Goal: Information Seeking & Learning: Learn about a topic

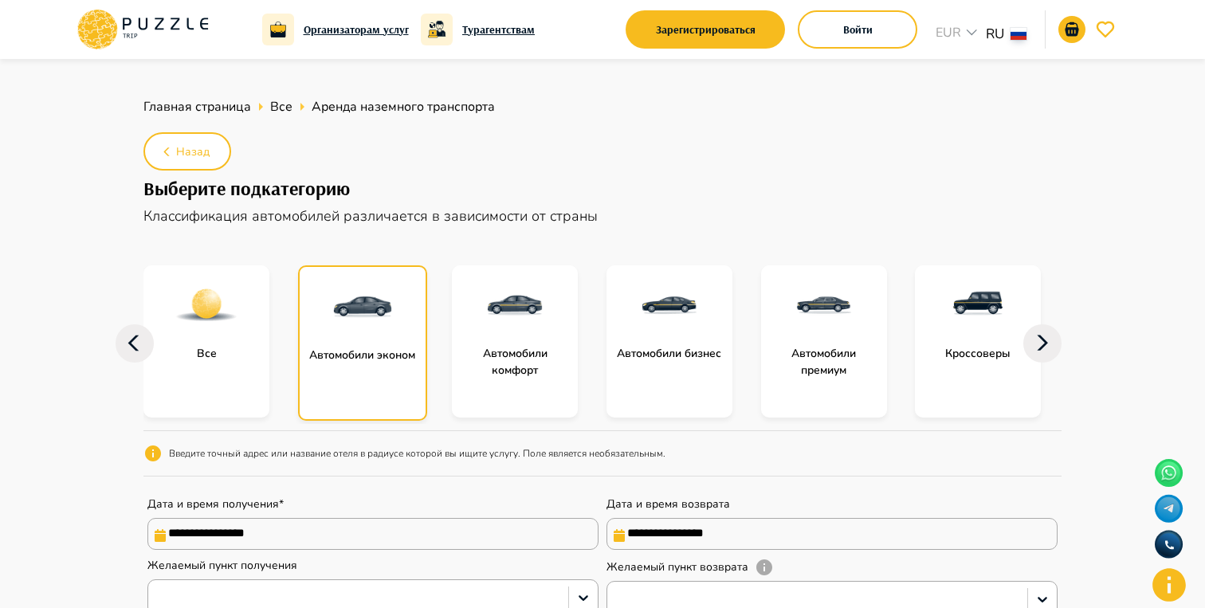
click at [161, 26] on icon at bounding box center [142, 29] width 135 height 41
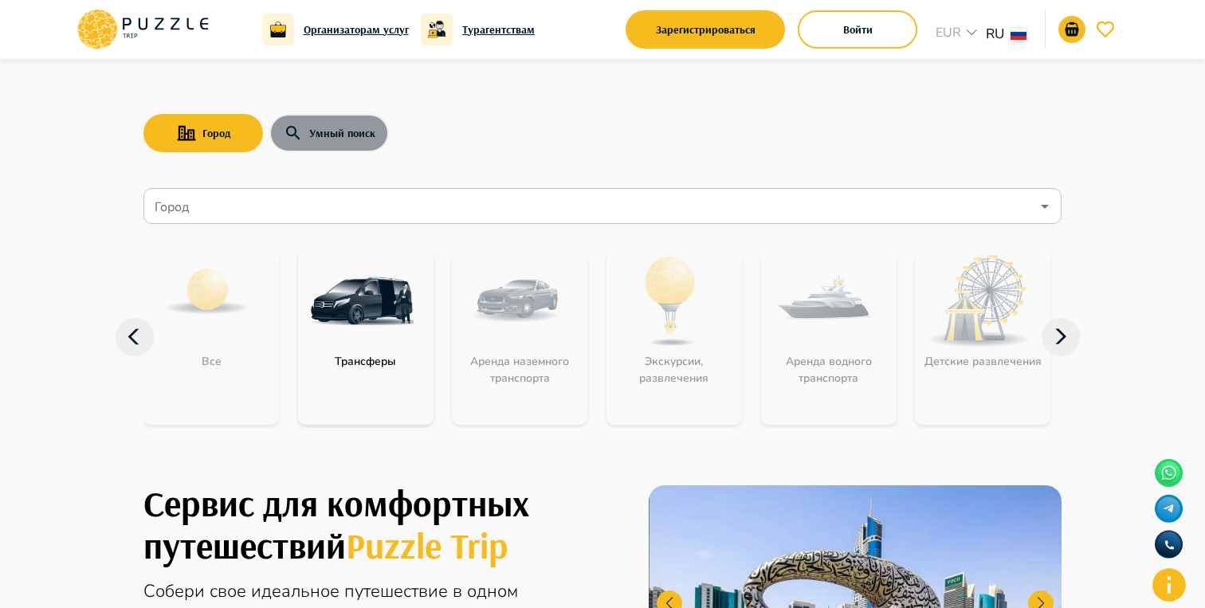
click at [367, 131] on button "Умный поиск" at bounding box center [329, 133] width 120 height 38
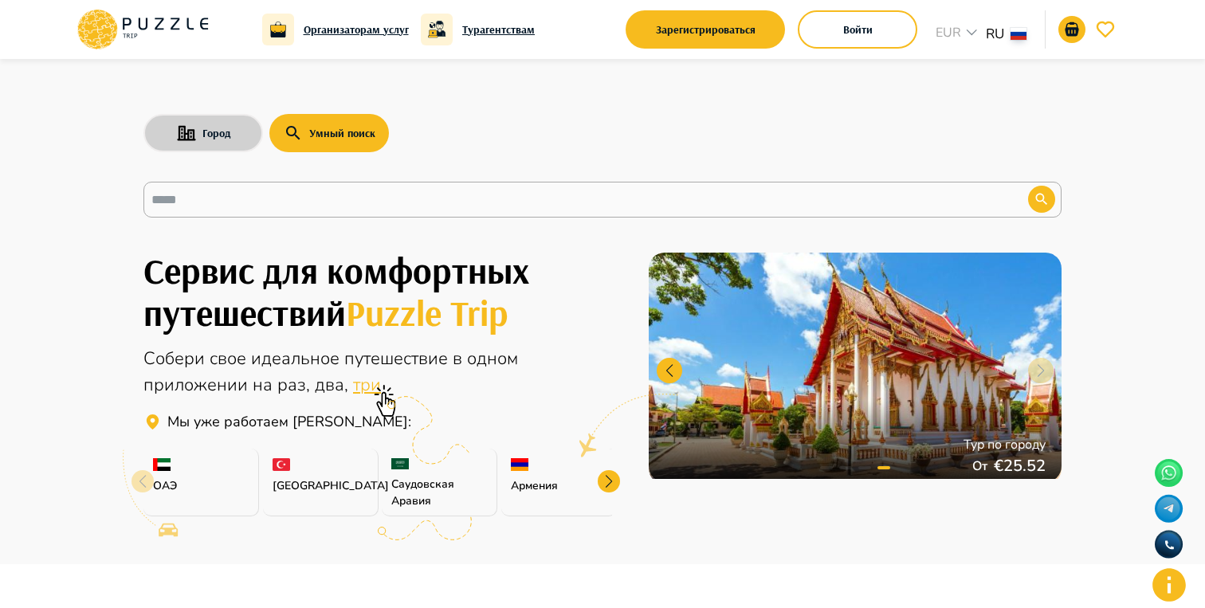
click at [190, 124] on button "Город" at bounding box center [203, 133] width 120 height 38
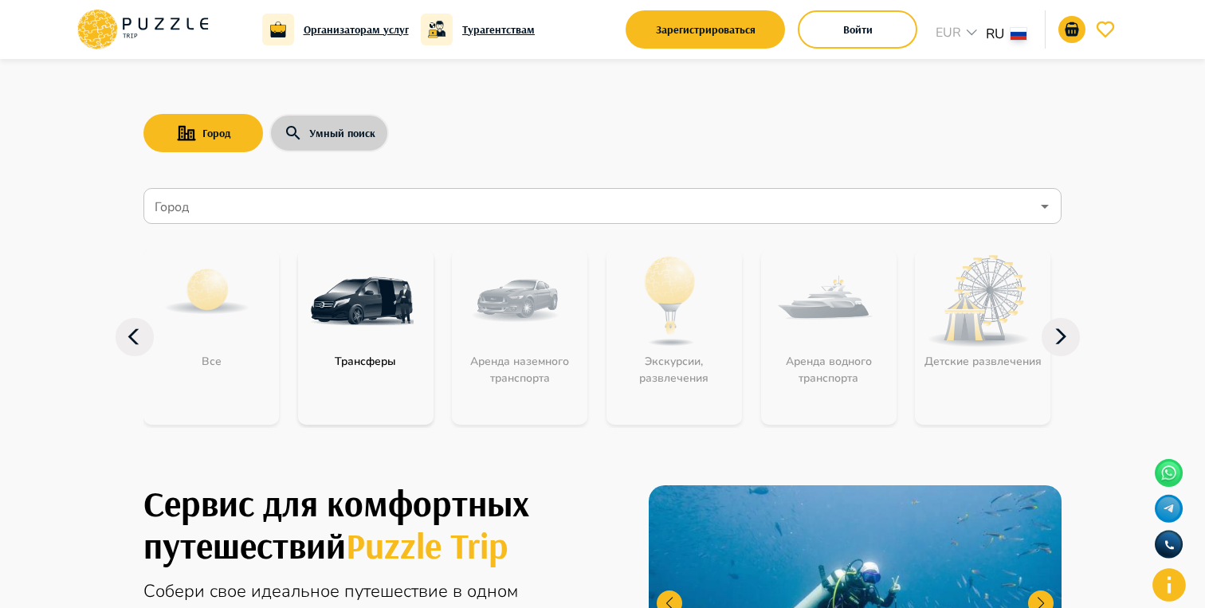
click at [345, 132] on button "Умный поиск" at bounding box center [329, 133] width 120 height 38
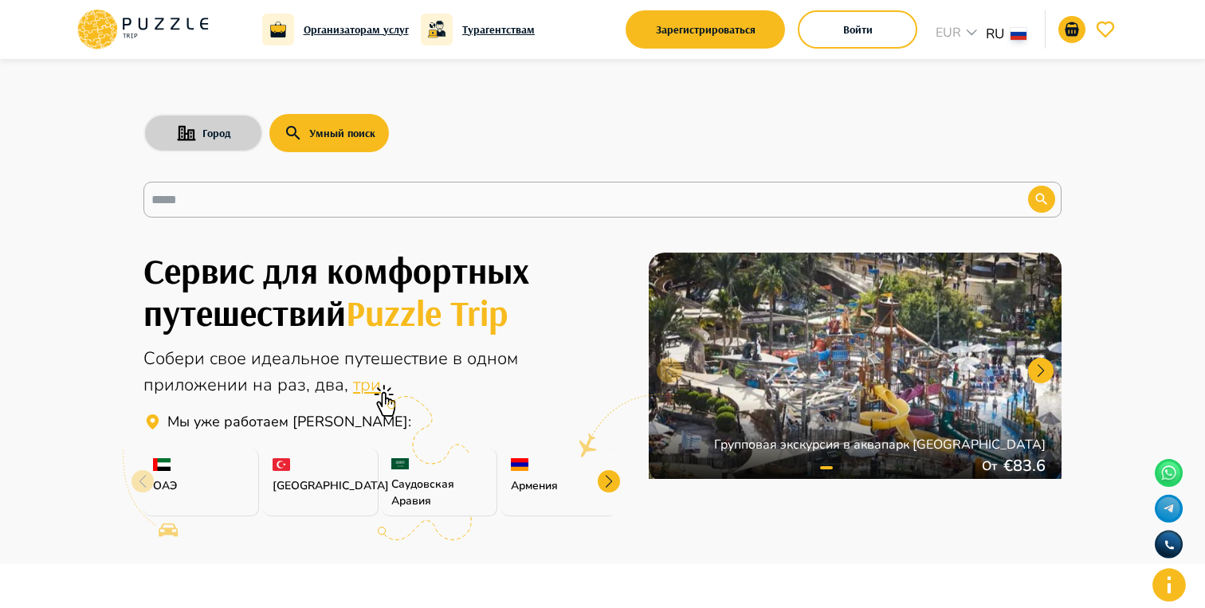
click at [174, 119] on button "Город" at bounding box center [203, 133] width 120 height 38
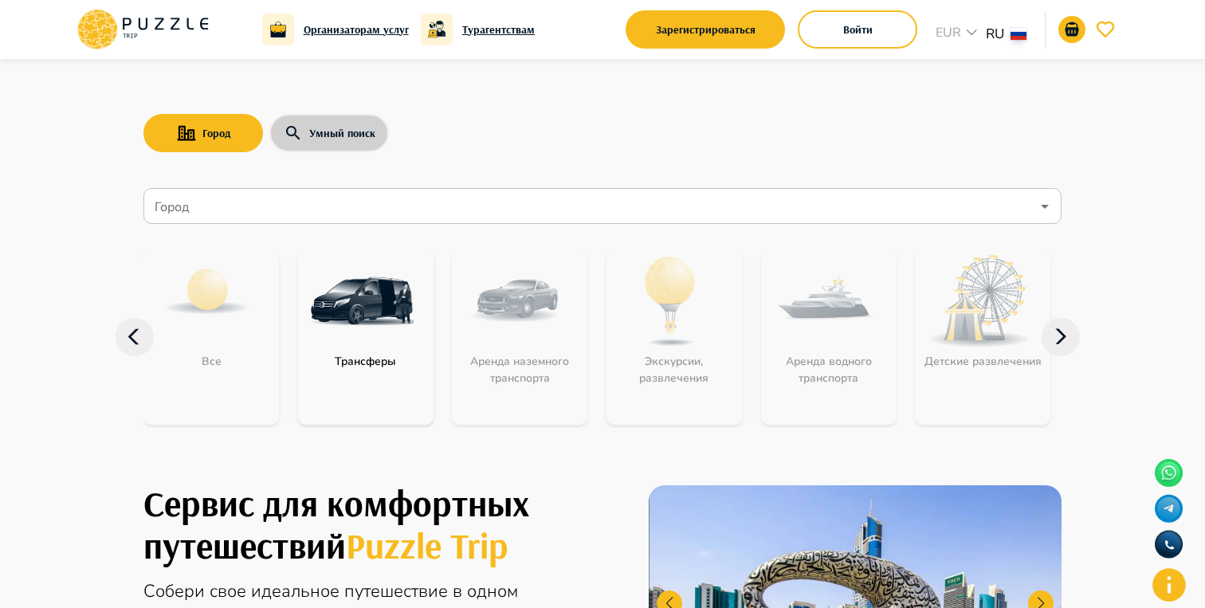
click at [332, 127] on button "Умный поиск" at bounding box center [329, 133] width 120 height 38
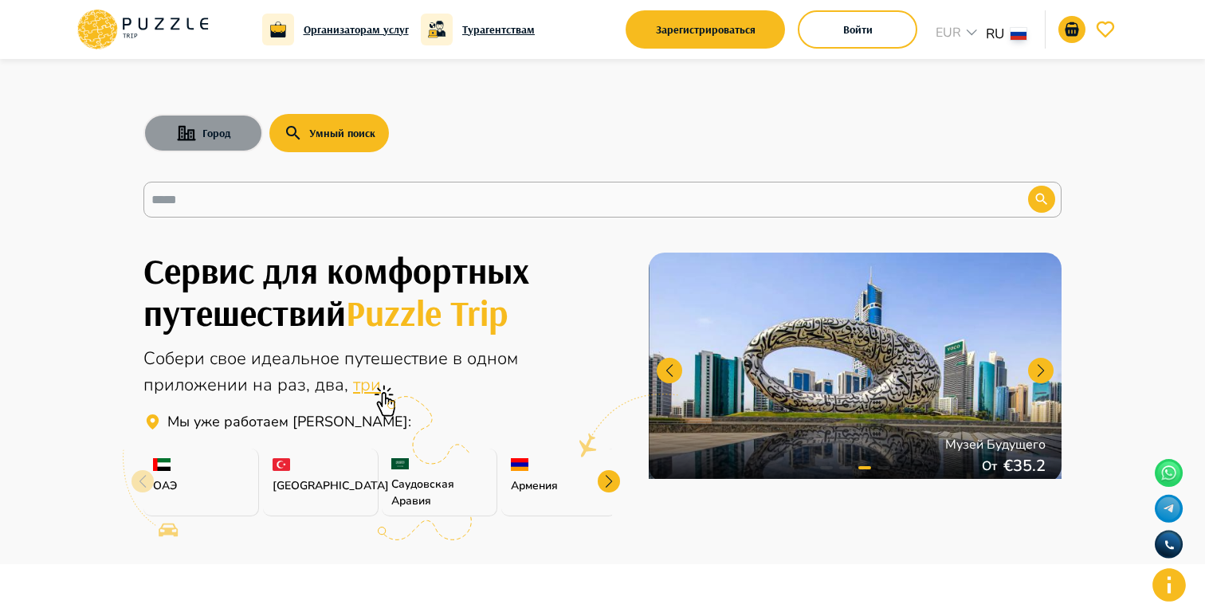
click at [222, 131] on button "Город" at bounding box center [203, 133] width 120 height 38
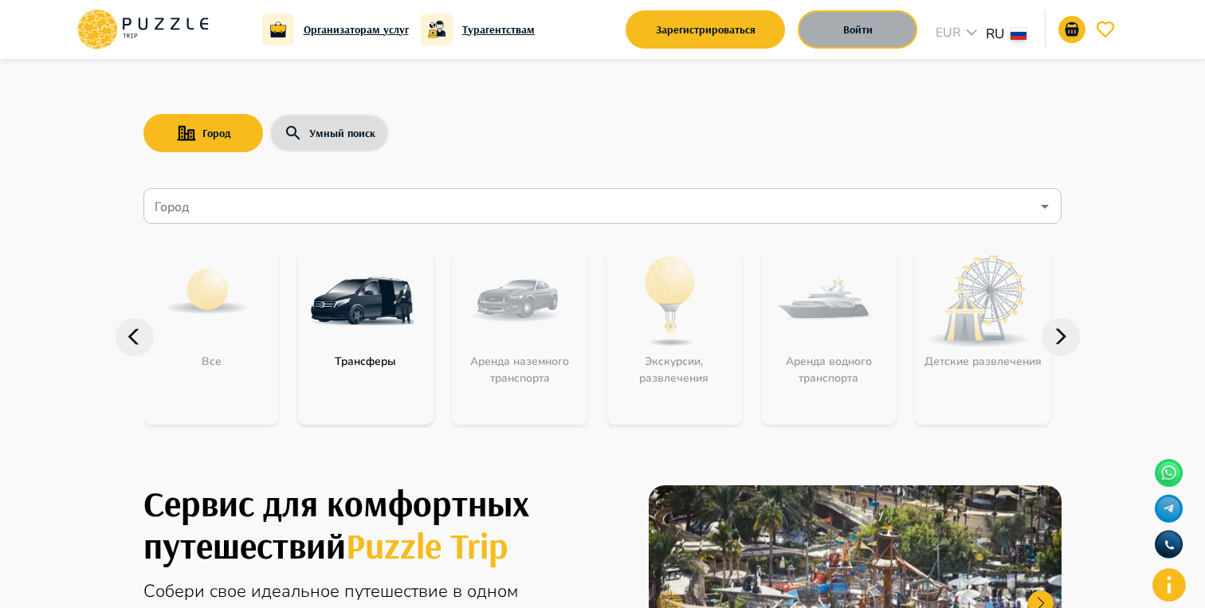
click at [863, 23] on button "Войти" at bounding box center [858, 29] width 120 height 38
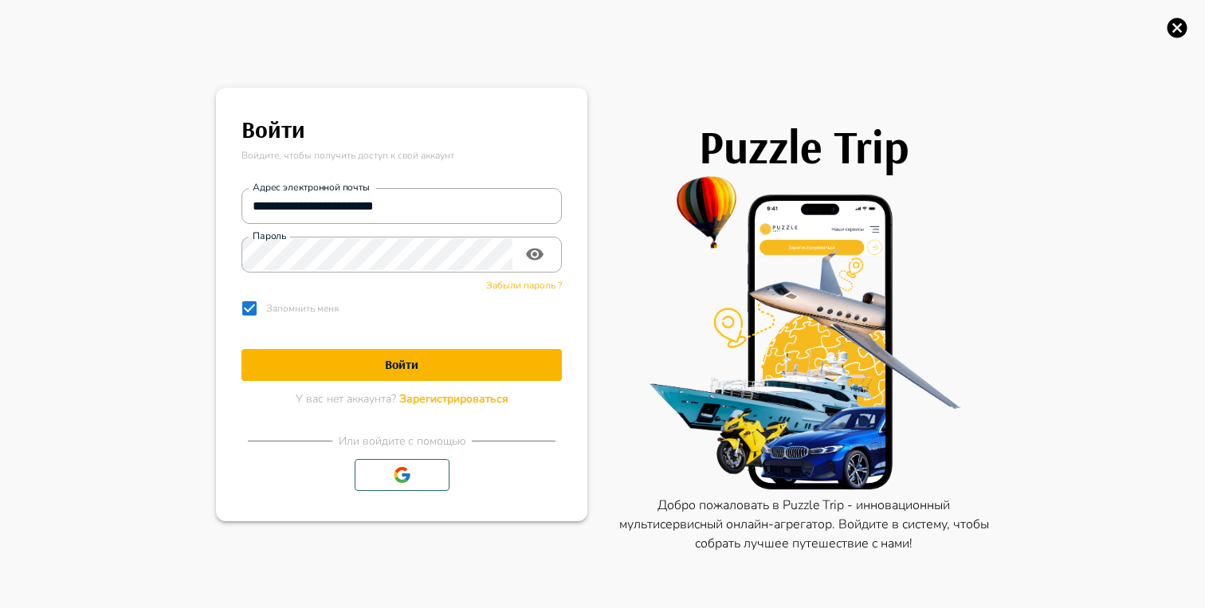
click at [1183, 26] on icon "button" at bounding box center [1177, 28] width 20 height 20
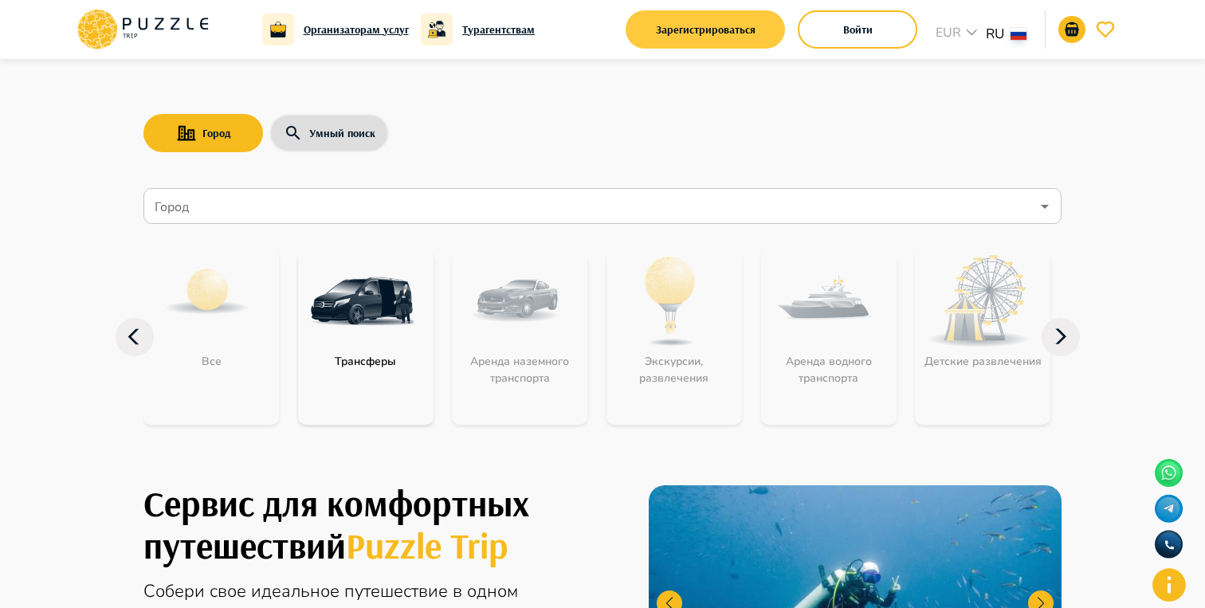
click at [633, 29] on button "Зарегистрироваться" at bounding box center [704, 29] width 159 height 38
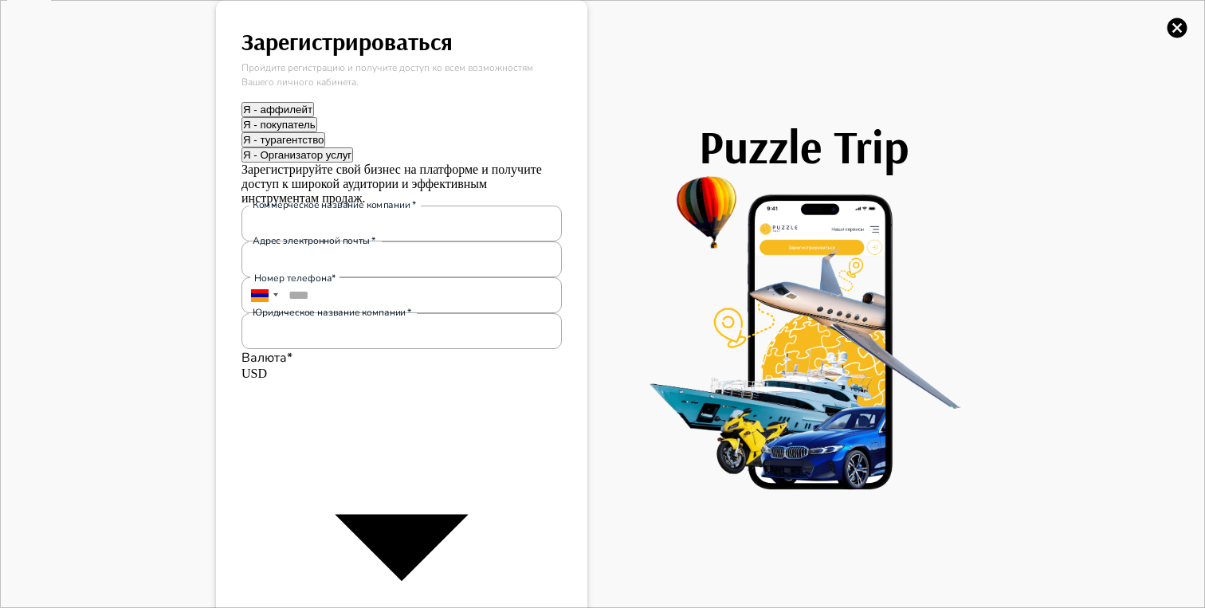
click at [1179, 30] on icon "button" at bounding box center [1177, 28] width 24 height 24
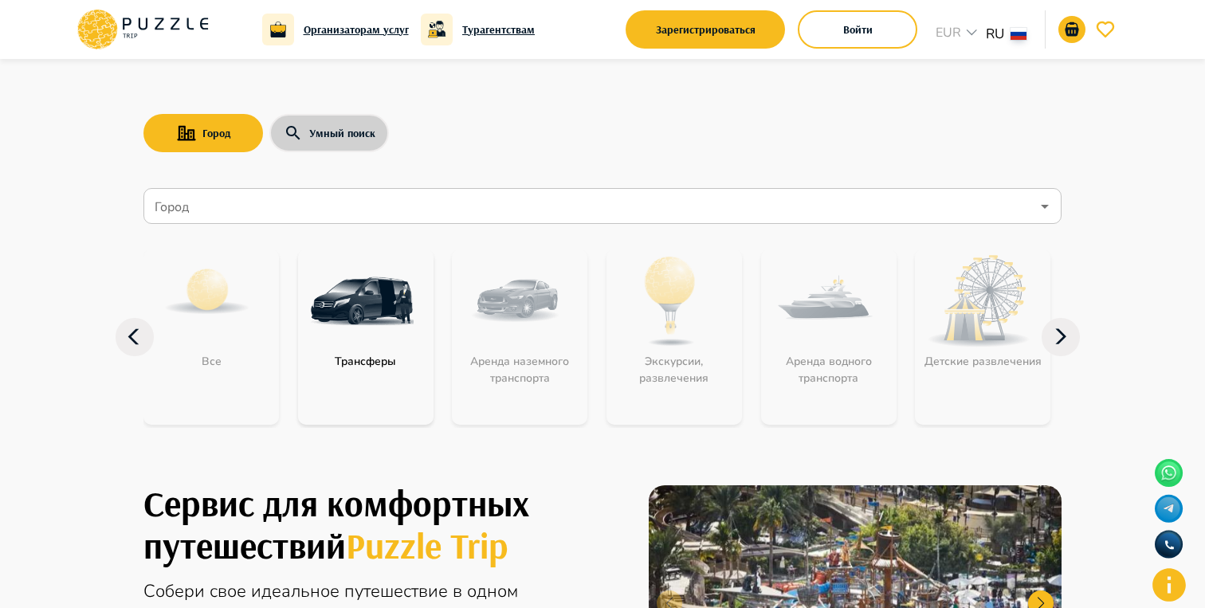
click at [333, 124] on button "Умный поиск" at bounding box center [329, 133] width 120 height 38
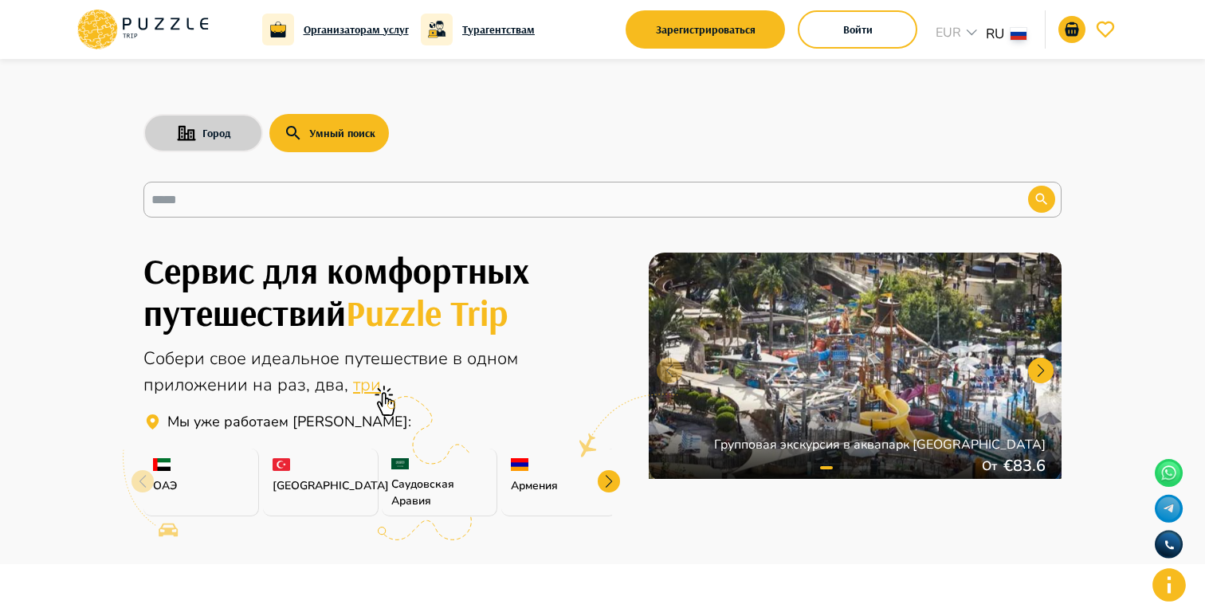
click at [234, 141] on button "Город" at bounding box center [203, 133] width 120 height 38
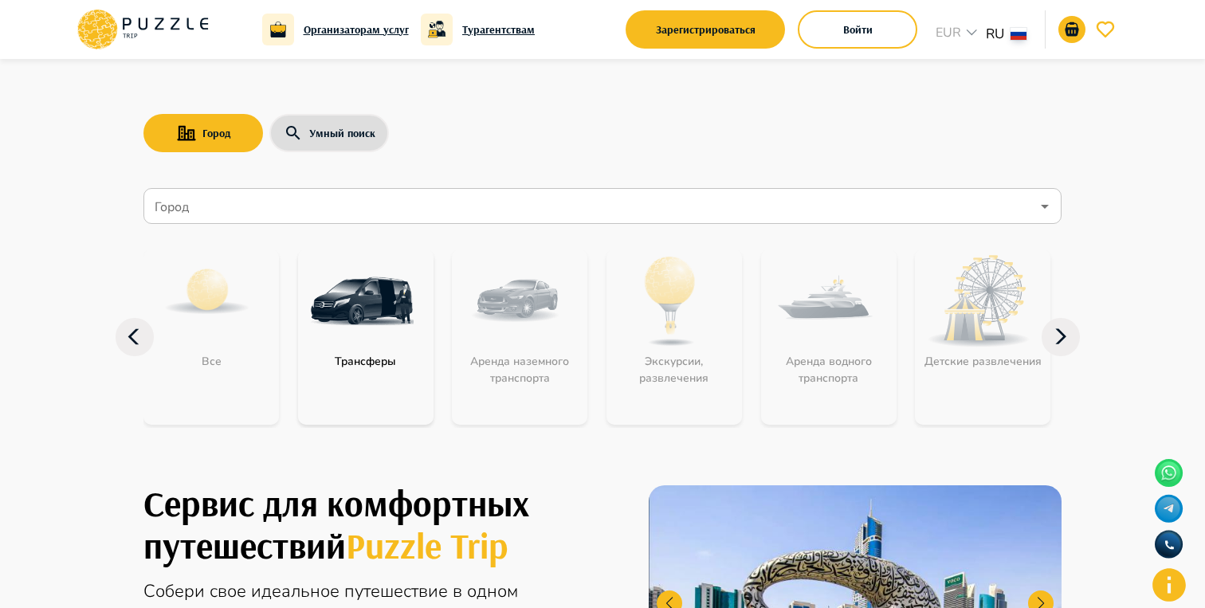
click at [378, 363] on p "Трансферы" at bounding box center [365, 361] width 77 height 17
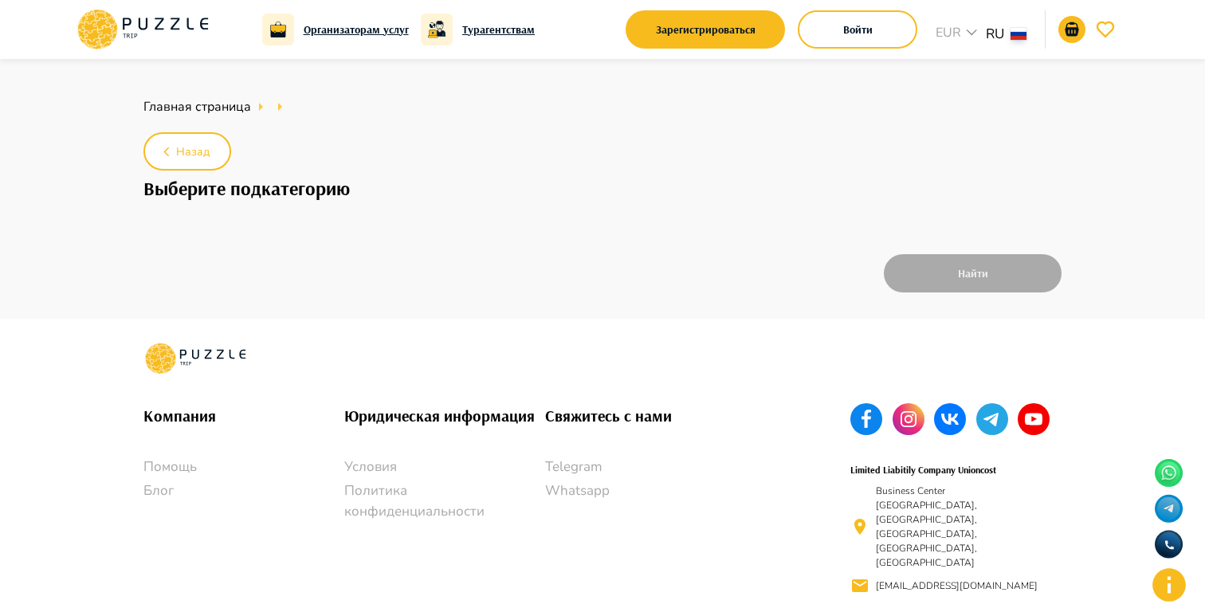
click at [153, 21] on icon at bounding box center [142, 29] width 135 height 41
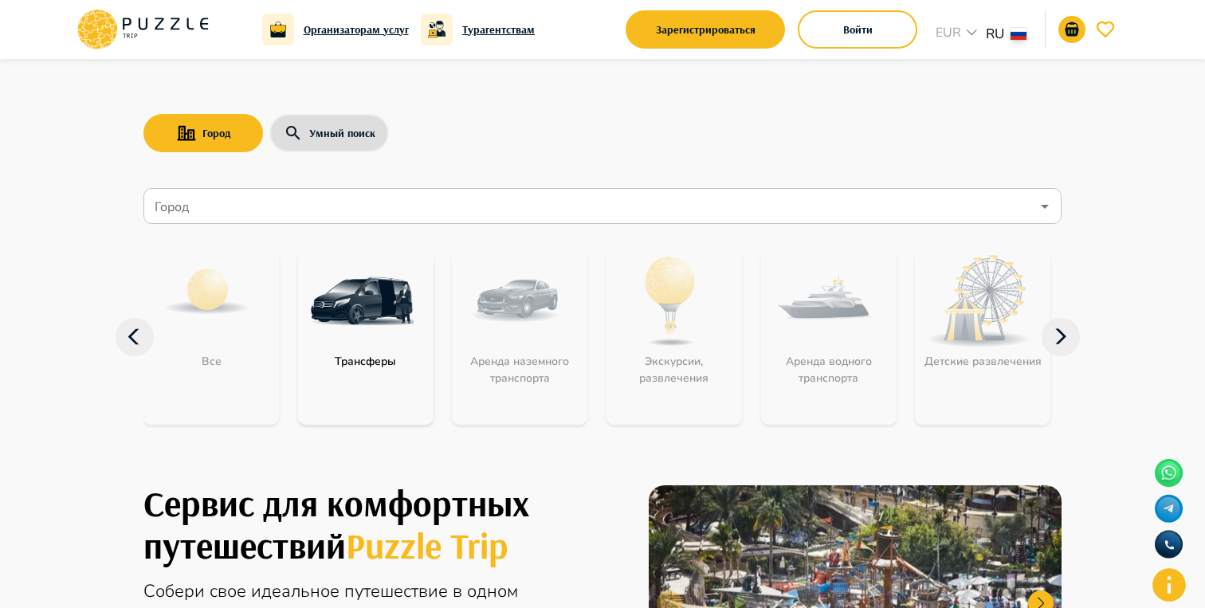
click at [273, 202] on input "Город" at bounding box center [590, 206] width 879 height 30
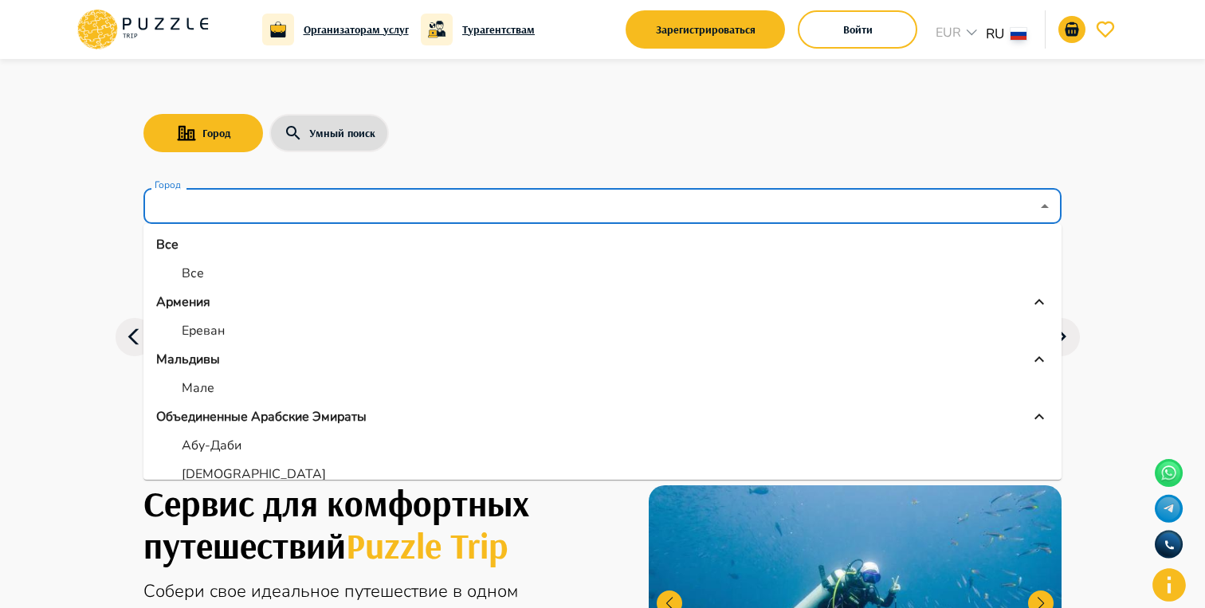
click at [228, 335] on li "Ереван" at bounding box center [602, 330] width 918 height 29
type input "******"
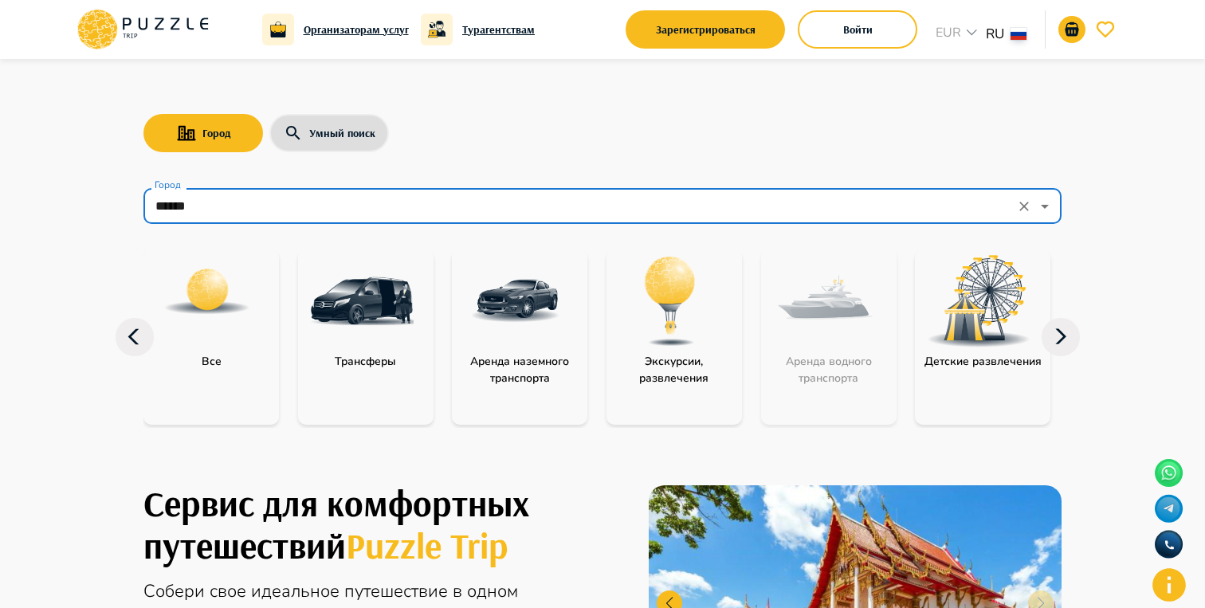
click at [558, 339] on img at bounding box center [516, 301] width 104 height 104
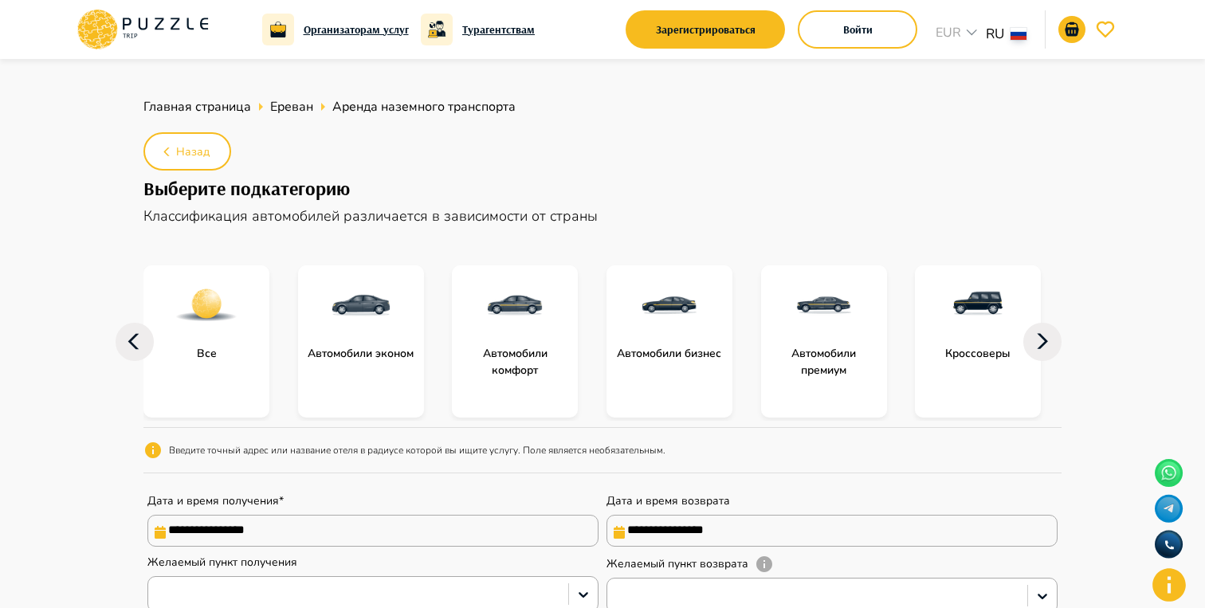
click at [175, 45] on icon at bounding box center [142, 29] width 135 height 41
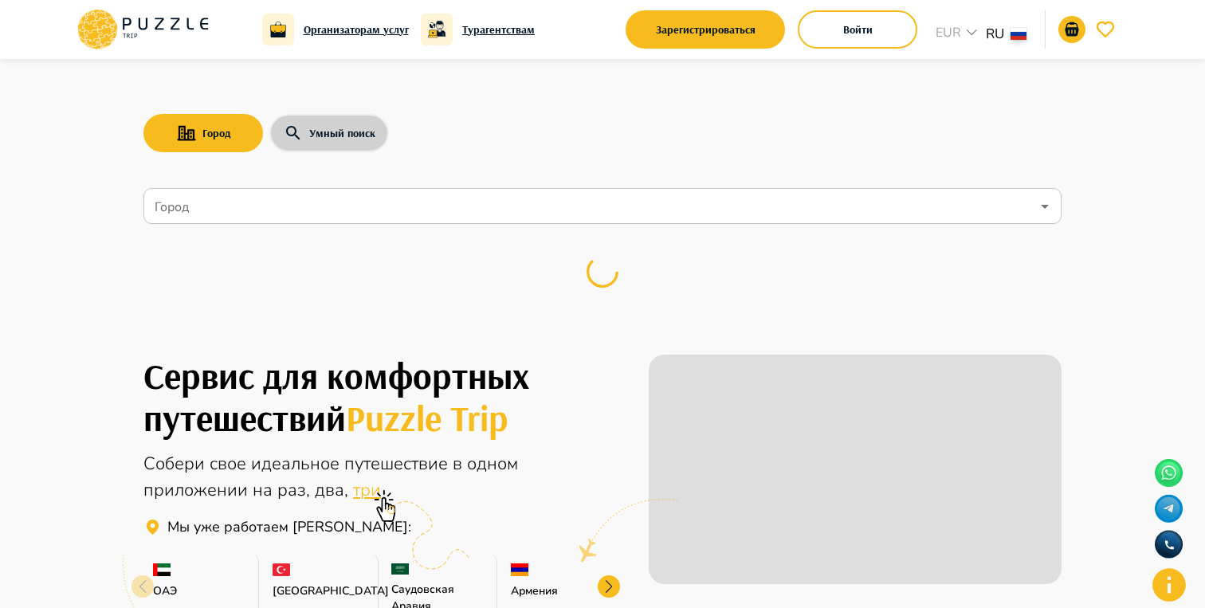
click at [353, 131] on button "Умный поиск" at bounding box center [329, 133] width 120 height 38
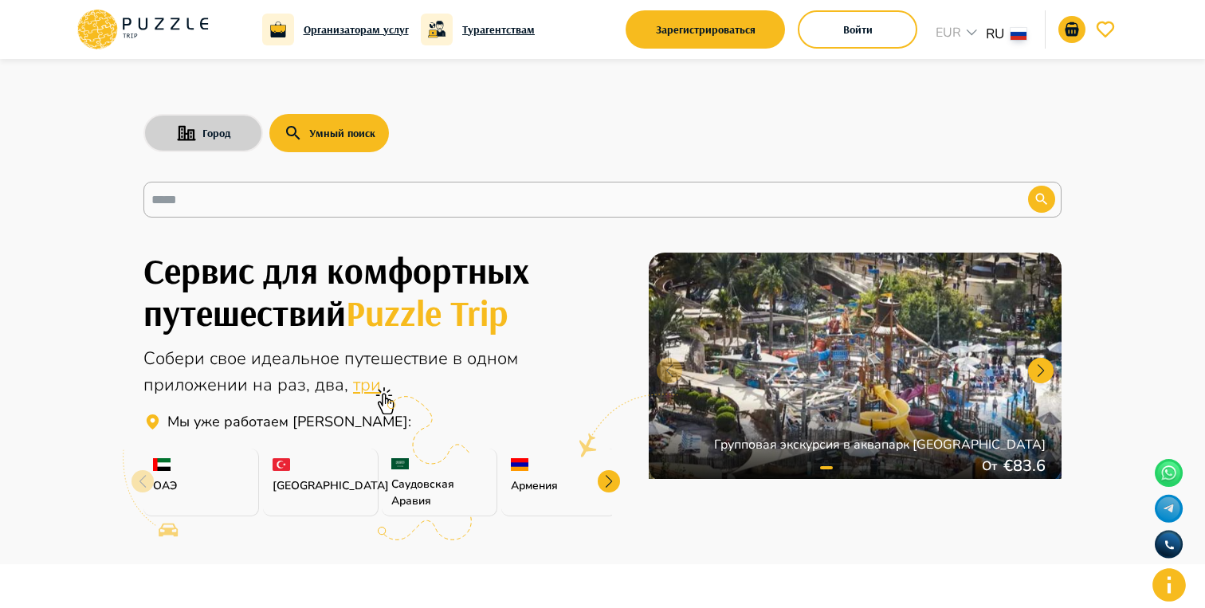
click at [222, 114] on button "Город" at bounding box center [203, 133] width 120 height 38
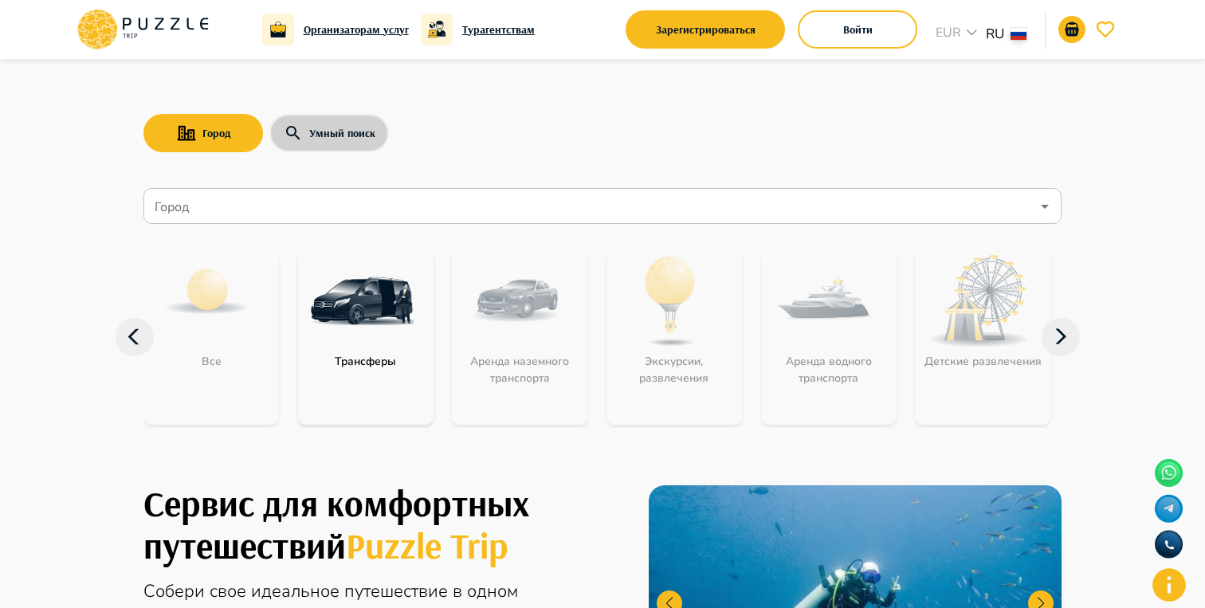
click at [295, 129] on icon "button" at bounding box center [293, 133] width 14 height 14
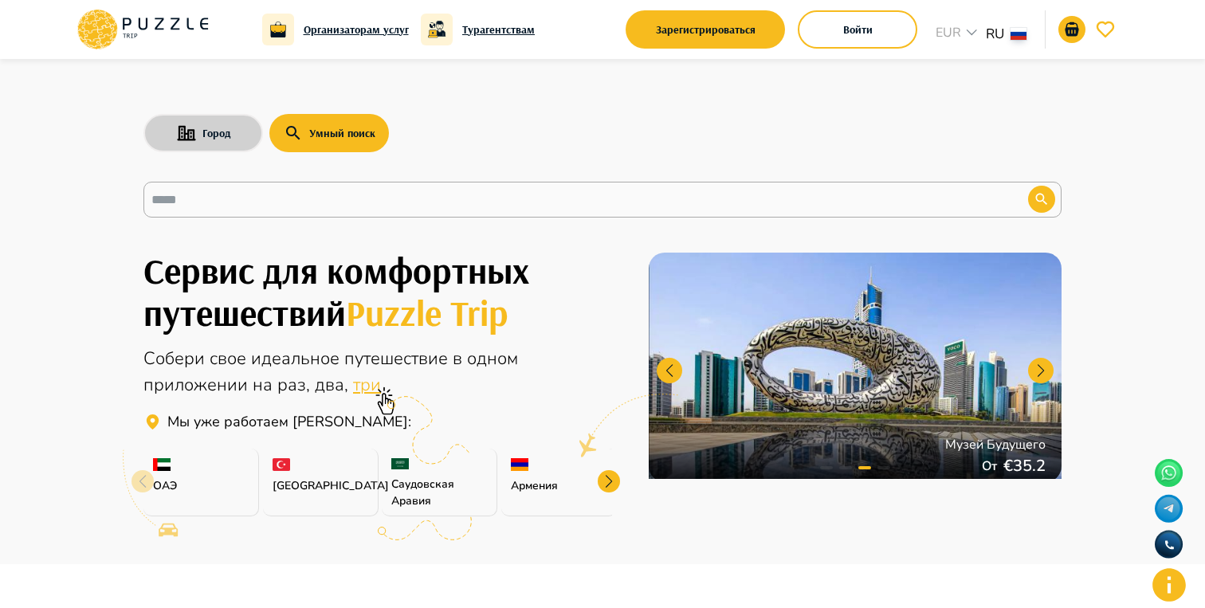
click at [190, 127] on icon "button" at bounding box center [186, 133] width 19 height 16
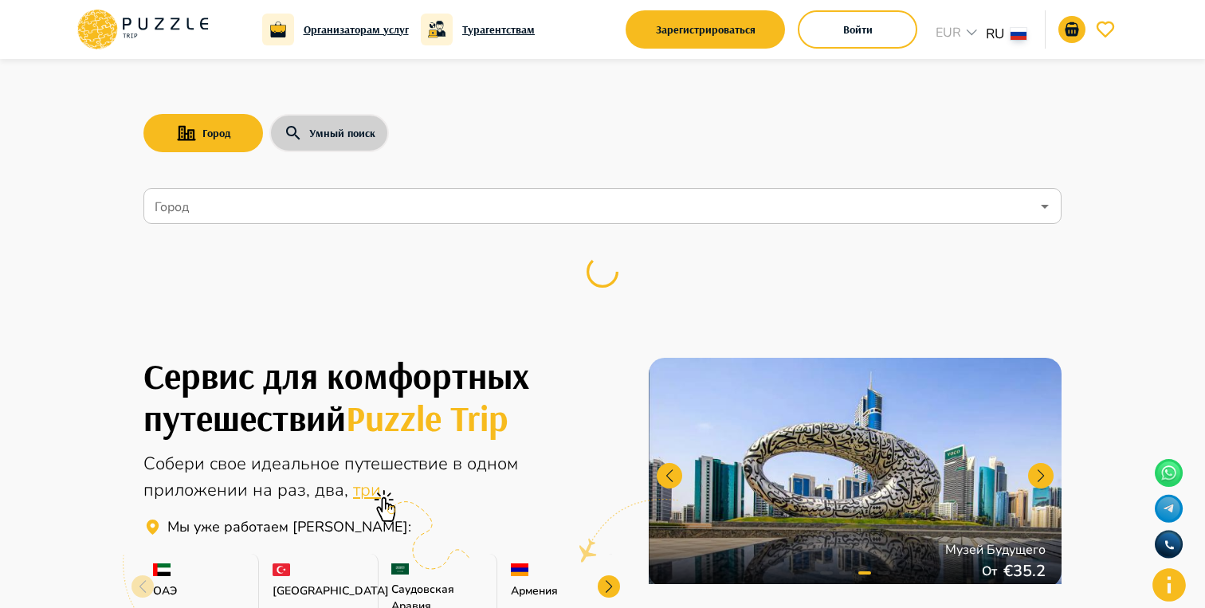
click at [308, 131] on button "Умный поиск" at bounding box center [329, 133] width 120 height 38
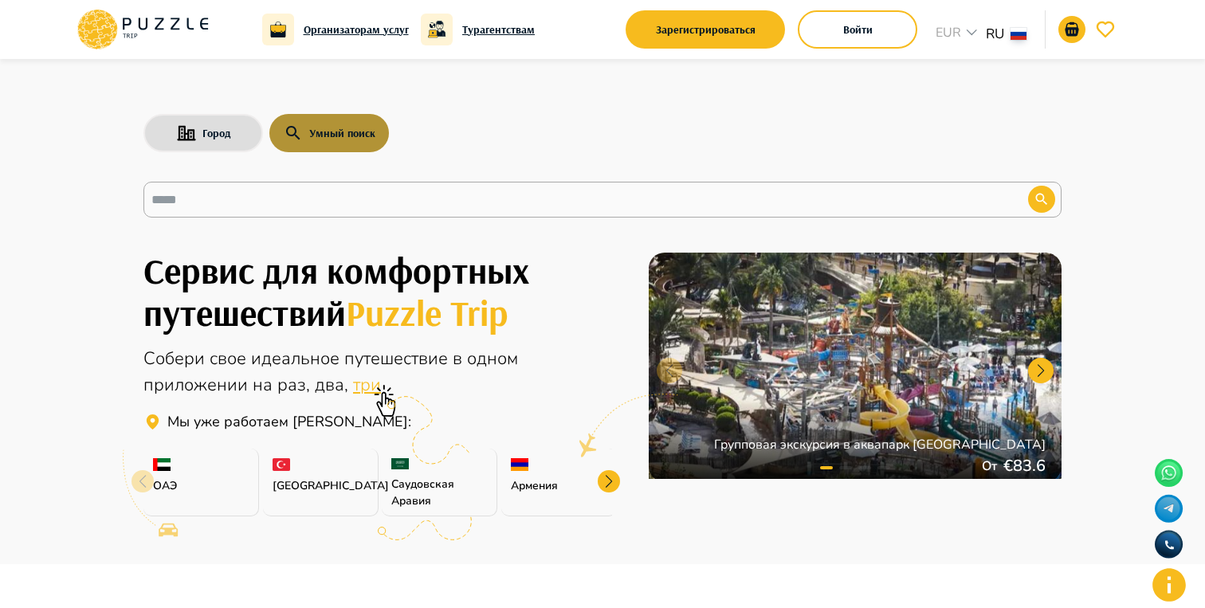
click at [366, 128] on button "Умный поиск" at bounding box center [329, 133] width 120 height 38
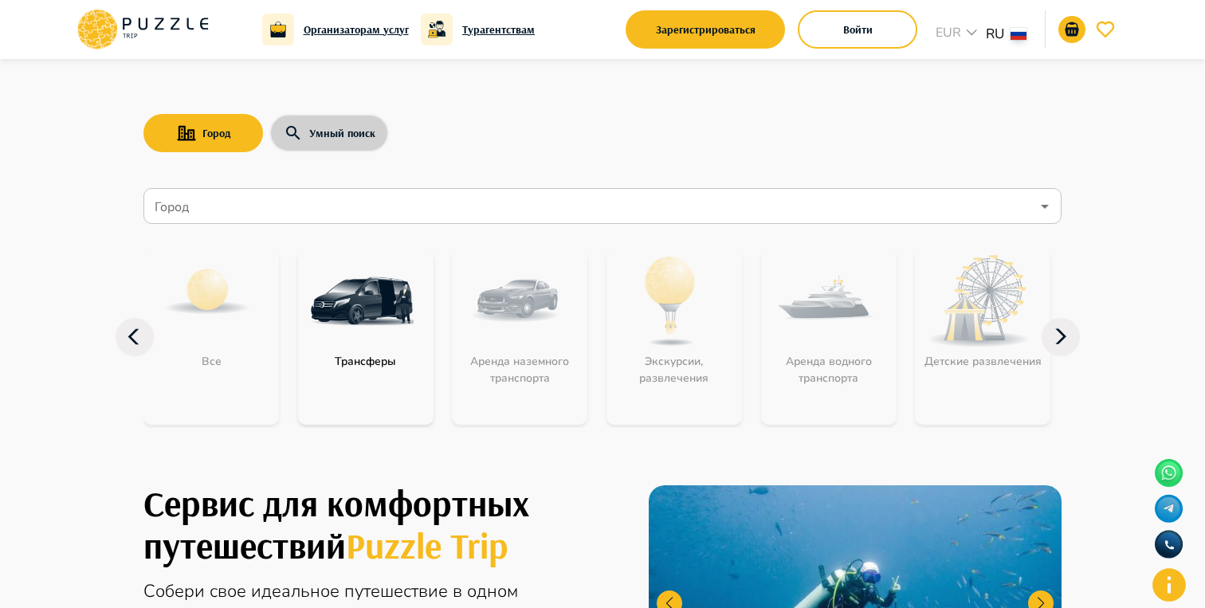
click at [329, 123] on button "Умный поиск" at bounding box center [329, 133] width 120 height 38
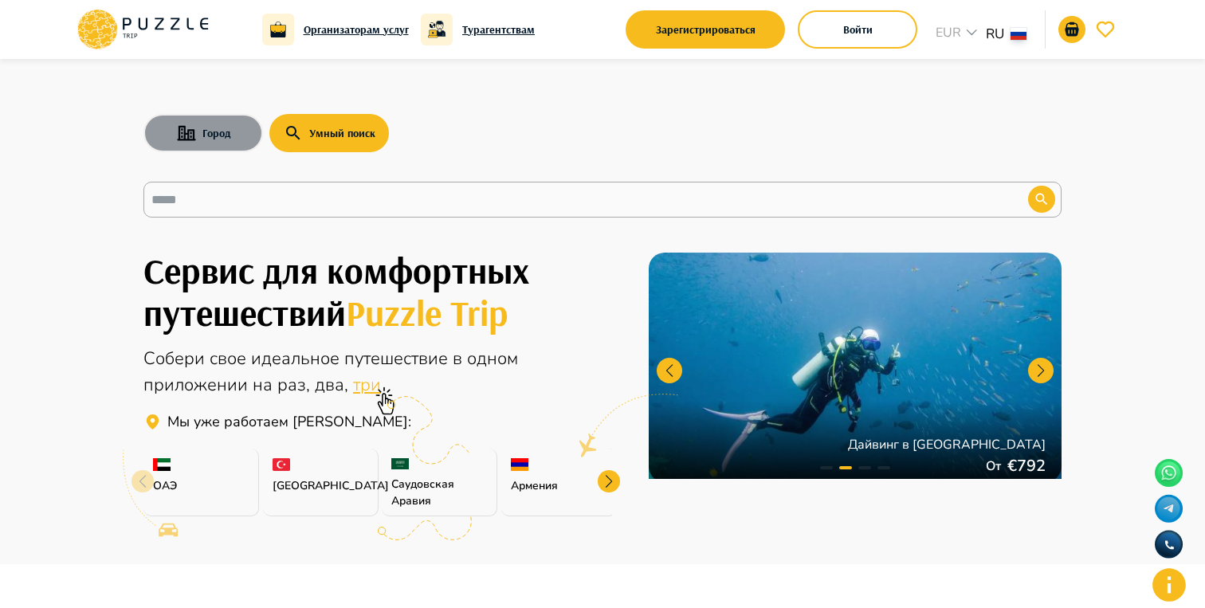
click at [238, 135] on button "Город" at bounding box center [203, 133] width 120 height 38
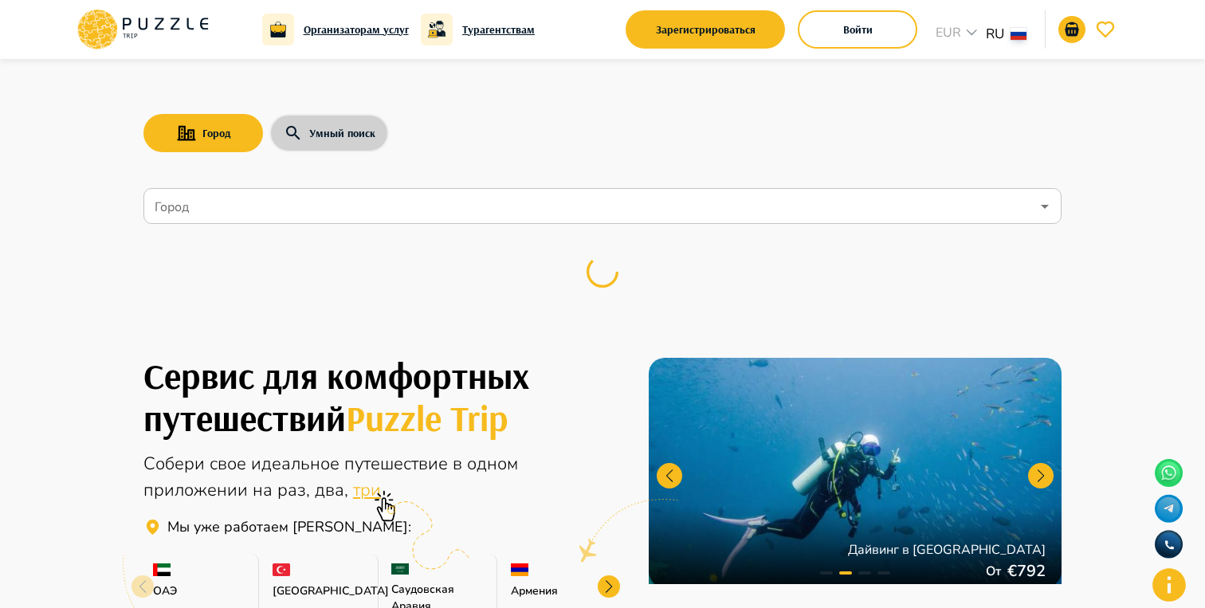
click at [321, 137] on button "Умный поиск" at bounding box center [329, 133] width 120 height 38
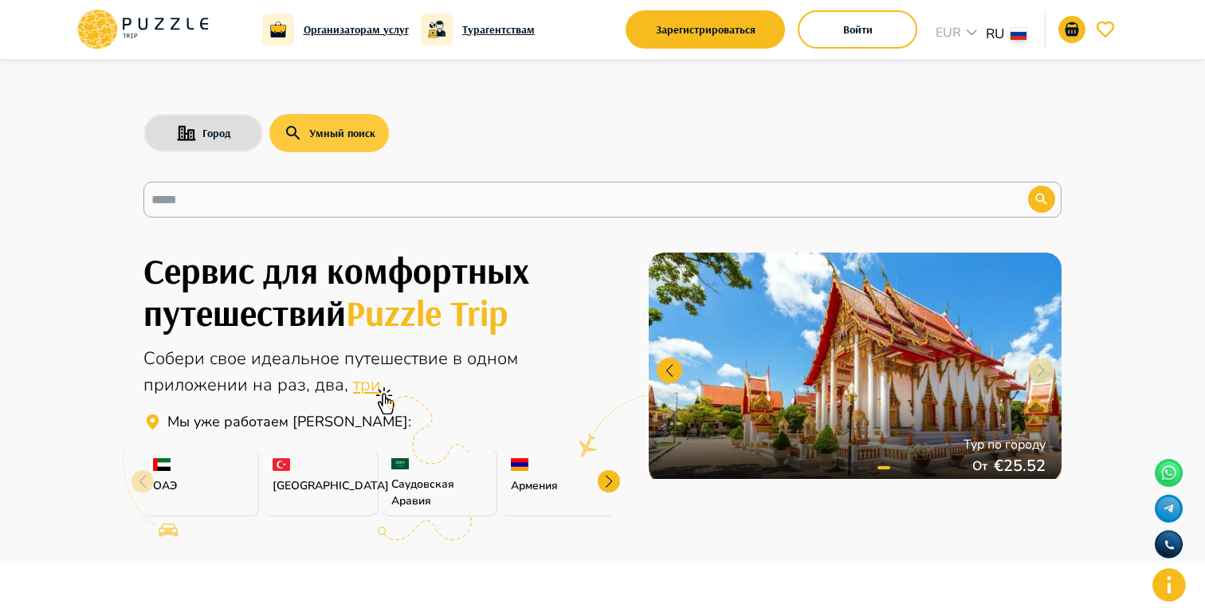
click at [330, 145] on button "Умный поиск" at bounding box center [329, 133] width 120 height 38
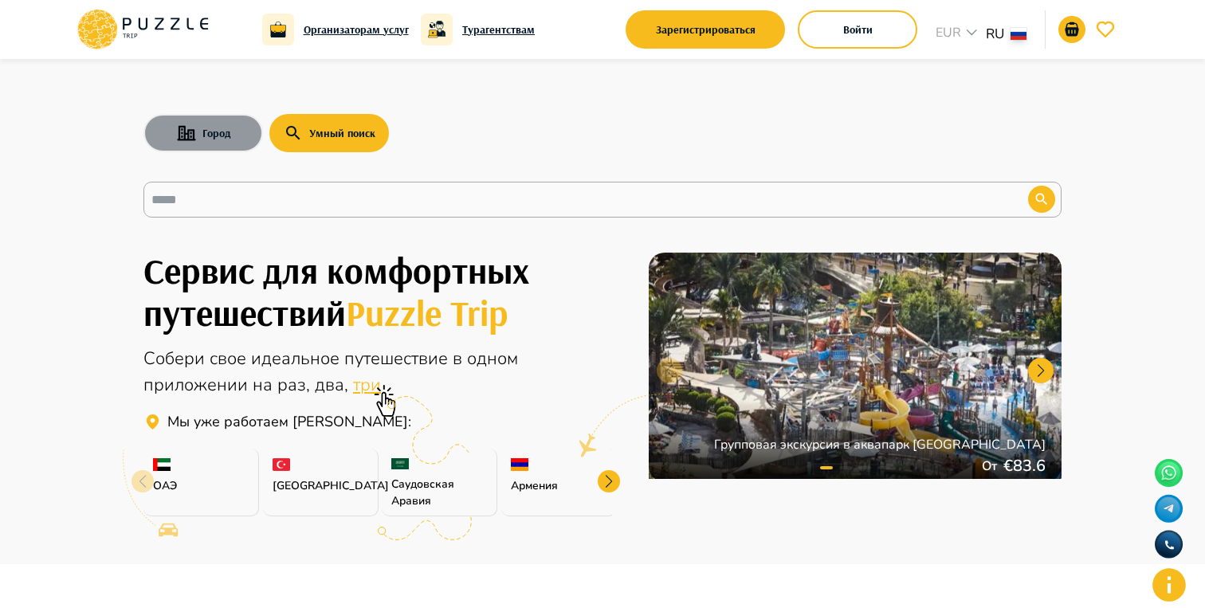
click at [210, 116] on button "Город" at bounding box center [203, 133] width 120 height 38
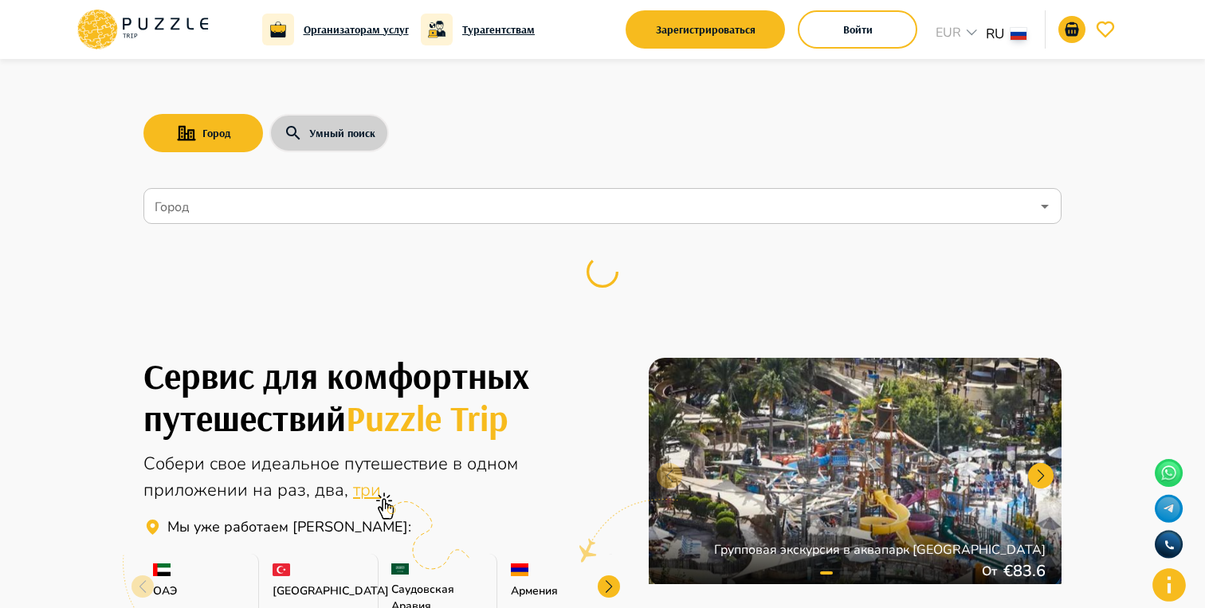
click at [331, 129] on button "Умный поиск" at bounding box center [329, 133] width 120 height 38
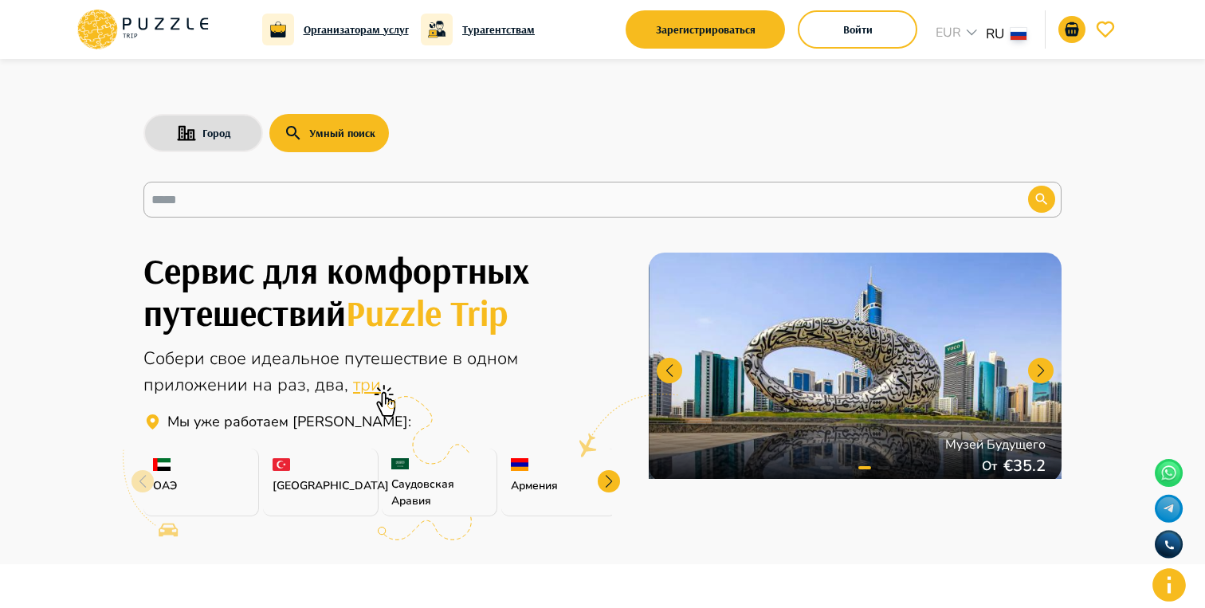
click at [248, 106] on div "Город Умный поиск ​" at bounding box center [602, 138] width 956 height 159
click at [225, 124] on button "Город" at bounding box center [203, 133] width 120 height 38
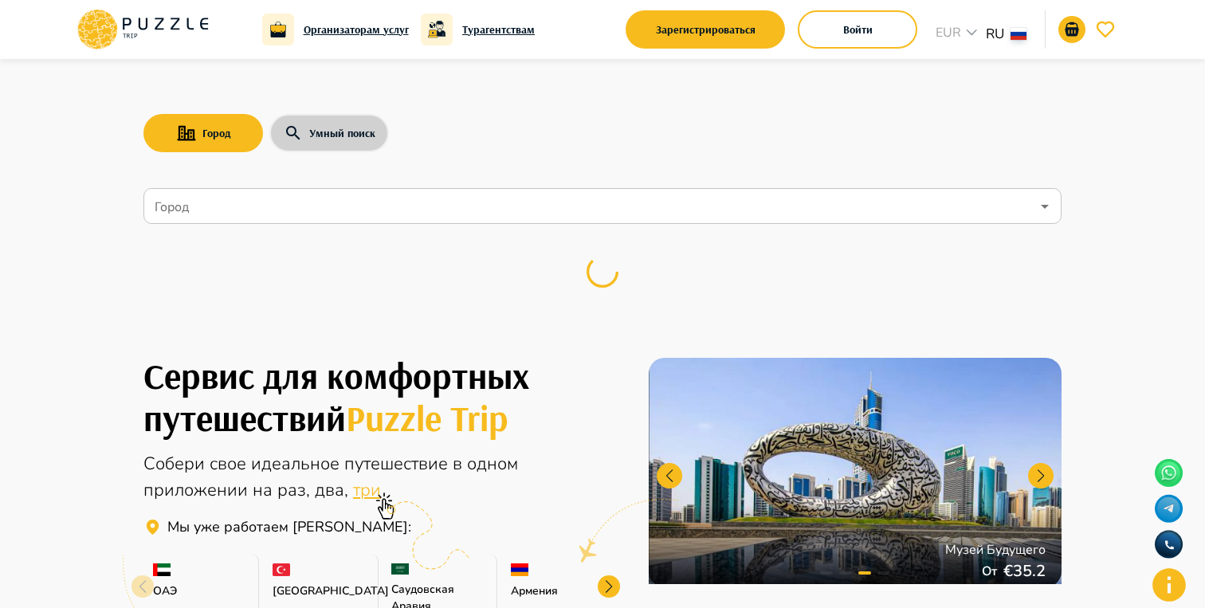
click at [359, 137] on button "Умный поиск" at bounding box center [329, 133] width 120 height 38
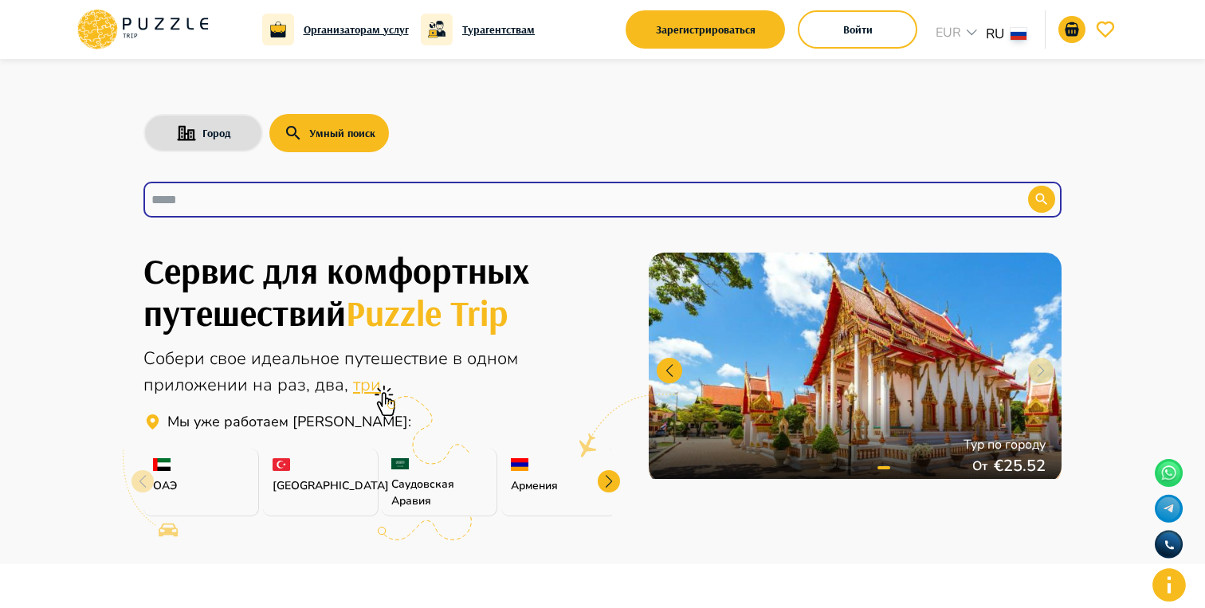
click at [390, 208] on input "text" at bounding box center [573, 199] width 845 height 18
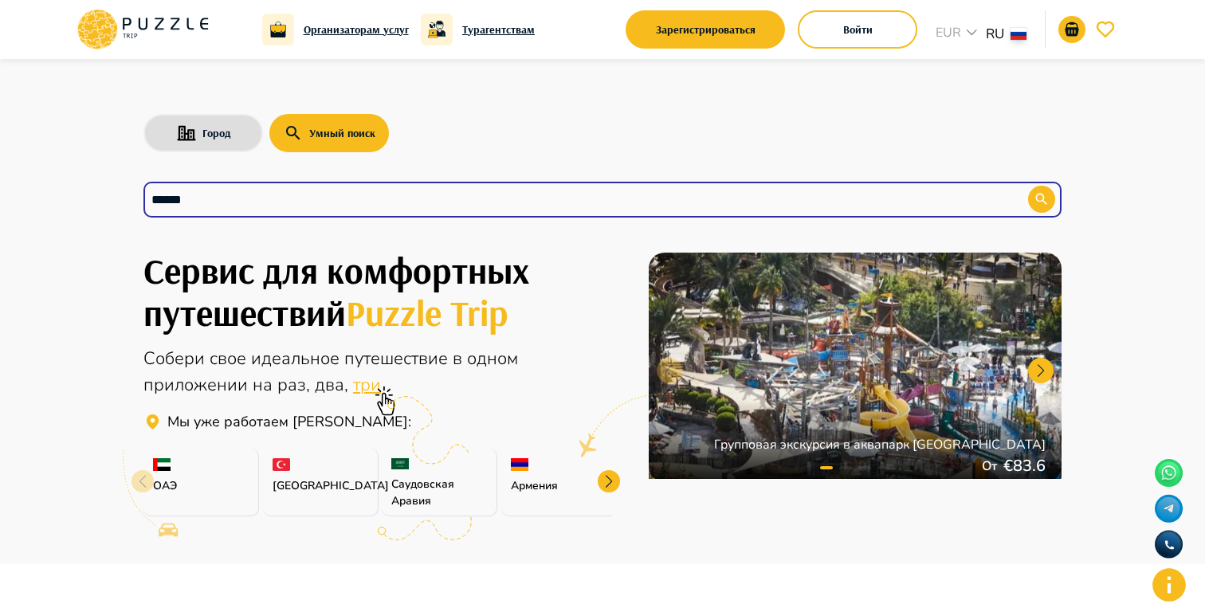
type input "*******"
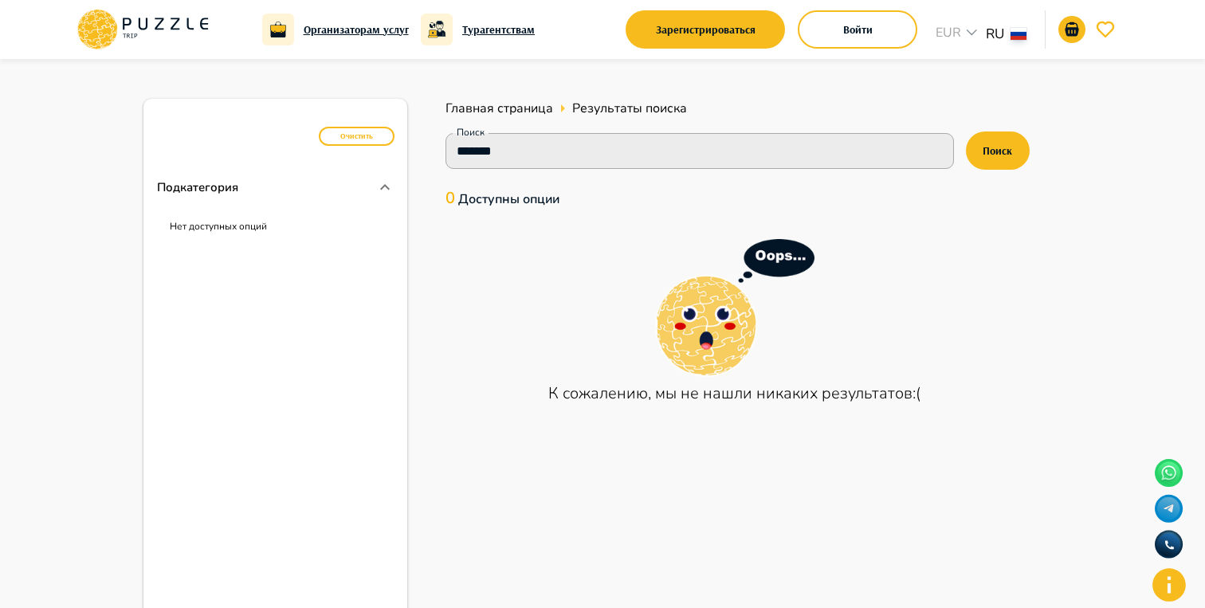
click at [178, 18] on icon at bounding box center [175, 24] width 9 height 12
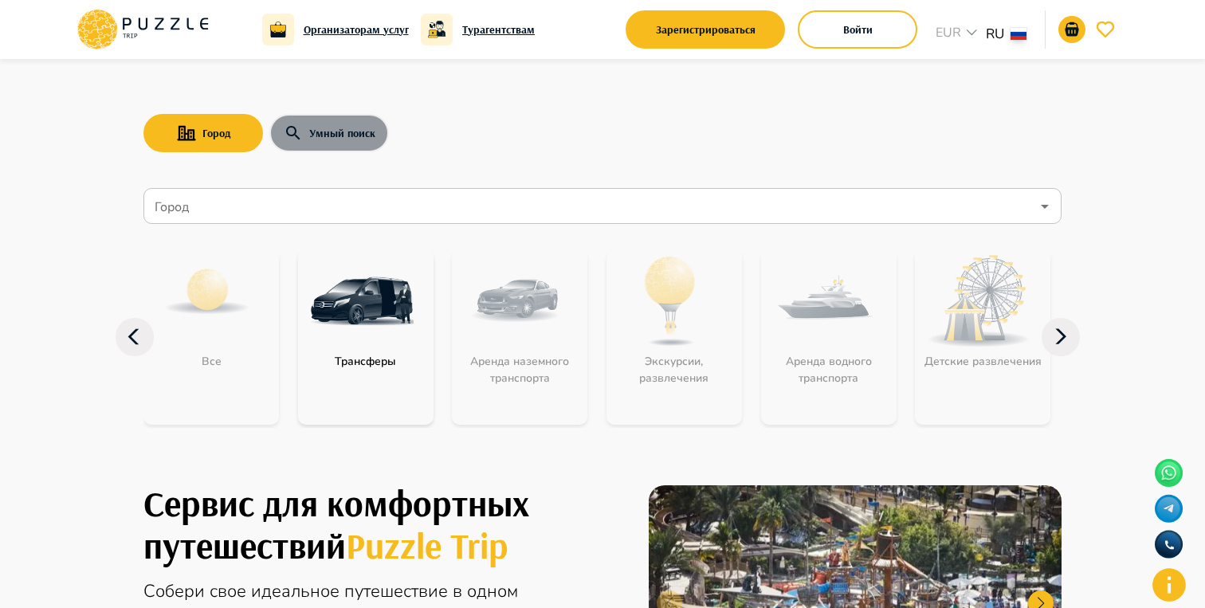
click at [322, 139] on button "Умный поиск" at bounding box center [329, 133] width 120 height 38
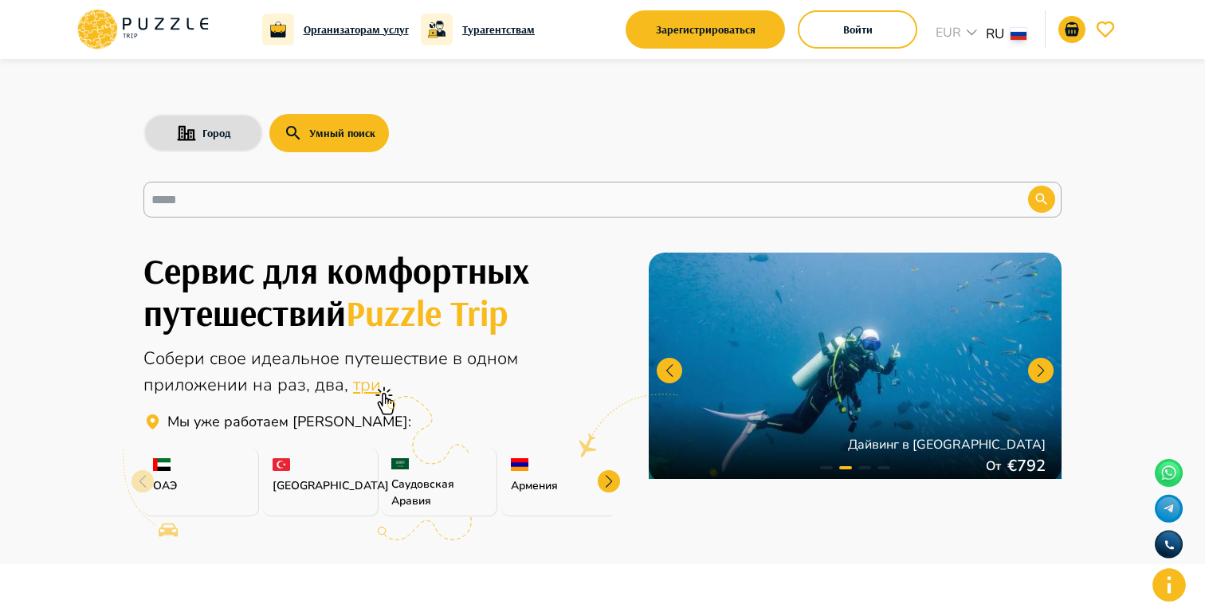
click at [182, 25] on icon at bounding box center [142, 29] width 135 height 41
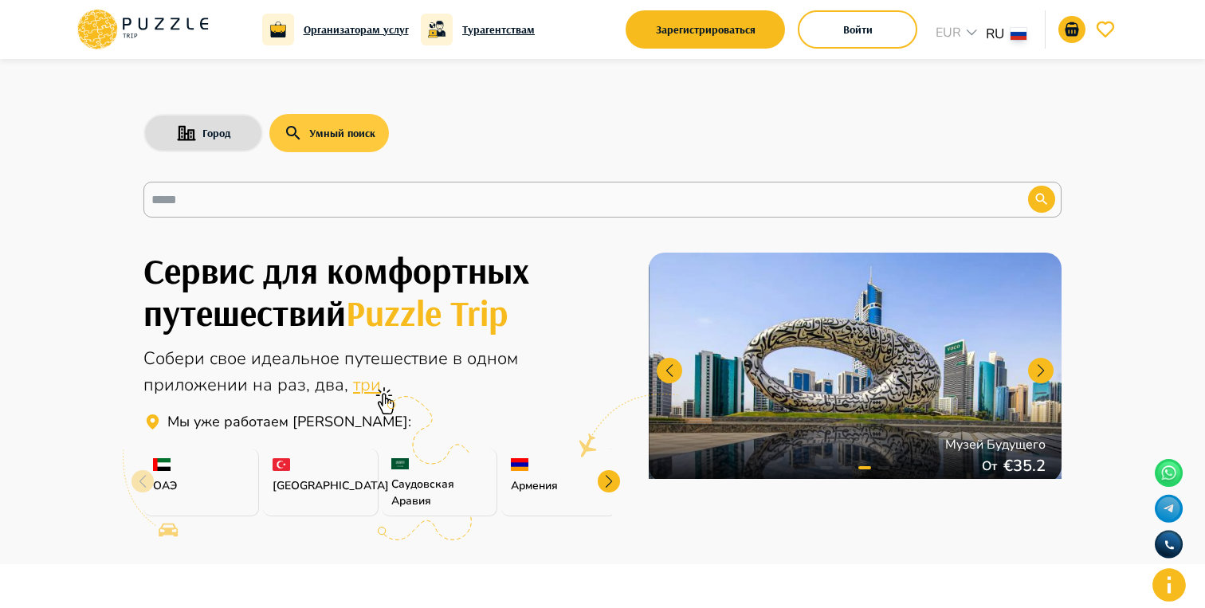
click at [272, 142] on div "Город Умный поиск" at bounding box center [602, 133] width 918 height 46
click at [190, 142] on button "Город" at bounding box center [203, 133] width 120 height 38
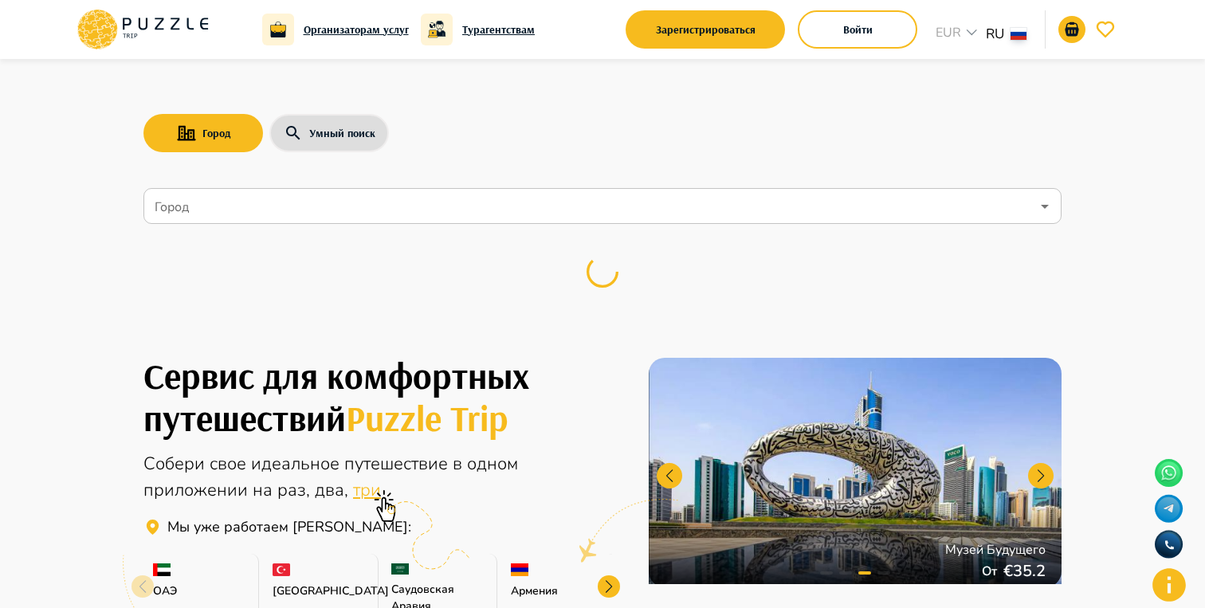
click at [232, 221] on div "Город" at bounding box center [602, 206] width 918 height 36
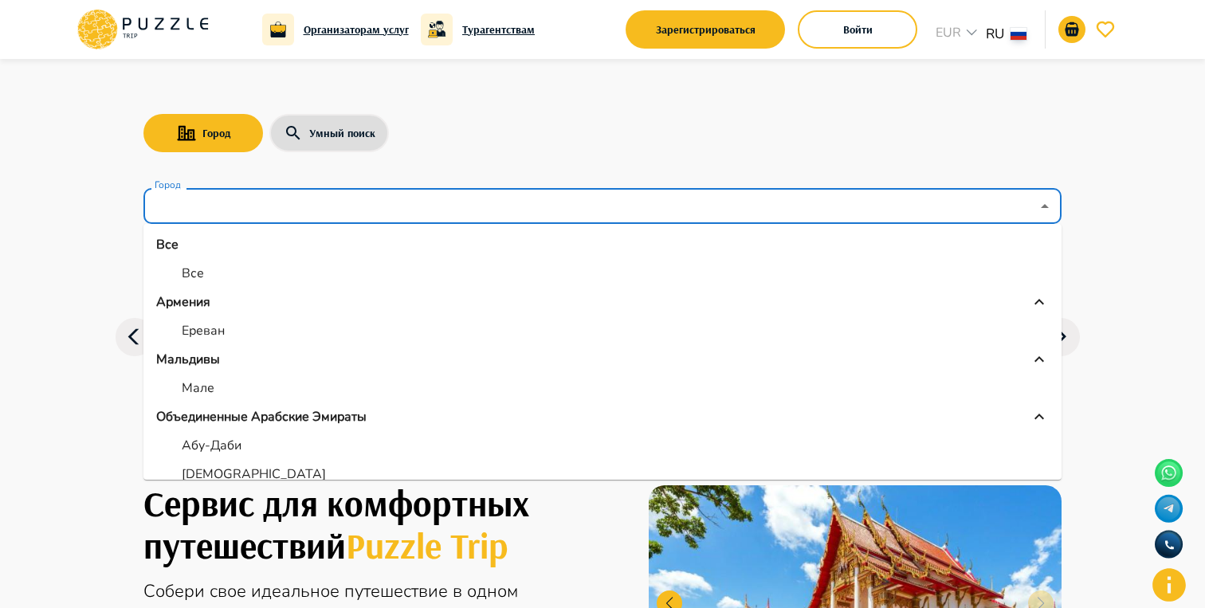
click at [502, 135] on div "Город Умный поиск" at bounding box center [602, 133] width 918 height 46
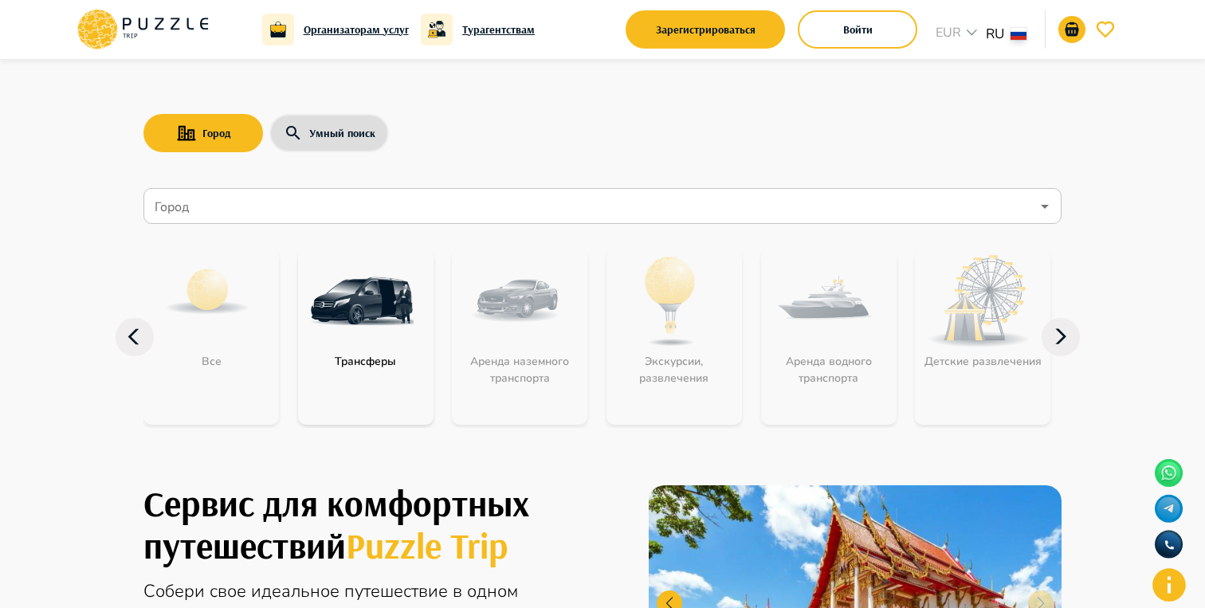
click at [347, 222] on div "Город" at bounding box center [602, 206] width 918 height 36
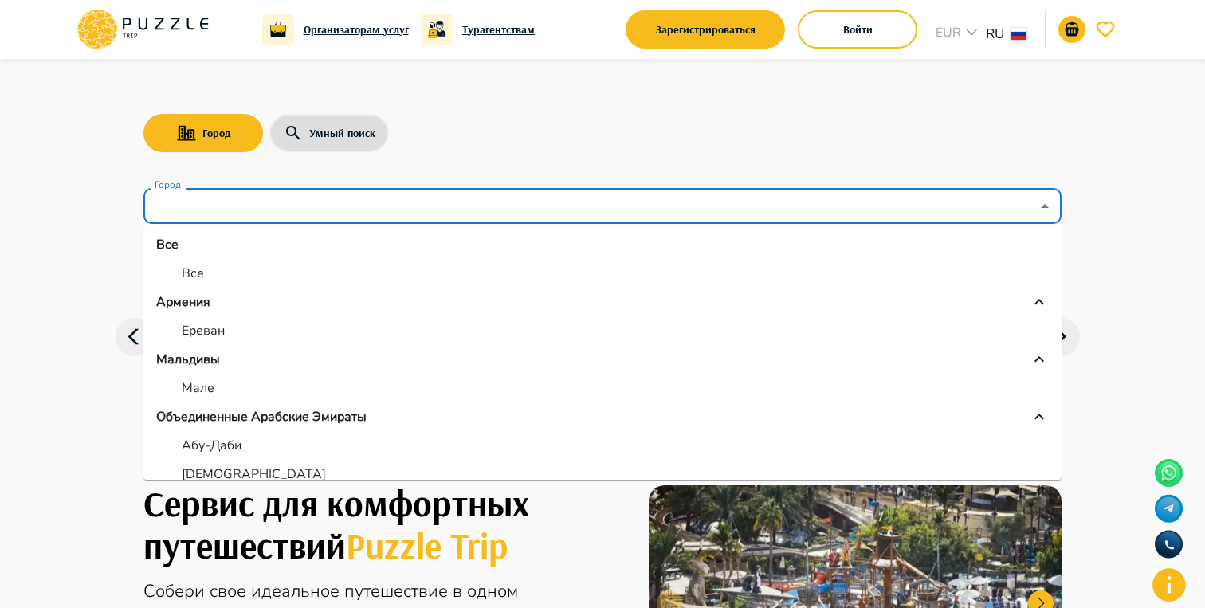
click at [254, 324] on li "Ереван" at bounding box center [602, 330] width 918 height 29
type input "******"
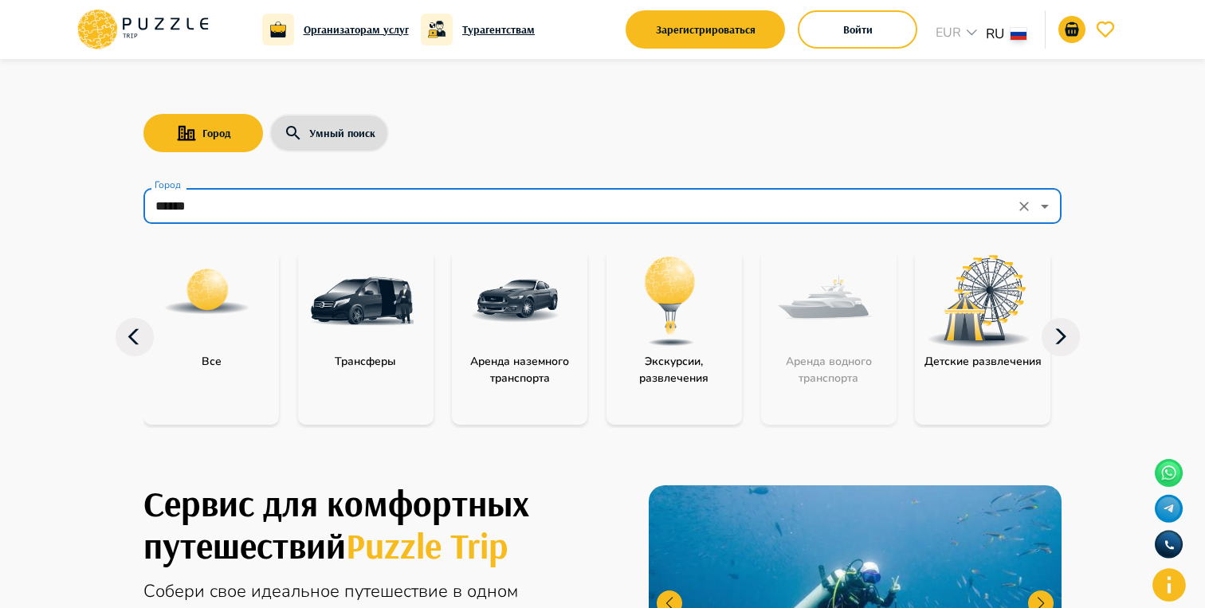
click at [771, 157] on div "Город Умный поиск Город ****** Город Все Трансферы Аренда наземного транспорта …" at bounding box center [602, 254] width 956 height 391
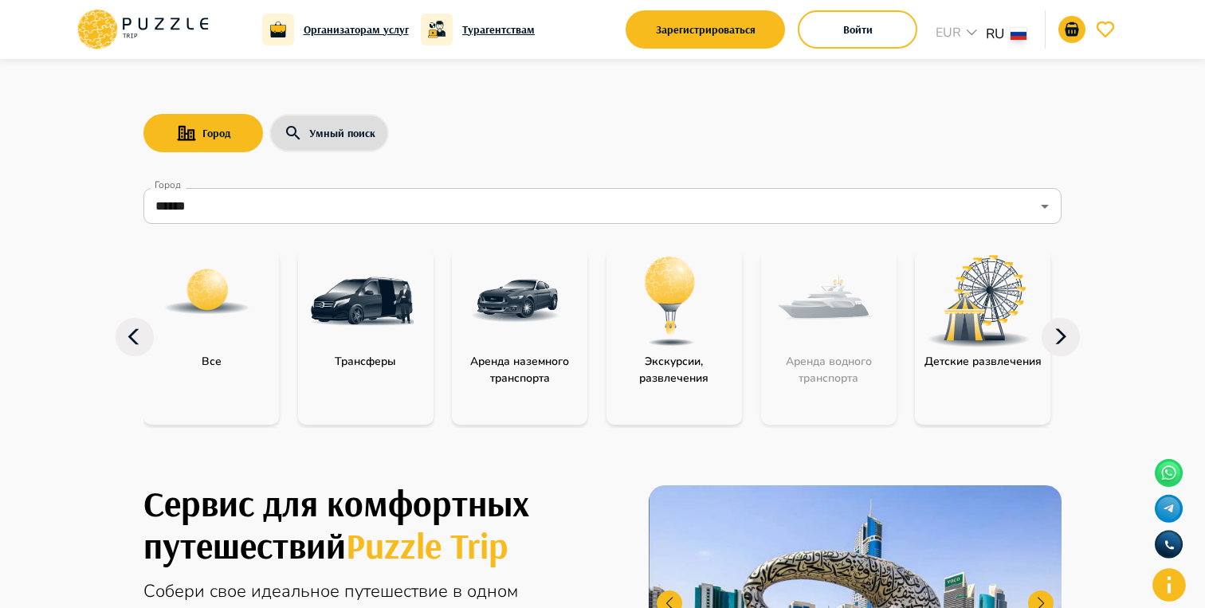
click at [559, 340] on img at bounding box center [516, 301] width 104 height 104
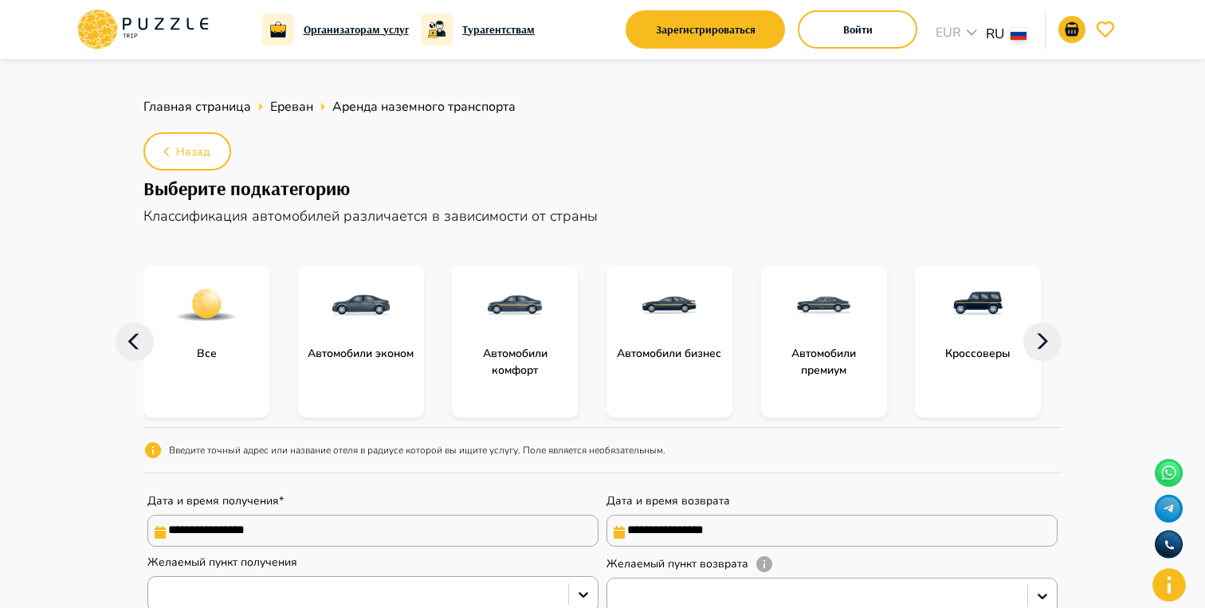
click at [178, 43] on icon at bounding box center [142, 29] width 135 height 41
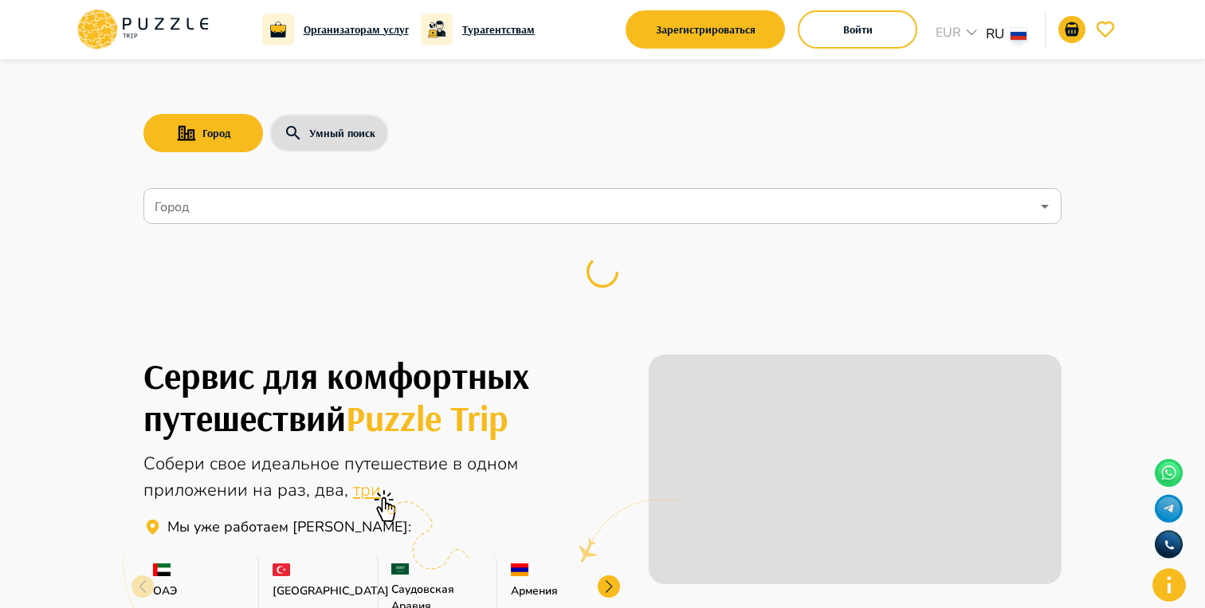
click at [429, 194] on input "Город" at bounding box center [590, 206] width 879 height 30
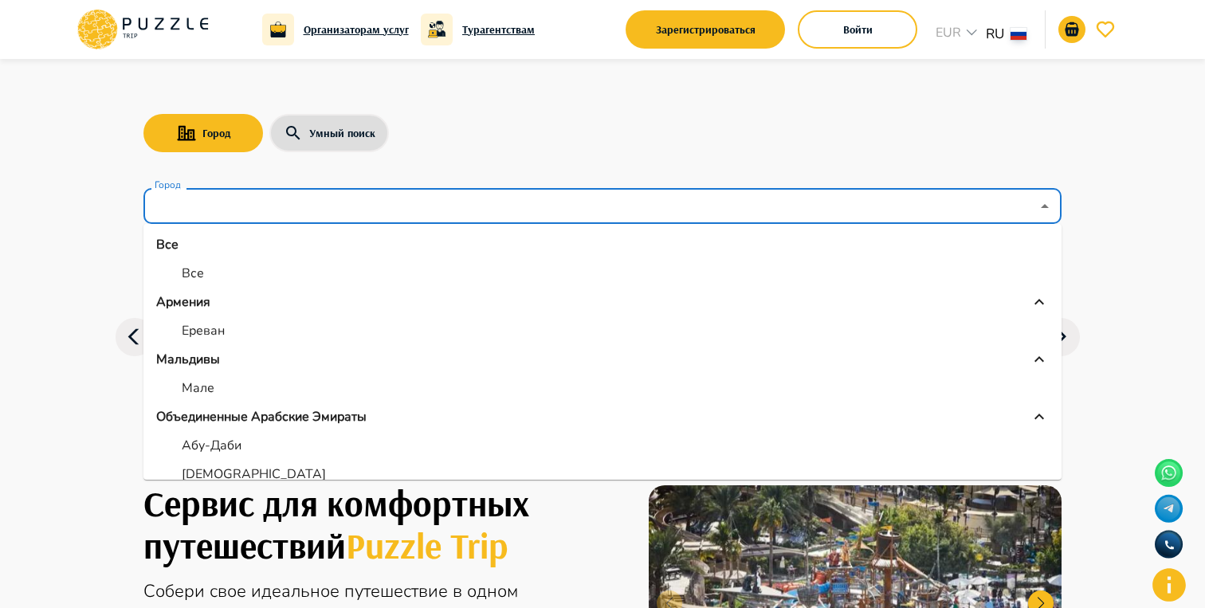
click at [258, 279] on li "Все" at bounding box center [602, 273] width 918 height 29
type input "***"
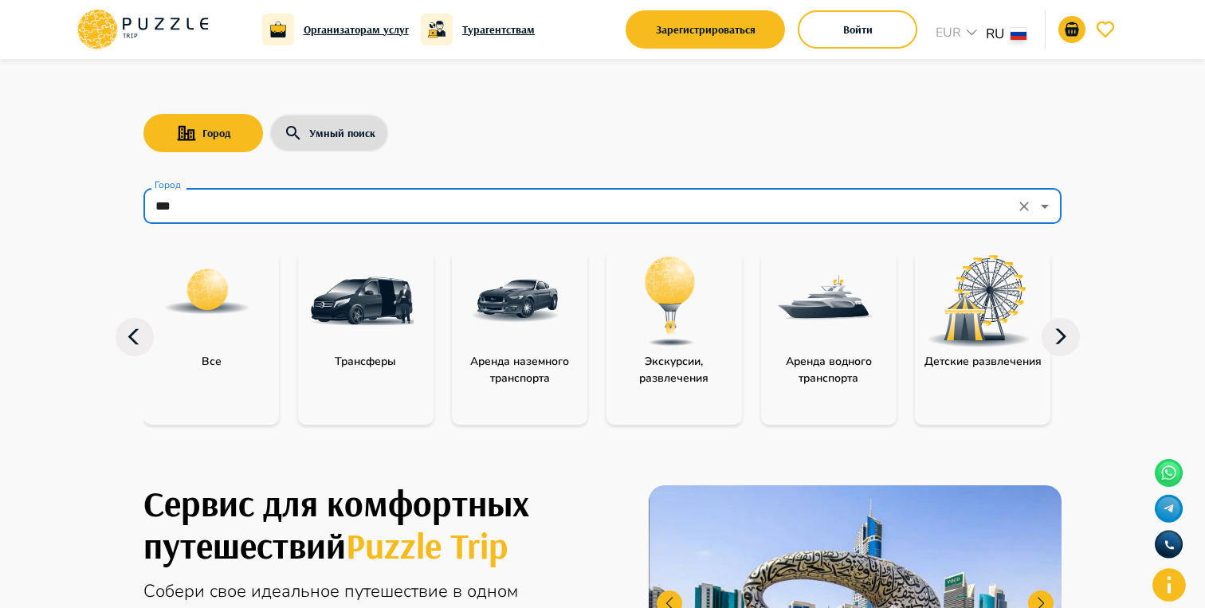
click at [708, 344] on img at bounding box center [670, 301] width 104 height 104
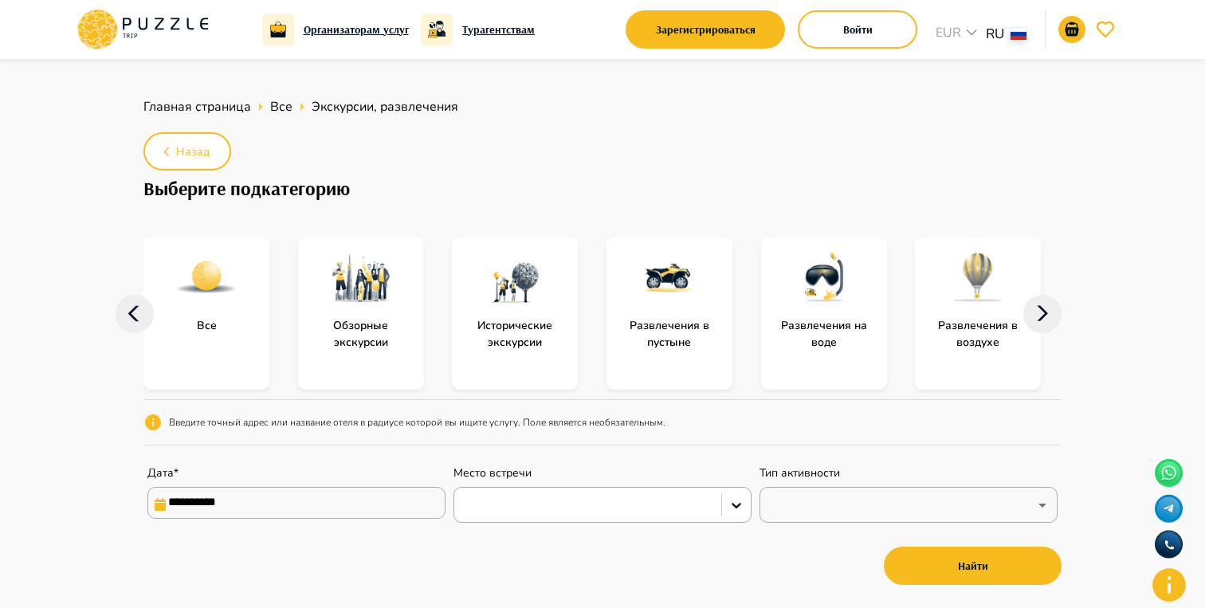
click at [182, 33] on icon at bounding box center [142, 29] width 135 height 41
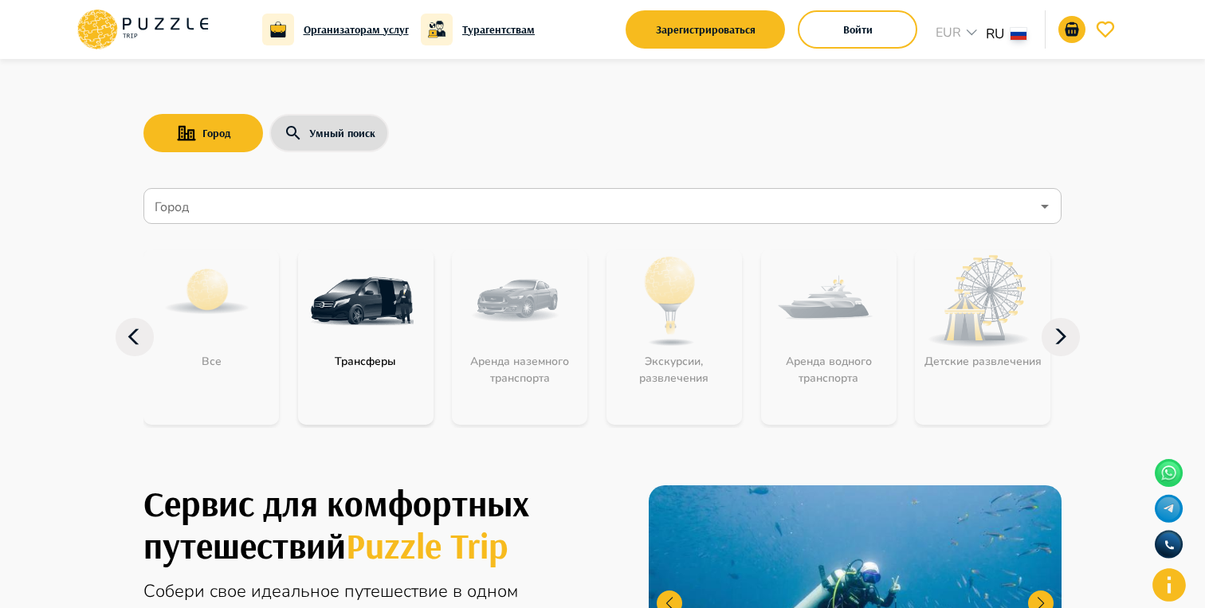
click at [852, 80] on div "Город Умный поиск Город Город Все Трансферы Аренда наземного транспорта Экскурс…" at bounding box center [602, 254] width 956 height 391
click at [861, 41] on button "Войти" at bounding box center [858, 29] width 120 height 38
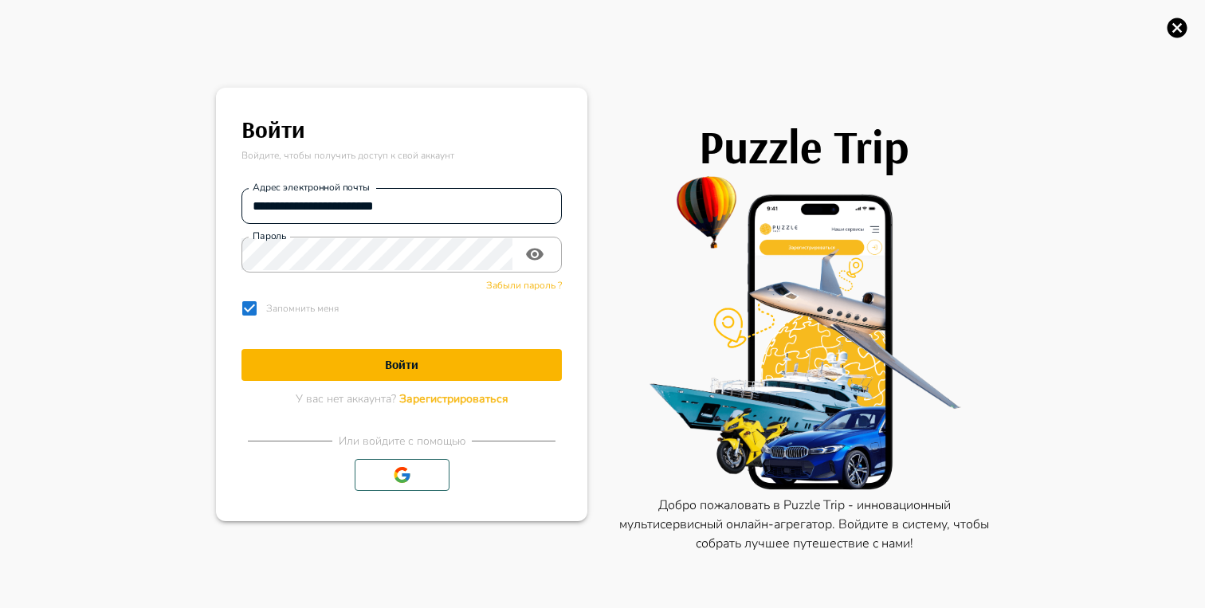
click at [472, 199] on input "**********" at bounding box center [401, 206] width 320 height 32
click at [420, 359] on h1 "Войти" at bounding box center [401, 364] width 320 height 15
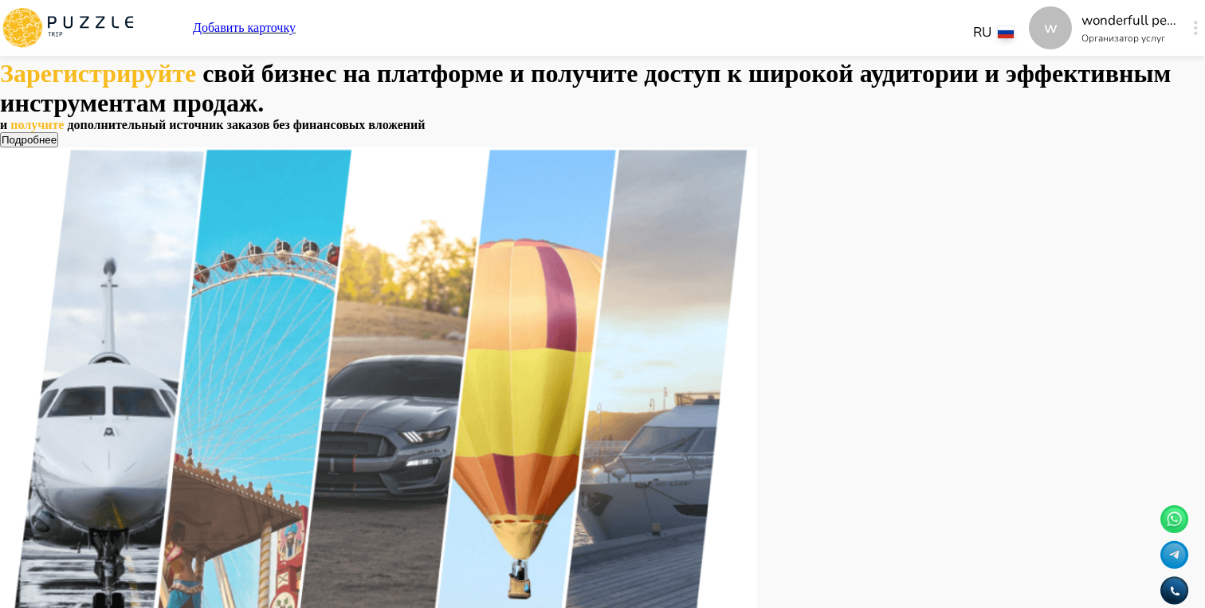
click at [1123, 91] on div "Зарегистрируйте свой бизнес на платформе и получите доступ к широкой аудитории …" at bounding box center [602, 426] width 1205 height 735
click at [1194, 28] on icon "button" at bounding box center [1196, 28] width 4 height 14
click at [520, 100] on div "Зарегистрируйте свой бизнес на платформе и получите доступ к широкой аудитории …" at bounding box center [602, 426] width 1205 height 735
click at [57, 22] on icon at bounding box center [52, 22] width 9 height 12
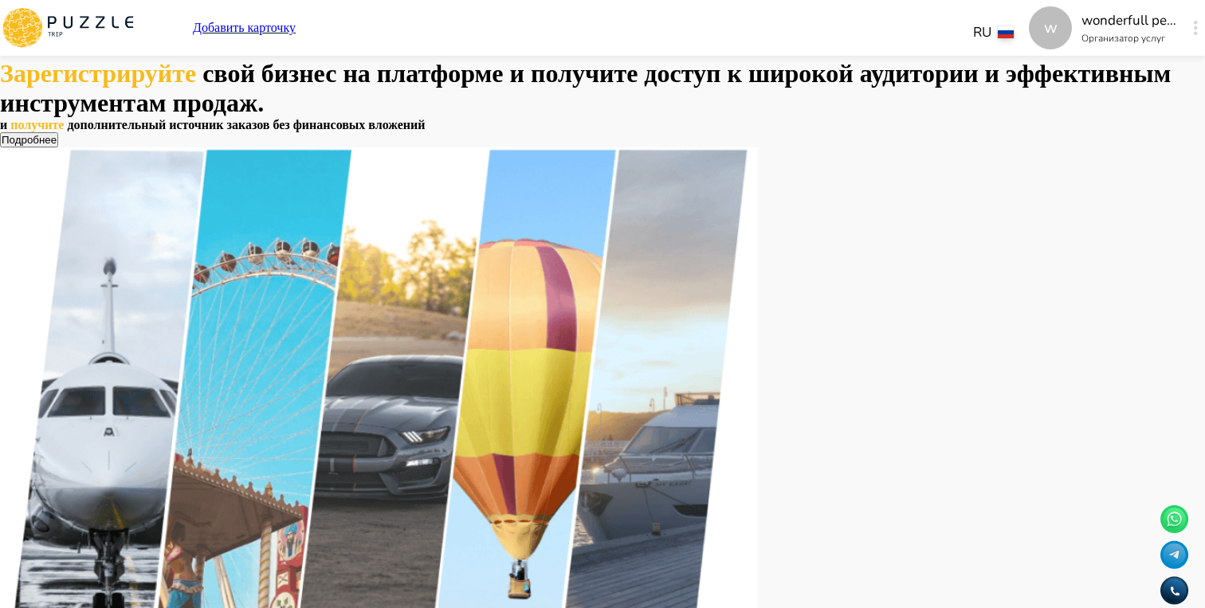
click at [57, 22] on icon at bounding box center [52, 22] width 9 height 12
click at [1190, 28] on button "button" at bounding box center [1196, 28] width 12 height 22
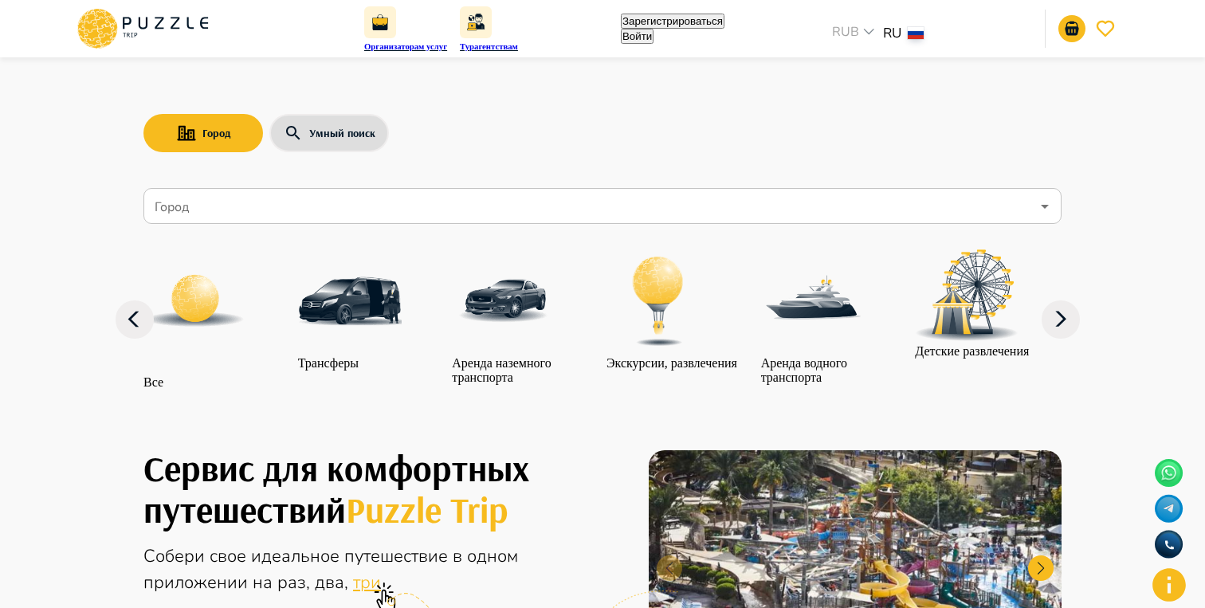
click at [653, 40] on button "Войти" at bounding box center [637, 36] width 33 height 15
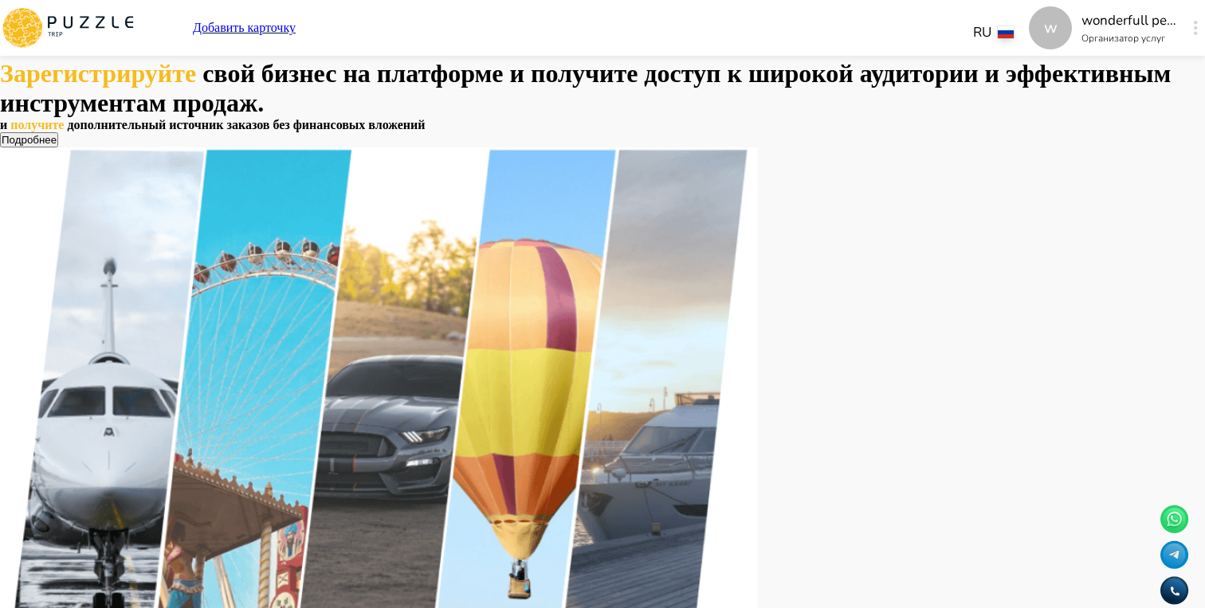
click at [1190, 31] on button "button" at bounding box center [1196, 28] width 12 height 22
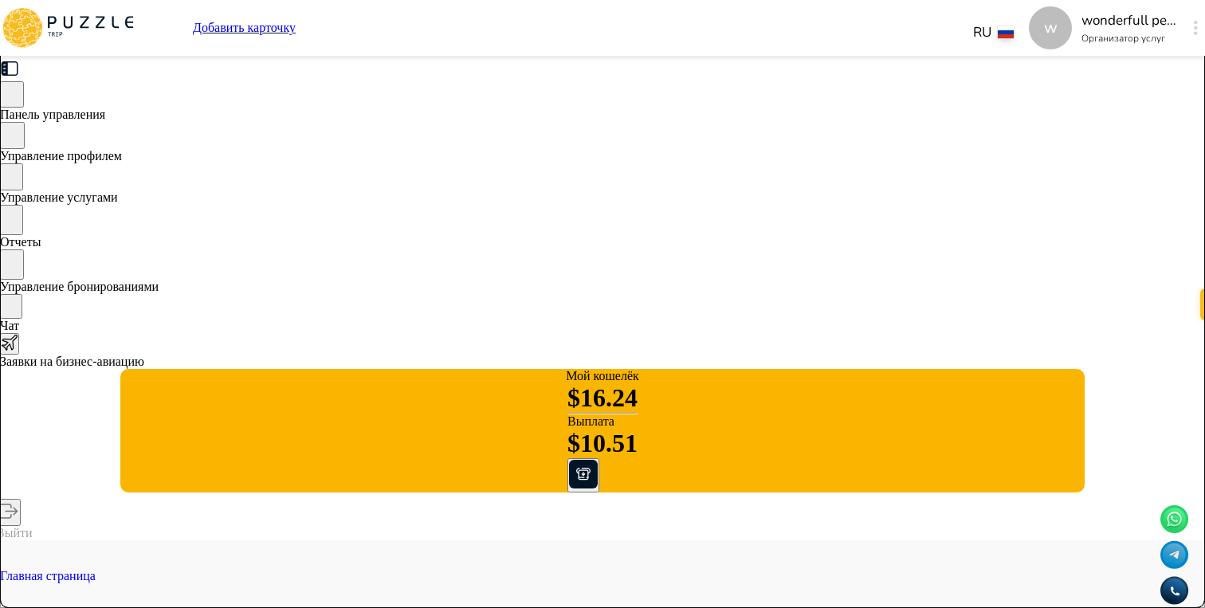
click at [135, 25] on icon at bounding box center [67, 27] width 135 height 41
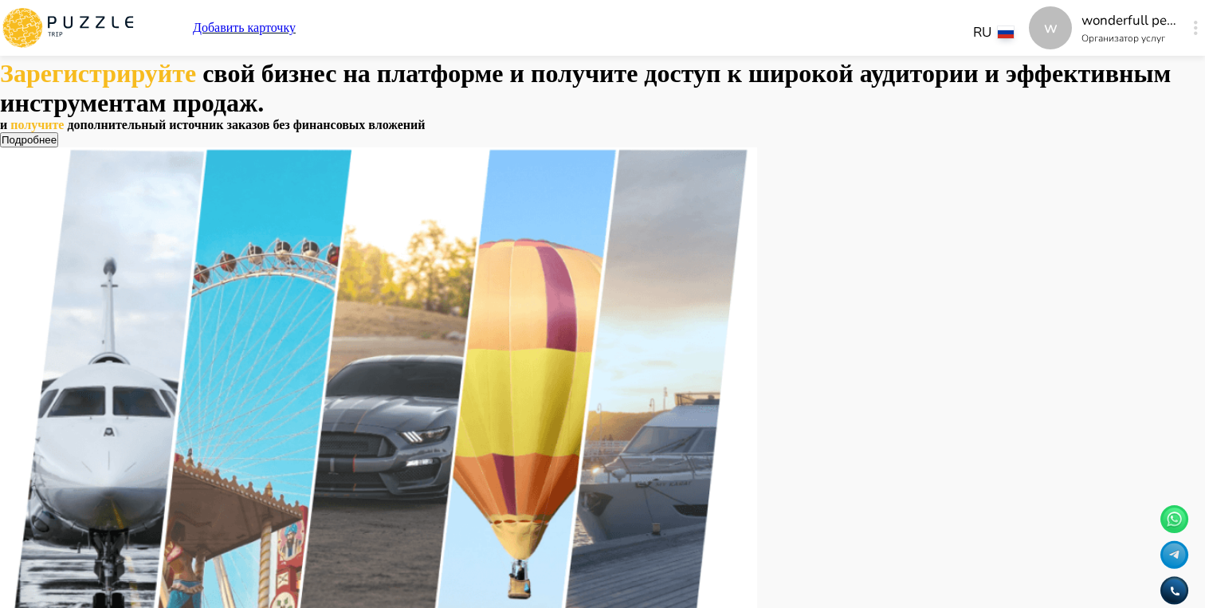
click at [1041, 22] on div "w wonderfull peace Организатор услуг w" at bounding box center [1117, 27] width 176 height 43
click at [1186, 36] on div "w" at bounding box center [1195, 28] width 18 height 29
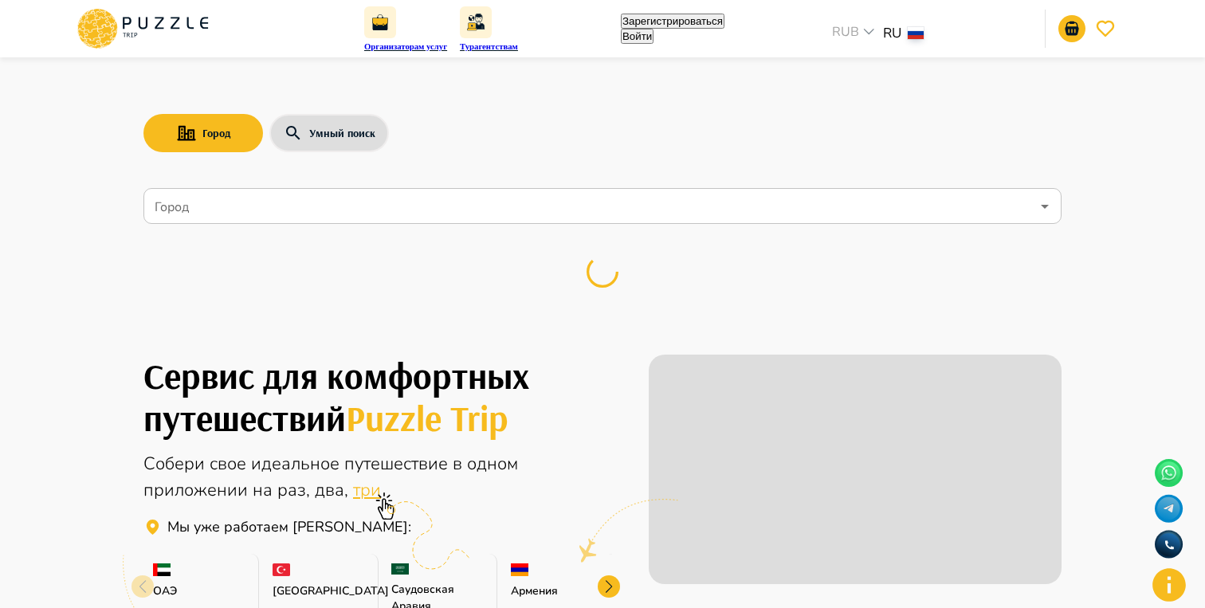
click at [653, 36] on button "Войти" at bounding box center [637, 36] width 33 height 15
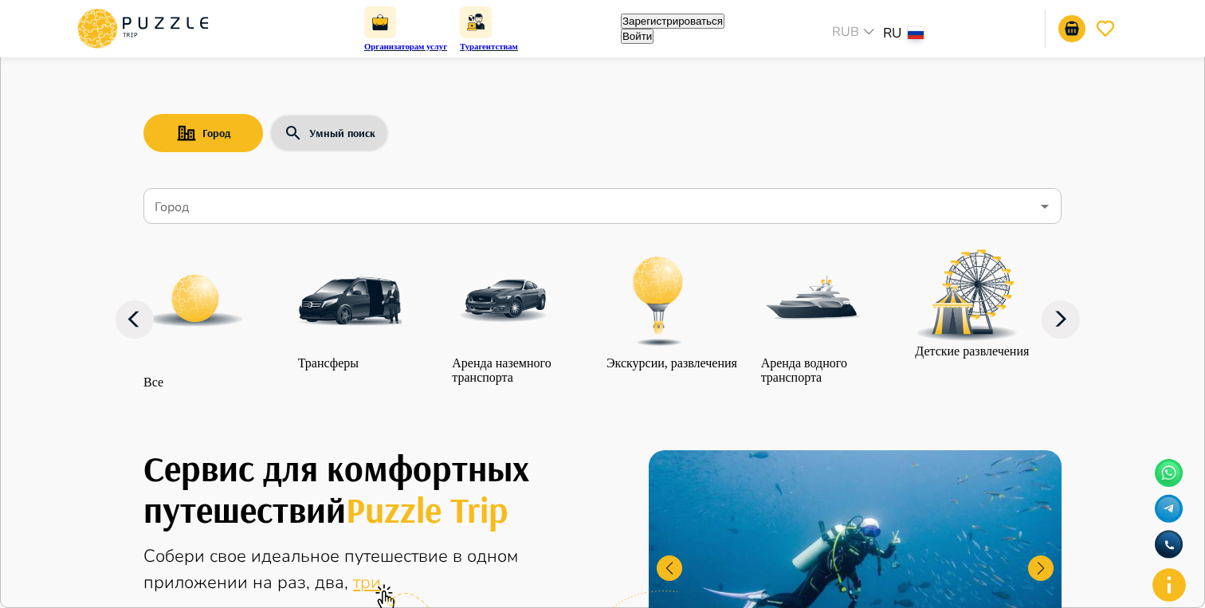
type input "**********"
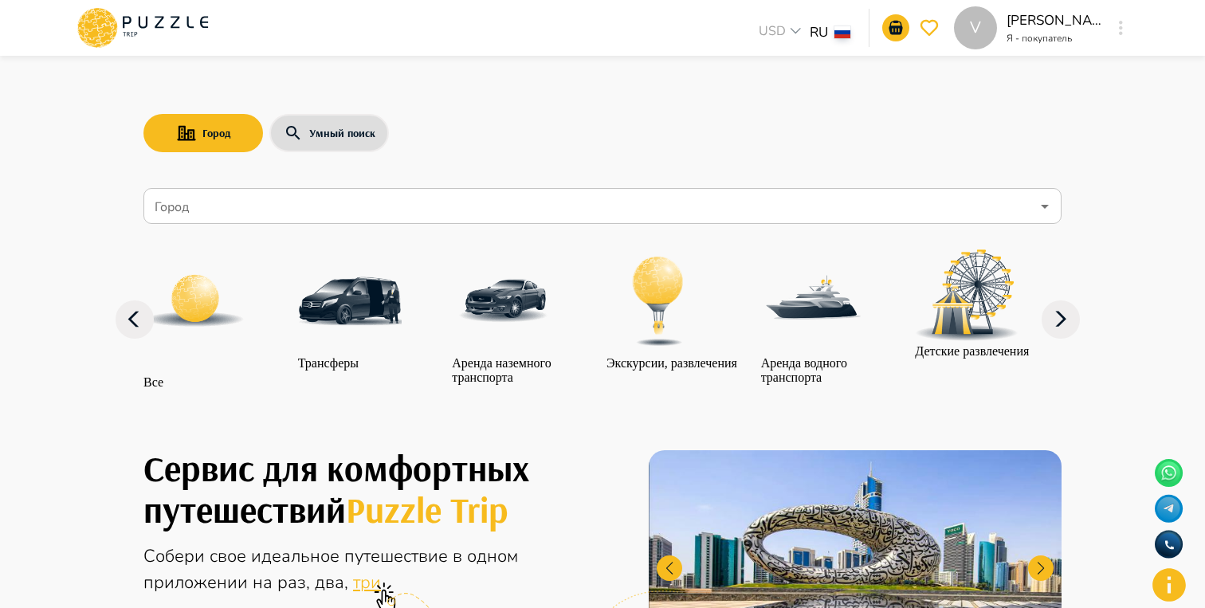
click at [1053, 140] on div "Город Умный поиск" at bounding box center [602, 133] width 918 height 46
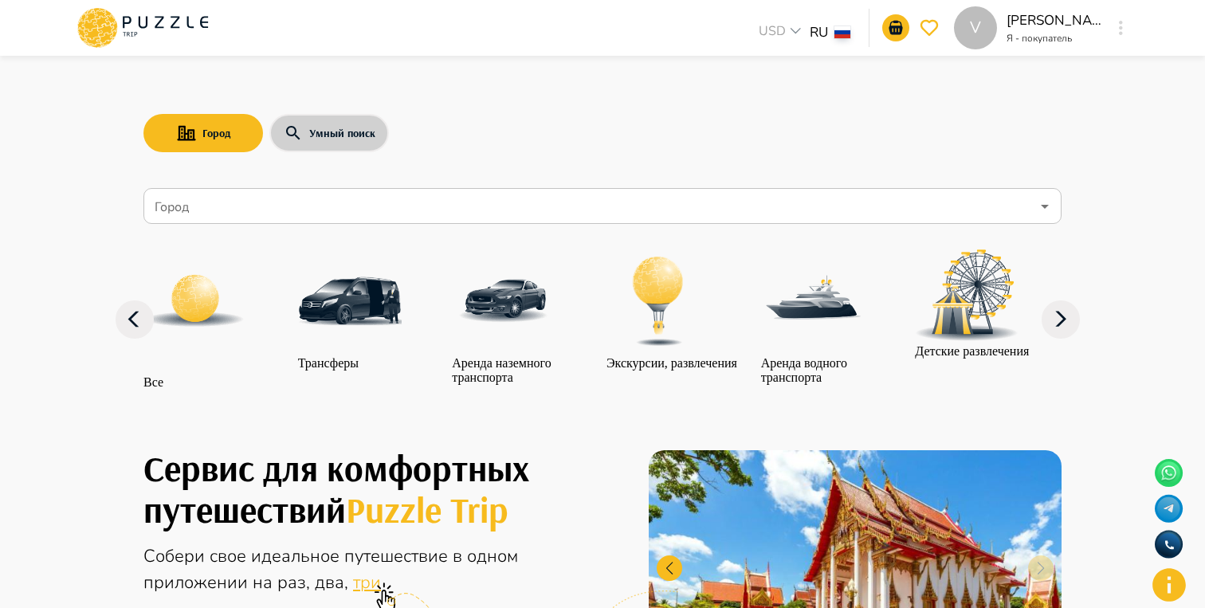
click at [308, 125] on button "Умный поиск" at bounding box center [329, 133] width 120 height 38
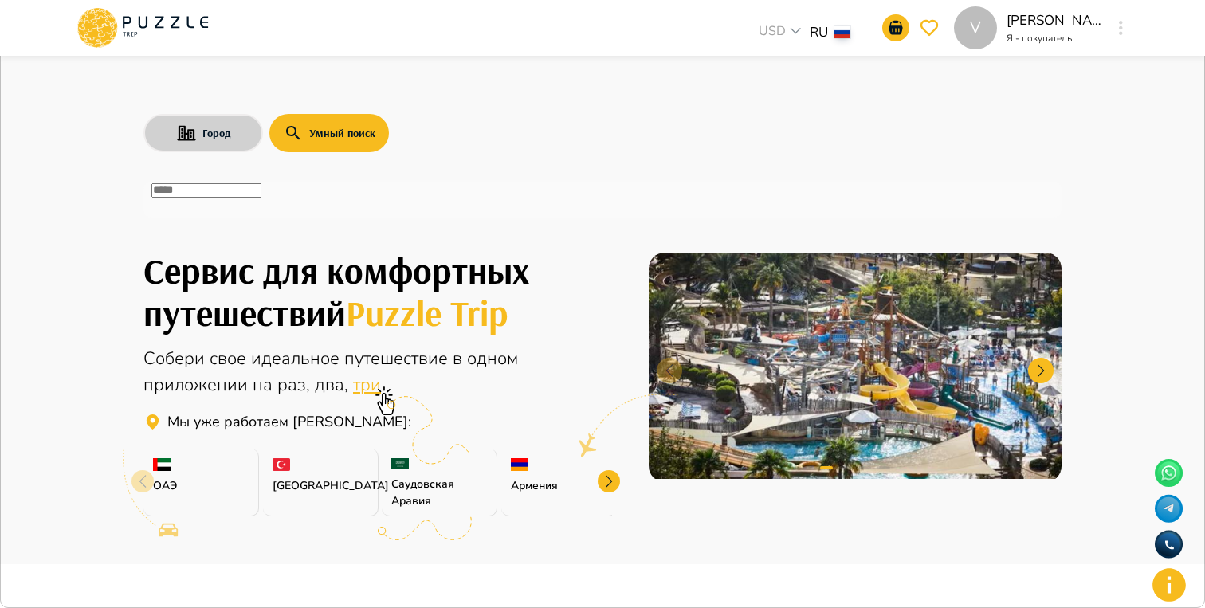
click at [231, 132] on button "Город" at bounding box center [203, 133] width 120 height 38
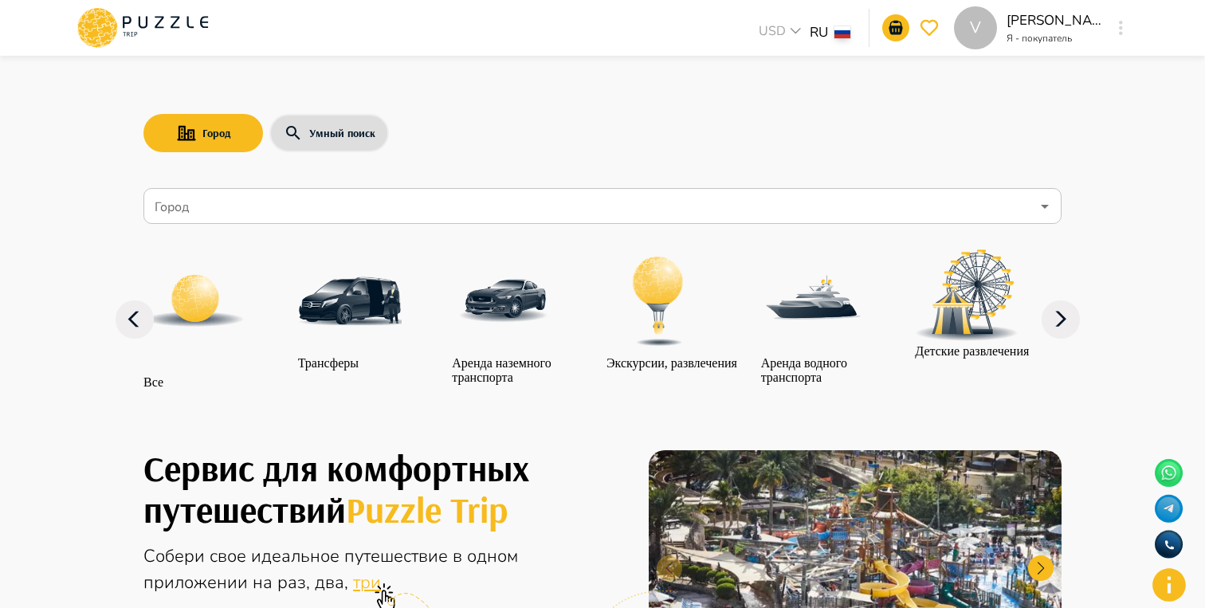
click at [530, 145] on div "Город Умный поиск" at bounding box center [602, 133] width 918 height 46
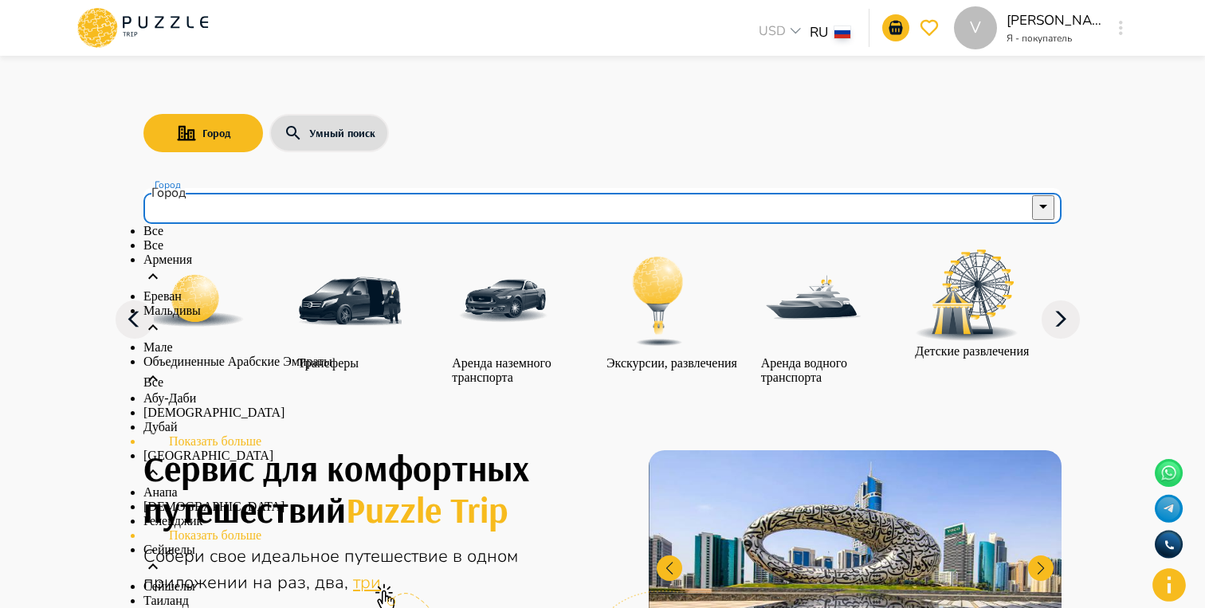
click at [461, 206] on input "Город" at bounding box center [590, 206] width 879 height 30
click at [327, 304] on li "Ереван" at bounding box center [602, 296] width 918 height 14
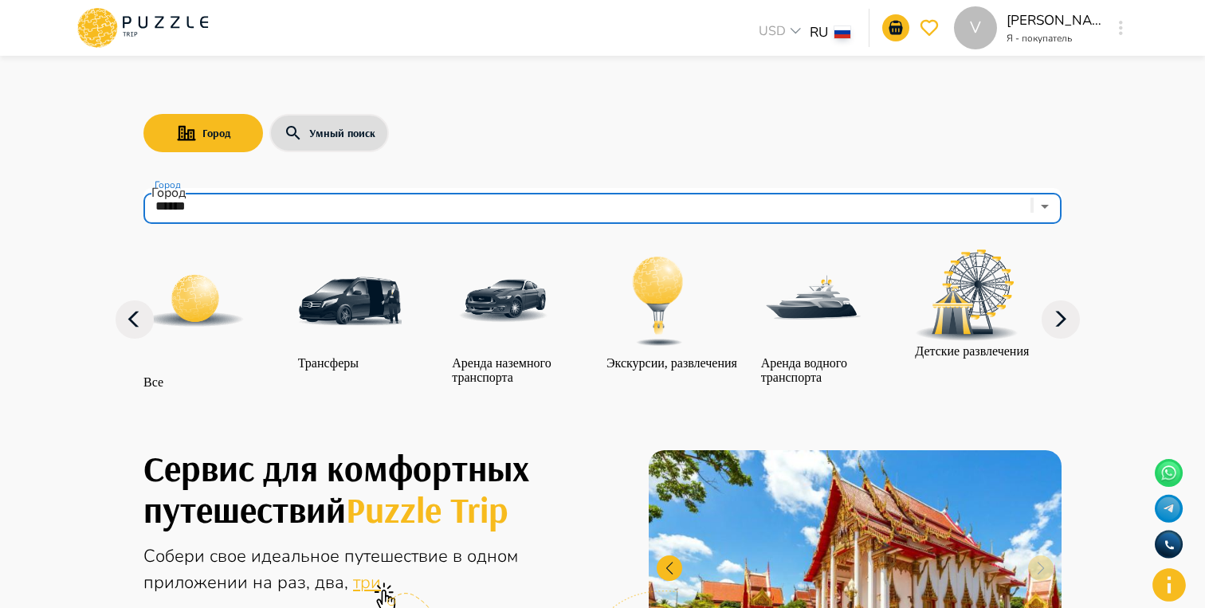
click at [660, 157] on div "Город Умный поиск Город ****** Город Все Трансферы Аренда наземного транспорта …" at bounding box center [602, 237] width 956 height 356
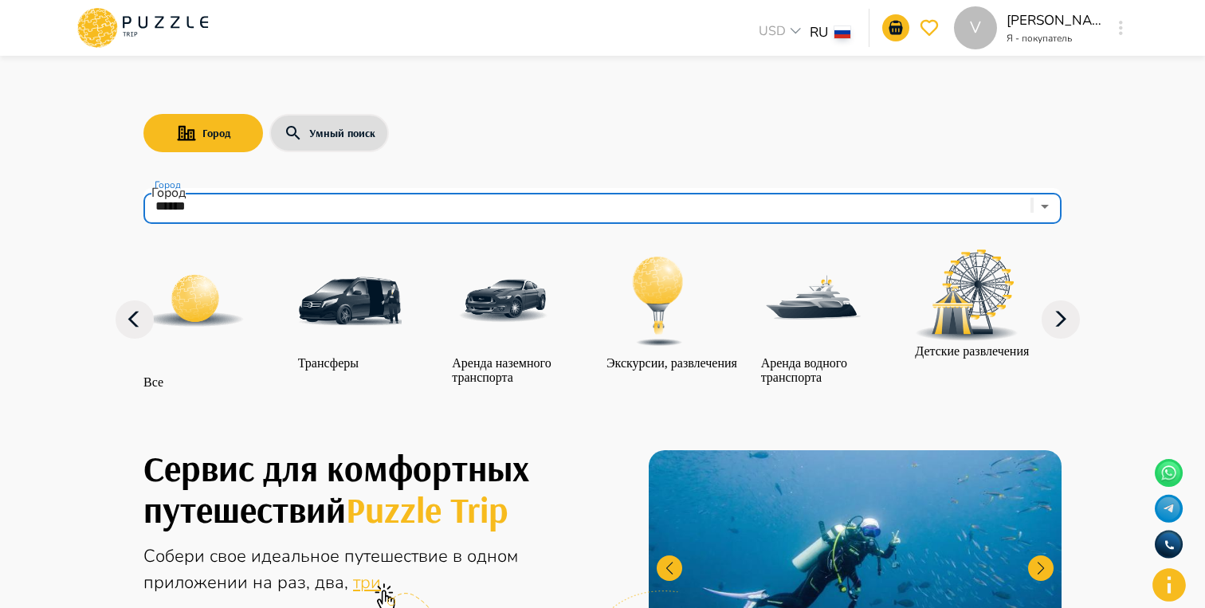
click at [531, 154] on div "Город Умный поиск" at bounding box center [602, 133] width 918 height 46
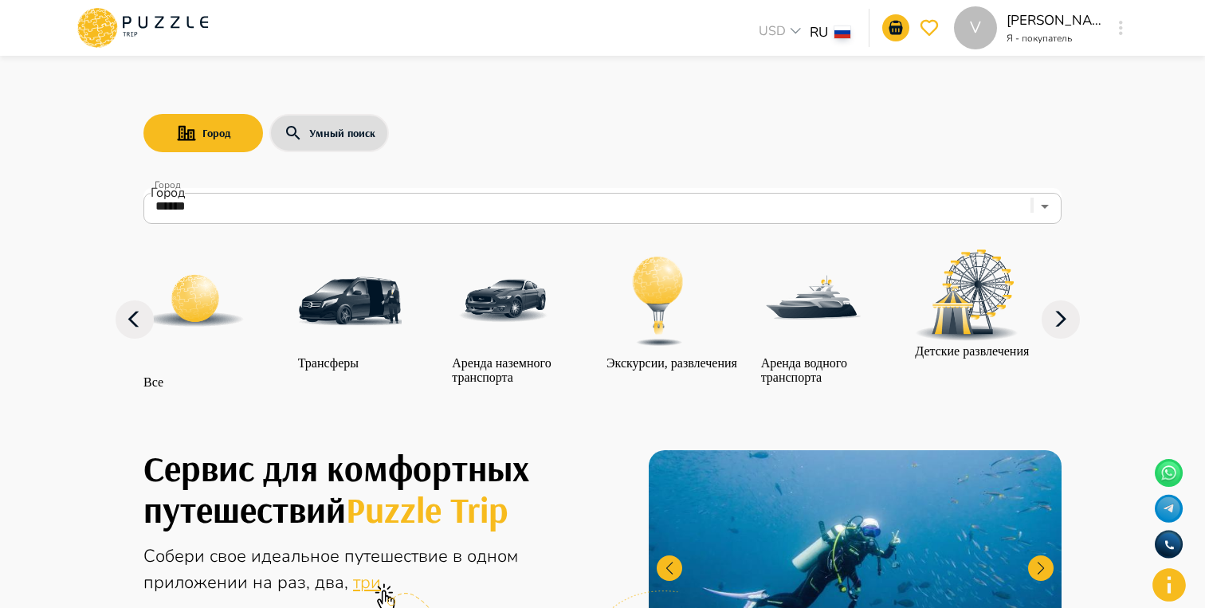
click at [368, 215] on input "******" at bounding box center [580, 206] width 858 height 30
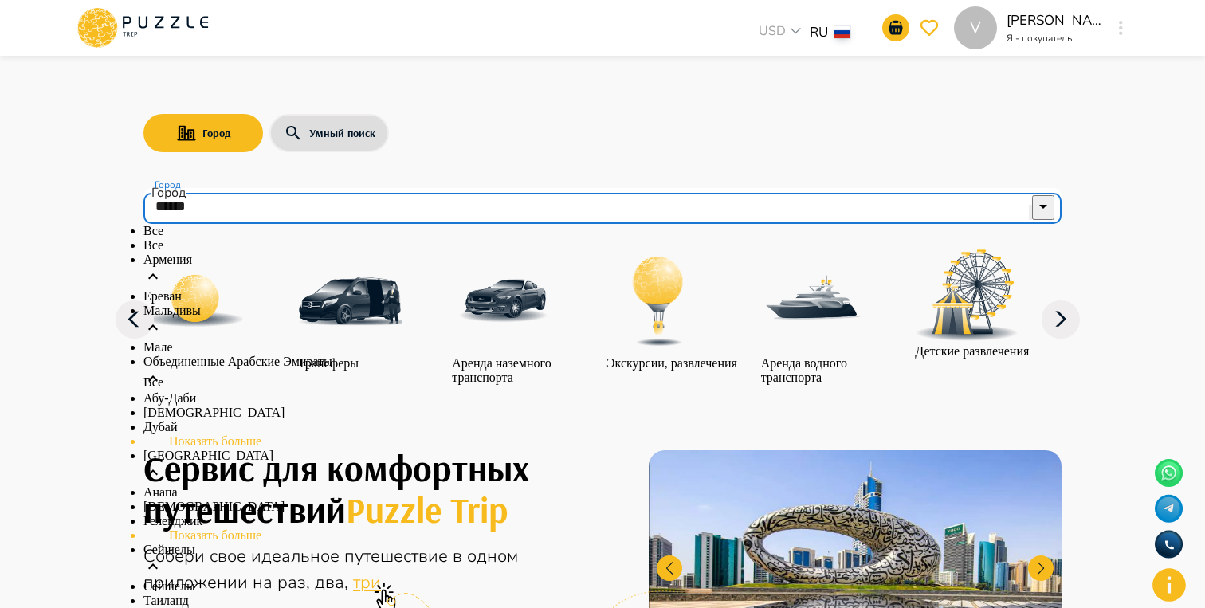
click at [268, 253] on li "Все" at bounding box center [602, 245] width 918 height 14
type input "***"
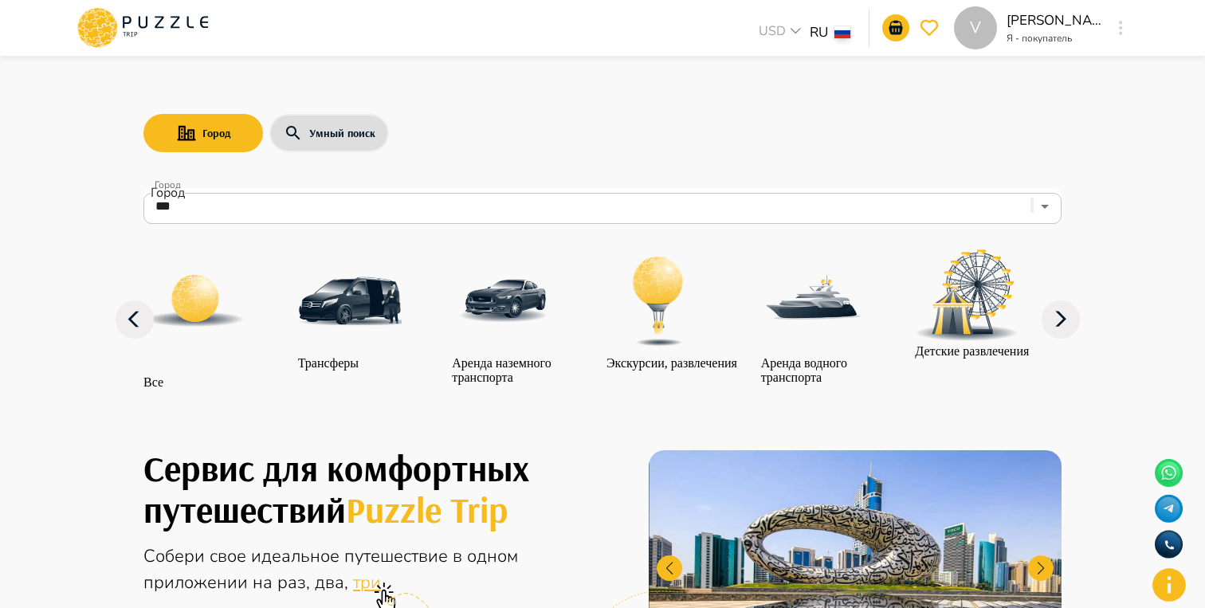
click at [675, 139] on div "Город Умный поиск" at bounding box center [602, 133] width 918 height 46
click at [482, 356] on p "Аренда наземного транспорта" at bounding box center [525, 370] width 147 height 29
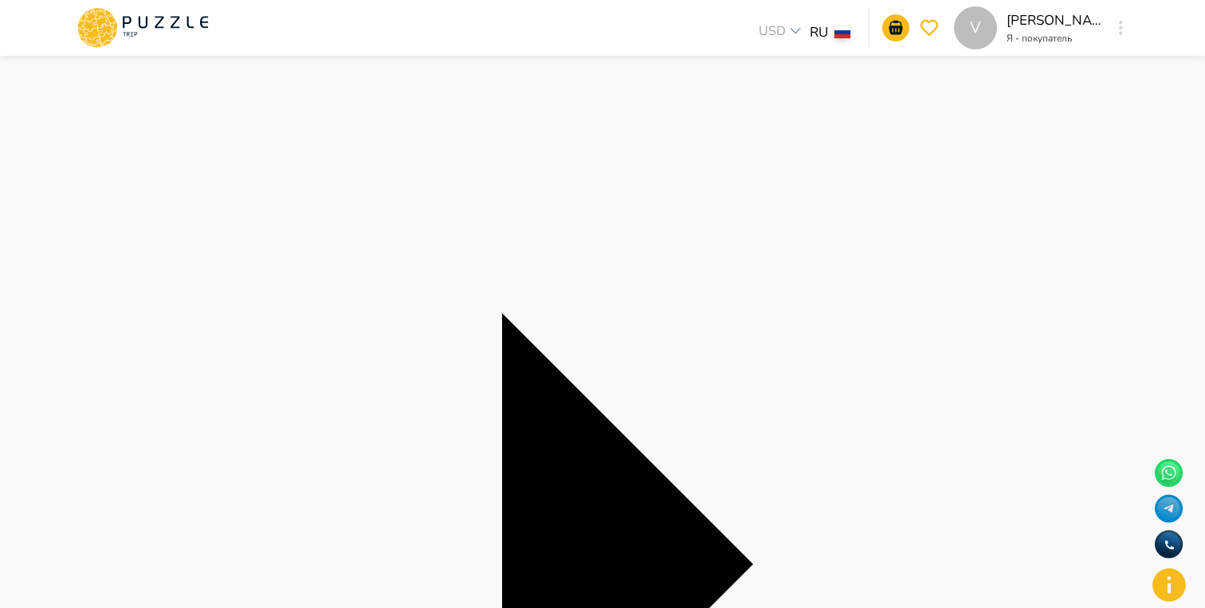
scroll to position [121, 0]
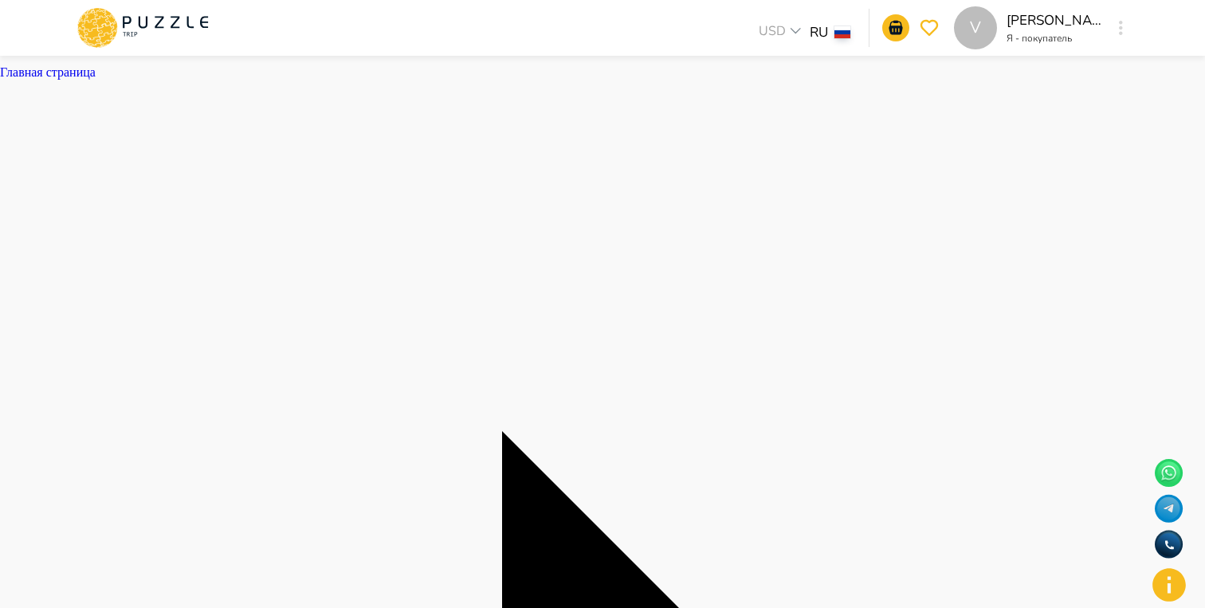
drag, startPoint x: 502, startPoint y: 111, endPoint x: 308, endPoint y: 108, distance: 193.6
copy ul "Все Аренда наземного транспорта"
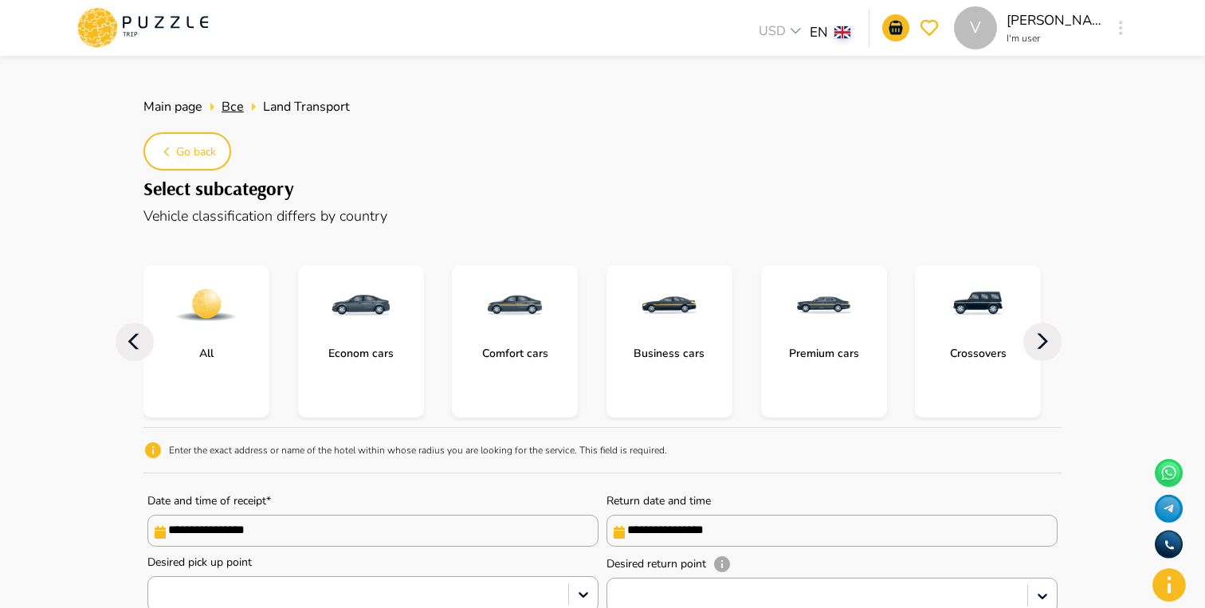
click at [228, 106] on span "Все" at bounding box center [233, 107] width 22 height 18
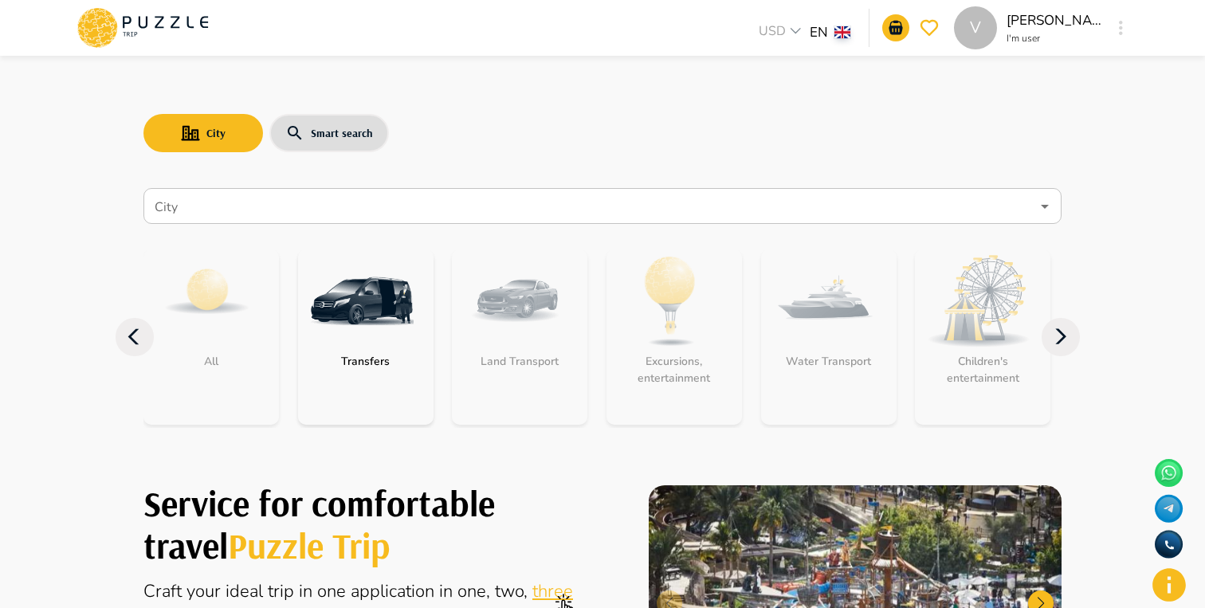
click at [405, 214] on input "City" at bounding box center [590, 206] width 879 height 30
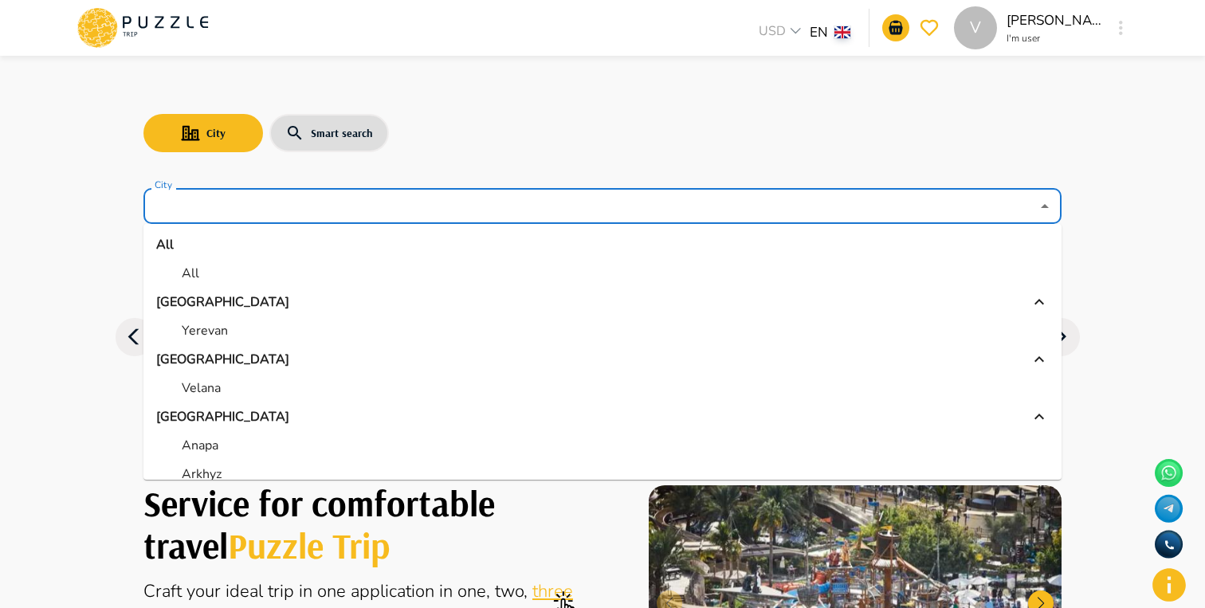
click at [276, 272] on li "All" at bounding box center [602, 273] width 918 height 29
type input "***"
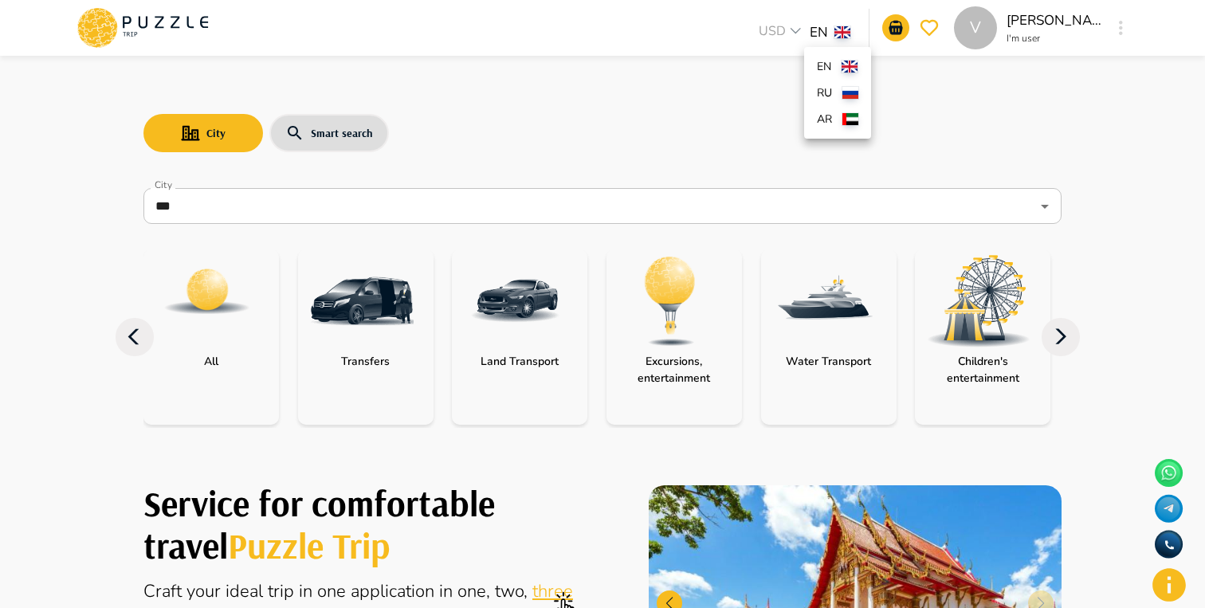
click at [845, 94] on img at bounding box center [850, 93] width 16 height 12
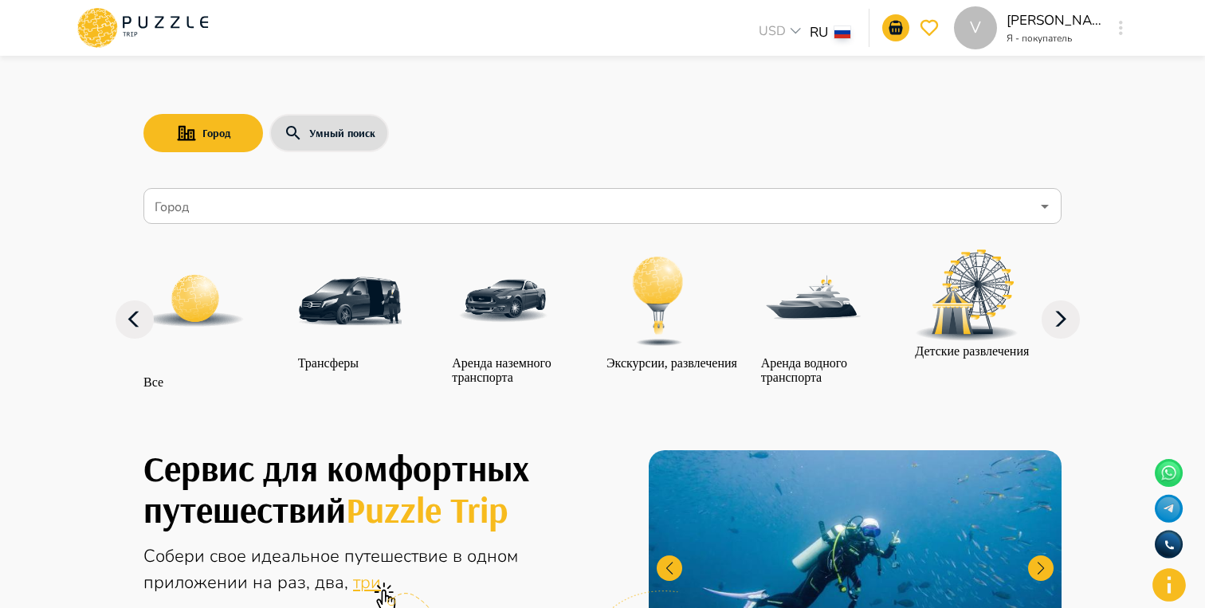
click at [783, 219] on input "Город" at bounding box center [590, 206] width 879 height 30
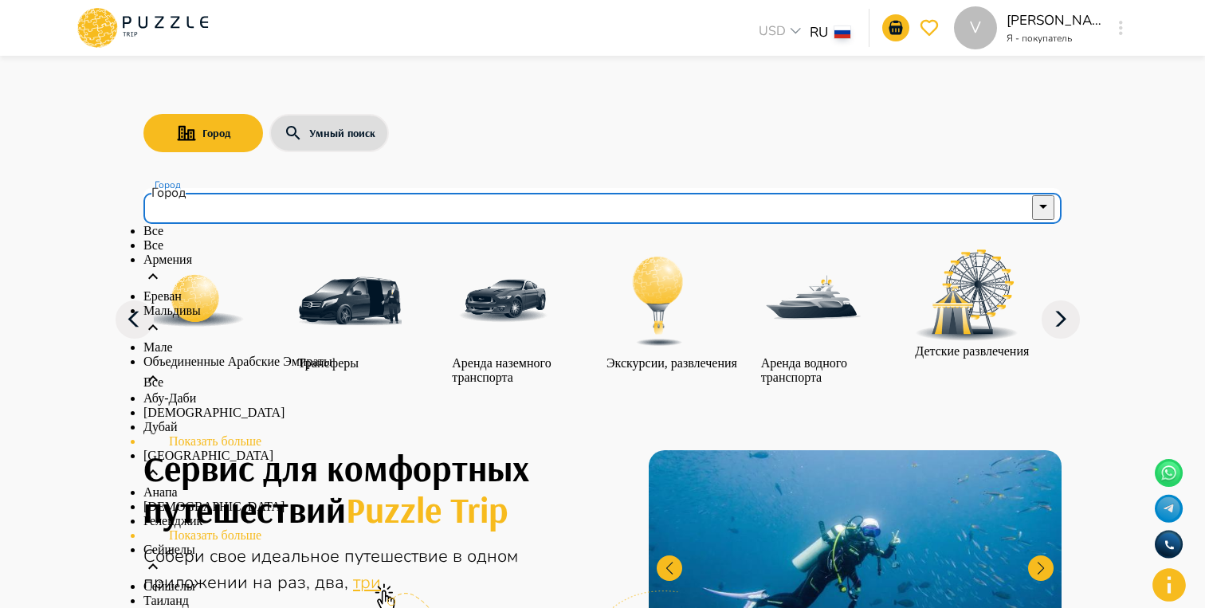
click at [616, 253] on li "Все" at bounding box center [602, 245] width 918 height 14
type input "***"
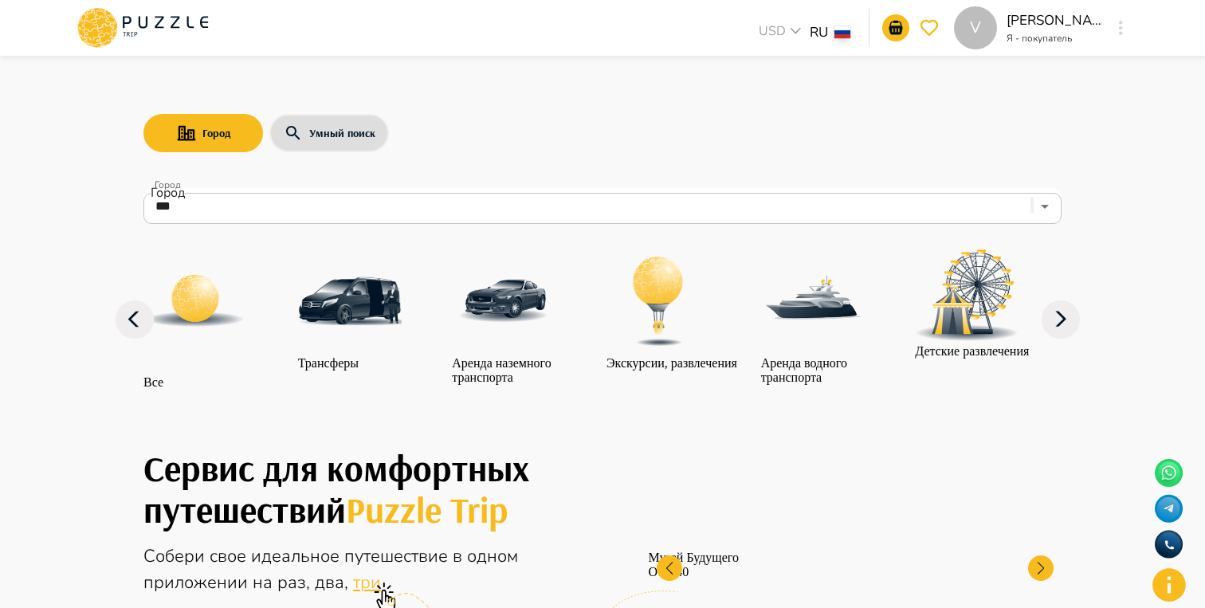
click at [841, 357] on p "Аренда водного транспорта" at bounding box center [834, 370] width 147 height 29
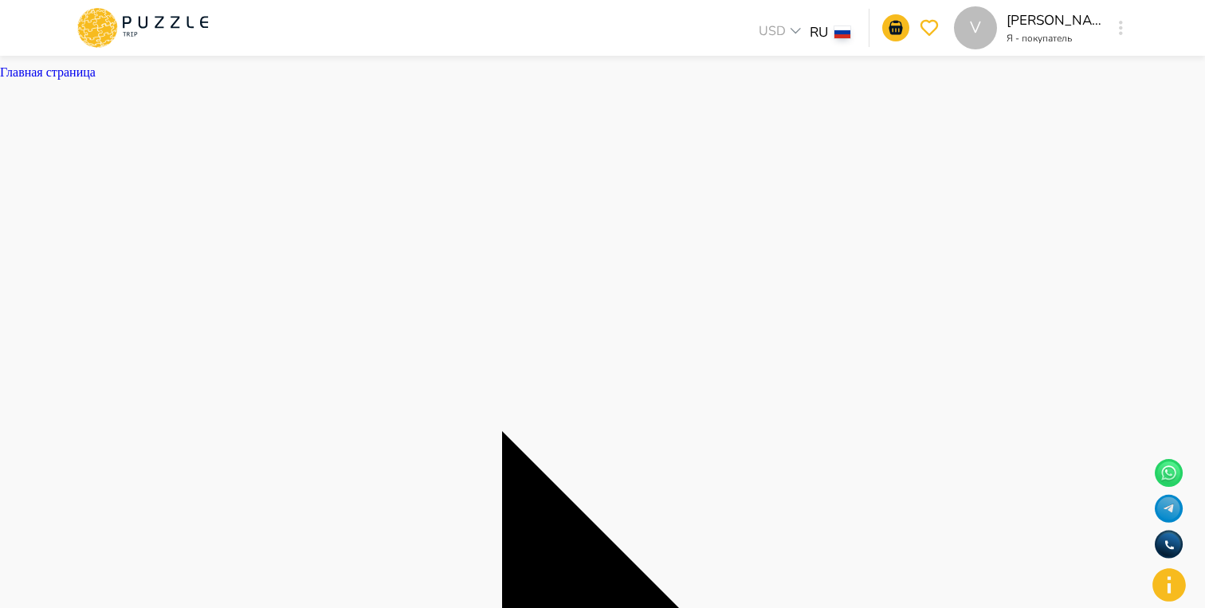
drag, startPoint x: 484, startPoint y: 108, endPoint x: 309, endPoint y: 105, distance: 175.3
copy span "Аренда водного транспорта"
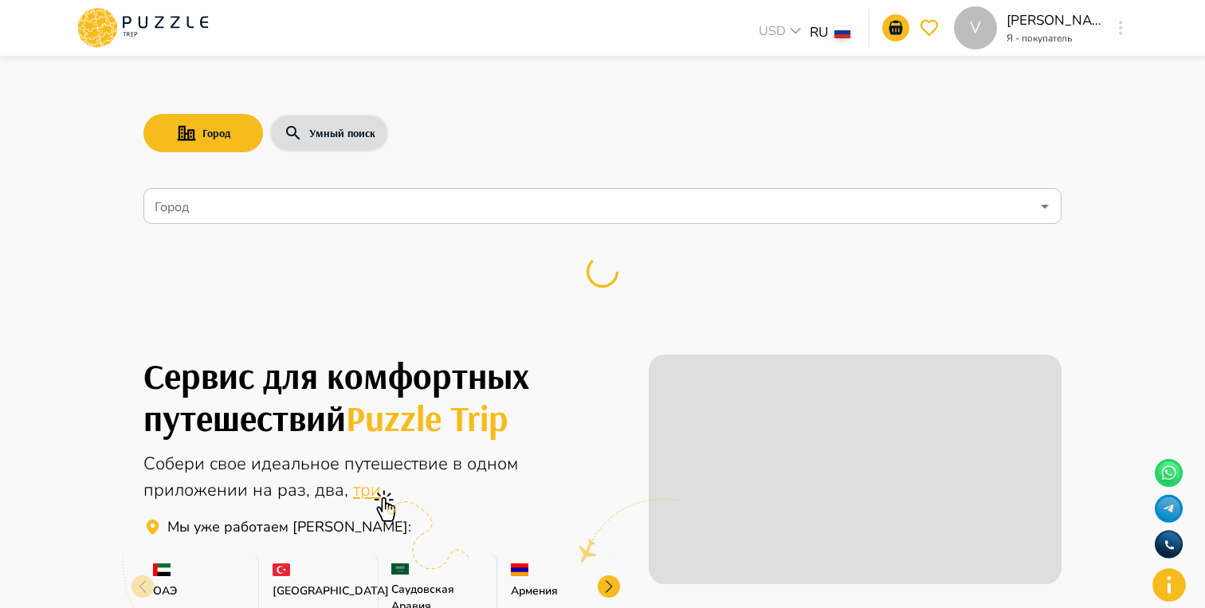
click at [629, 237] on div at bounding box center [602, 273] width 918 height 86
click at [520, 210] on input "Город" at bounding box center [590, 206] width 879 height 30
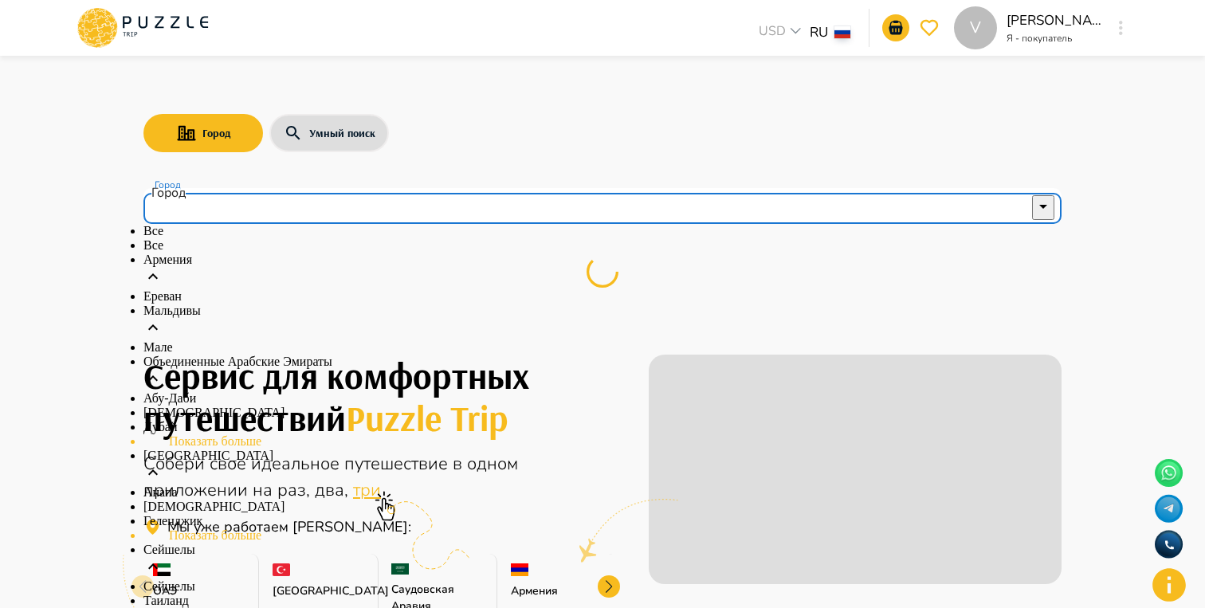
click at [323, 253] on li "Все" at bounding box center [602, 245] width 918 height 14
type input "***"
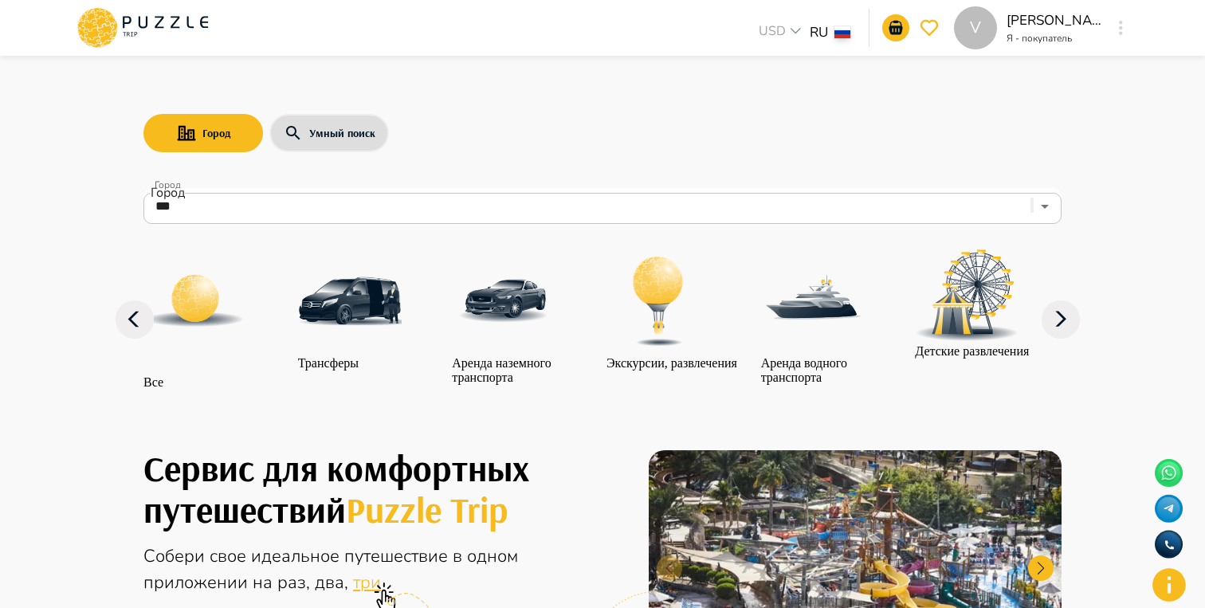
click at [1067, 339] on icon at bounding box center [1060, 319] width 38 height 38
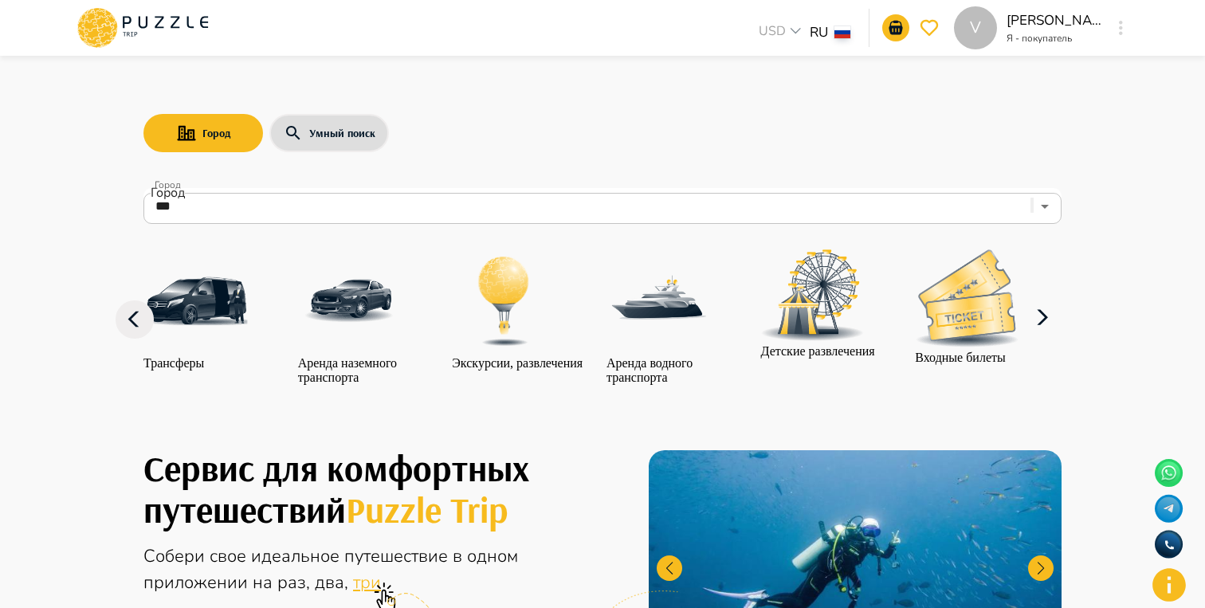
click at [1061, 337] on icon at bounding box center [1042, 318] width 38 height 38
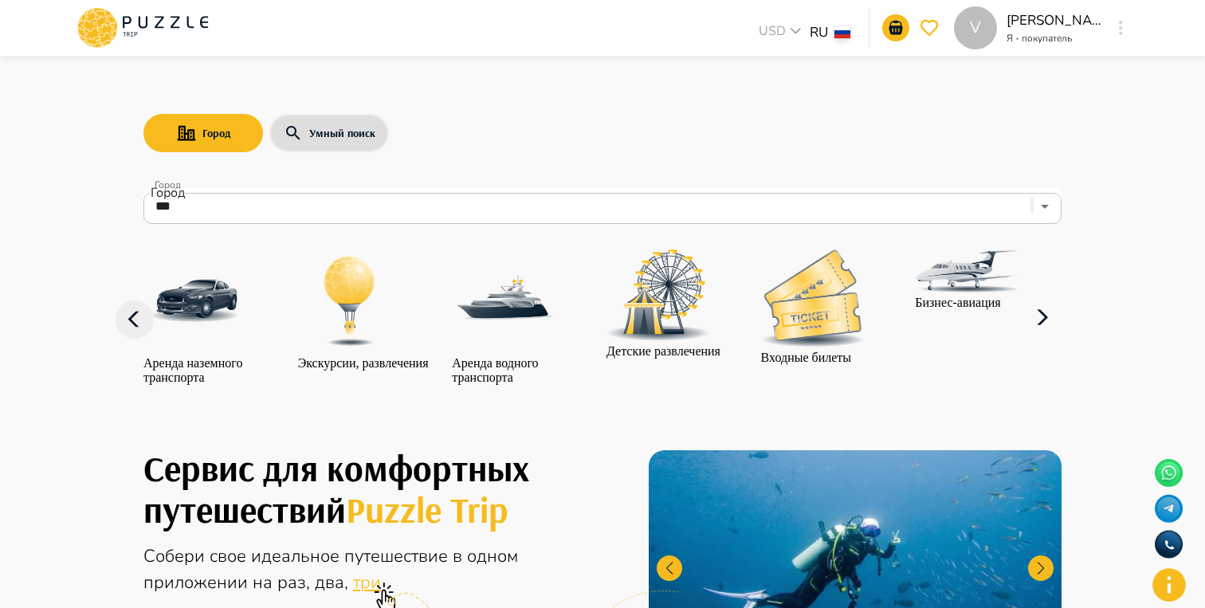
click at [1061, 337] on icon at bounding box center [1042, 318] width 38 height 38
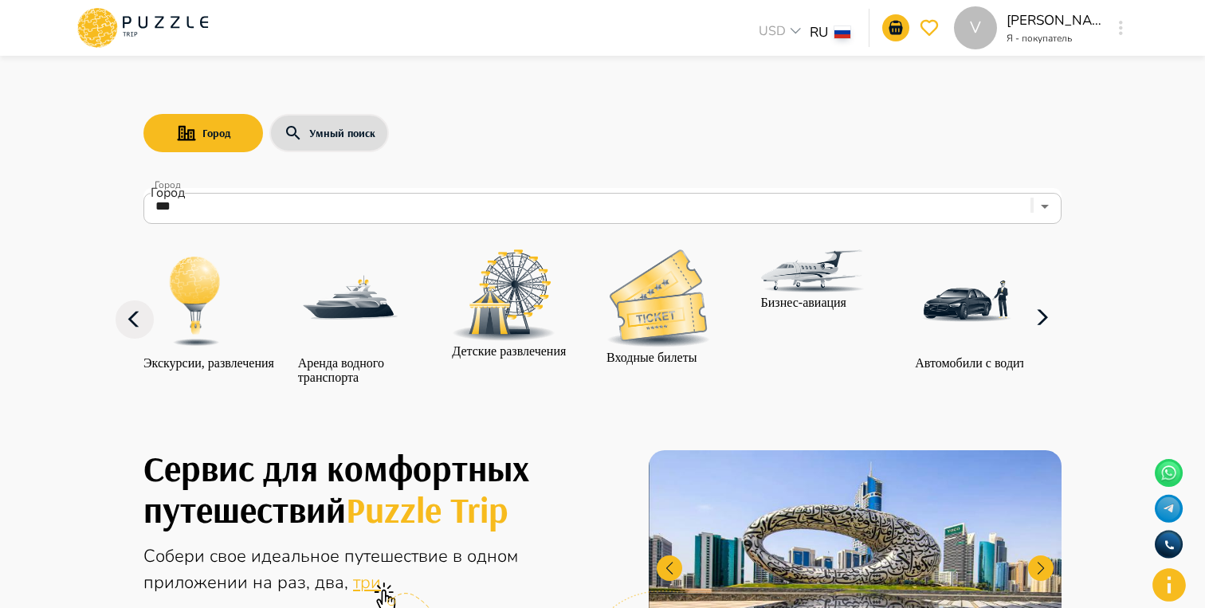
click at [1061, 337] on icon at bounding box center [1042, 318] width 38 height 38
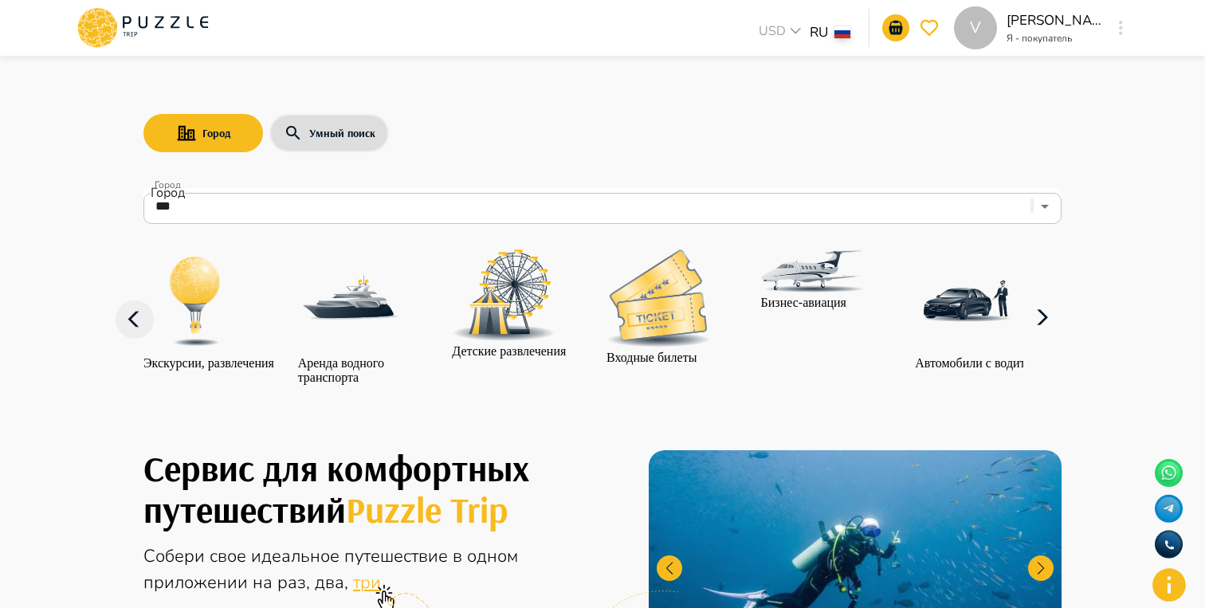
click at [818, 296] on div at bounding box center [813, 272] width 104 height 46
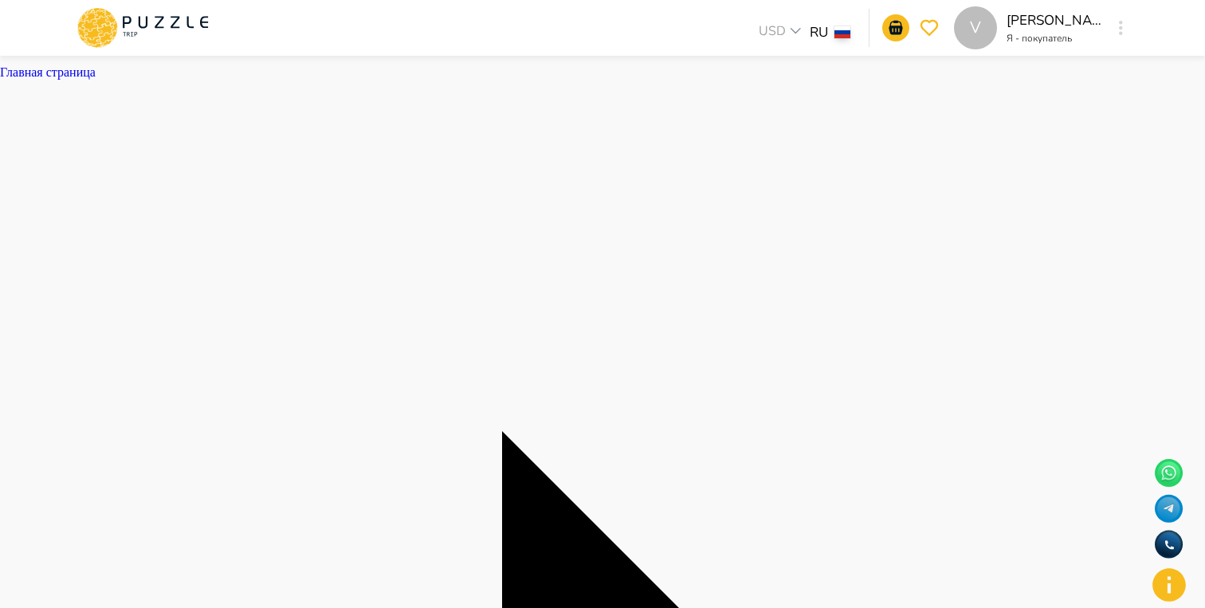
drag, startPoint x: 422, startPoint y: 104, endPoint x: 311, endPoint y: 102, distance: 111.6
copy span "Бизнес-авиация"
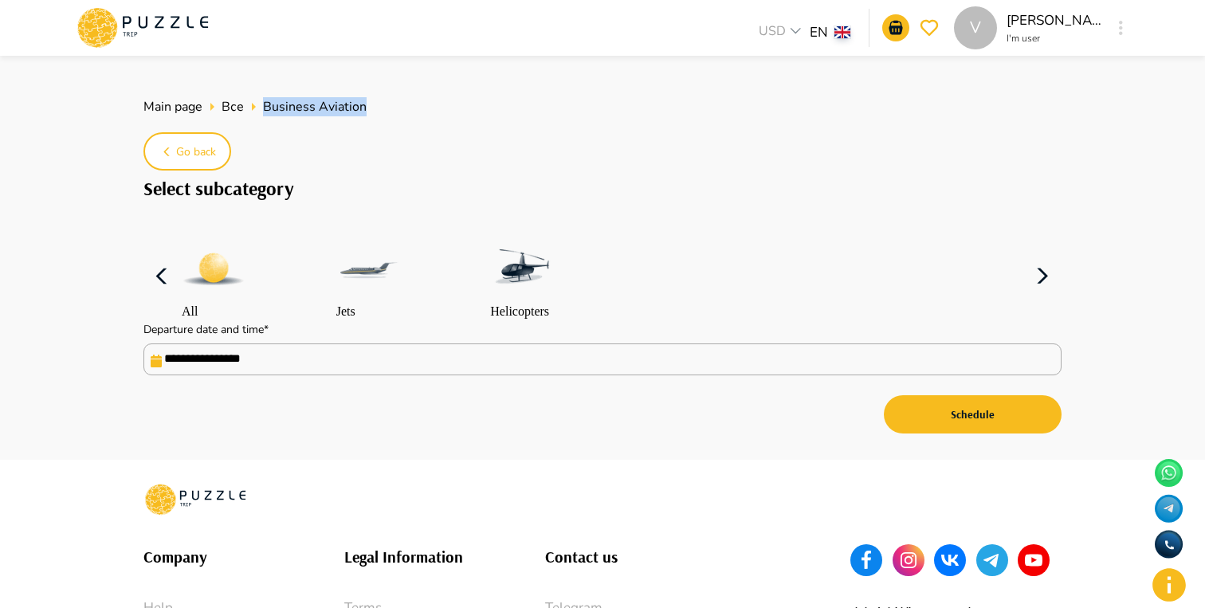
drag, startPoint x: 366, startPoint y: 106, endPoint x: 264, endPoint y: 105, distance: 102.0
click at [264, 105] on ul "Main page Все Business Aviation" at bounding box center [602, 107] width 918 height 32
copy span "Business Aviation"
click at [229, 108] on span "Все" at bounding box center [233, 107] width 22 height 18
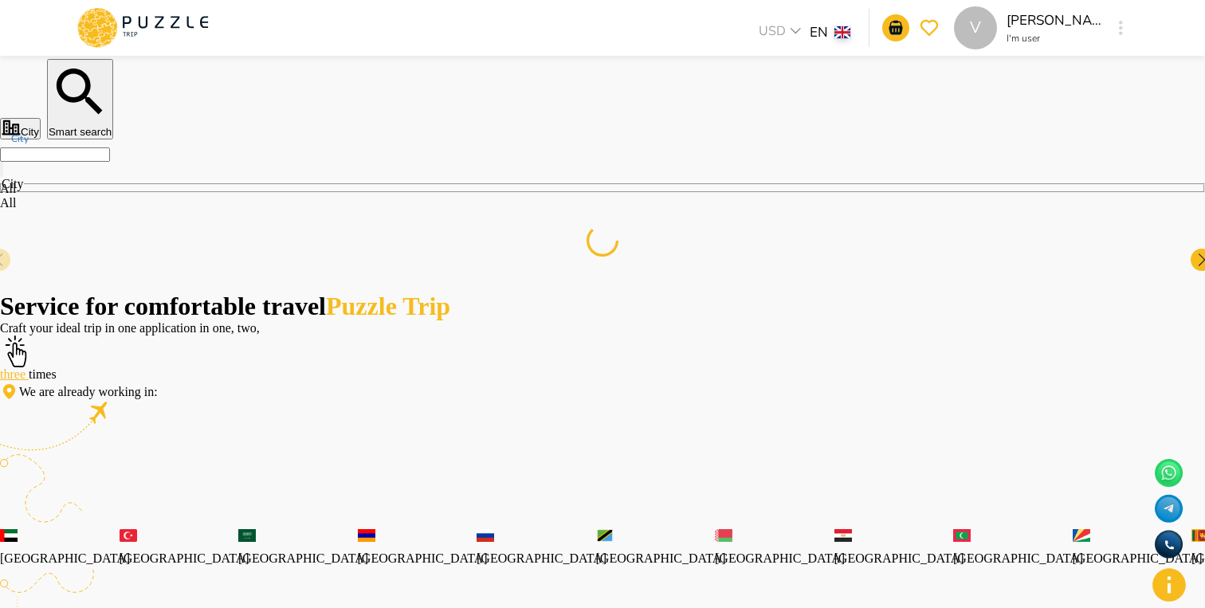
click at [110, 162] on input "City" at bounding box center [55, 154] width 110 height 14
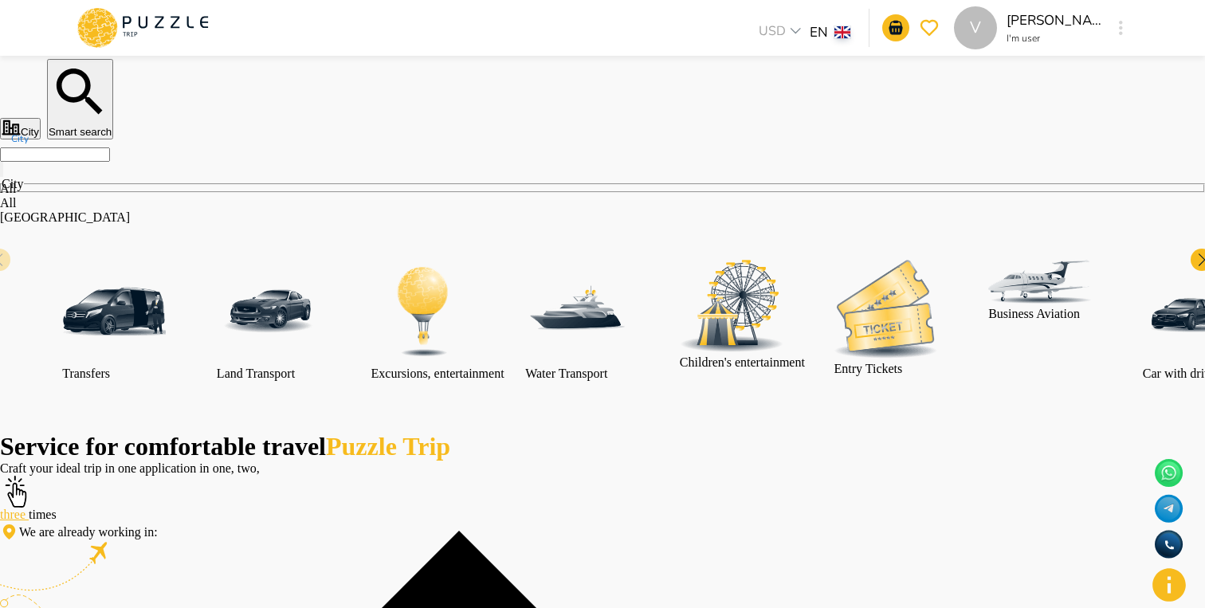
type input "*******"
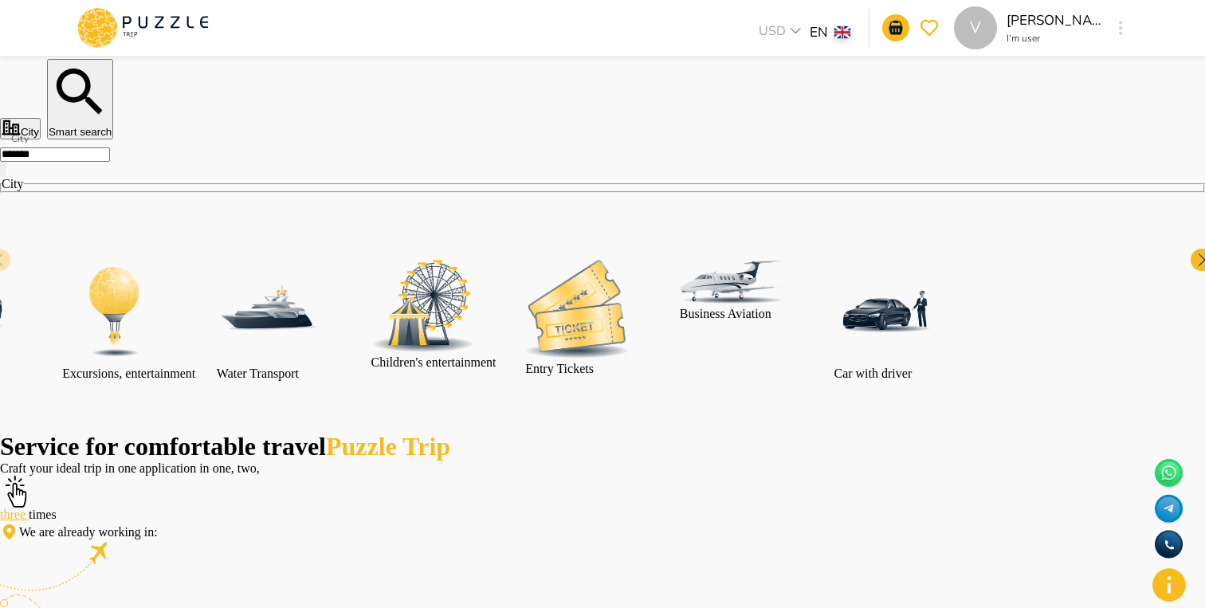
click at [195, 381] on div "Excursions, entertainment" at bounding box center [128, 320] width 133 height 121
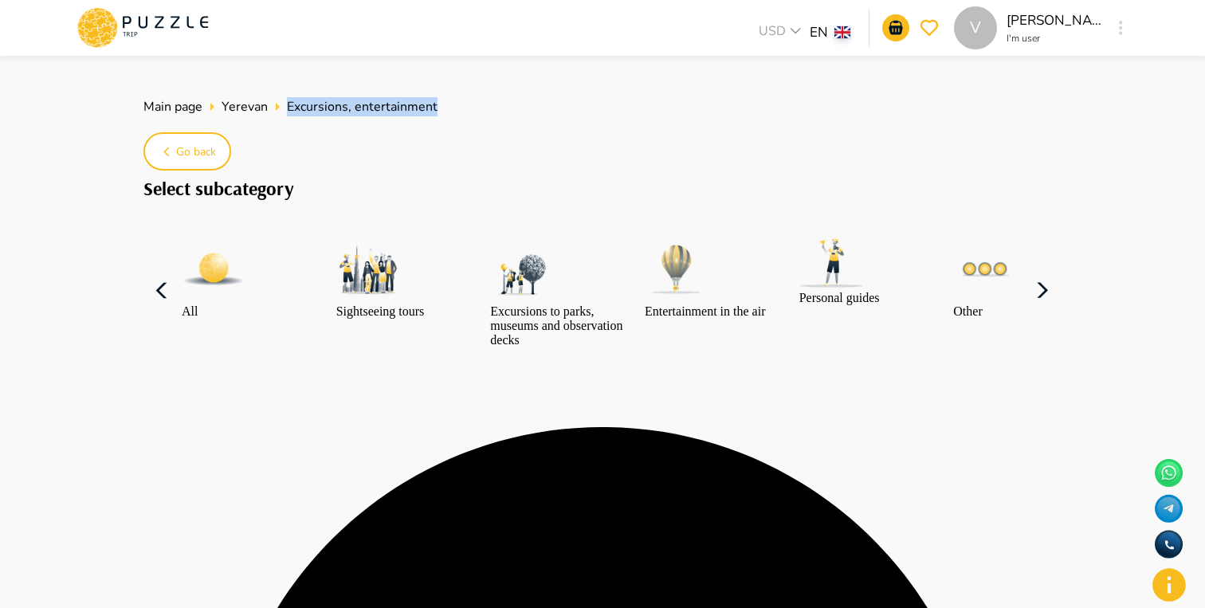
drag, startPoint x: 455, startPoint y: 112, endPoint x: 284, endPoint y: 104, distance: 171.5
click at [284, 103] on ul "Main page Yerevan Excursions, entertainment" at bounding box center [602, 107] width 918 height 32
copy ul "Excursions, entertainment"
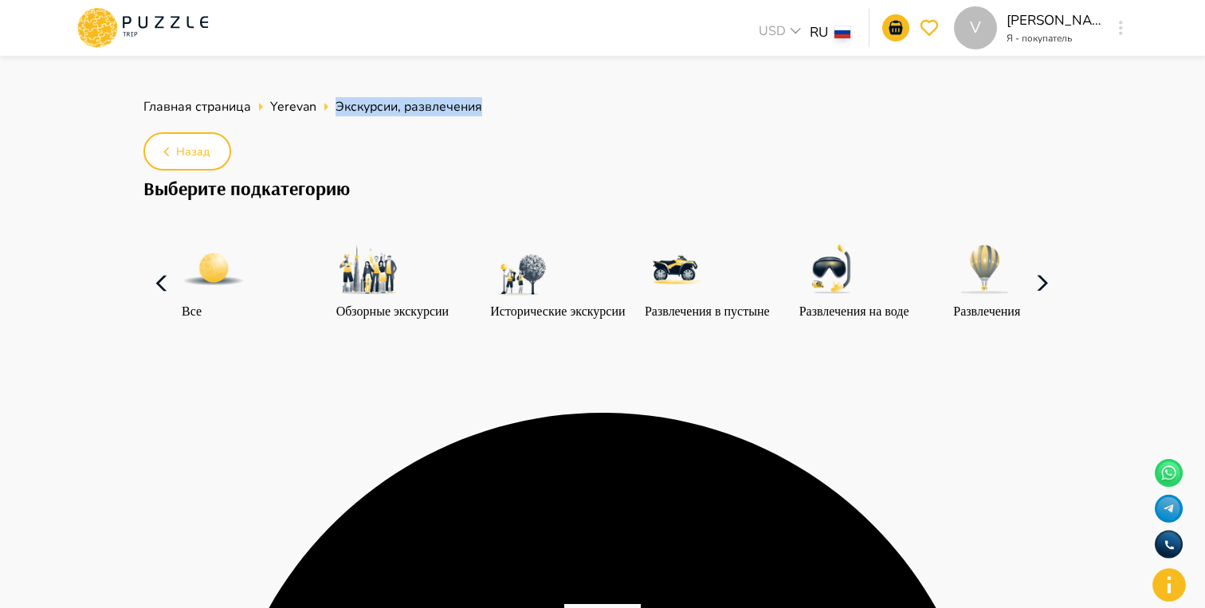
drag, startPoint x: 497, startPoint y: 109, endPoint x: 334, endPoint y: 102, distance: 163.5
click at [334, 102] on ul "Главная страница Yerevan Экскурсии, развлечения" at bounding box center [602, 107] width 918 height 32
copy span "Экскурсии, развлечения"
click at [294, 109] on span "Yerevan" at bounding box center [293, 107] width 46 height 18
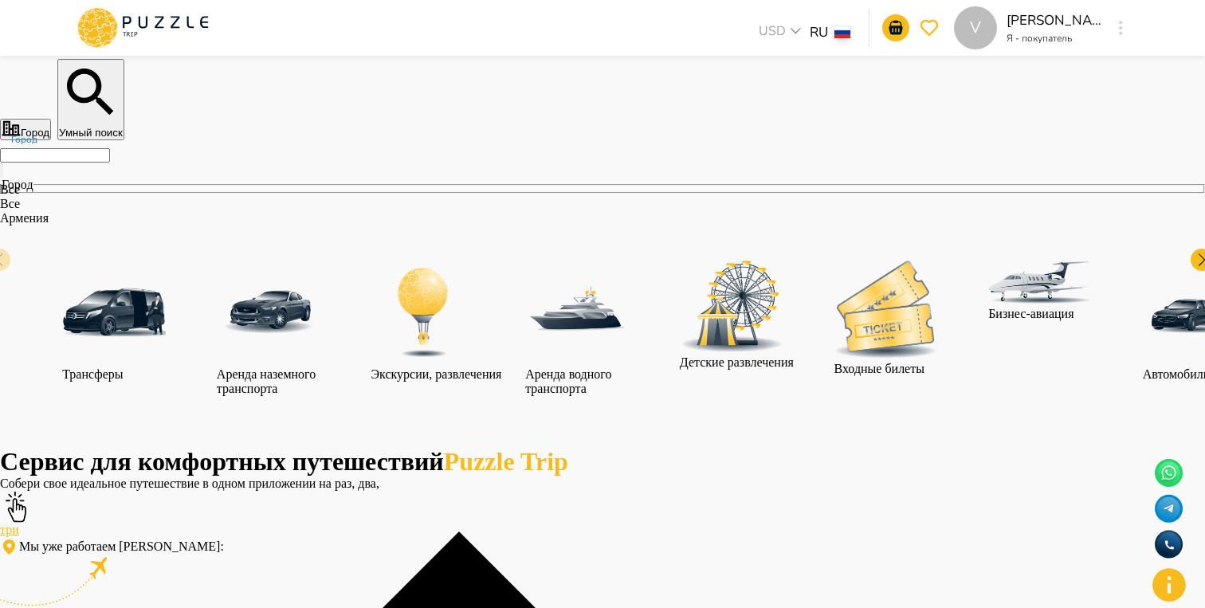
click at [110, 163] on input "Город" at bounding box center [55, 155] width 110 height 14
type input "******"
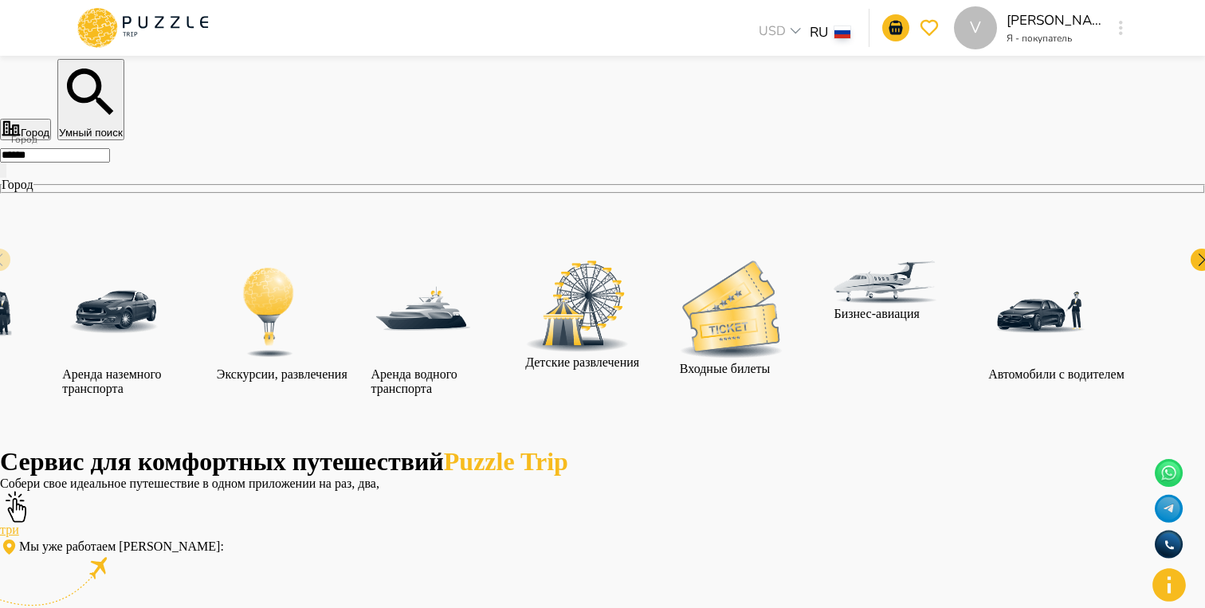
click at [629, 313] on img at bounding box center [577, 307] width 104 height 92
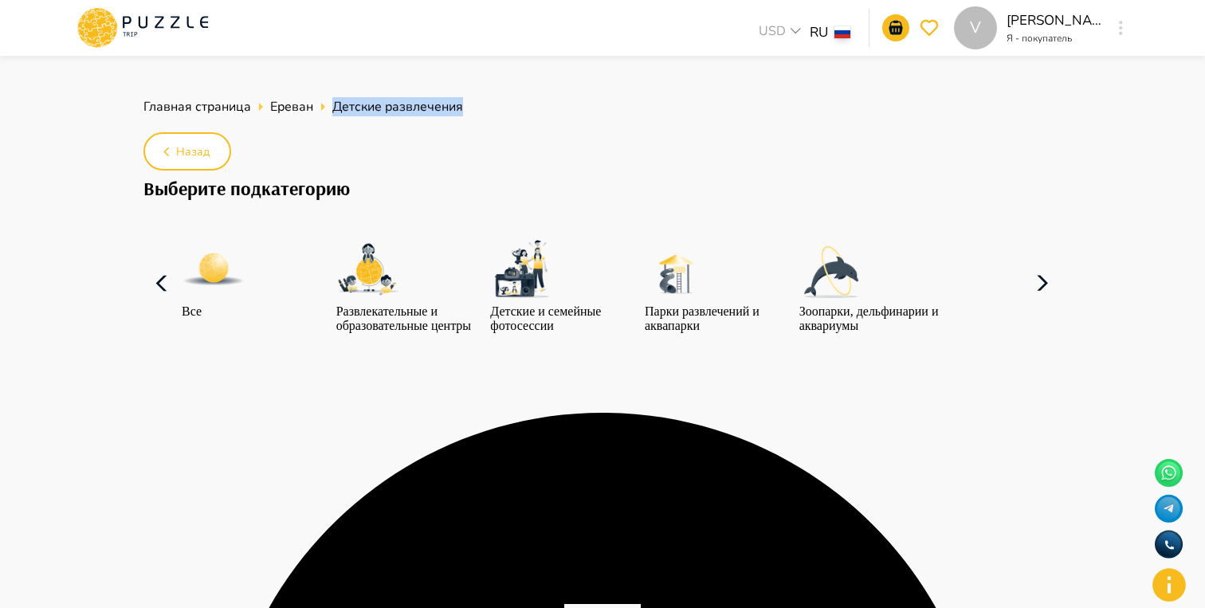
drag, startPoint x: 488, startPoint y: 102, endPoint x: 334, endPoint y: 97, distance: 154.7
click at [334, 97] on ul "Главная страница Ереван Детские развлечения" at bounding box center [602, 107] width 918 height 32
copy span "Детские развлечения"
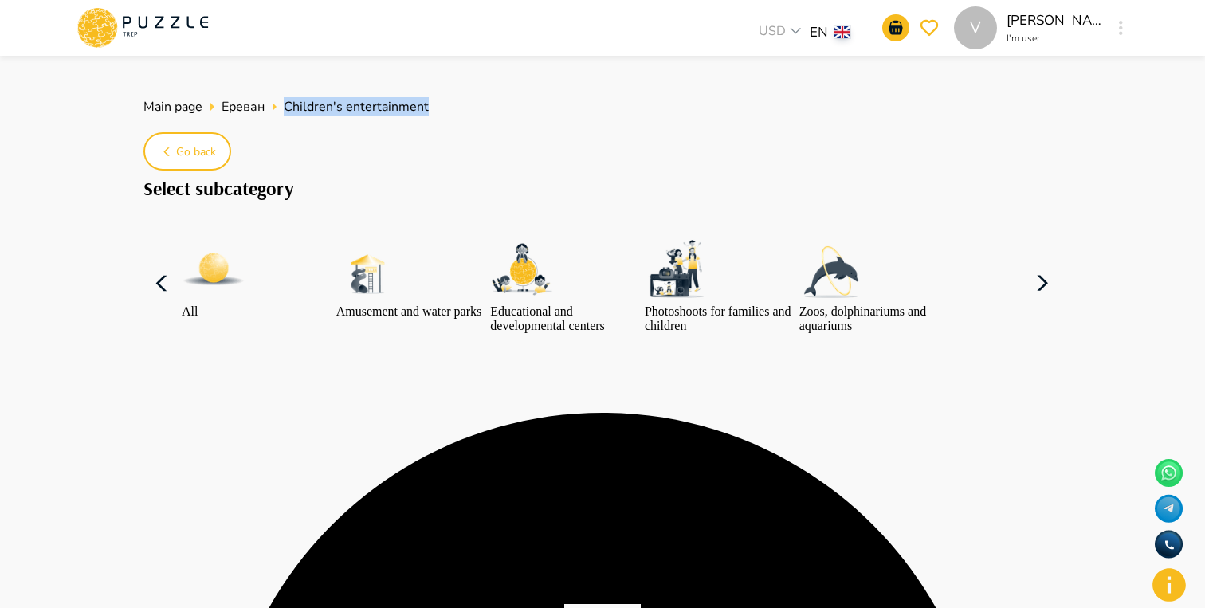
drag, startPoint x: 439, startPoint y: 105, endPoint x: 283, endPoint y: 104, distance: 156.2
click at [283, 104] on ul "Main page Ереван Children's entertainment" at bounding box center [602, 107] width 918 height 32
copy ul "Ереван Children's entertainment"
click at [530, 92] on ul "Main page Ереван Children's entertainment" at bounding box center [602, 107] width 918 height 32
click at [160, 50] on link at bounding box center [142, 44] width 135 height 14
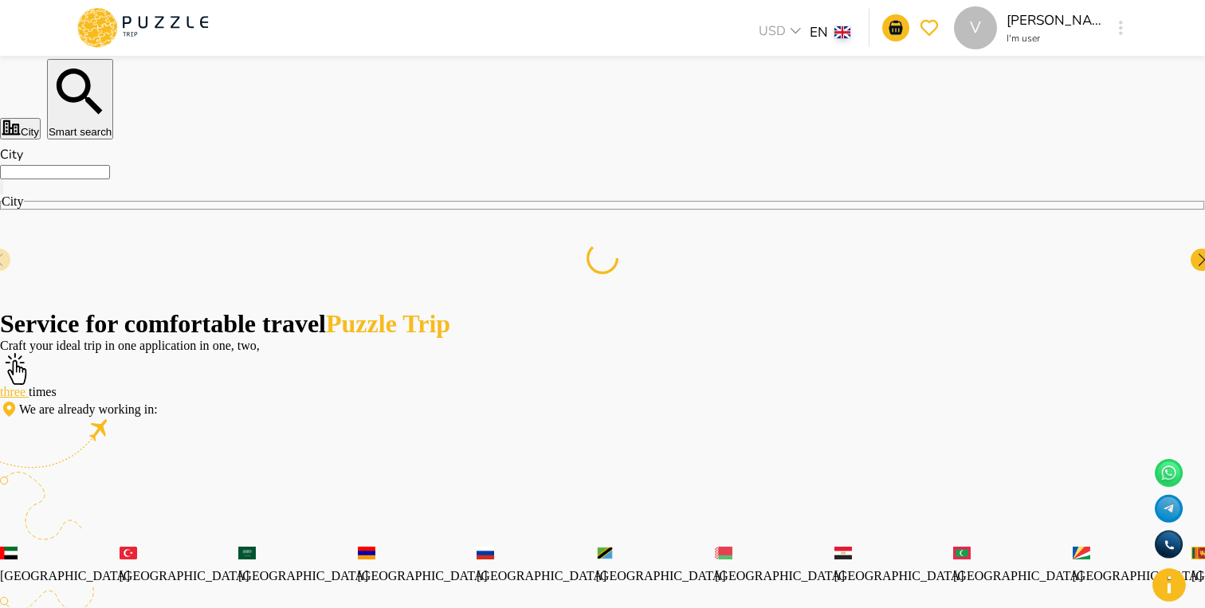
click at [730, 225] on nav "[GEOGRAPHIC_DATA]" at bounding box center [602, 224] width 1205 height 170
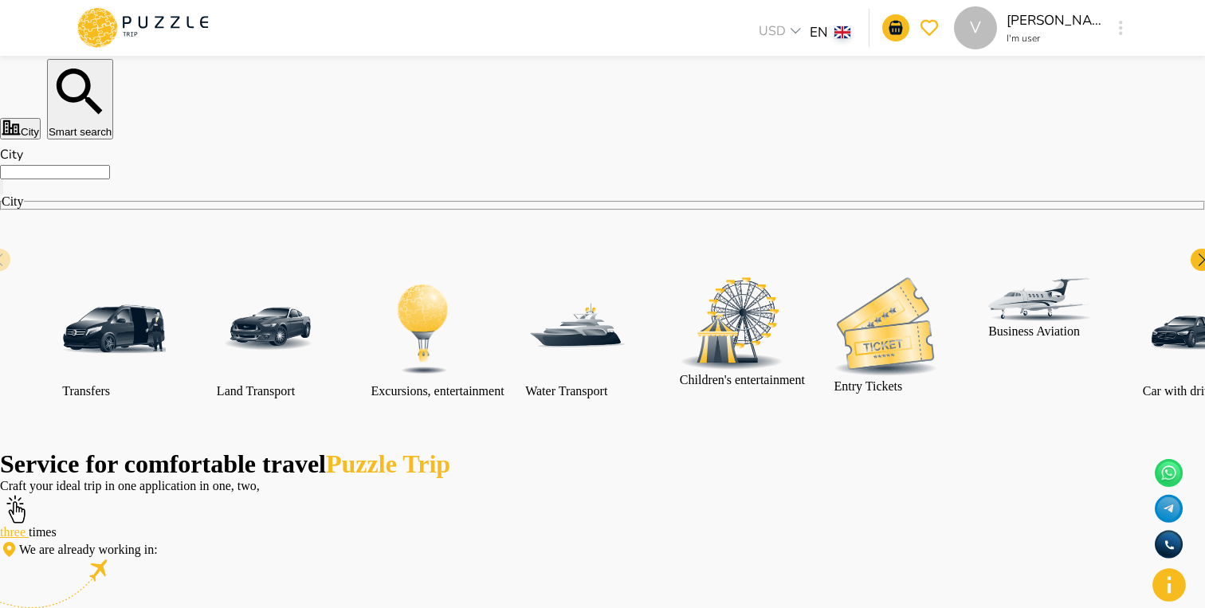
click at [110, 179] on input "City" at bounding box center [55, 172] width 110 height 14
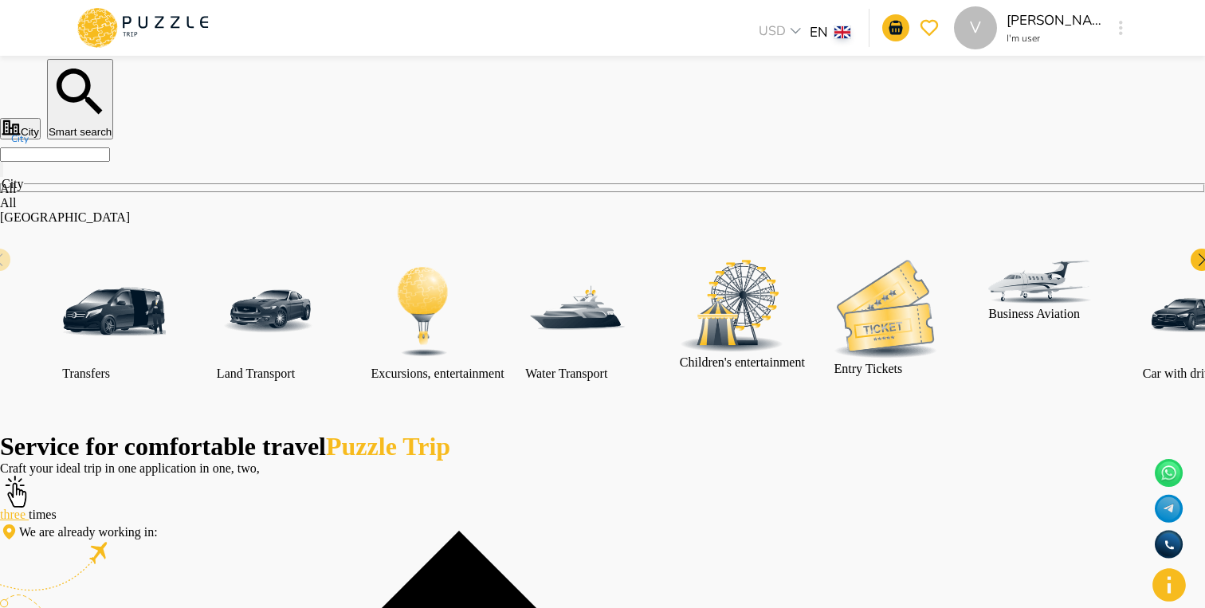
type input "*******"
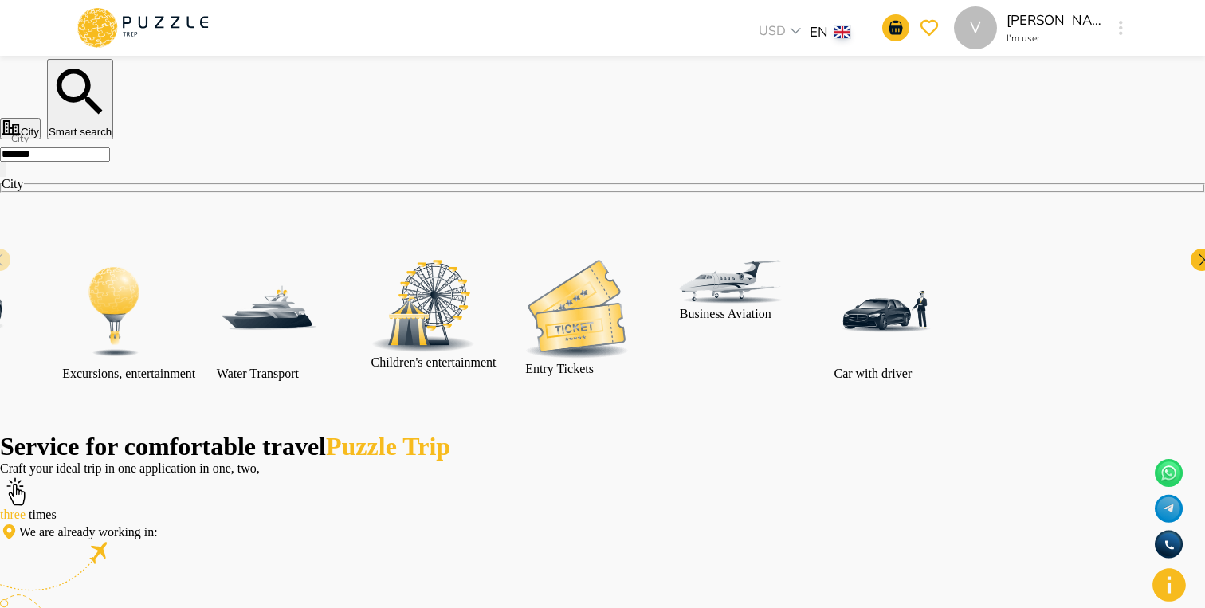
click at [629, 343] on img at bounding box center [577, 309] width 104 height 98
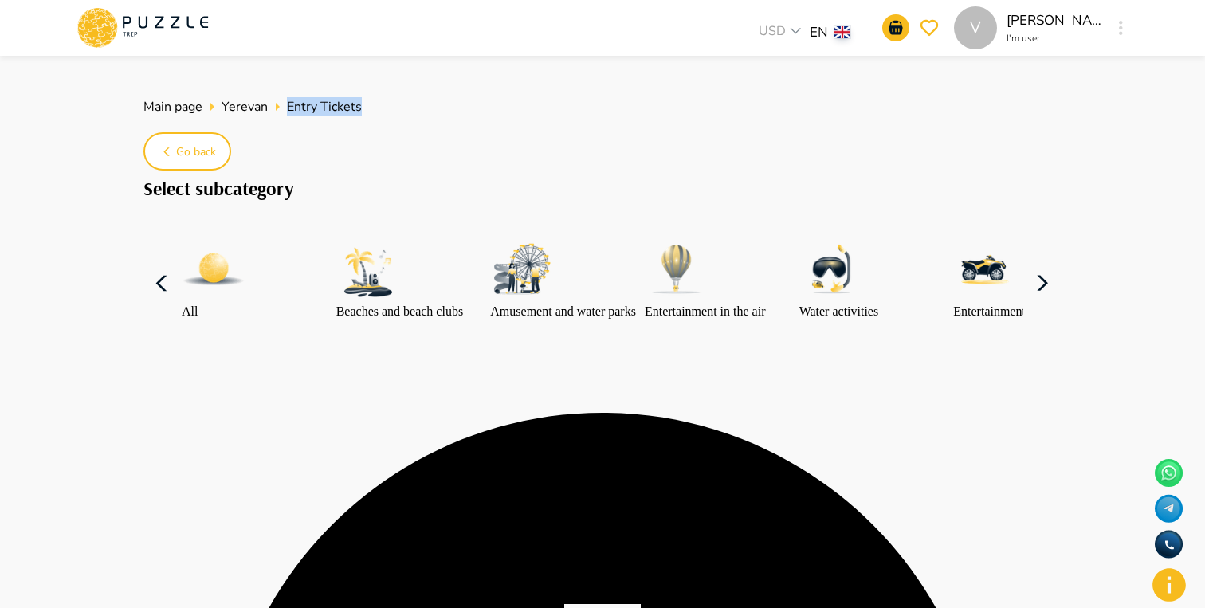
drag, startPoint x: 366, startPoint y: 104, endPoint x: 285, endPoint y: 104, distance: 80.5
click at [285, 104] on ul "Main page Yerevan Entry Tickets" at bounding box center [602, 107] width 918 height 32
copy ul "Entry Tickets"
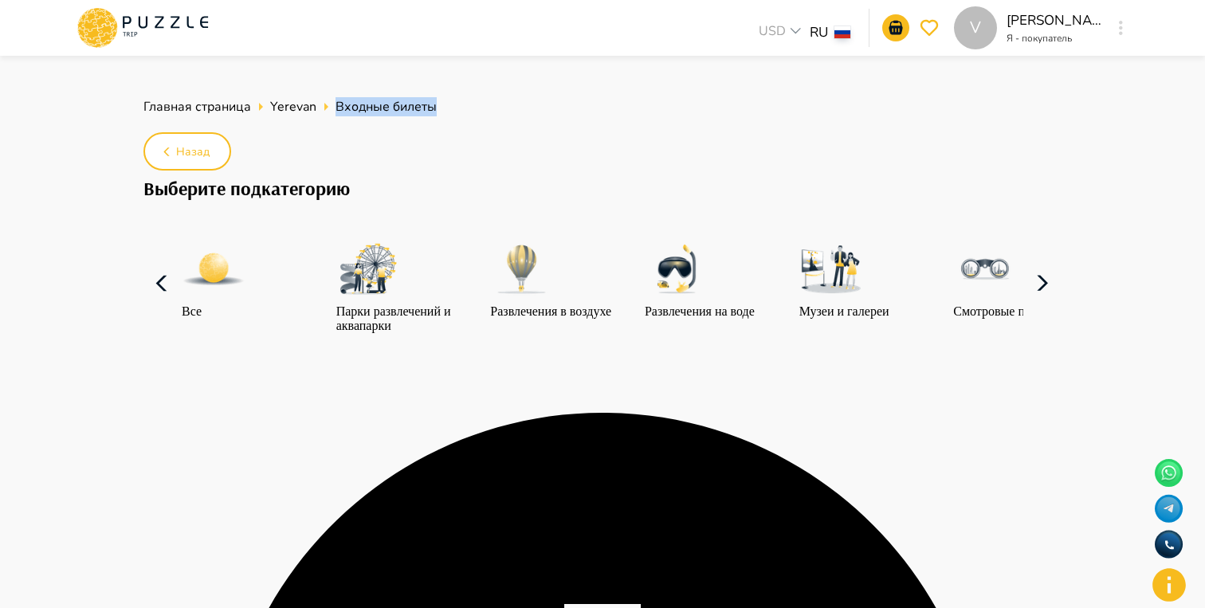
drag, startPoint x: 440, startPoint y: 102, endPoint x: 331, endPoint y: 94, distance: 109.5
click at [331, 94] on ul "Главная страница Yerevan Входные билеты" at bounding box center [602, 107] width 918 height 32
copy ul "Входные билеты"
click at [198, 25] on icon at bounding box center [142, 27] width 135 height 41
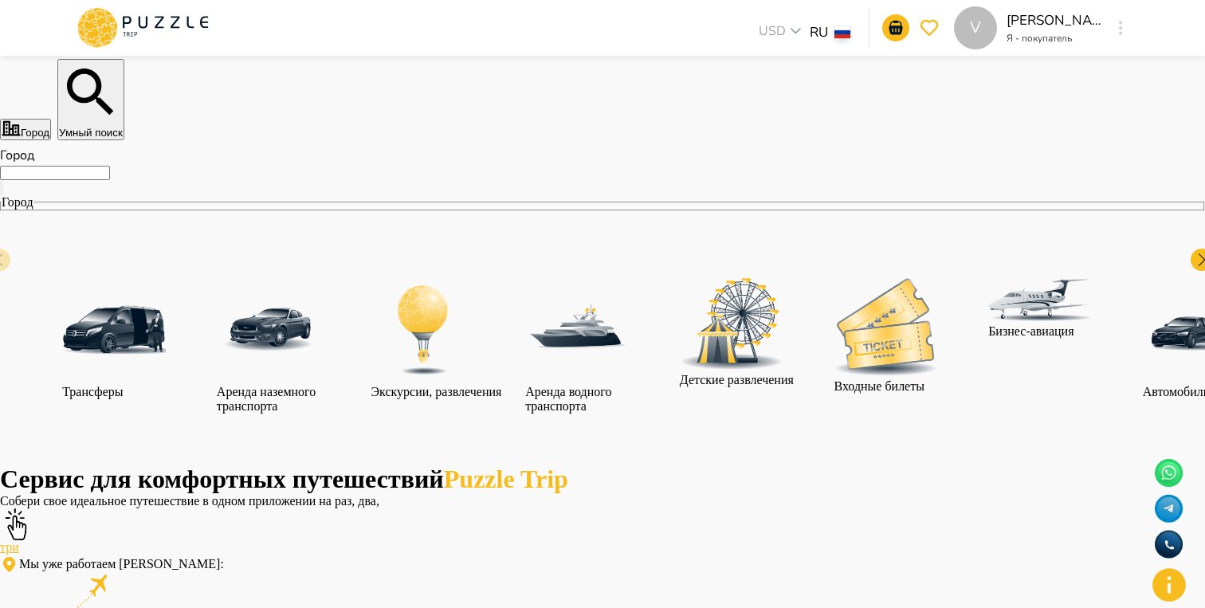
click at [290, 178] on div "Город Умный поиск Город Город Все Трансферы Аренда наземного транспорта Экскурс…" at bounding box center [602, 262] width 1205 height 406
click at [110, 180] on input "Город" at bounding box center [55, 173] width 110 height 14
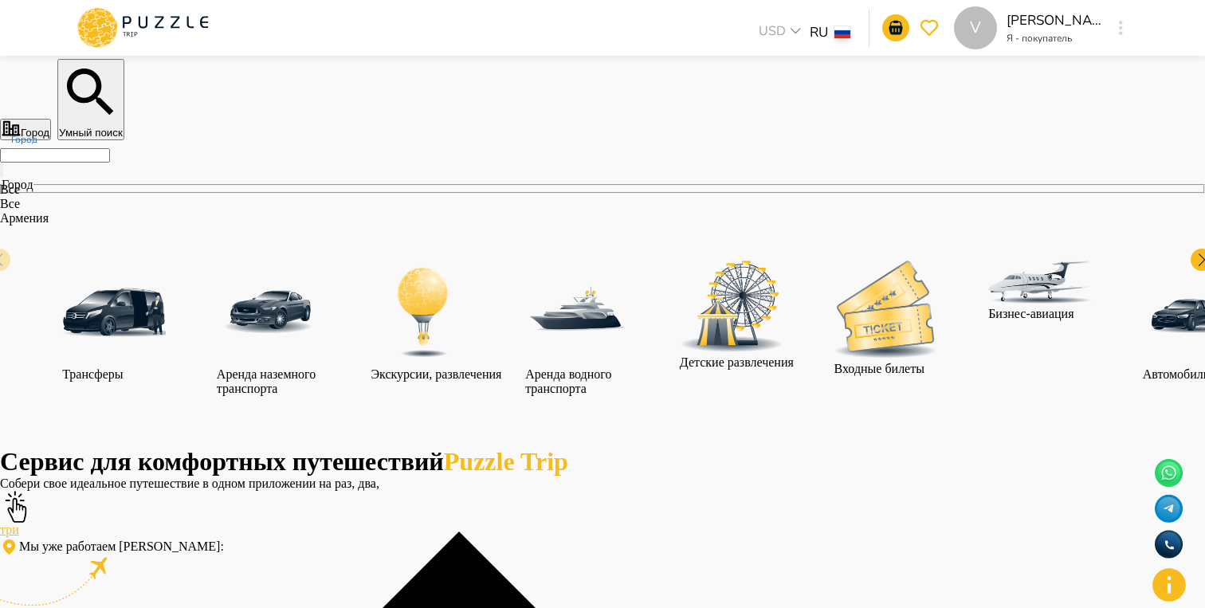
click at [226, 211] on li "Все" at bounding box center [459, 204] width 918 height 14
type input "***"
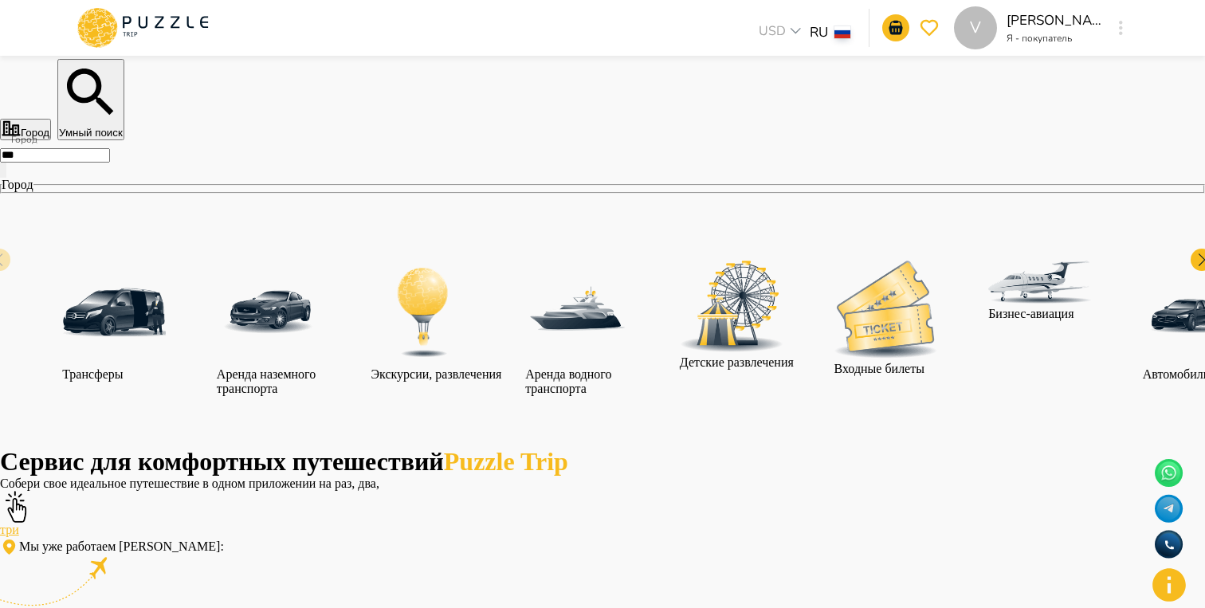
click at [166, 316] on img at bounding box center [114, 313] width 104 height 104
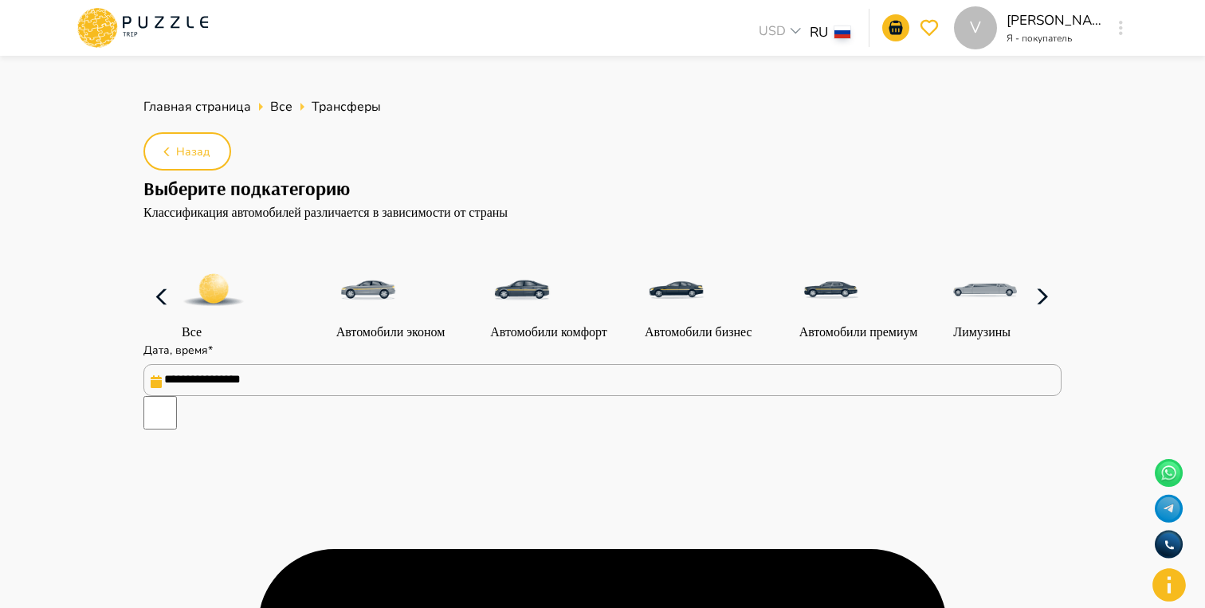
type textarea "*"
click at [277, 98] on span "Все" at bounding box center [281, 107] width 22 height 18
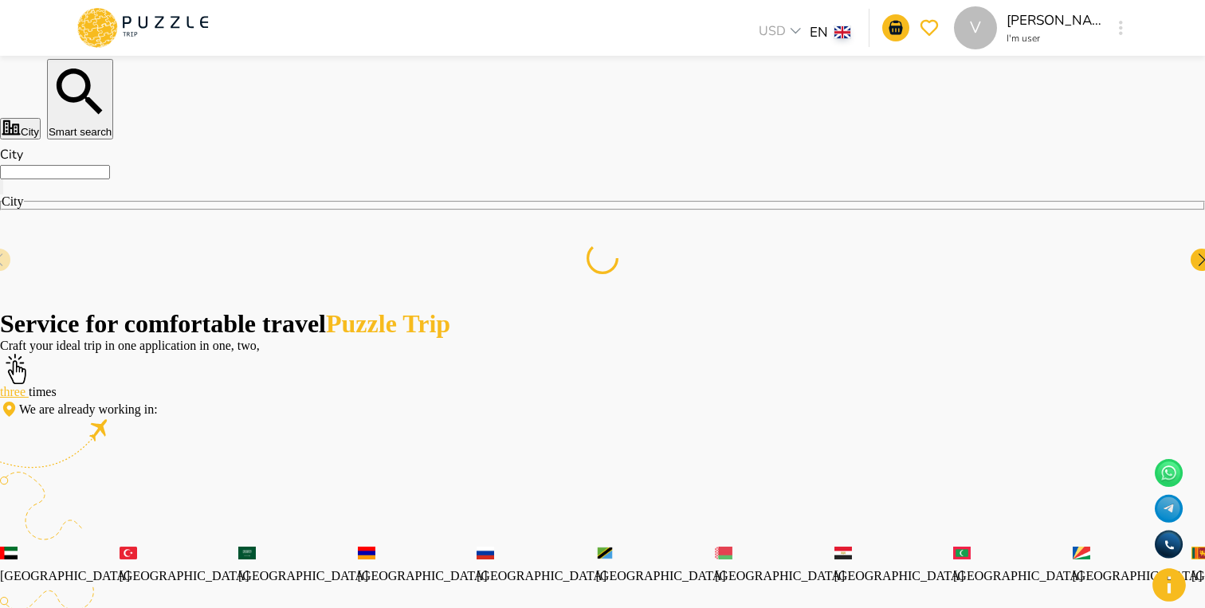
click at [110, 179] on input "City" at bounding box center [55, 172] width 110 height 14
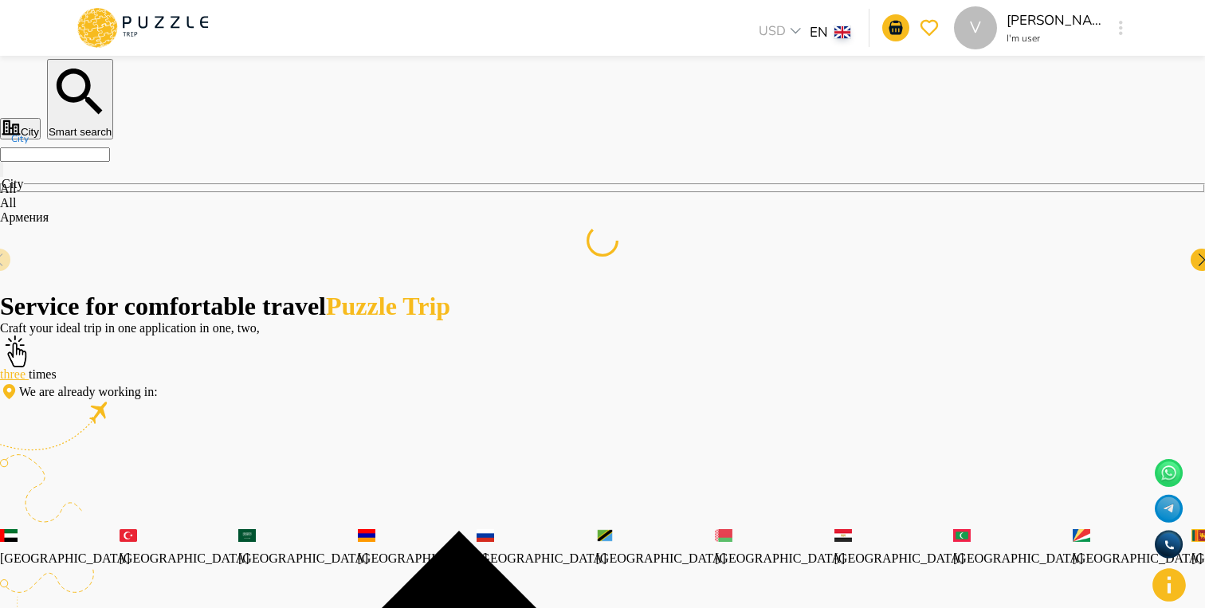
click at [232, 210] on li "All" at bounding box center [459, 203] width 918 height 14
type input "***"
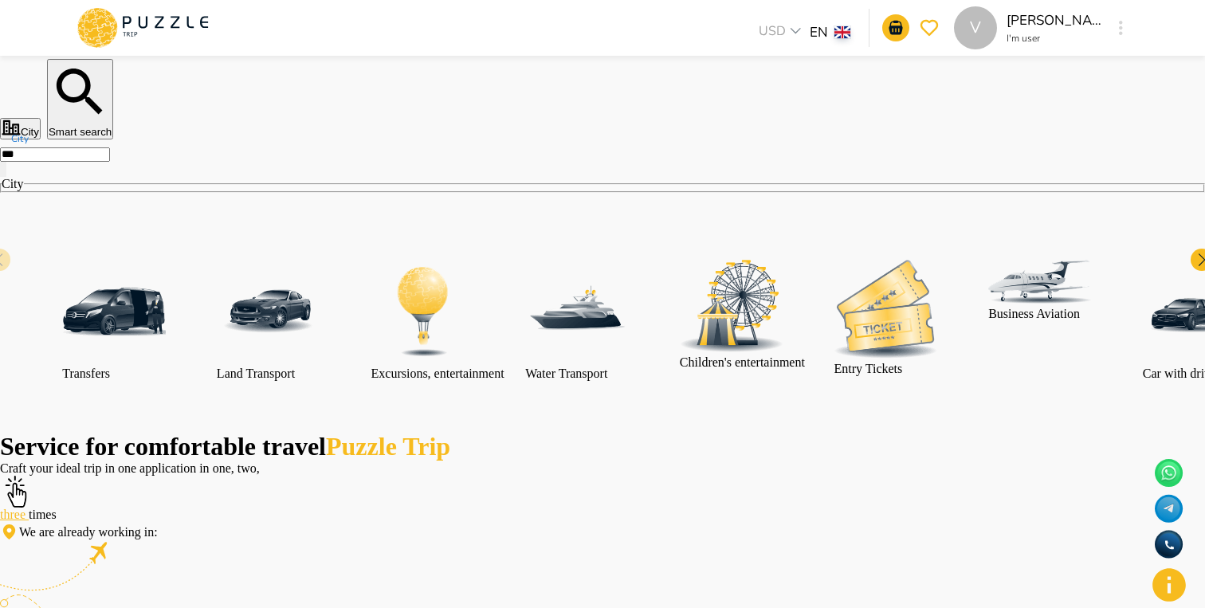
click at [166, 323] on img at bounding box center [114, 312] width 104 height 104
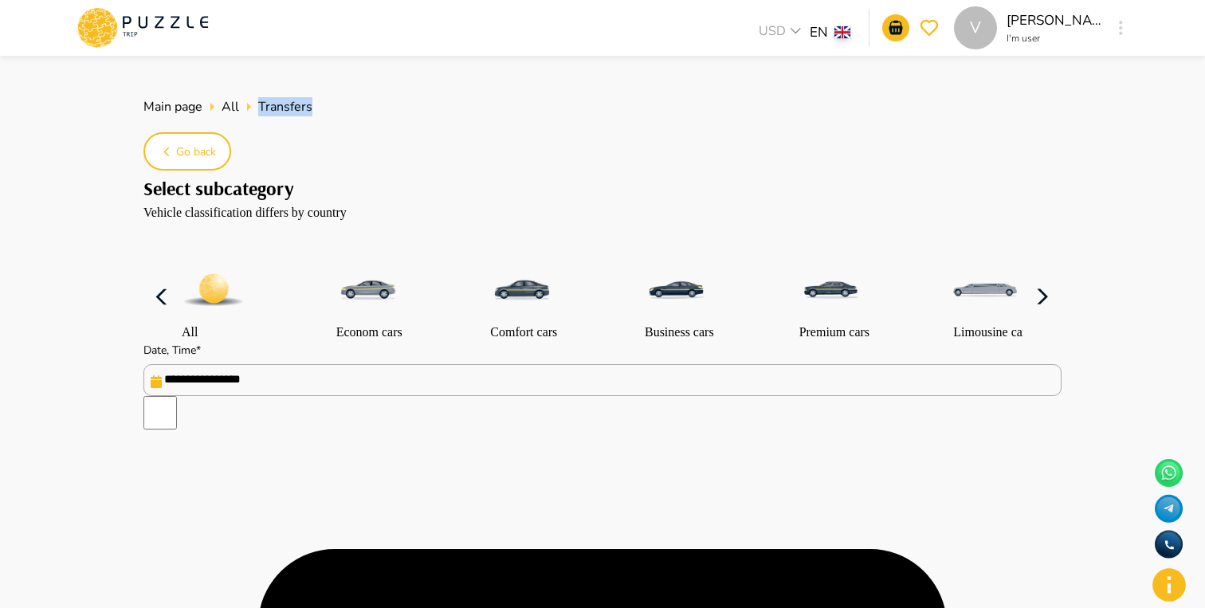
drag, startPoint x: 320, startPoint y: 105, endPoint x: 257, endPoint y: 103, distance: 62.2
click at [257, 103] on ul "Main page All Transfers" at bounding box center [602, 107] width 918 height 32
copy span "Transfers"
type textarea "*"
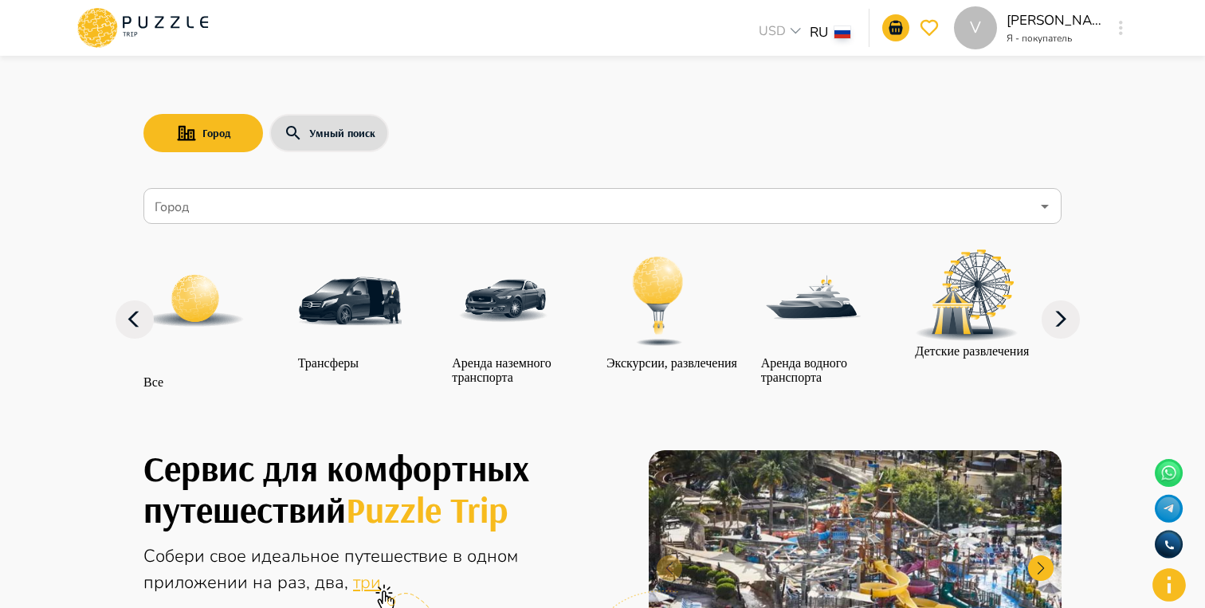
click at [382, 222] on div "Город" at bounding box center [602, 206] width 918 height 36
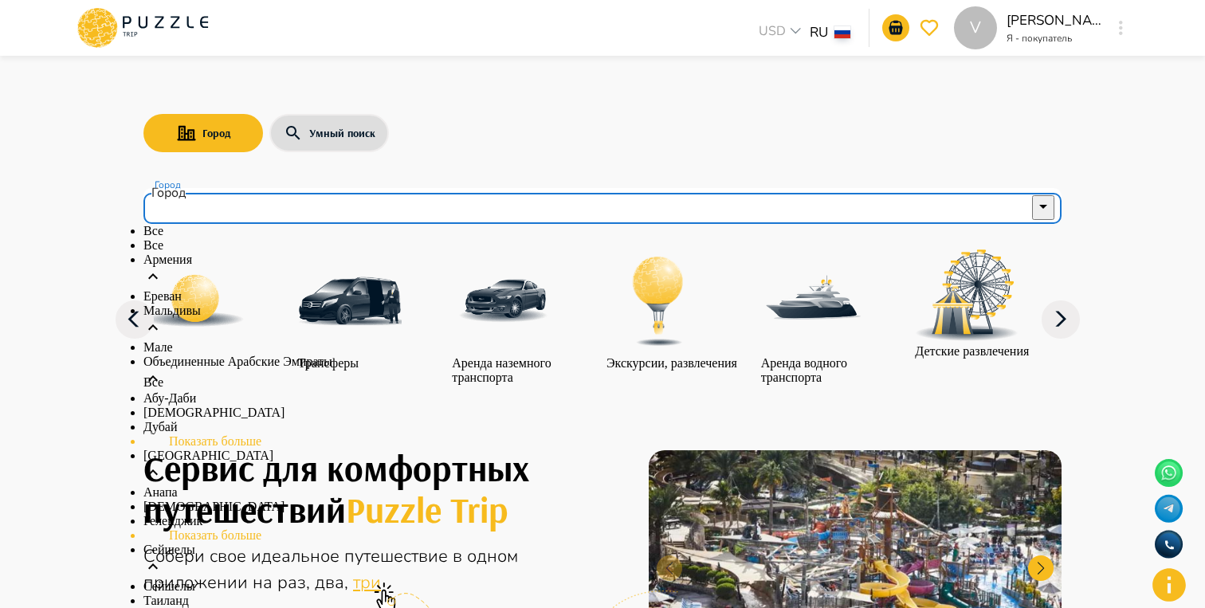
click at [382, 222] on div "Город" at bounding box center [602, 206] width 918 height 36
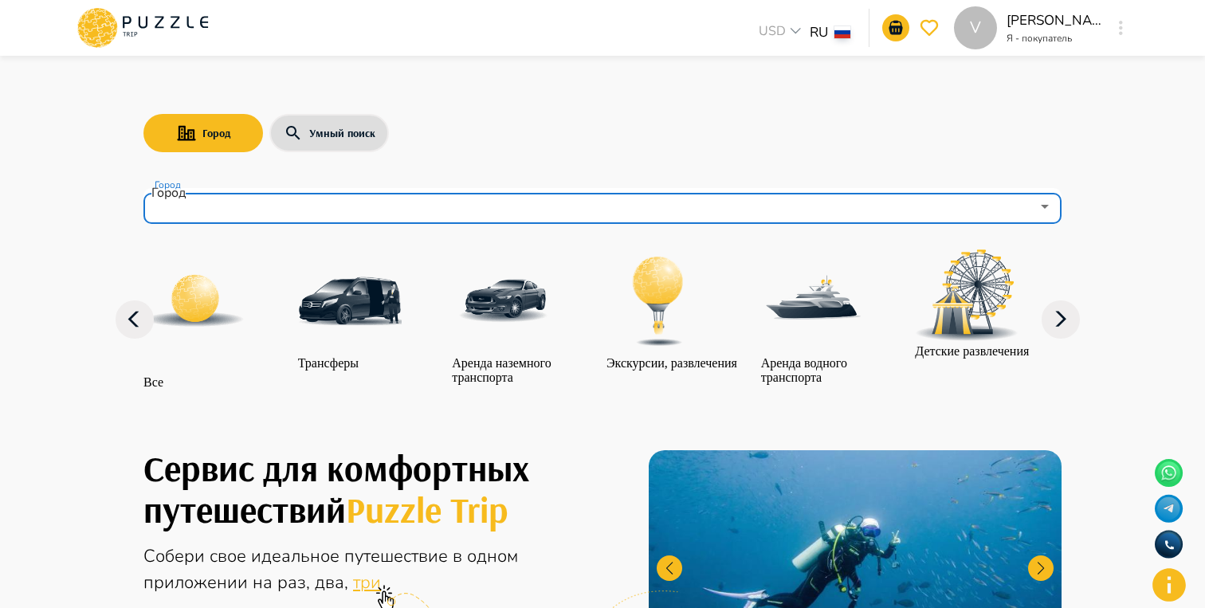
click at [704, 144] on div "Город Умный поиск" at bounding box center [602, 133] width 918 height 46
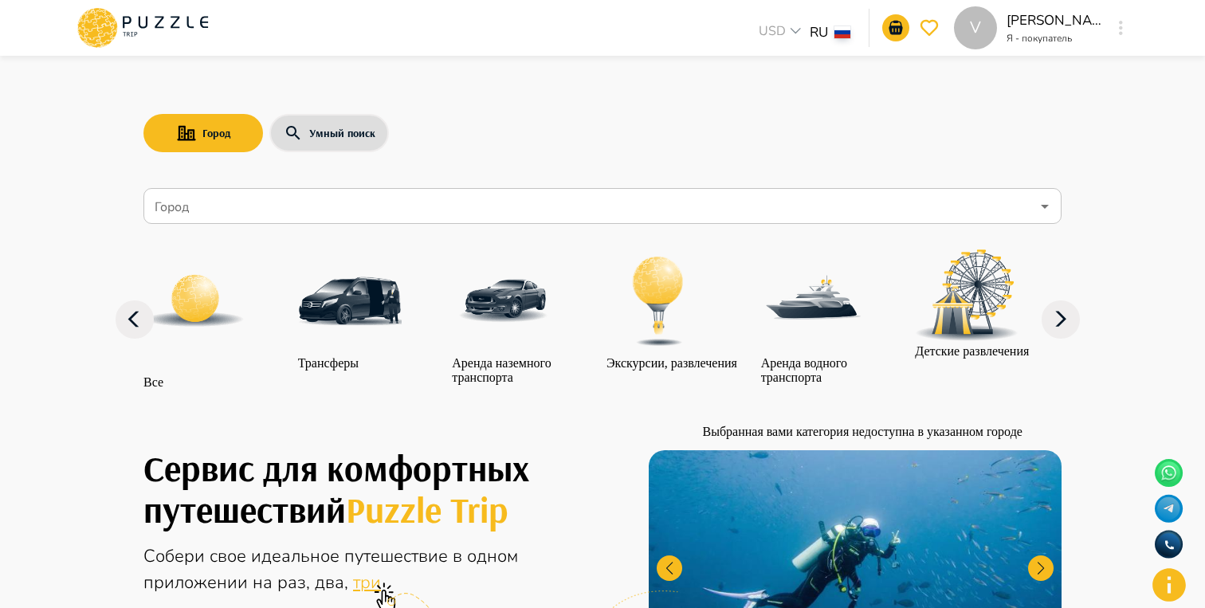
click at [606, 206] on input "Город" at bounding box center [590, 206] width 879 height 30
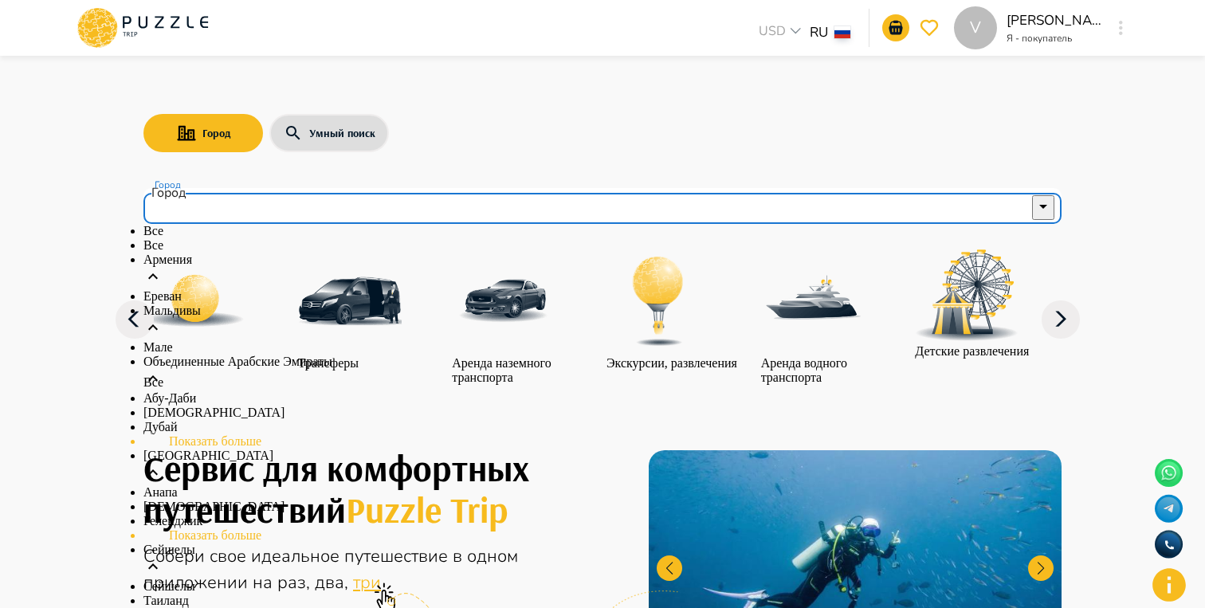
click at [320, 253] on li "Все" at bounding box center [602, 245] width 918 height 14
type input "***"
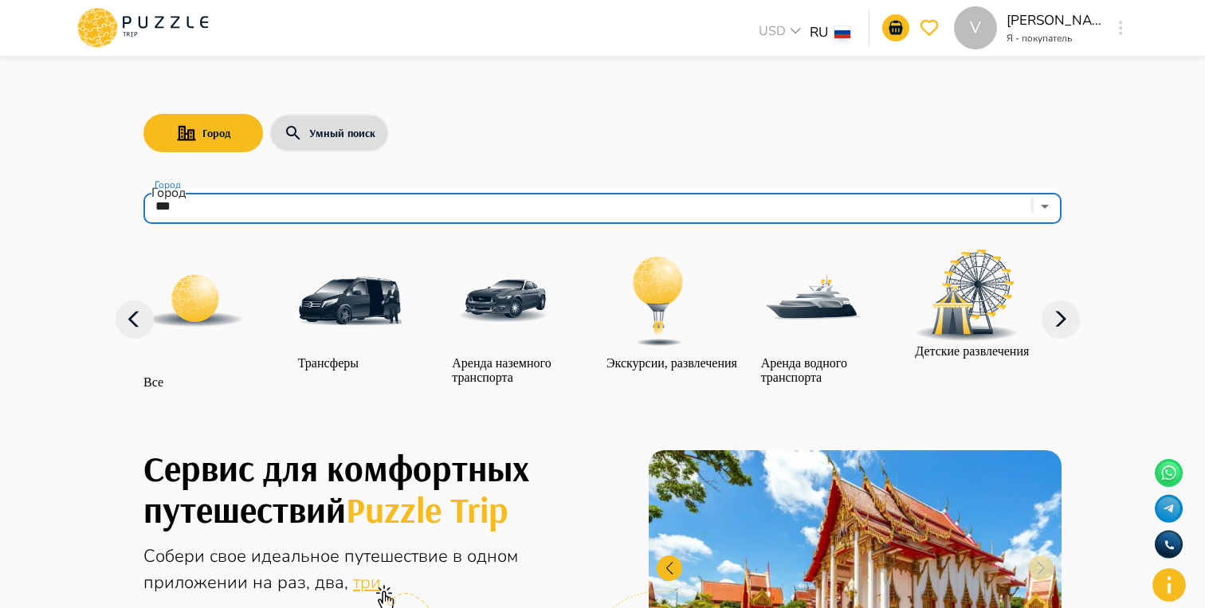
click at [1055, 339] on icon at bounding box center [1060, 319] width 38 height 38
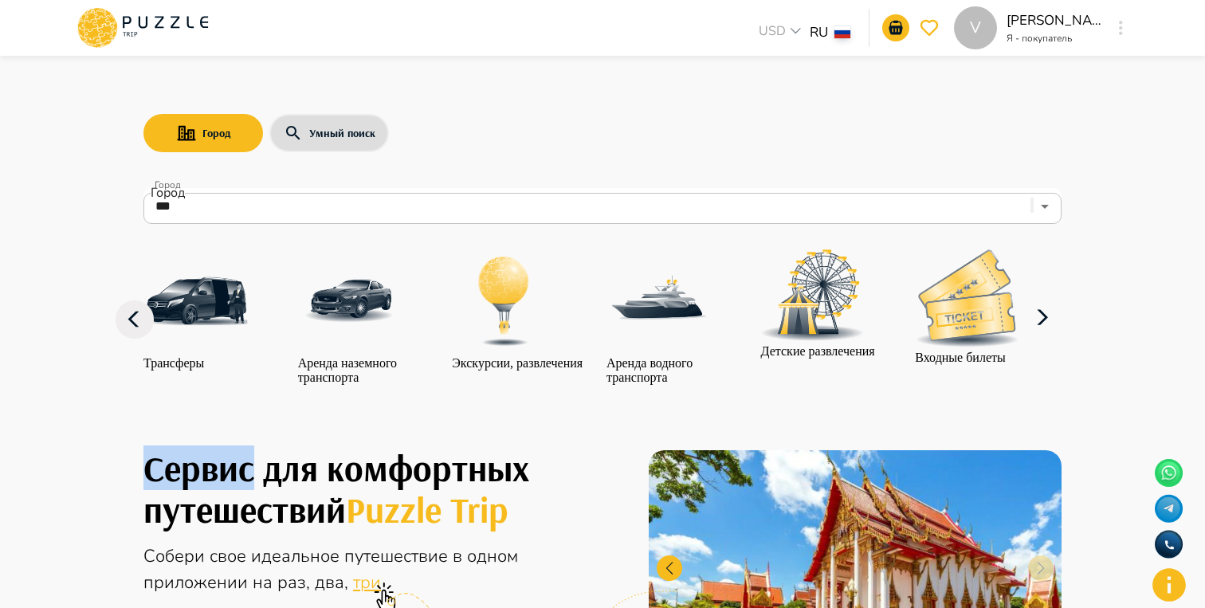
click at [1055, 337] on icon at bounding box center [1042, 318] width 38 height 38
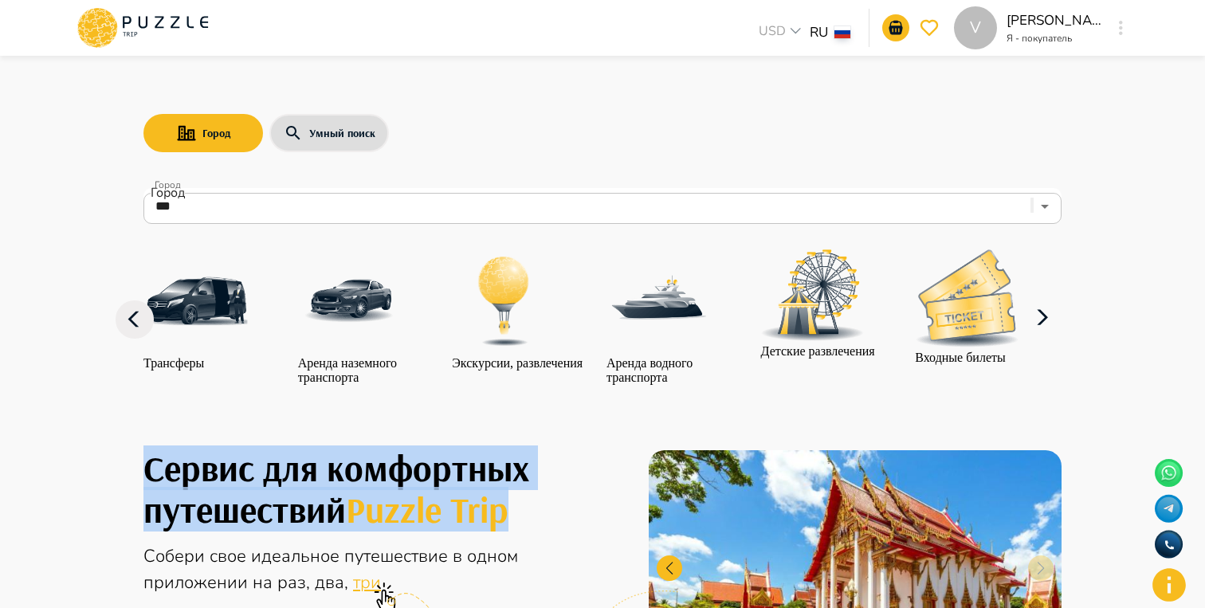
click at [1055, 337] on icon at bounding box center [1042, 318] width 38 height 38
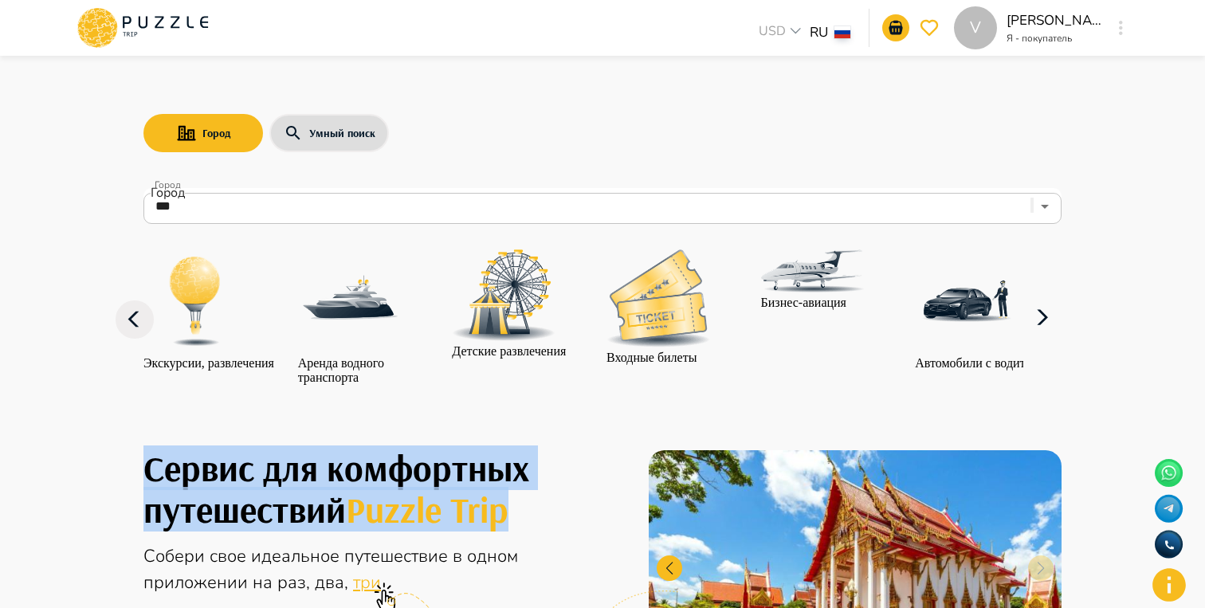
click at [1055, 337] on icon at bounding box center [1042, 318] width 38 height 38
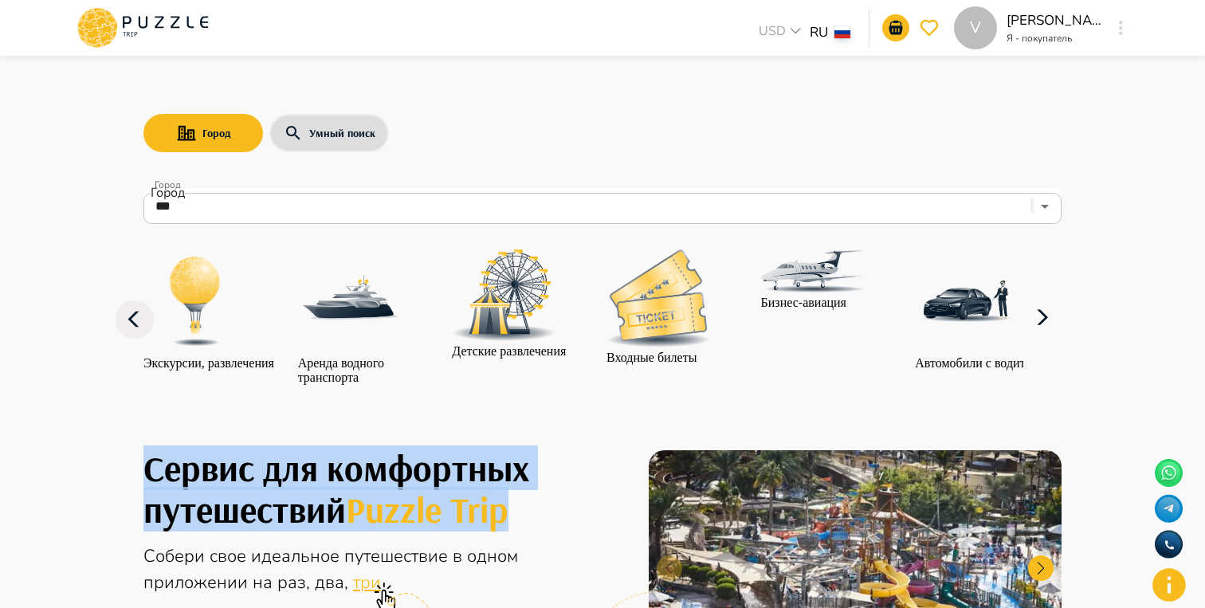
click at [926, 361] on p "Автомобили с водителем" at bounding box center [983, 363] width 136 height 14
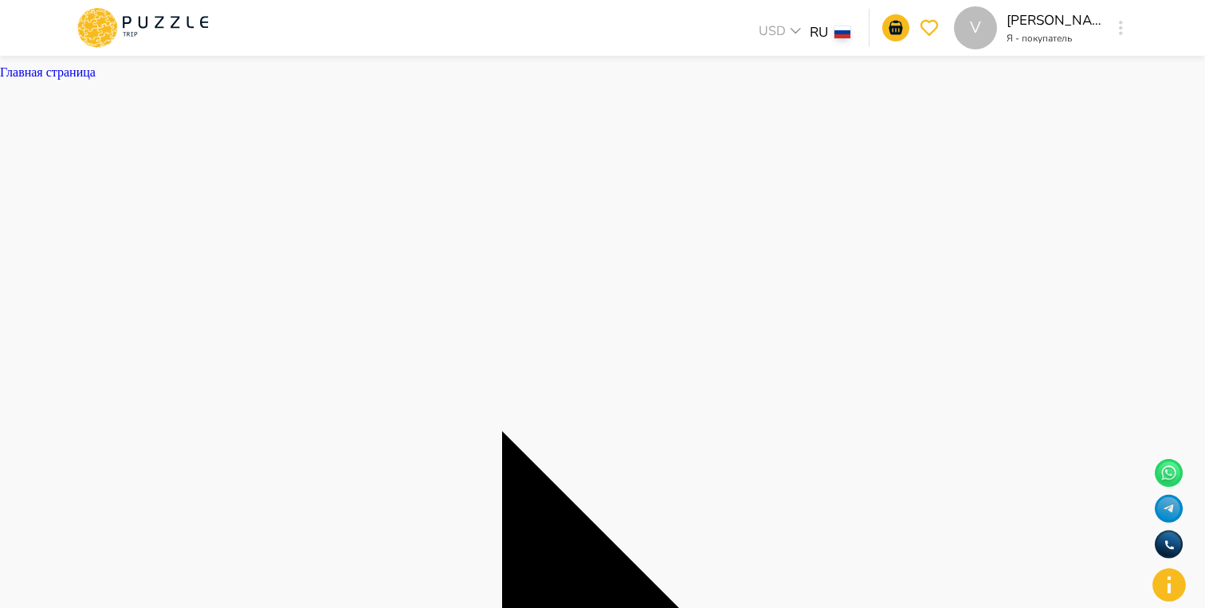
type textarea "*"
drag, startPoint x: 460, startPoint y: 108, endPoint x: 313, endPoint y: 104, distance: 146.7
copy span "Автомобили с водителем"
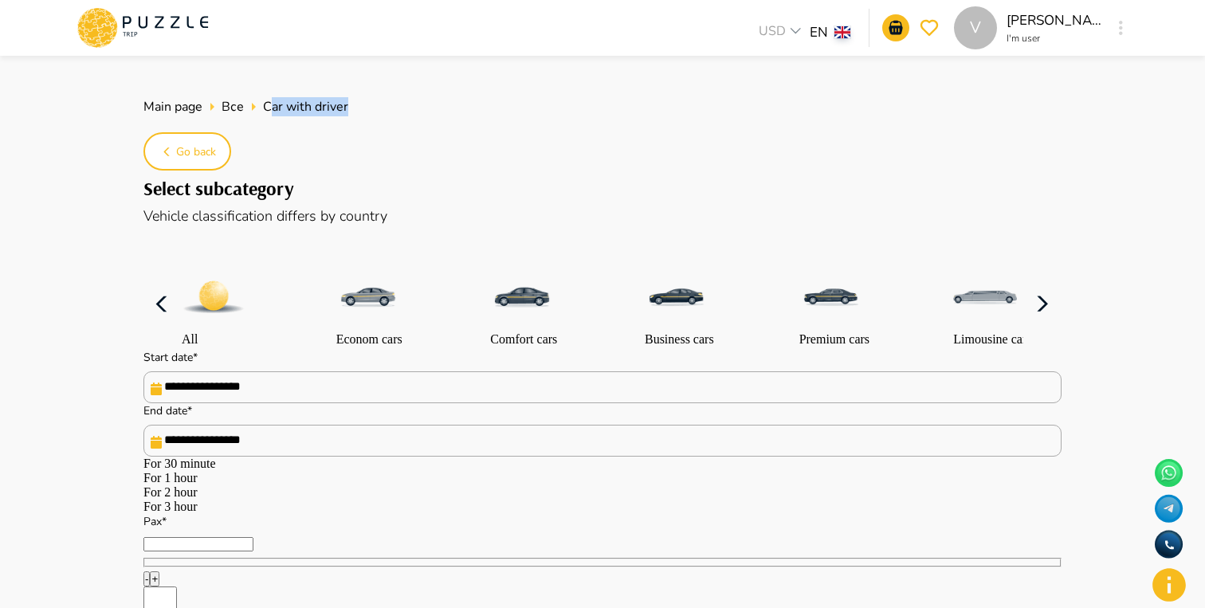
type textarea "*"
drag, startPoint x: 349, startPoint y: 101, endPoint x: 265, endPoint y: 101, distance: 83.7
click at [265, 101] on ul "Main page Все Car with driver" at bounding box center [602, 107] width 918 height 32
copy span "Car with driver"
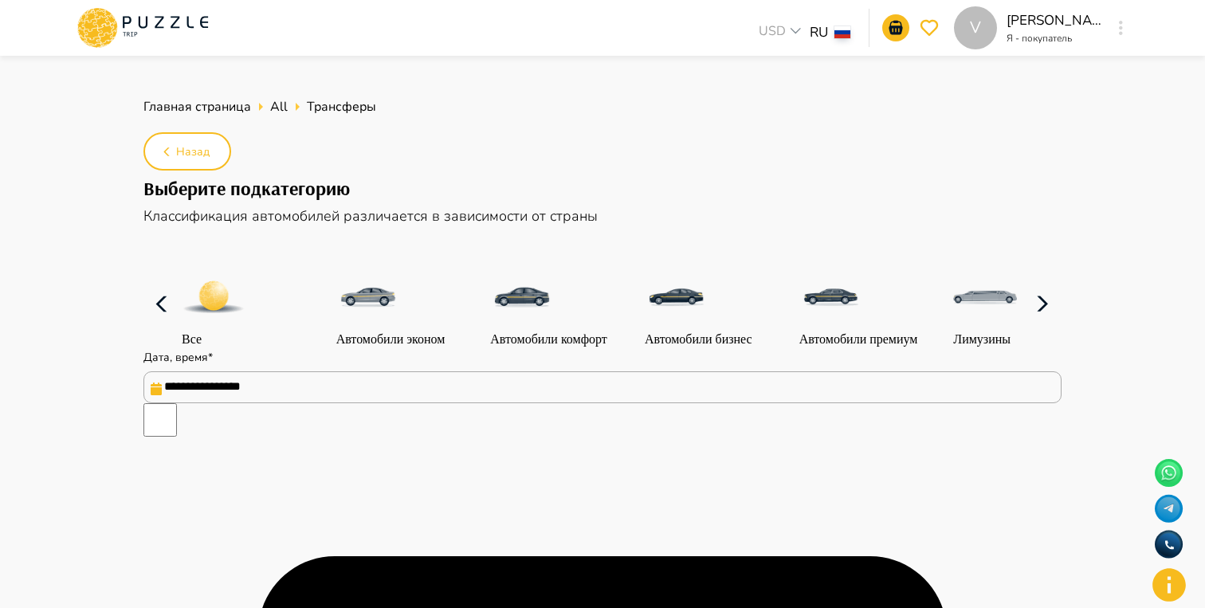
click at [342, 111] on span "Трансферы" at bounding box center [341, 106] width 69 height 19
type textarea "*"
copy span "Трансферы"
click at [170, 34] on icon at bounding box center [142, 27] width 135 height 41
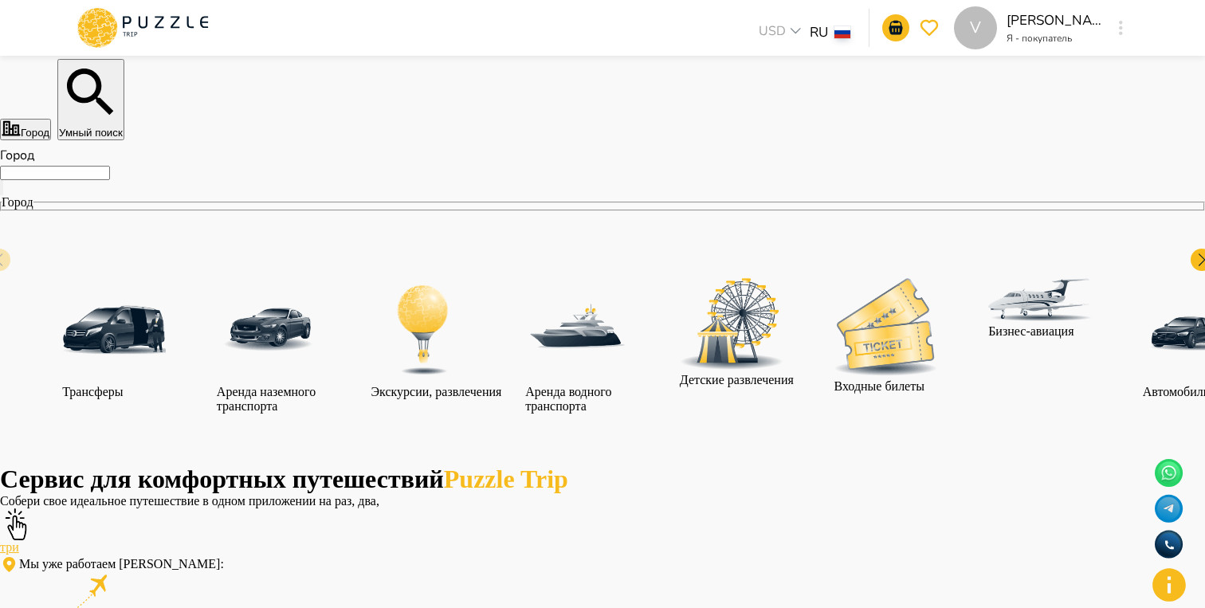
click at [110, 180] on input "Город" at bounding box center [55, 173] width 110 height 14
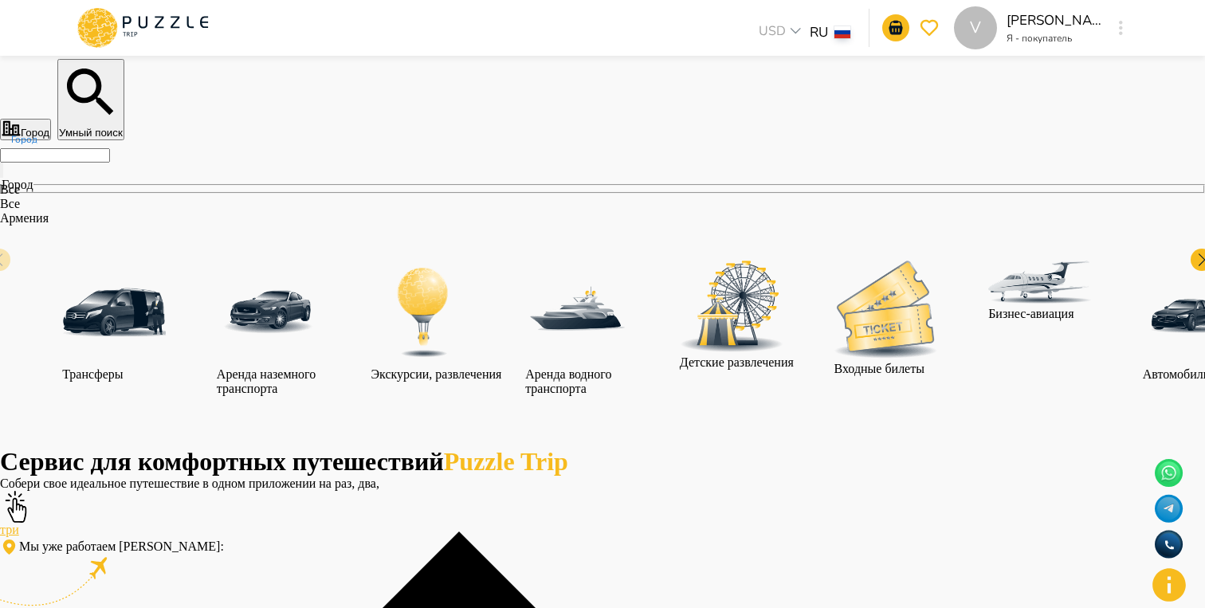
click at [289, 211] on li "Все" at bounding box center [459, 204] width 918 height 14
type input "***"
click at [320, 335] on img at bounding box center [269, 313] width 104 height 104
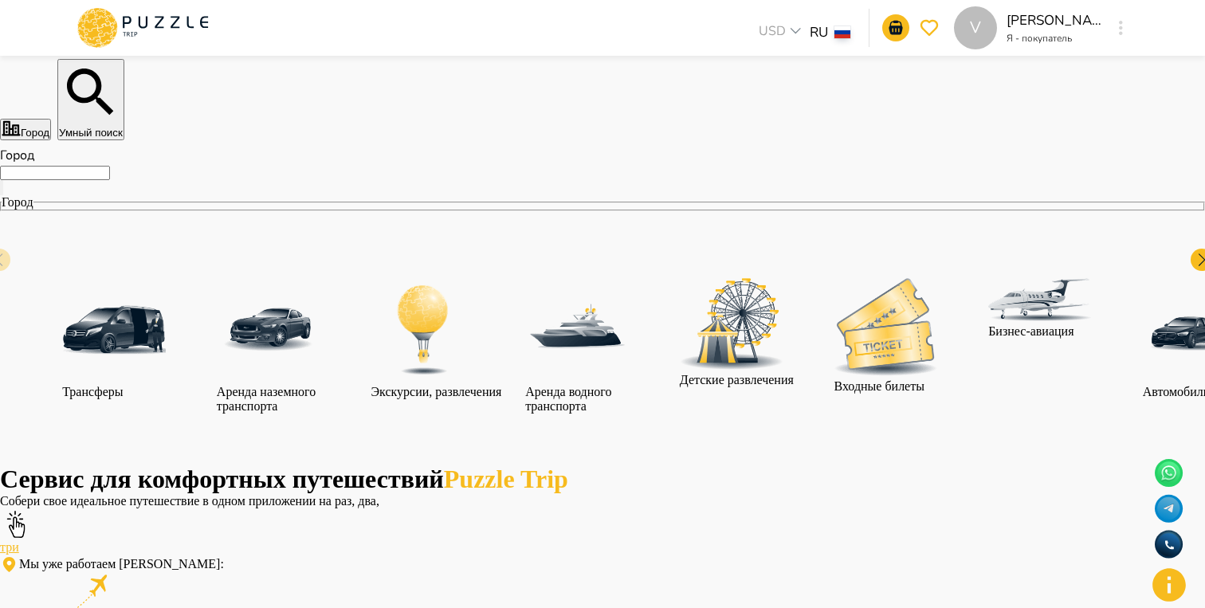
click at [110, 180] on input "Город" at bounding box center [55, 173] width 110 height 14
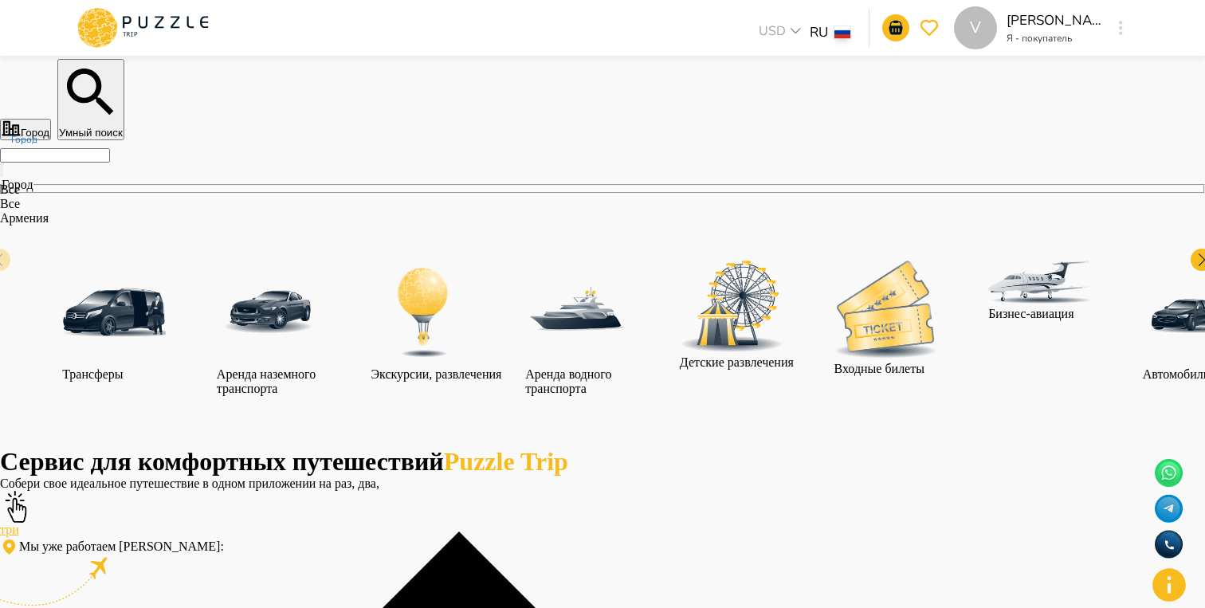
type input "******"
click at [502, 367] on p "Экскурсии, развлечения" at bounding box center [436, 374] width 131 height 14
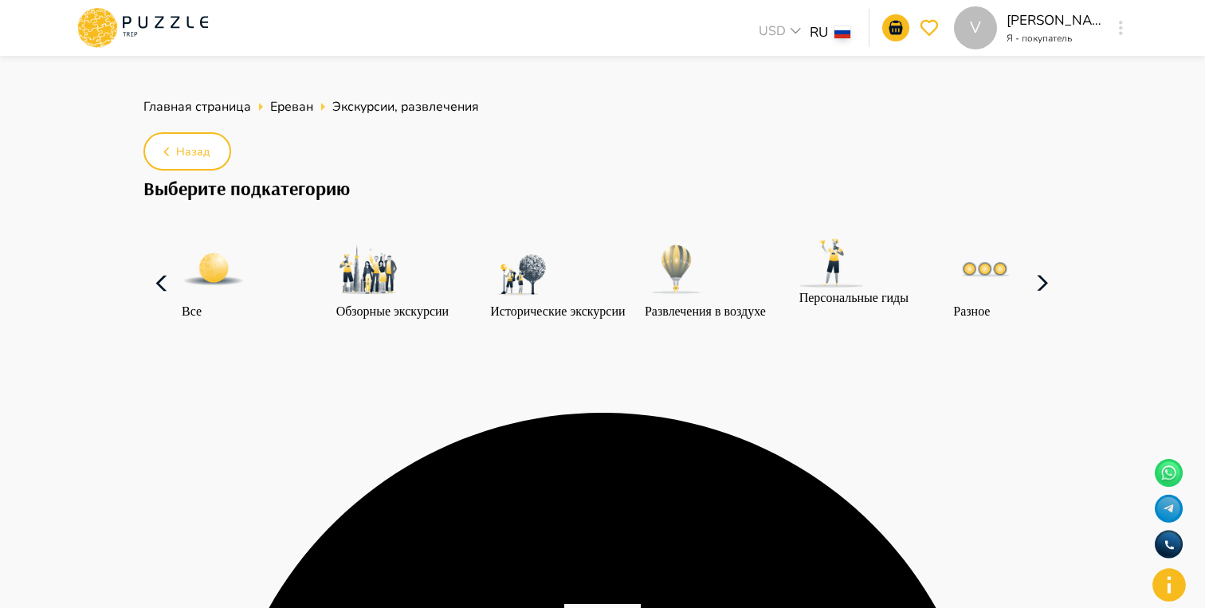
click at [316, 102] on icon "breadcrumb" at bounding box center [322, 106] width 19 height 19
click at [300, 107] on span "Ереван" at bounding box center [291, 107] width 43 height 18
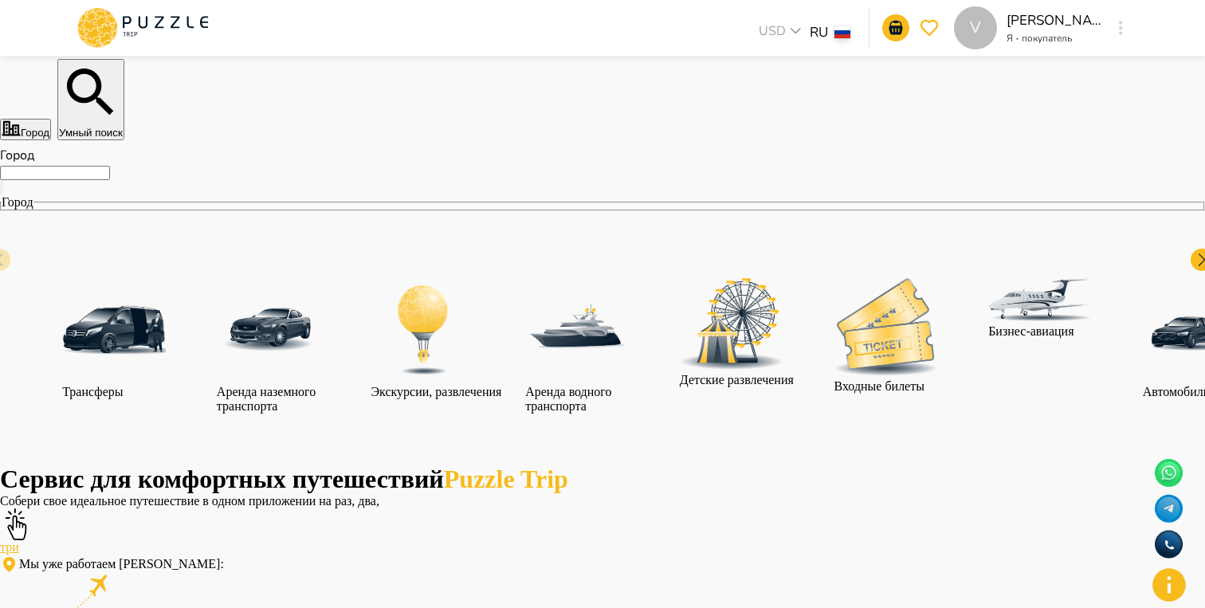
click at [110, 180] on input "Город" at bounding box center [55, 173] width 110 height 14
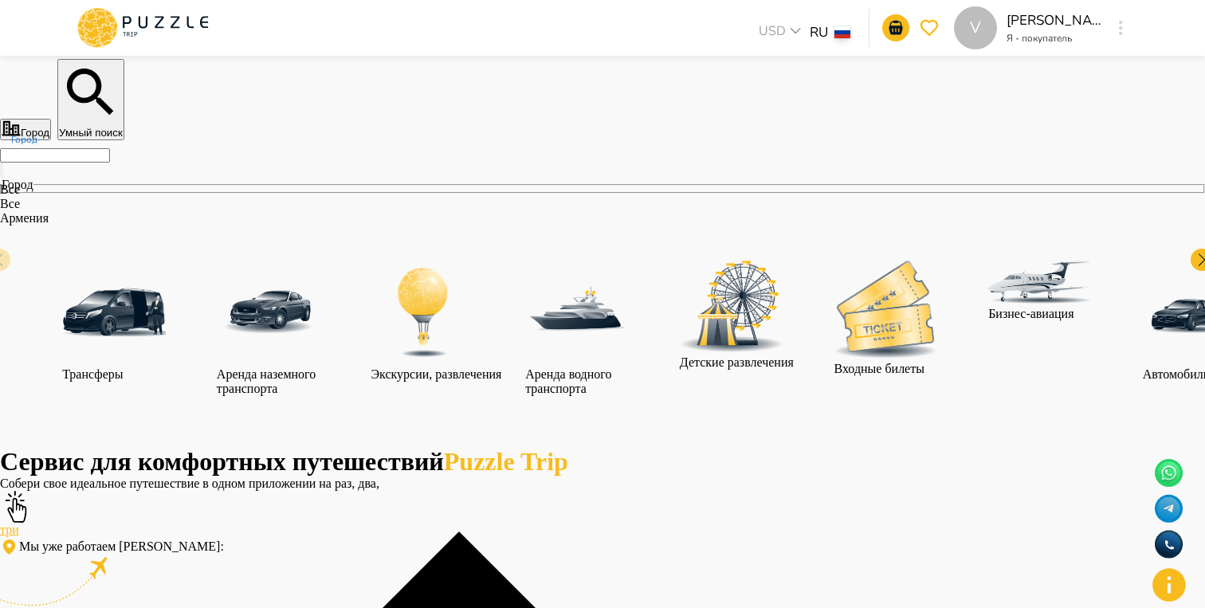
type input "****"
click at [475, 335] on img at bounding box center [423, 313] width 104 height 104
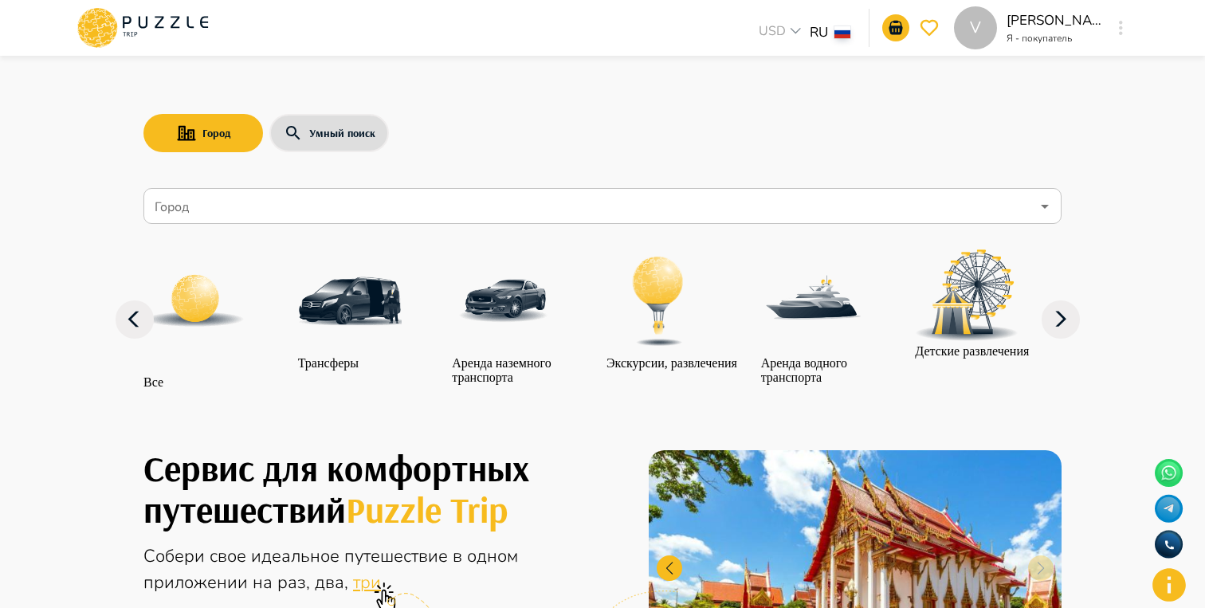
click at [1065, 339] on icon at bounding box center [1060, 319] width 38 height 38
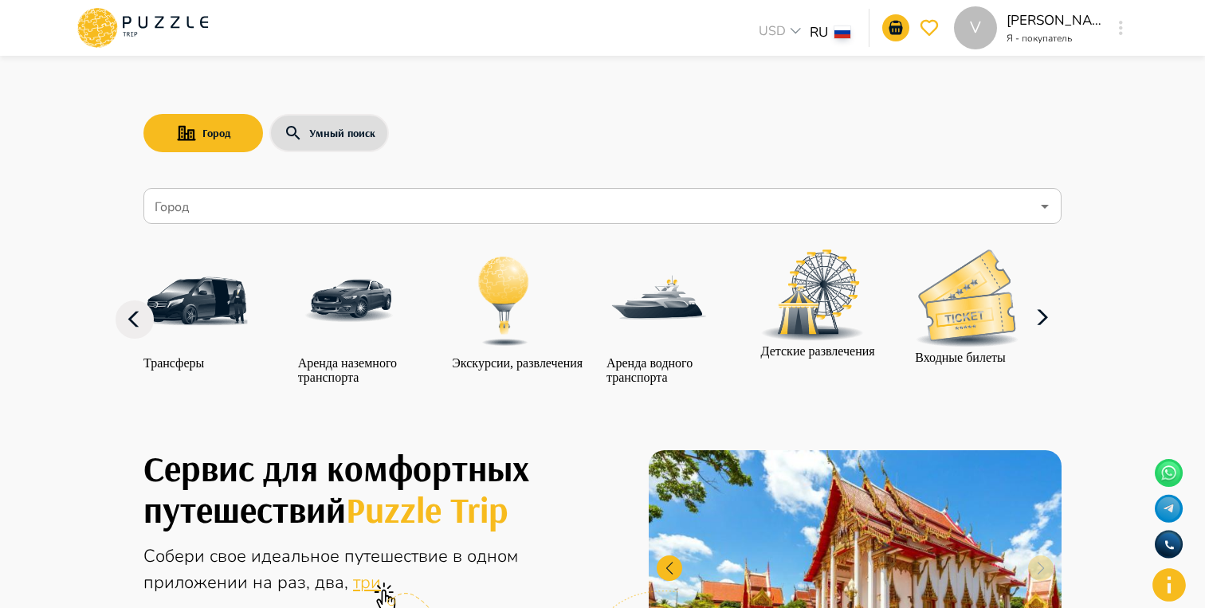
click at [1061, 337] on icon at bounding box center [1042, 318] width 38 height 38
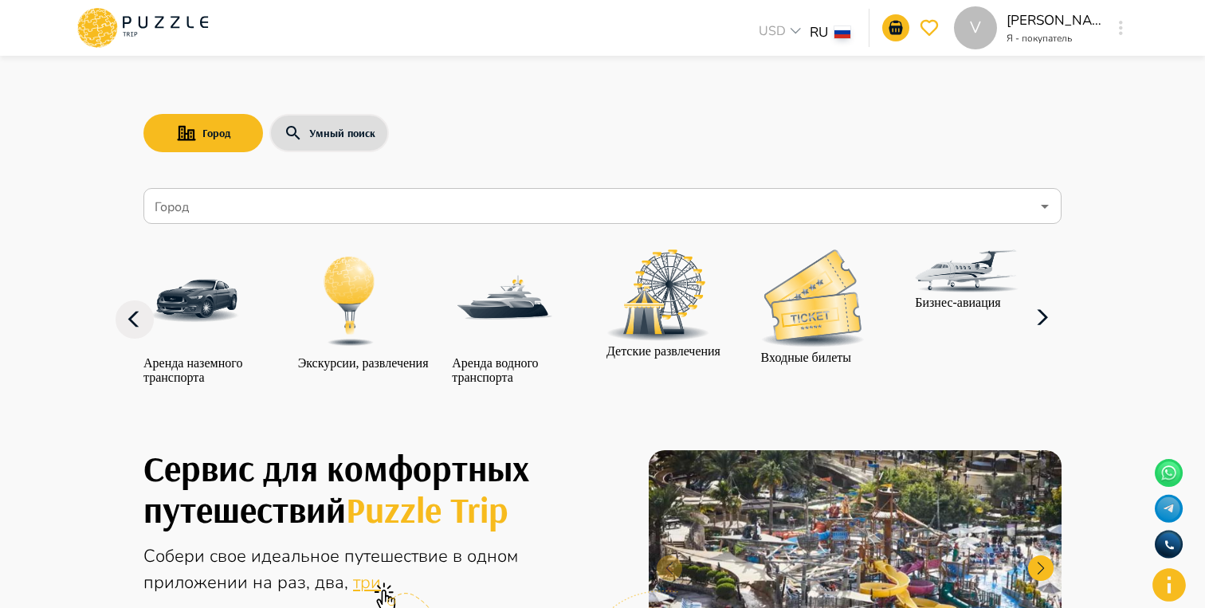
click at [1061, 337] on icon at bounding box center [1042, 318] width 38 height 38
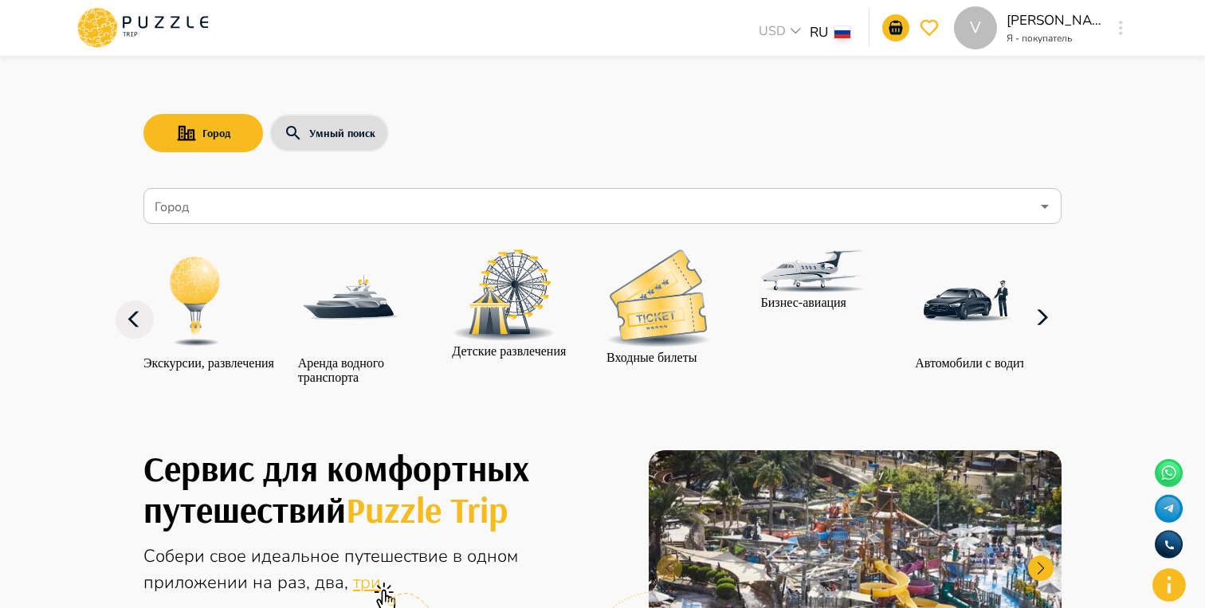
click at [1061, 337] on icon at bounding box center [1042, 318] width 38 height 38
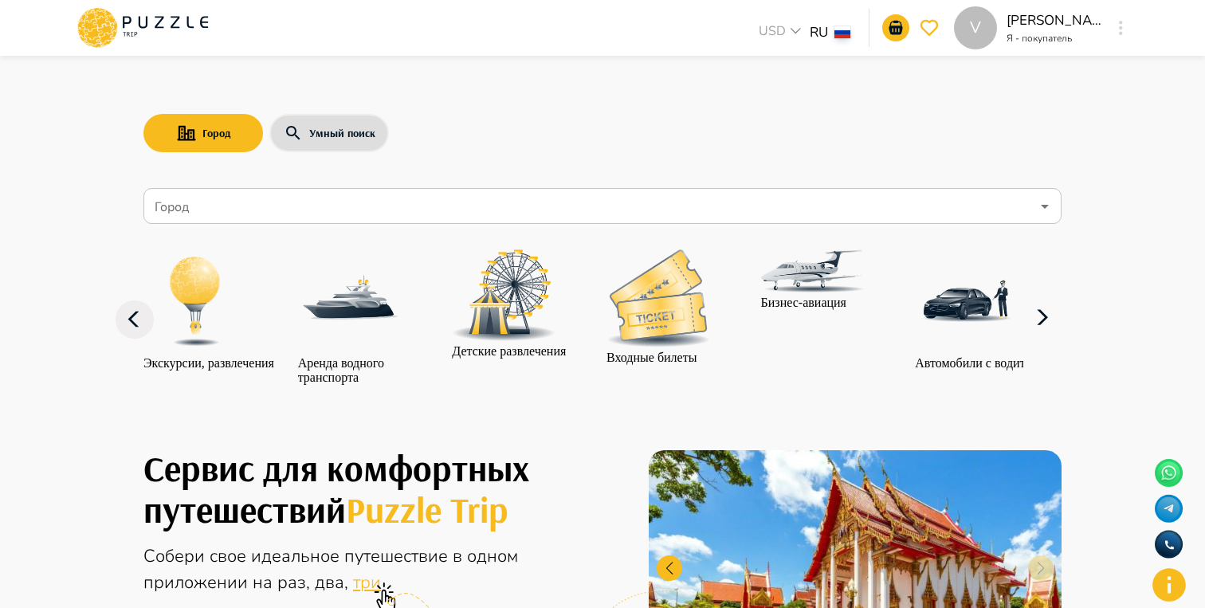
click at [151, 339] on icon at bounding box center [135, 319] width 38 height 38
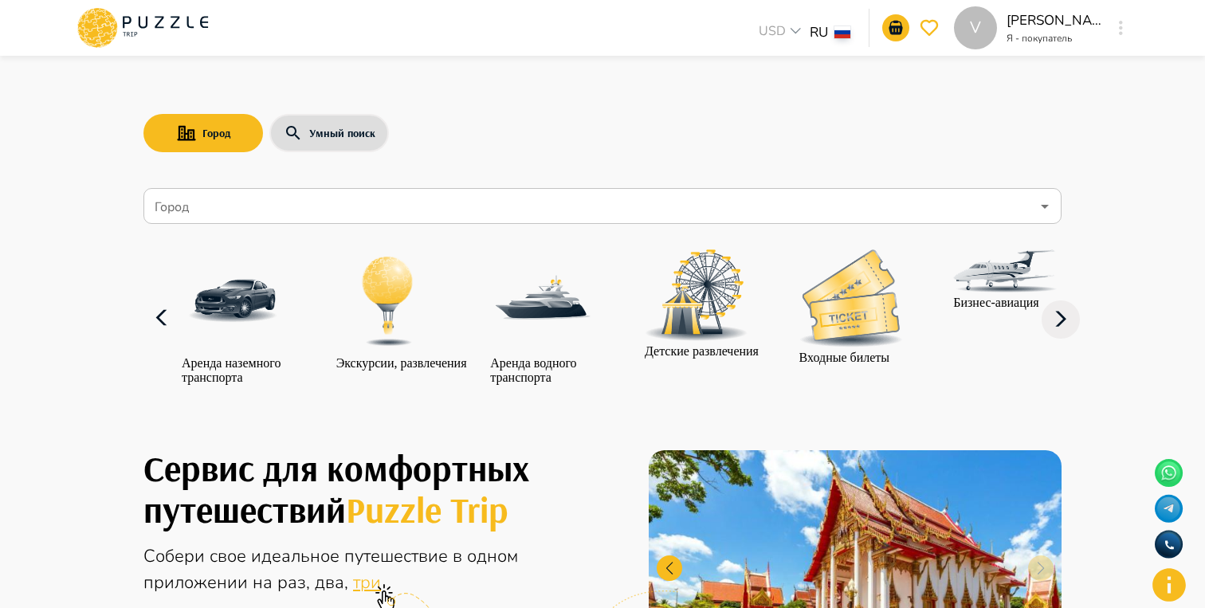
click at [151, 337] on icon at bounding box center [162, 318] width 38 height 38
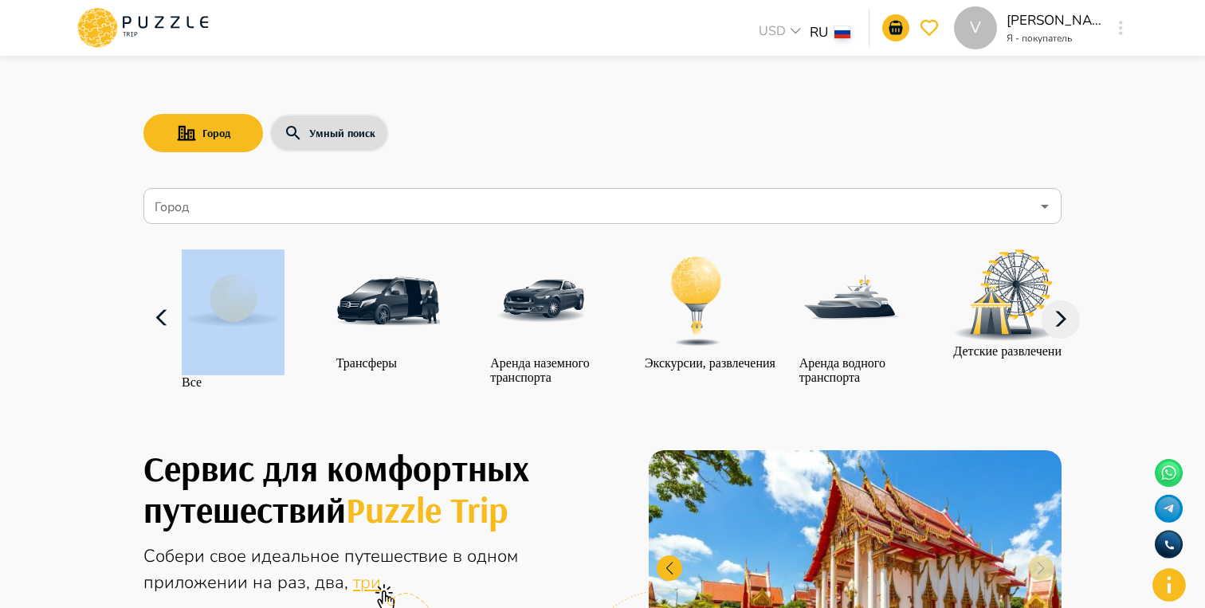
click at [151, 337] on icon at bounding box center [162, 318] width 38 height 38
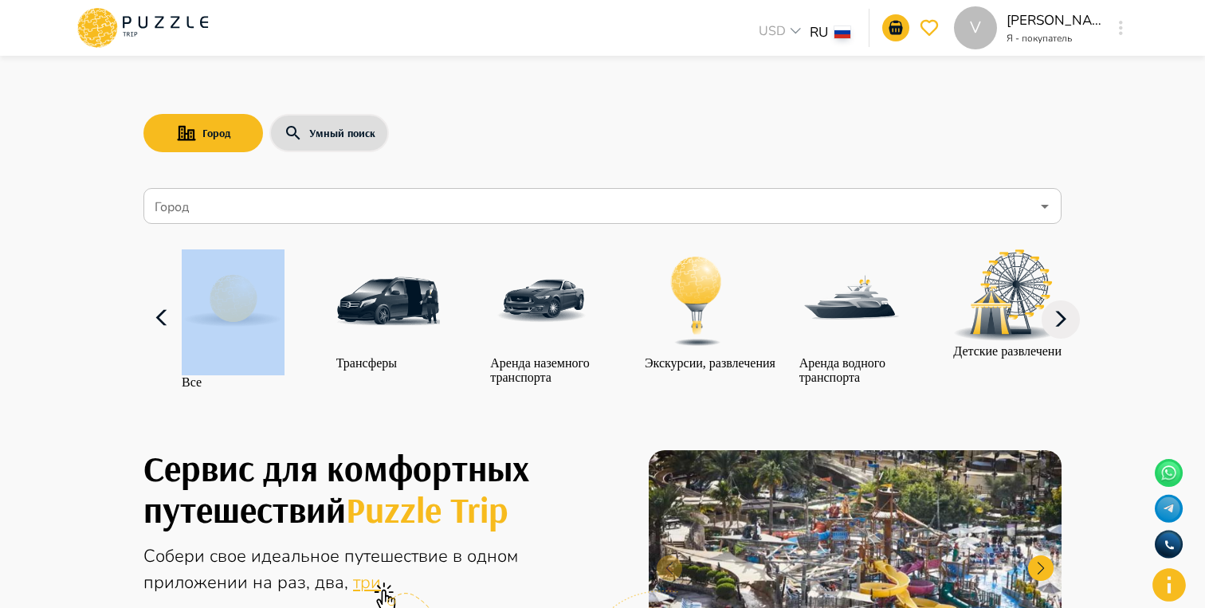
click at [151, 337] on icon at bounding box center [162, 318] width 38 height 38
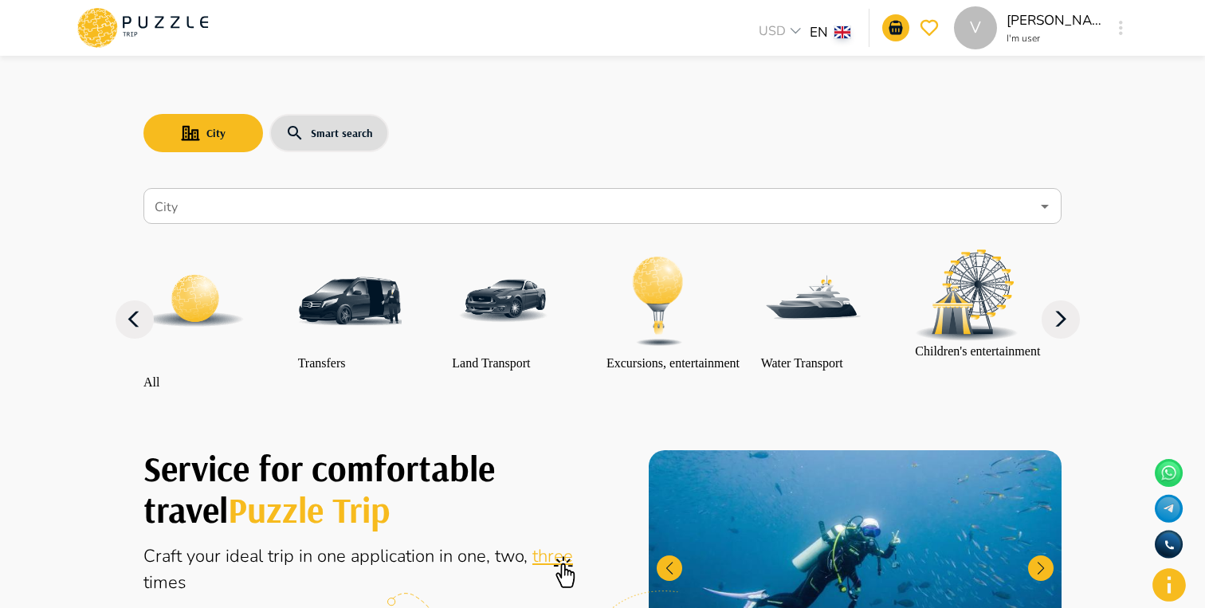
click at [1064, 339] on icon at bounding box center [1060, 319] width 38 height 38
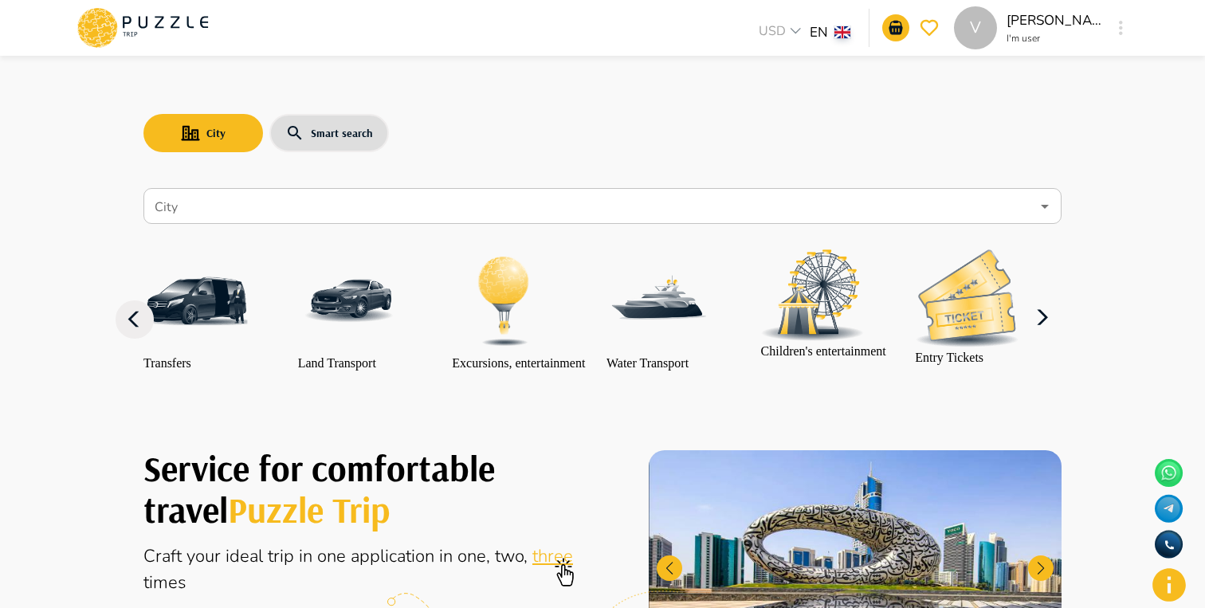
click at [1061, 337] on icon at bounding box center [1042, 318] width 38 height 38
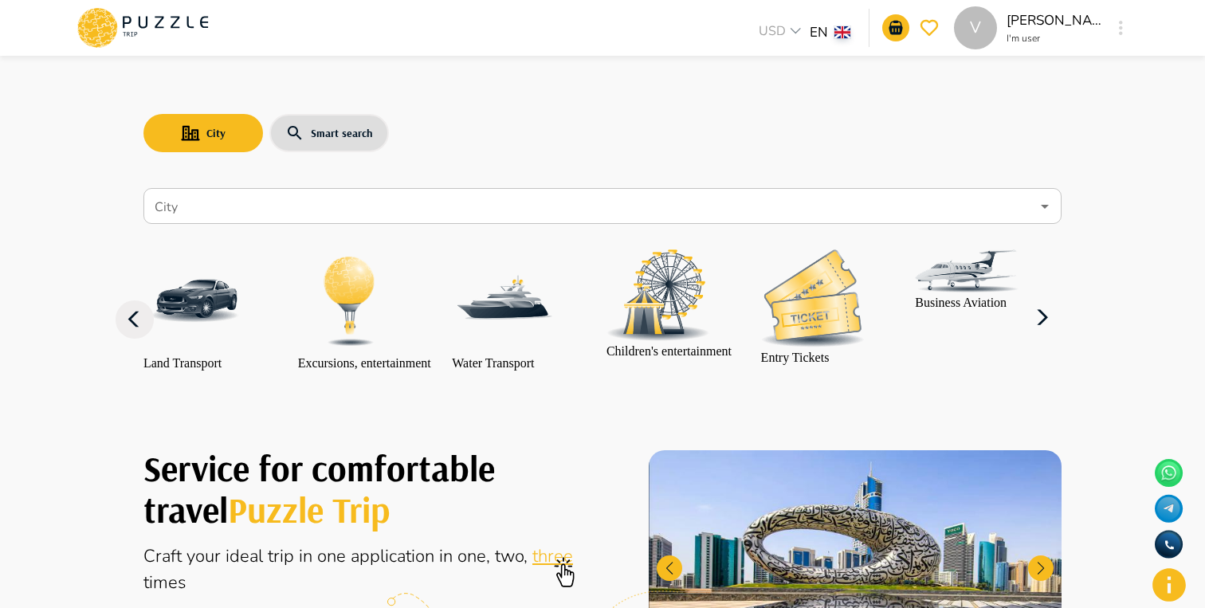
click at [1061, 337] on icon at bounding box center [1042, 318] width 38 height 38
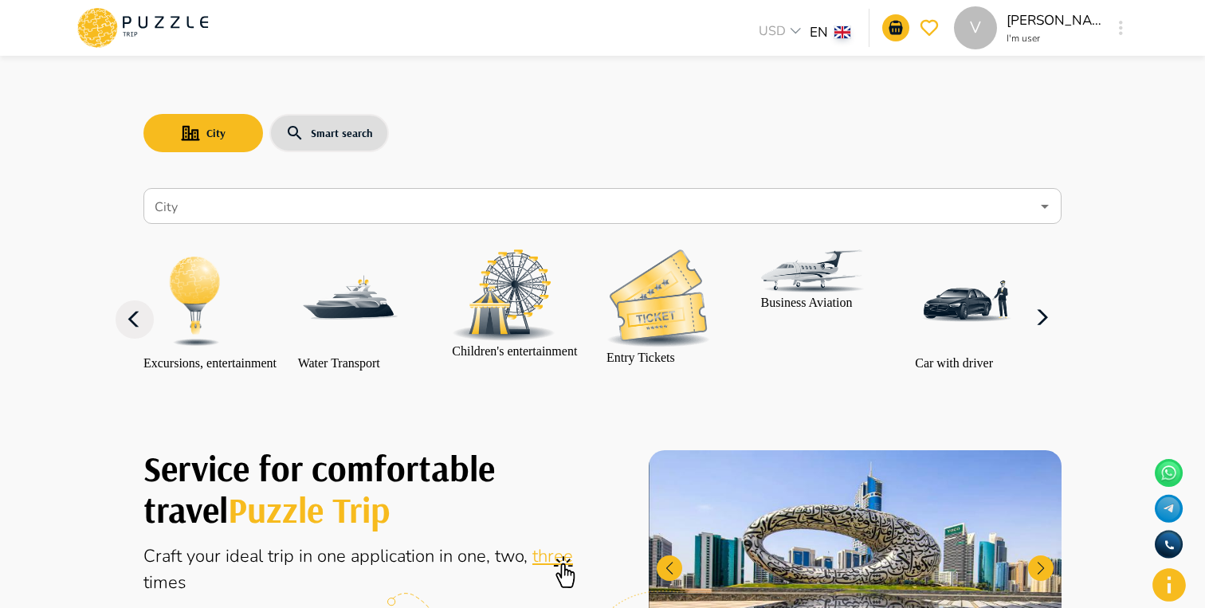
click at [1061, 337] on icon at bounding box center [1042, 318] width 38 height 38
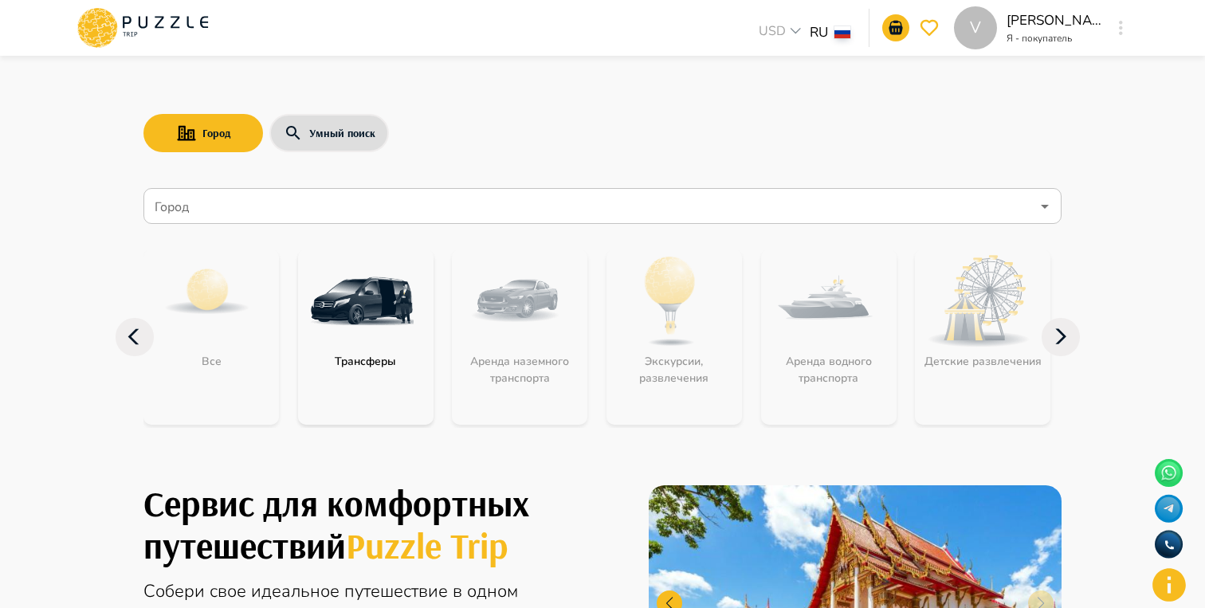
click at [137, 15] on icon at bounding box center [142, 27] width 135 height 41
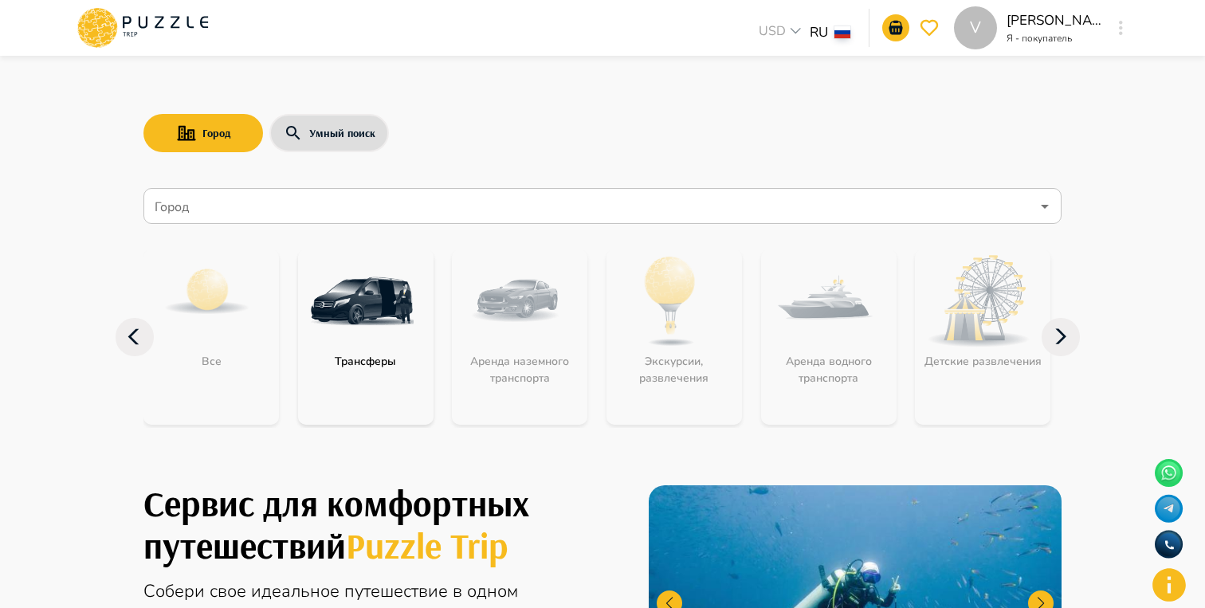
click at [1126, 19] on div "V" at bounding box center [1121, 28] width 18 height 29
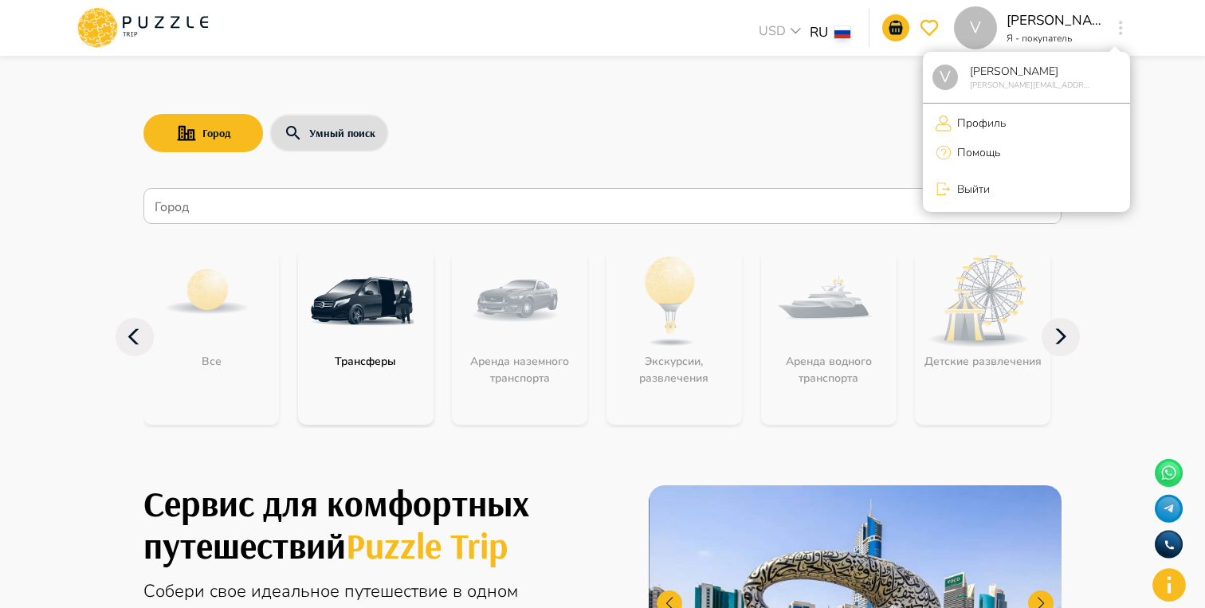
click at [1159, 141] on div at bounding box center [602, 304] width 1205 height 608
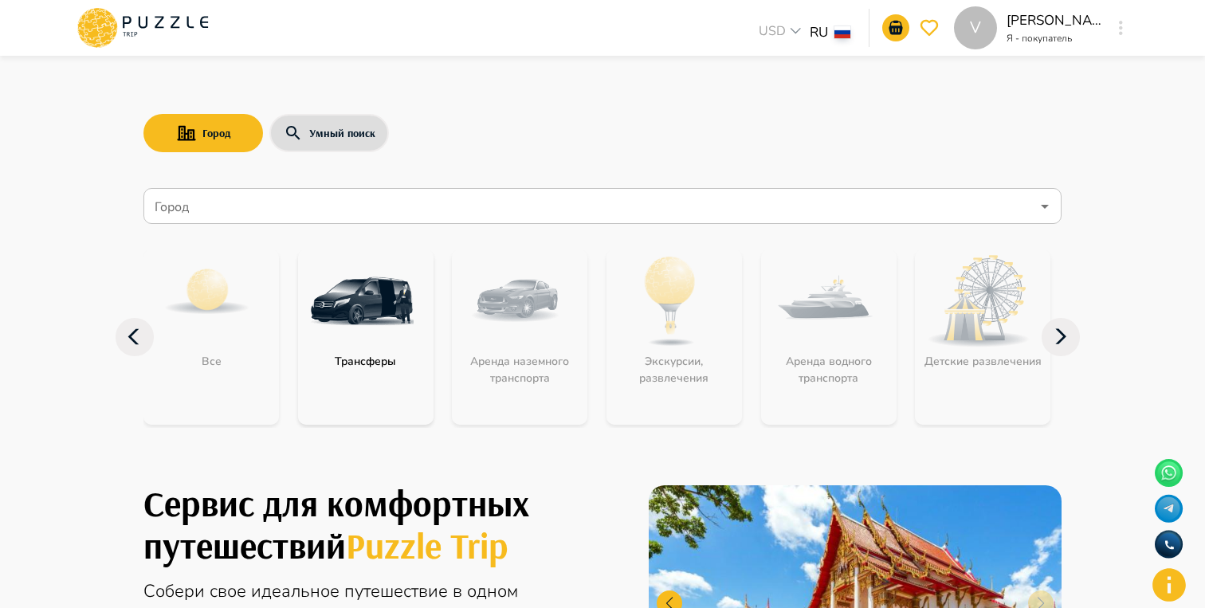
click at [726, 135] on div "Город Умный поиск" at bounding box center [602, 133] width 918 height 46
click at [717, 123] on div "Город Умный поиск" at bounding box center [602, 133] width 918 height 46
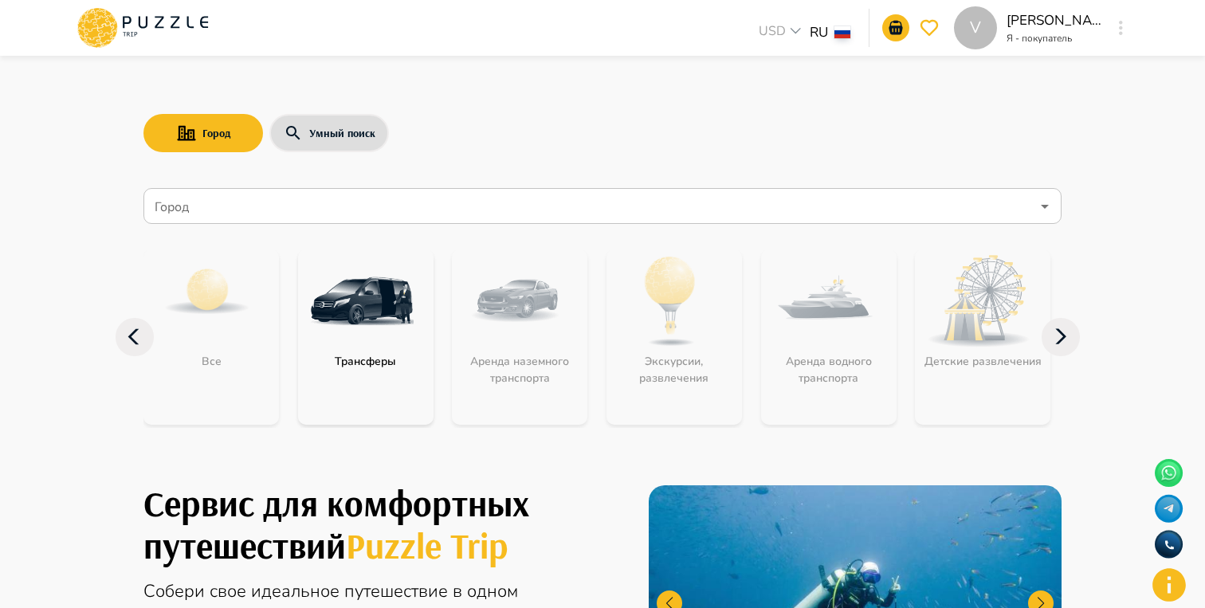
click at [1040, 41] on p "Я - покупатель" at bounding box center [1054, 38] width 96 height 14
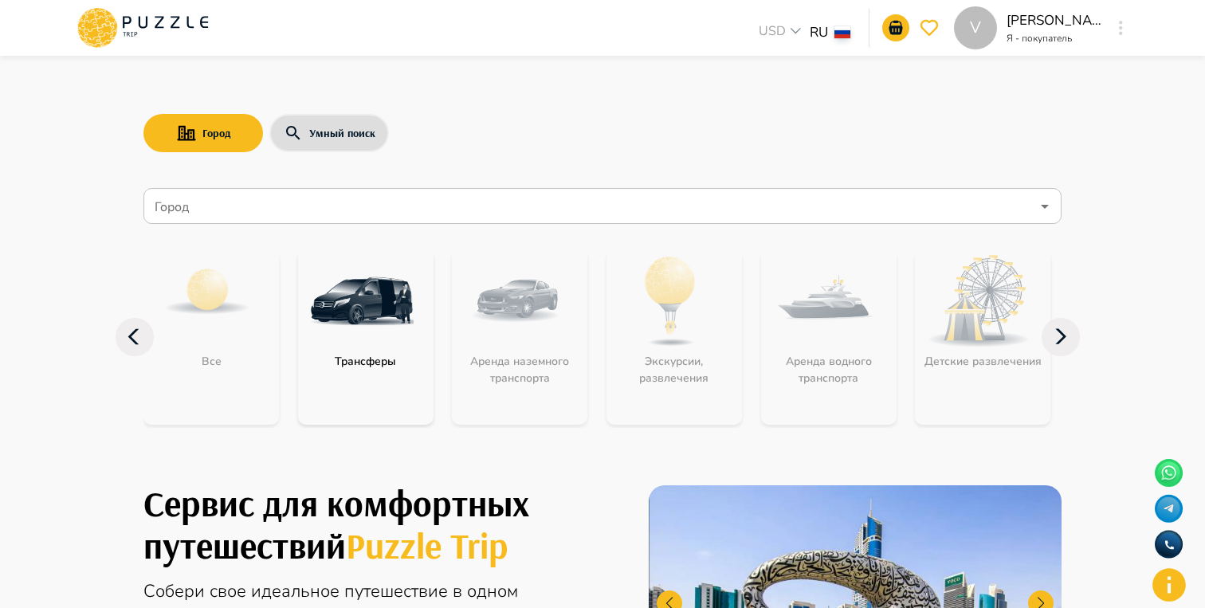
click at [447, 194] on input "Город" at bounding box center [590, 206] width 879 height 30
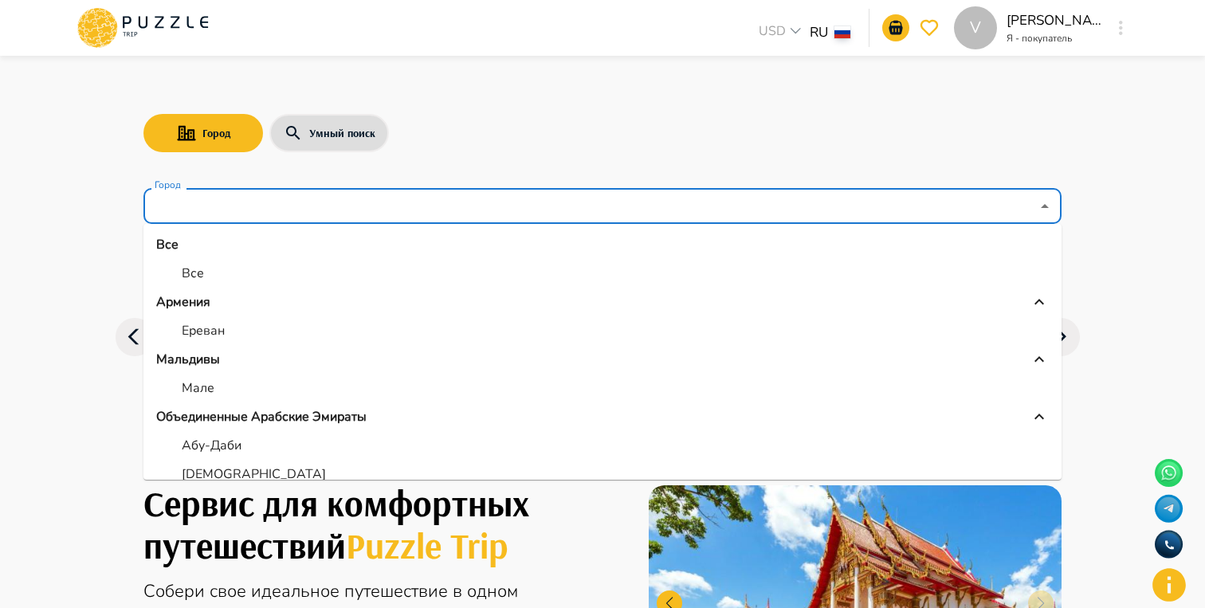
click at [365, 257] on li "Все" at bounding box center [602, 244] width 918 height 29
click at [358, 266] on li "Все" at bounding box center [602, 273] width 918 height 29
type input "***"
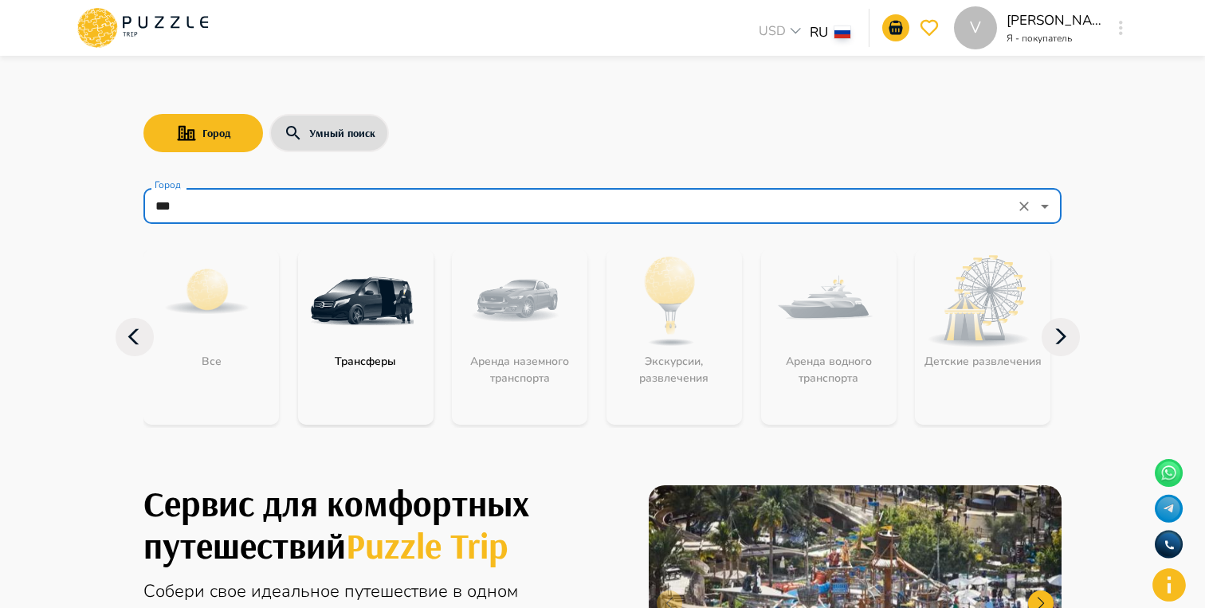
click at [342, 308] on img at bounding box center [362, 301] width 104 height 104
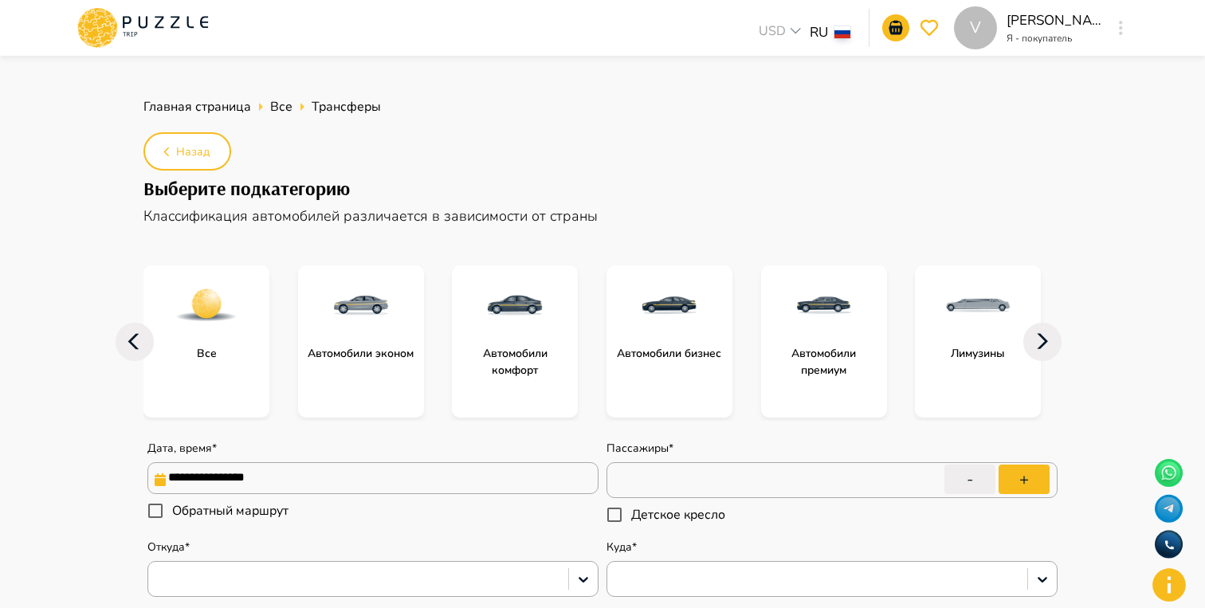
click at [1042, 33] on p "Я - покупатель" at bounding box center [1054, 38] width 96 height 14
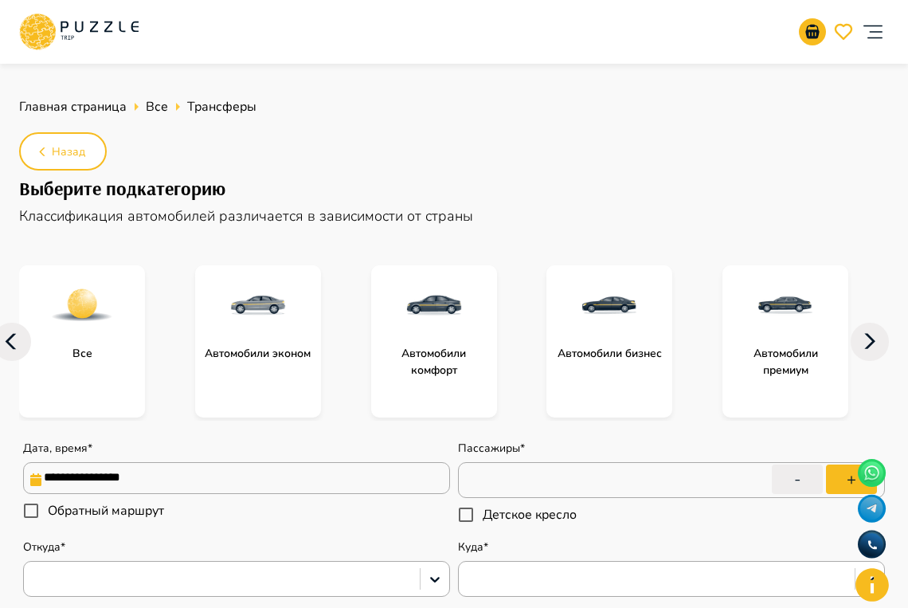
click at [853, 53] on div "V" at bounding box center [842, 31] width 94 height 51
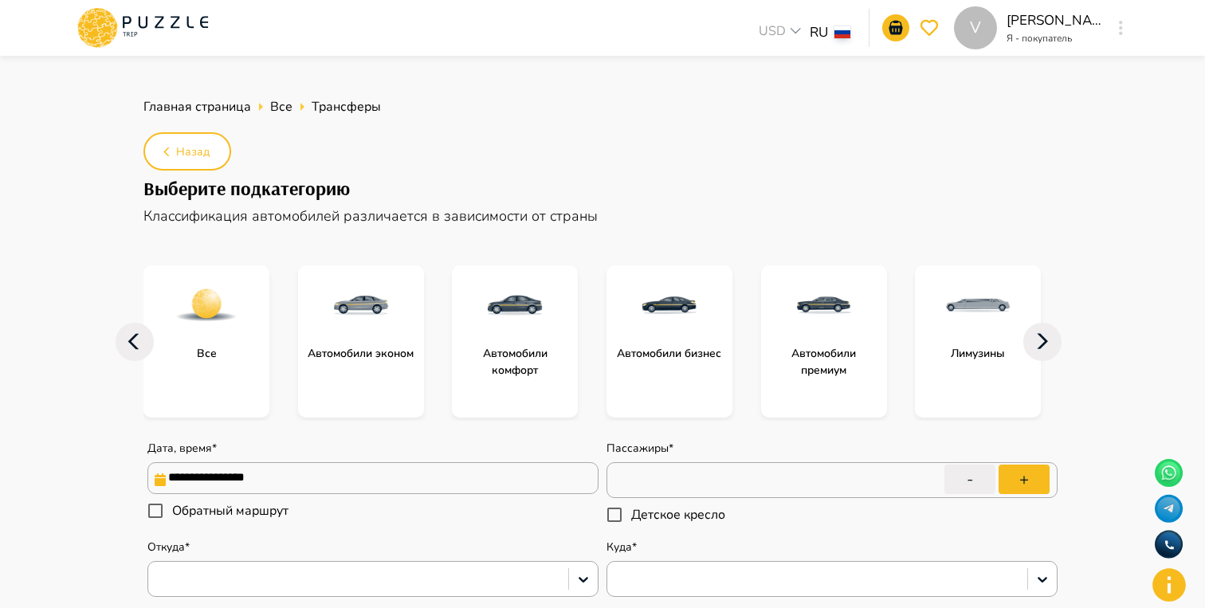
click at [1049, 44] on p "Я - покупатель" at bounding box center [1054, 38] width 96 height 14
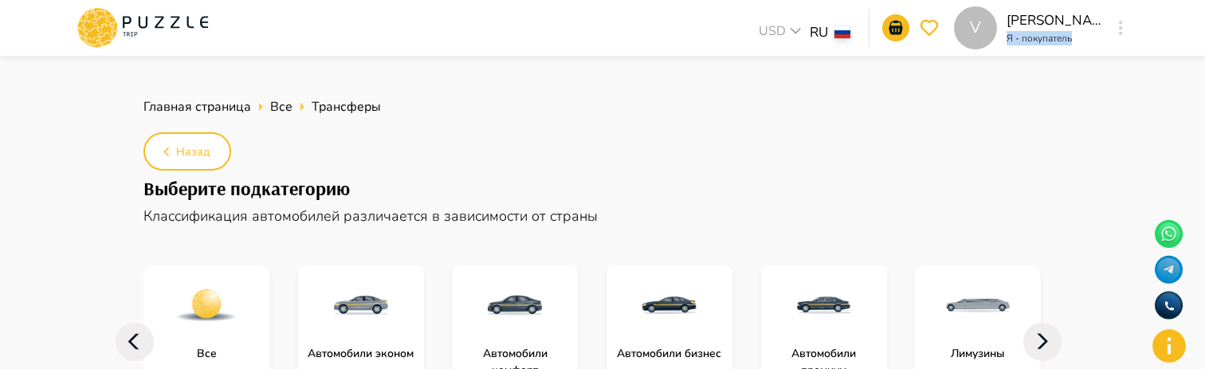
click at [1073, 42] on p "Я - покупатель" at bounding box center [1054, 38] width 96 height 14
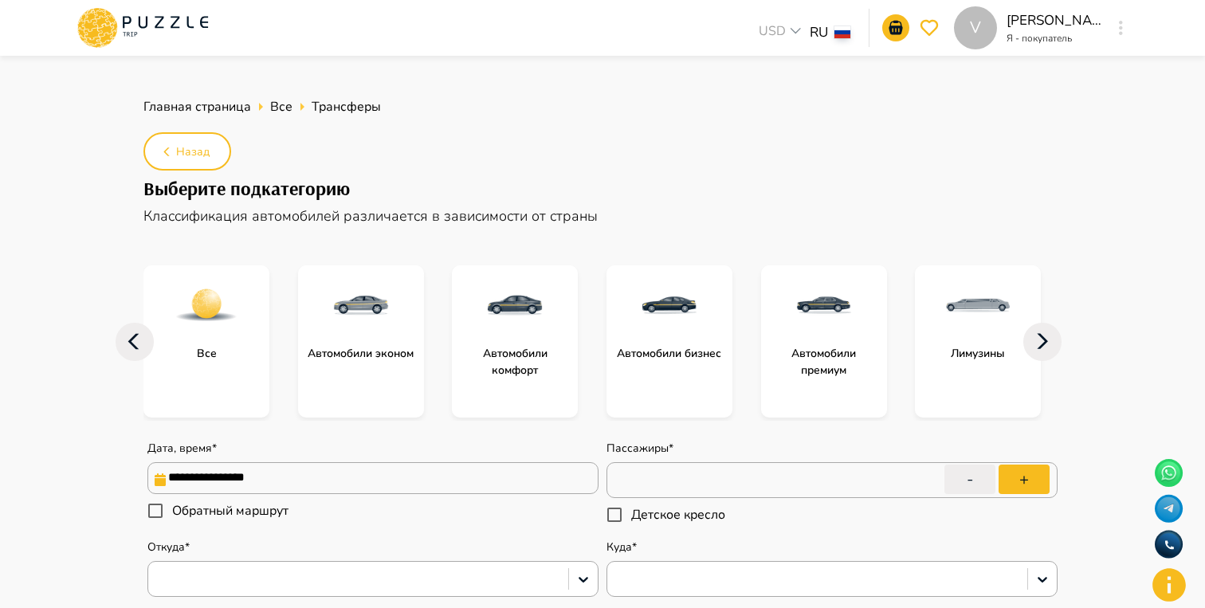
type textarea "*"
click at [1031, 165] on div "**********" at bounding box center [602, 506] width 956 height 831
click at [191, 45] on icon at bounding box center [142, 27] width 135 height 41
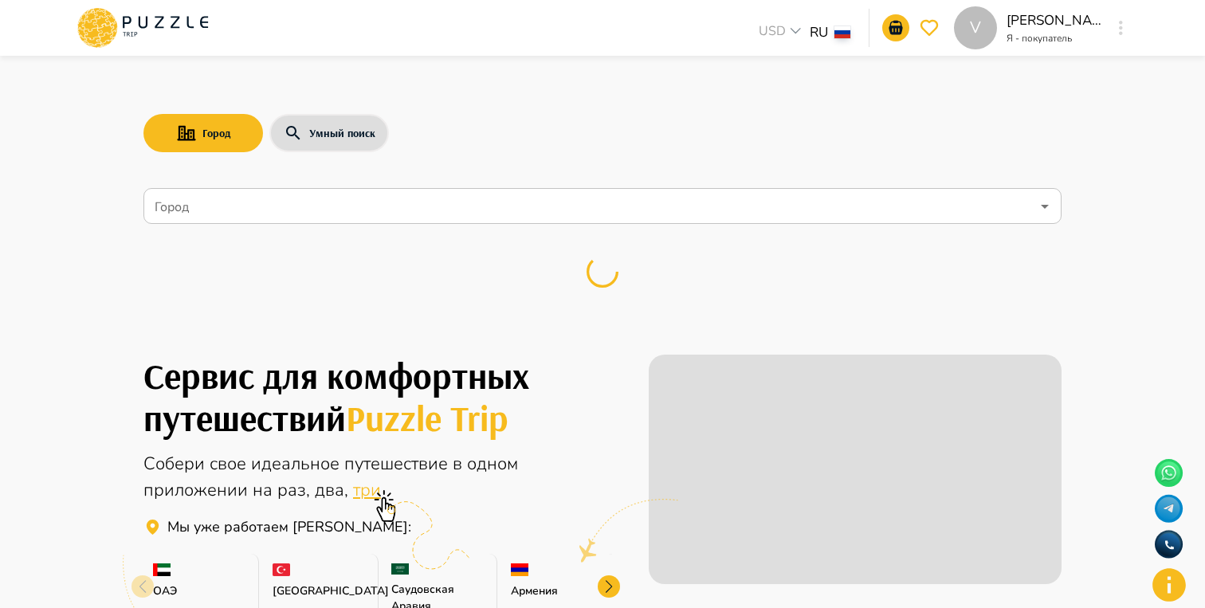
click at [556, 41] on div "USD *** RU **" at bounding box center [557, 28] width 617 height 38
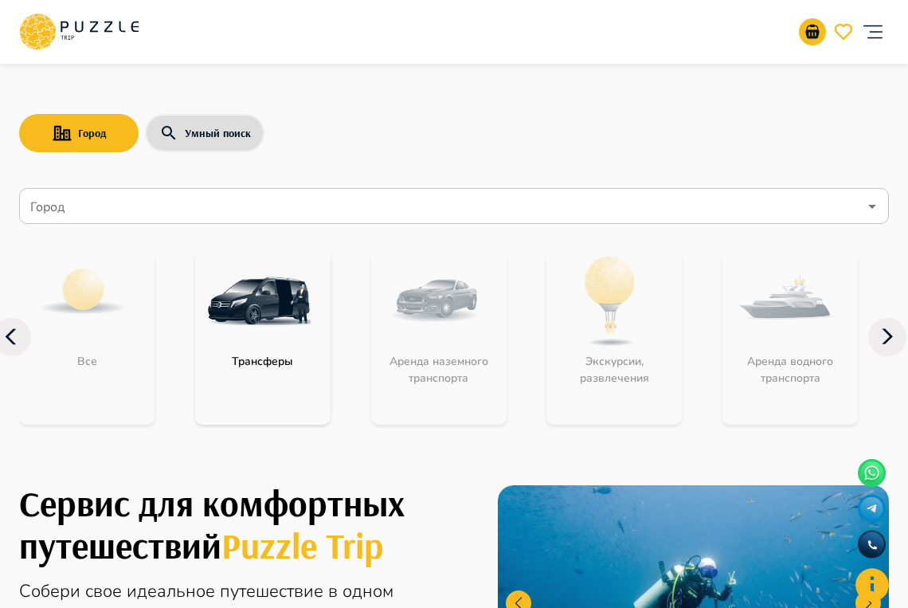
click at [907, 157] on div "Город Умный поиск Город Город Все Трансферы Аренда наземного транспорта Экскурс…" at bounding box center [454, 254] width 908 height 391
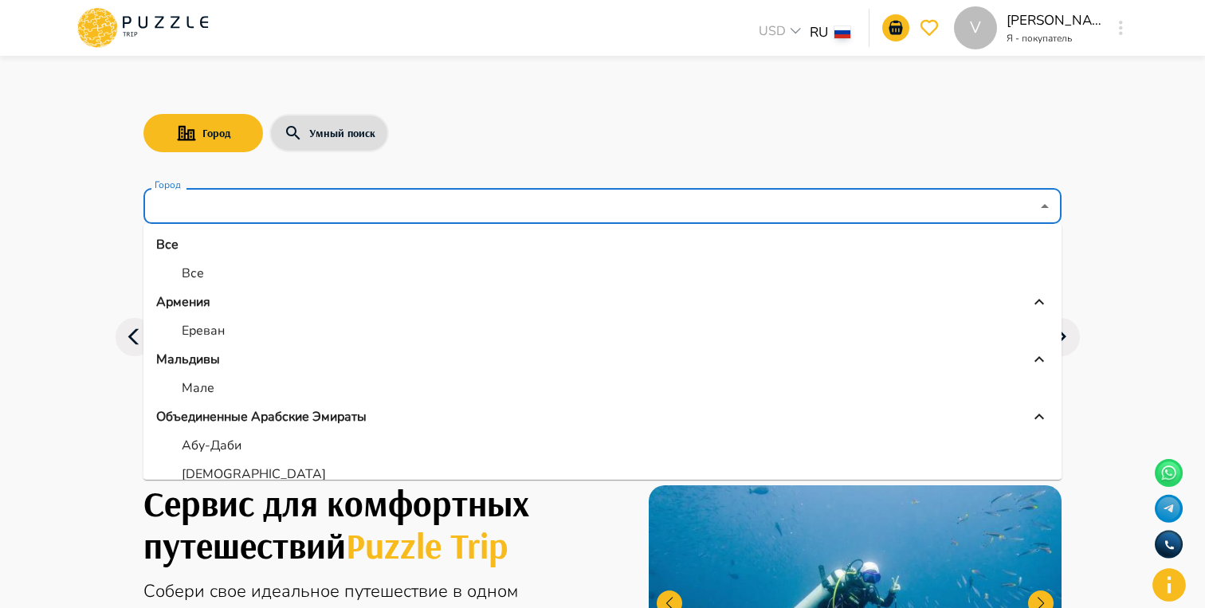
click at [354, 218] on input "Город" at bounding box center [590, 206] width 879 height 30
click at [257, 280] on li "Все" at bounding box center [602, 273] width 918 height 29
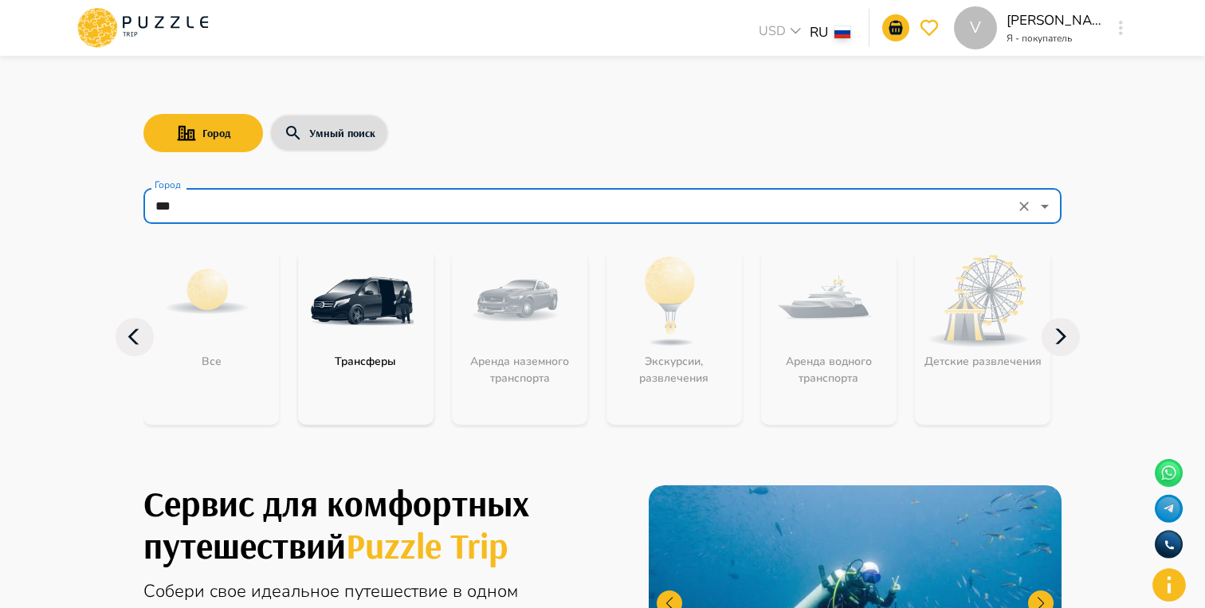
click at [197, 216] on input "***" at bounding box center [580, 206] width 858 height 30
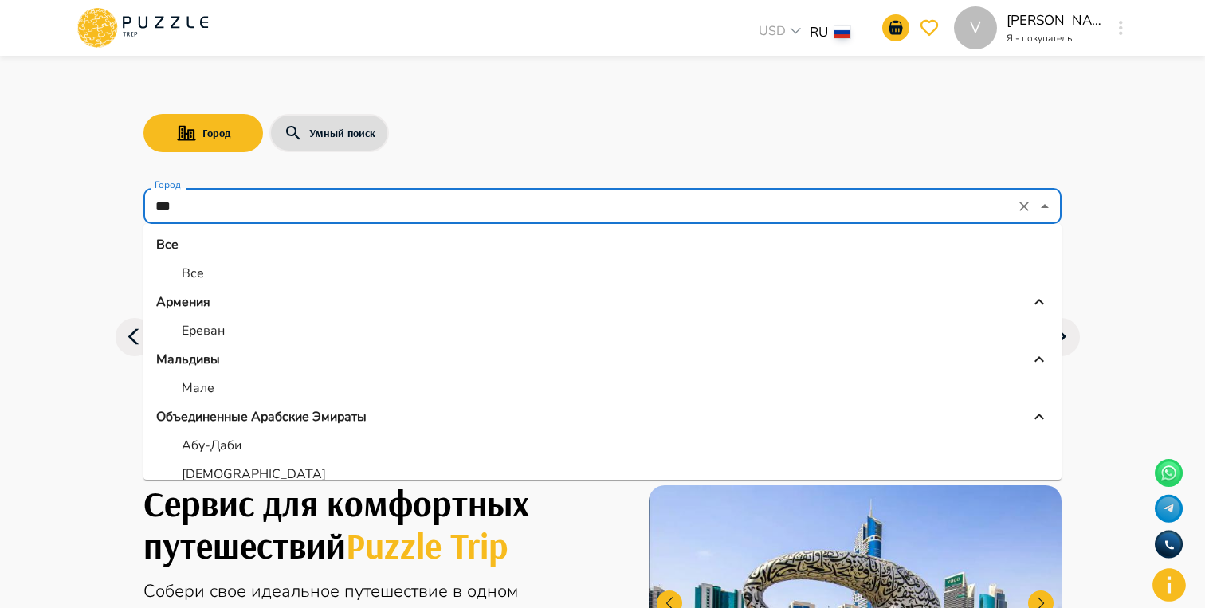
click at [202, 333] on p "Ереван" at bounding box center [203, 330] width 43 height 19
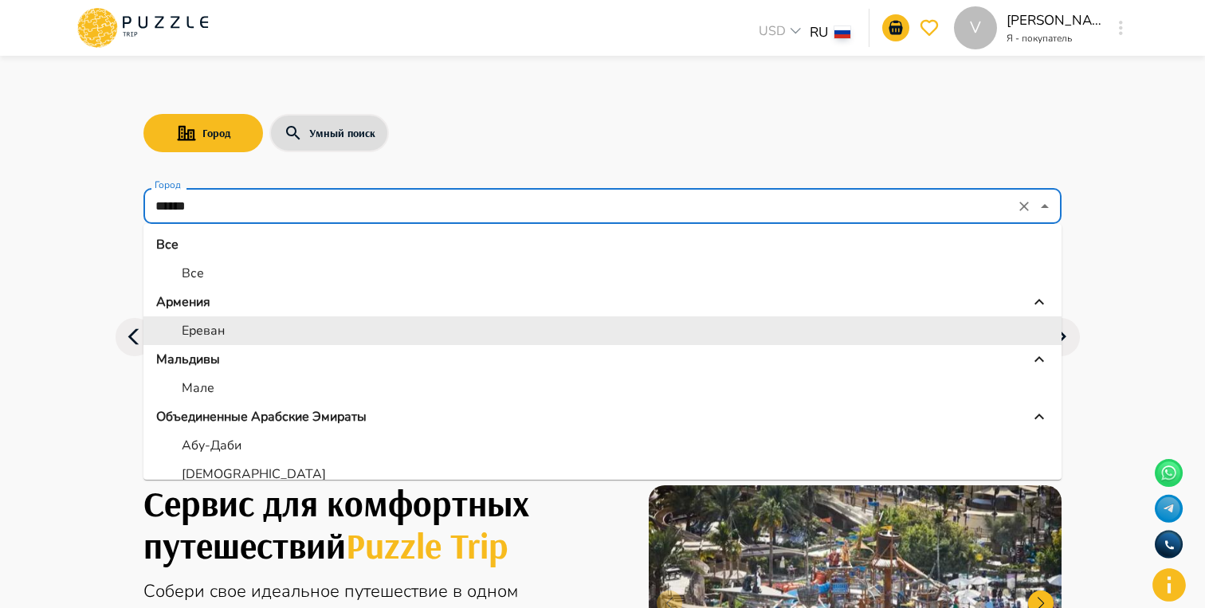
click at [419, 214] on input "******" at bounding box center [580, 206] width 858 height 30
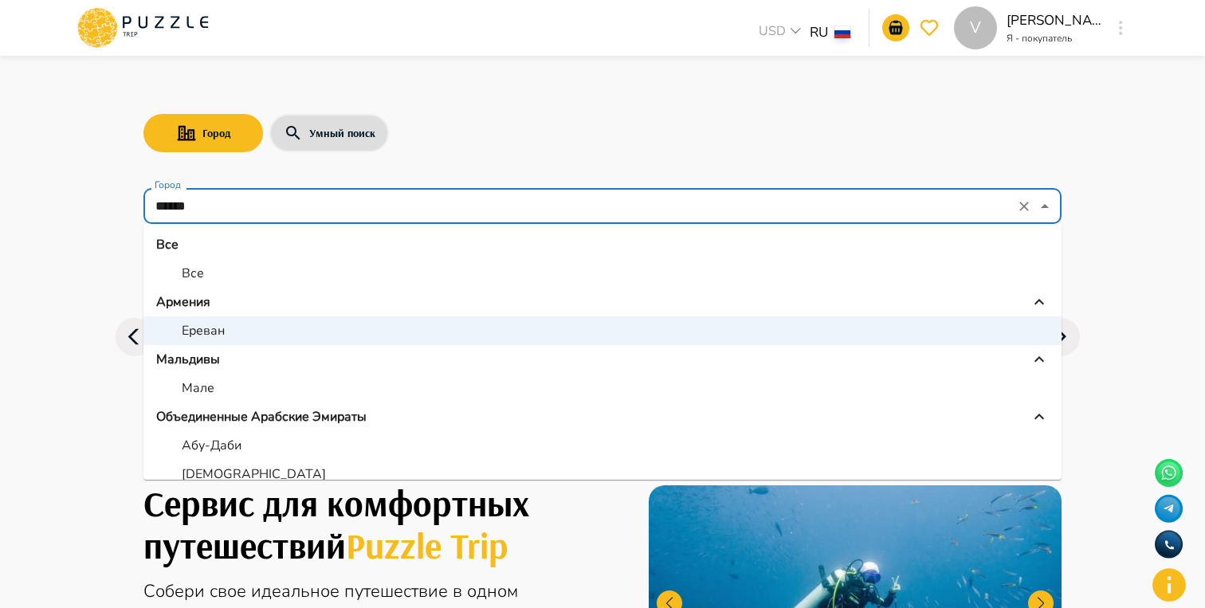
click at [269, 204] on input "******" at bounding box center [580, 206] width 858 height 30
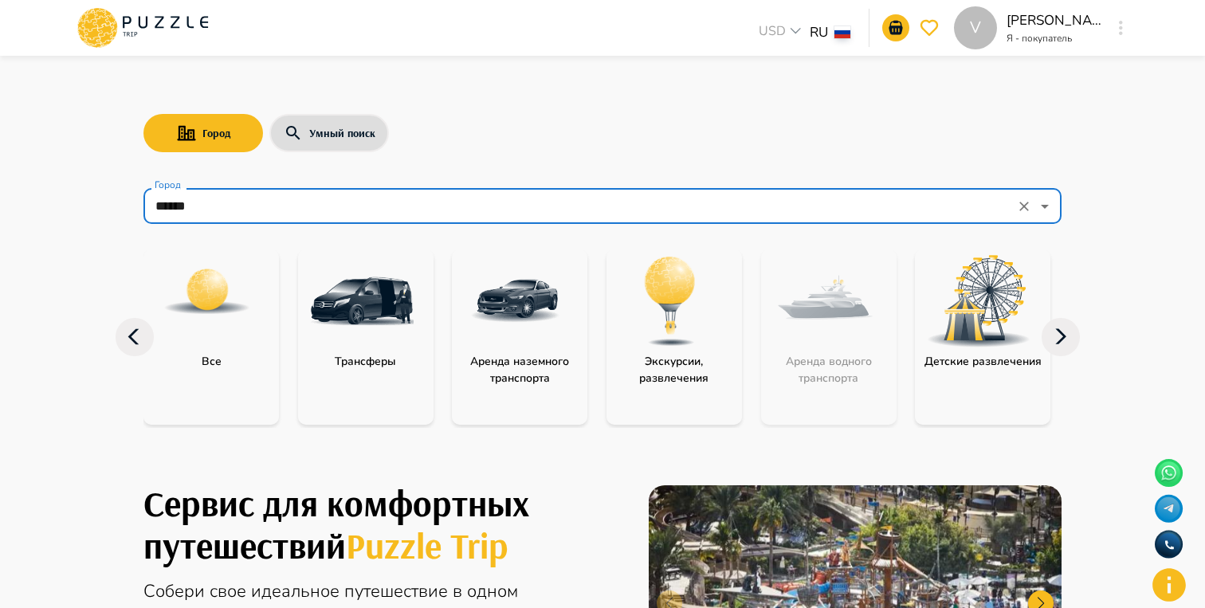
click at [355, 205] on input "******" at bounding box center [580, 206] width 858 height 30
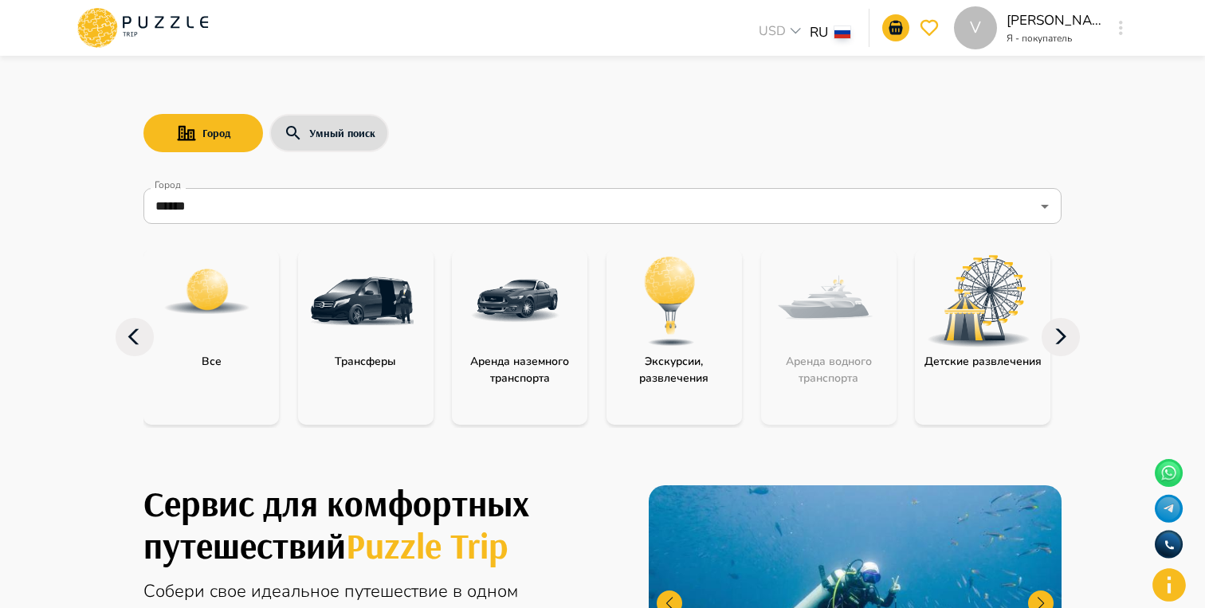
click at [496, 146] on div "Город Умный поиск" at bounding box center [602, 133] width 918 height 46
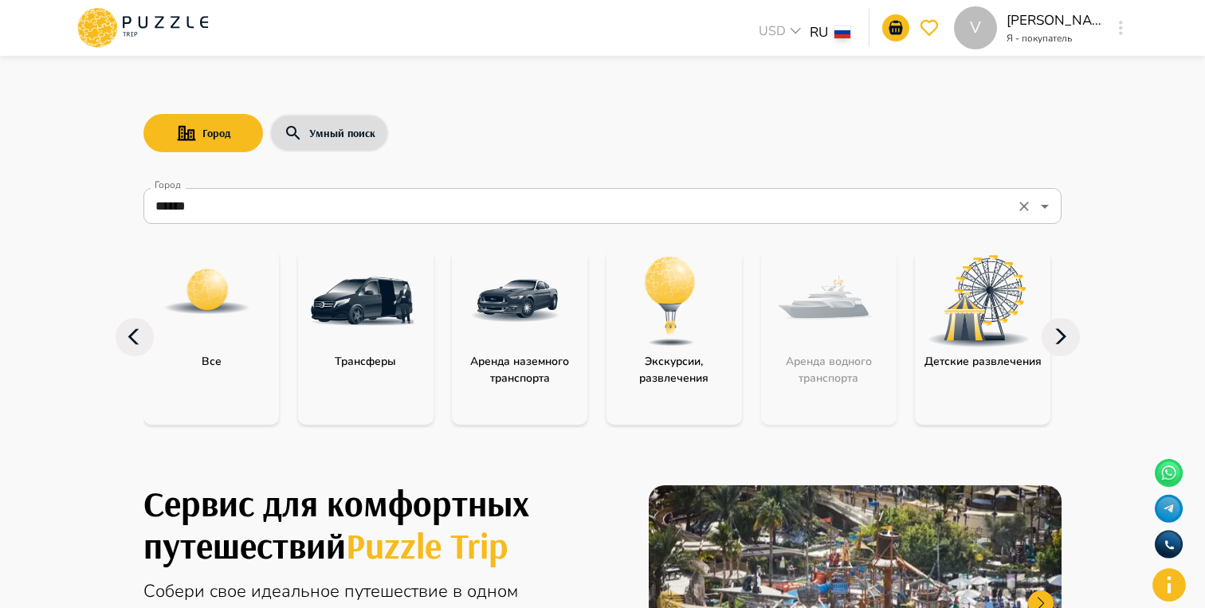
click at [422, 205] on input "******" at bounding box center [580, 206] width 858 height 30
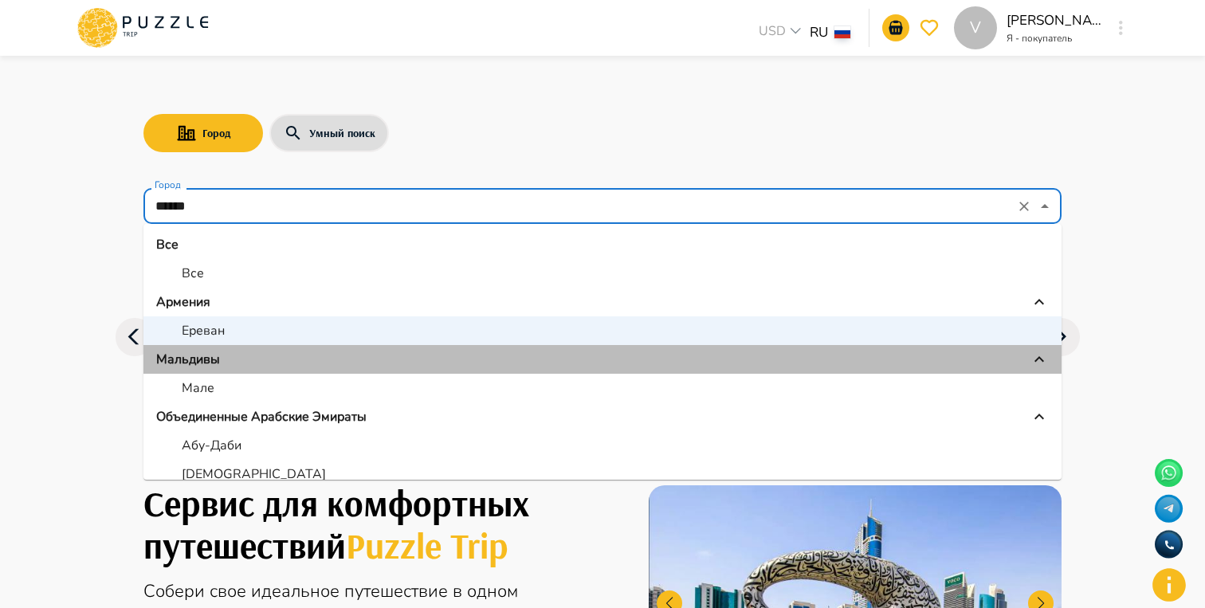
click at [253, 358] on div "Мальдивы" at bounding box center [602, 359] width 892 height 19
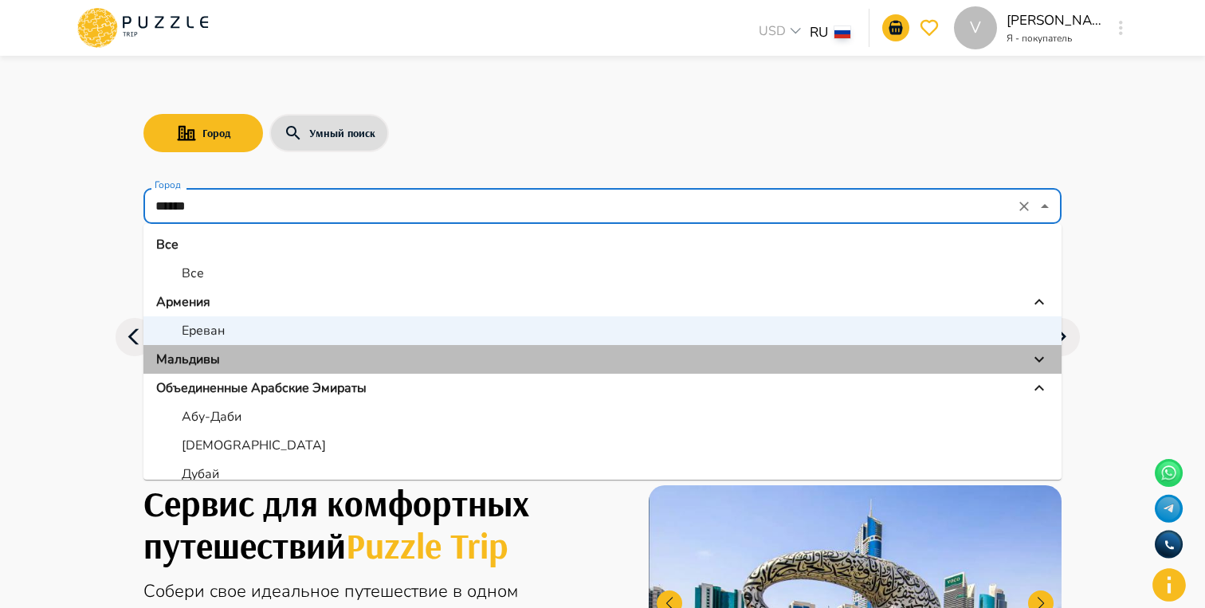
click at [253, 358] on div "Мальдивы" at bounding box center [602, 359] width 892 height 19
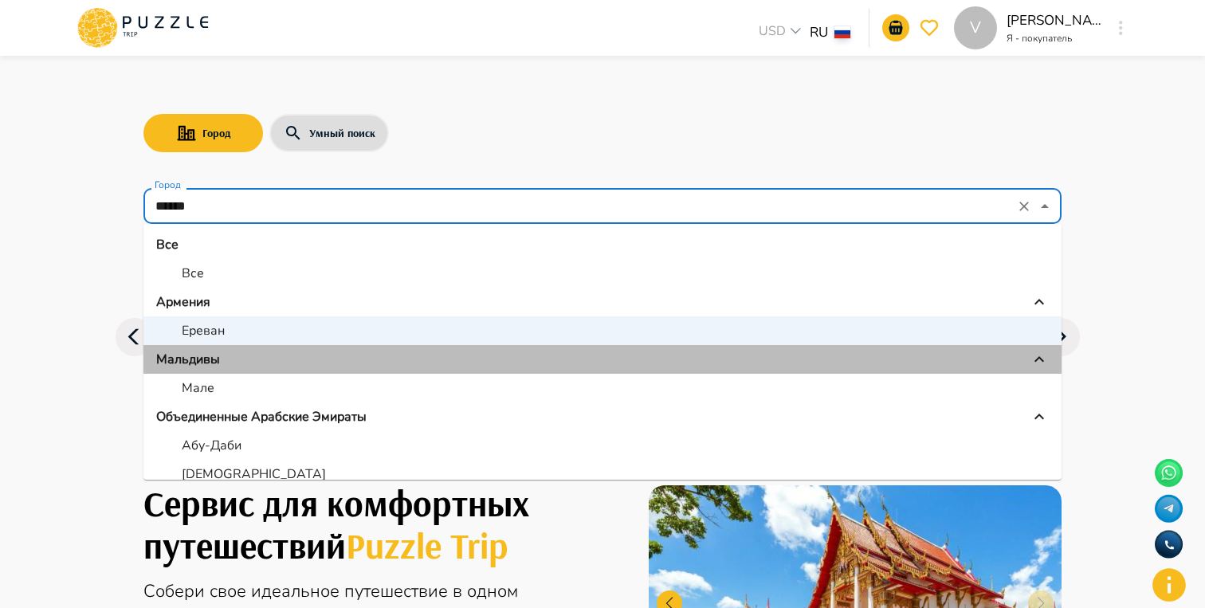
click at [253, 358] on div "Мальдивы" at bounding box center [602, 359] width 892 height 19
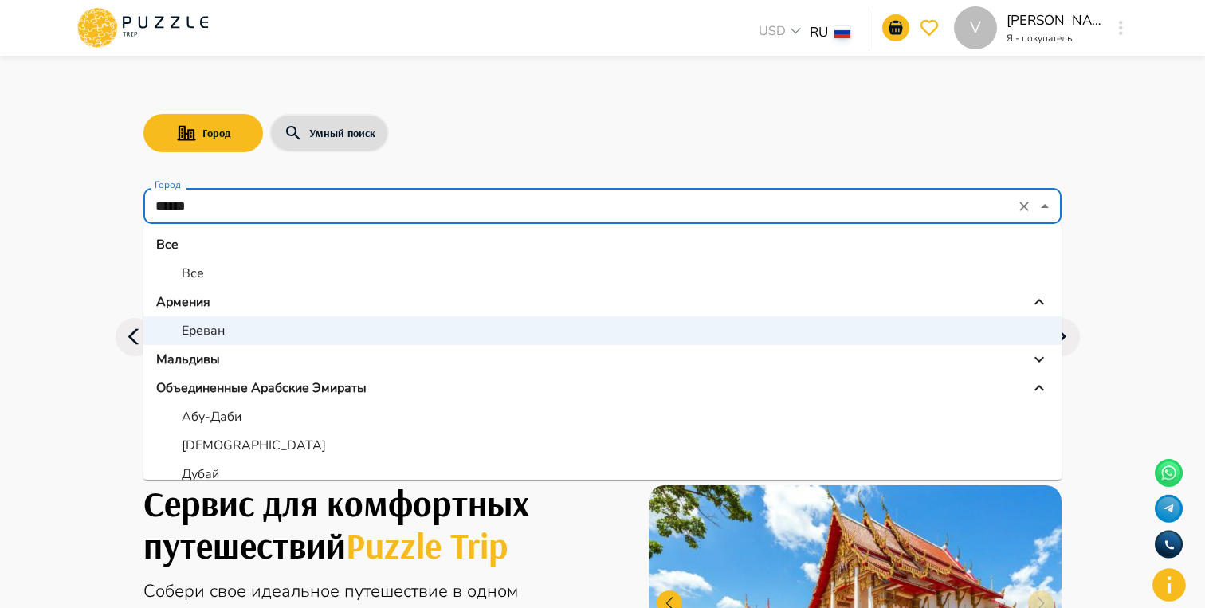
click at [253, 358] on div "Мальдивы" at bounding box center [602, 359] width 892 height 19
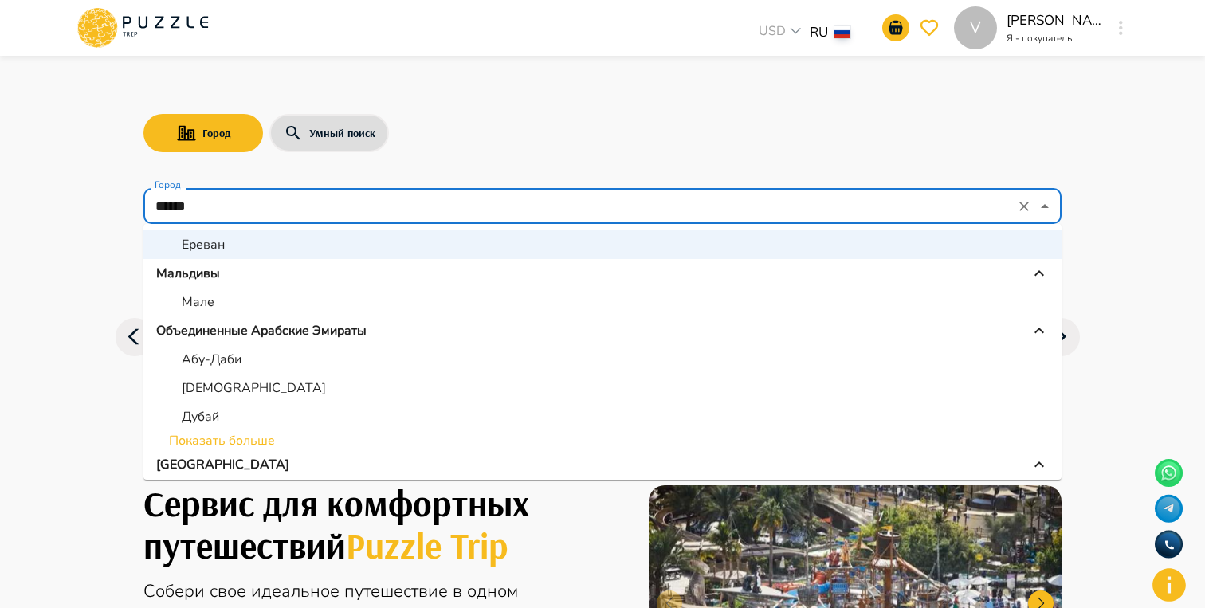
scroll to position [94, 0]
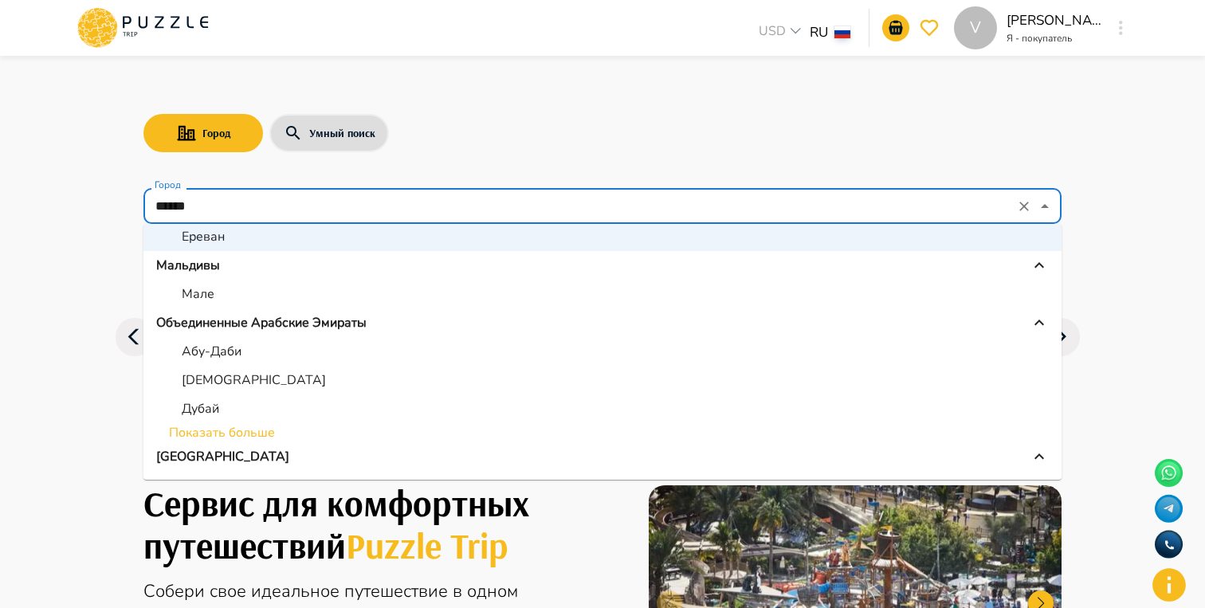
click at [221, 378] on p "[DEMOGRAPHIC_DATA]" at bounding box center [254, 380] width 144 height 19
type input "******"
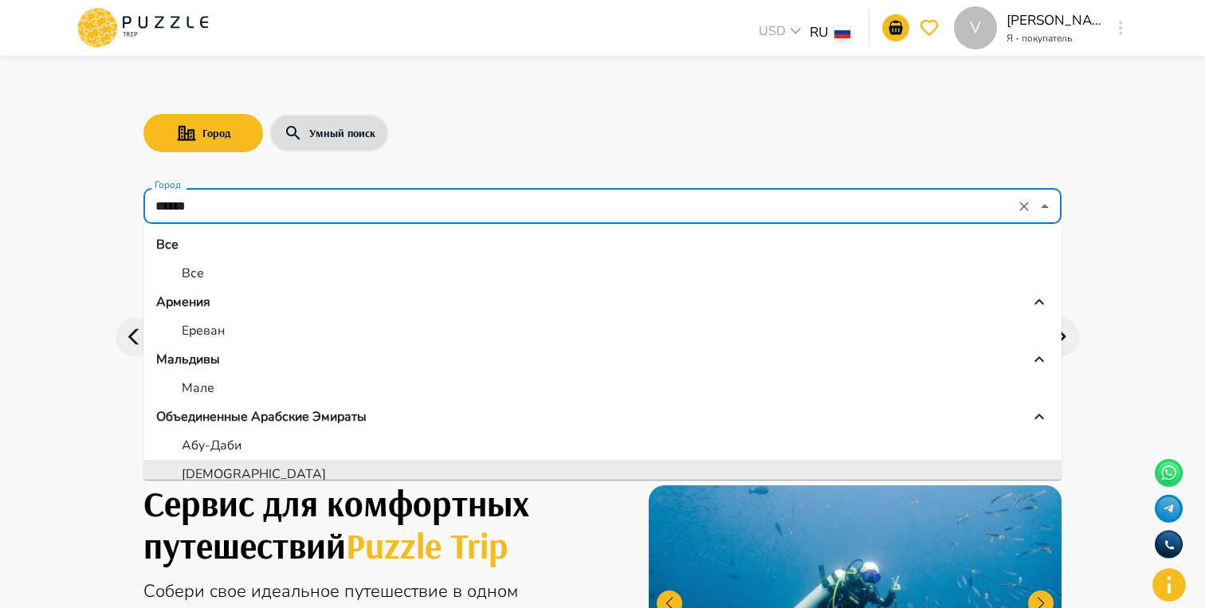
click at [543, 197] on input "******" at bounding box center [580, 206] width 858 height 30
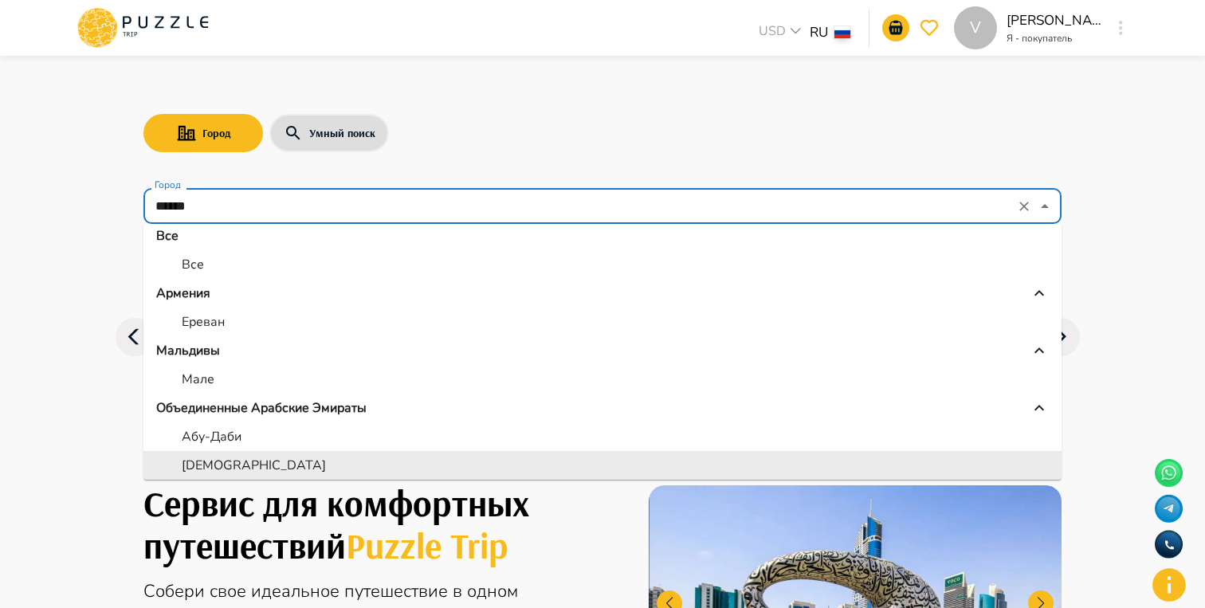
click at [626, 118] on div "Город Умный поиск" at bounding box center [602, 133] width 918 height 46
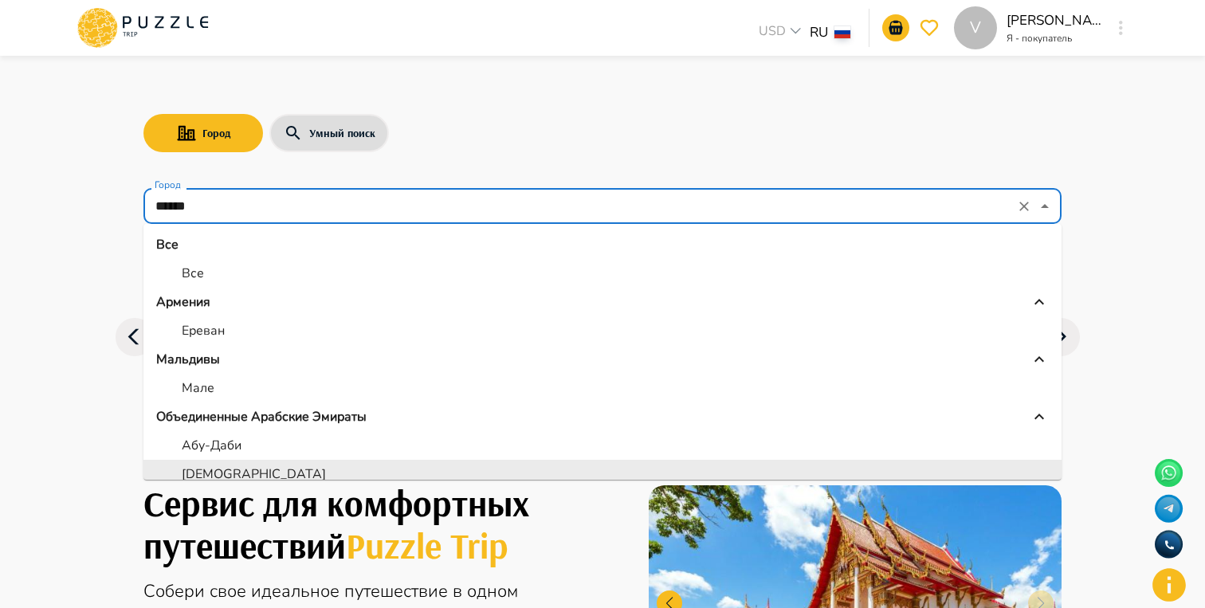
click at [313, 206] on input "******" at bounding box center [580, 206] width 858 height 30
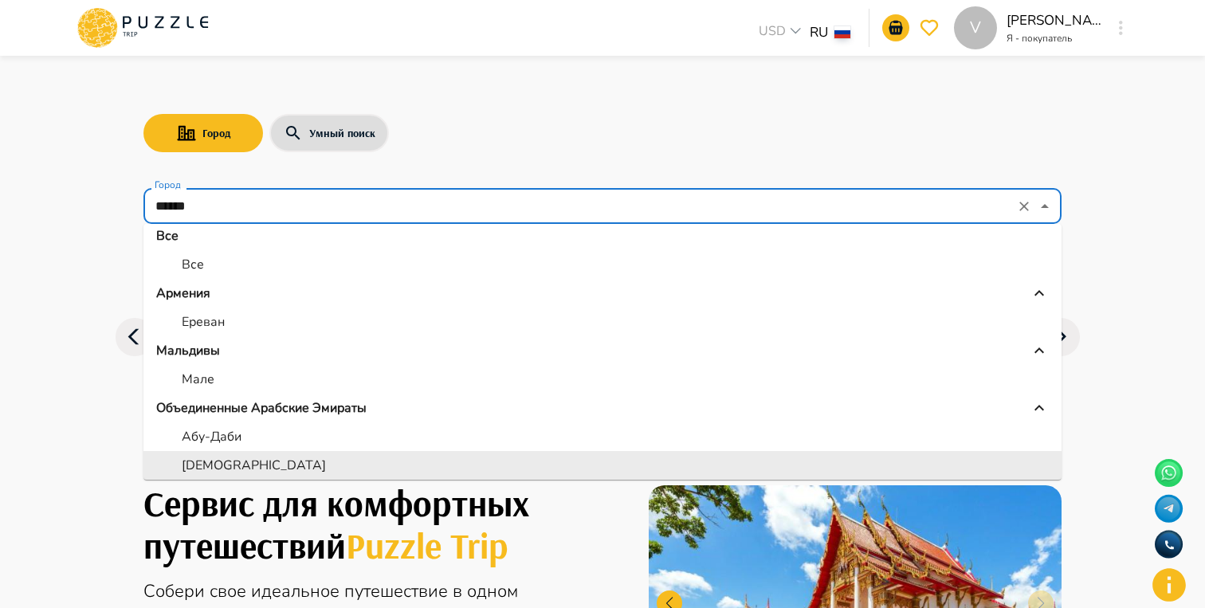
click at [313, 206] on input "******" at bounding box center [580, 206] width 858 height 30
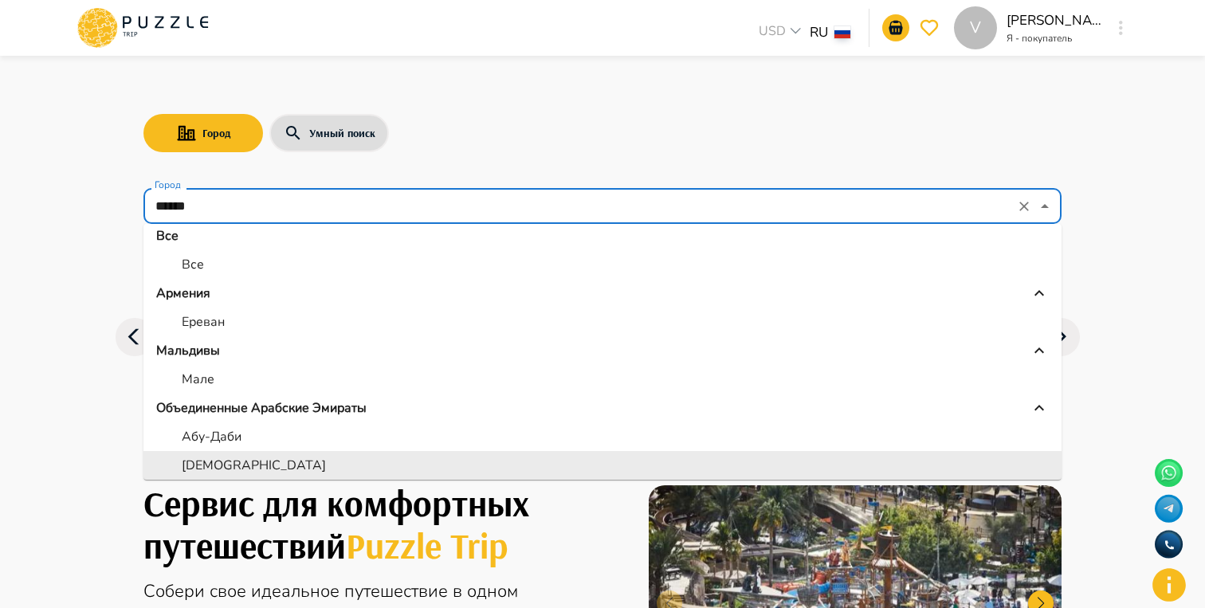
click at [523, 154] on div "Город Умный поиск" at bounding box center [602, 133] width 918 height 46
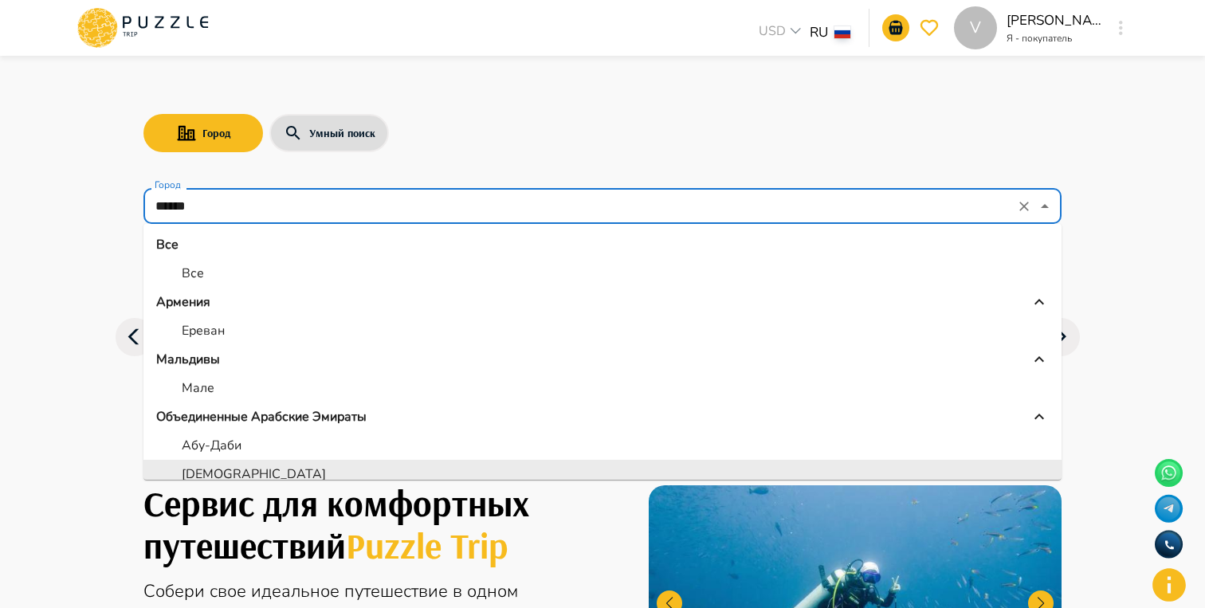
click at [313, 196] on input "******" at bounding box center [580, 206] width 858 height 30
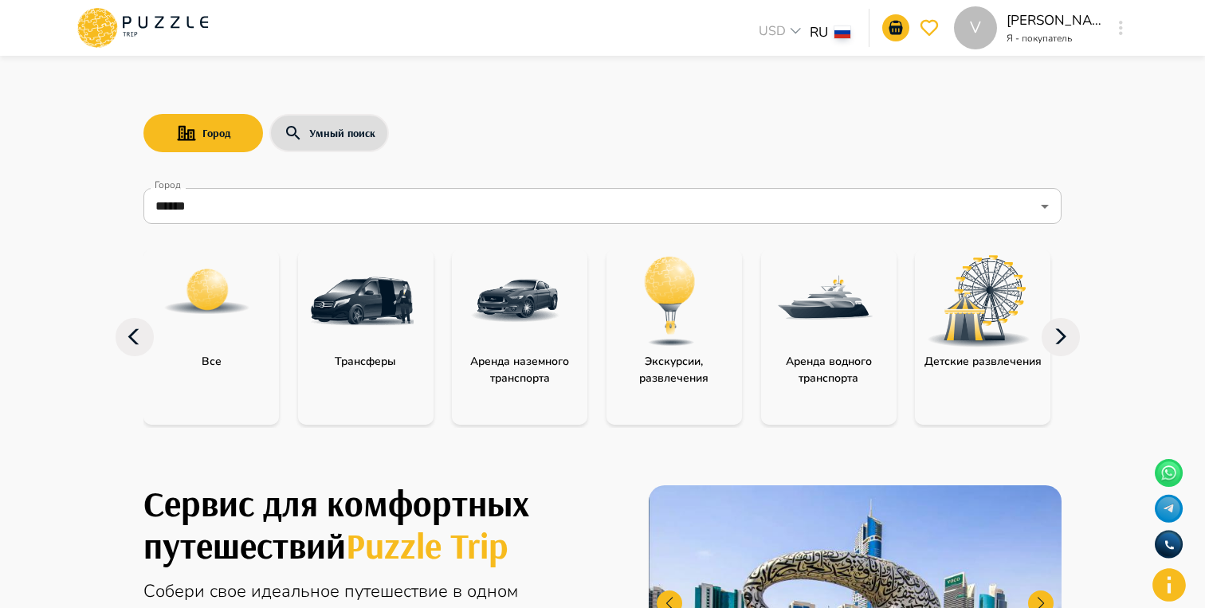
click at [932, 163] on div "Город Умный поиск Город ****** Город Все Трансферы Аренда наземного транспорта …" at bounding box center [602, 254] width 956 height 391
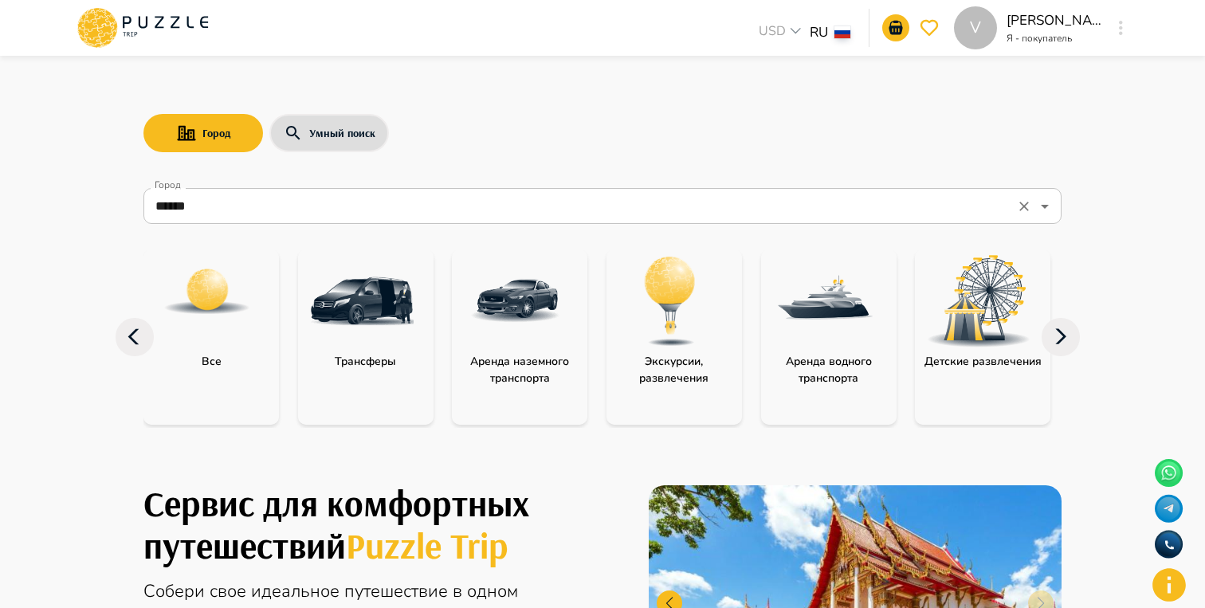
click at [804, 207] on input "******" at bounding box center [580, 206] width 858 height 30
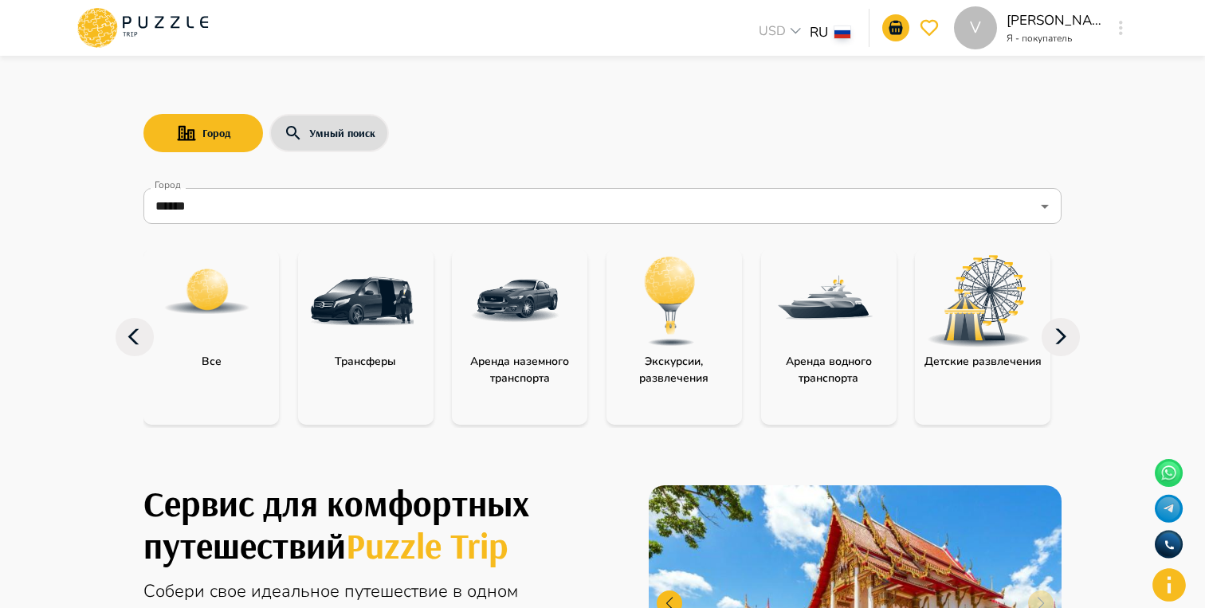
click at [504, 348] on img at bounding box center [516, 301] width 104 height 104
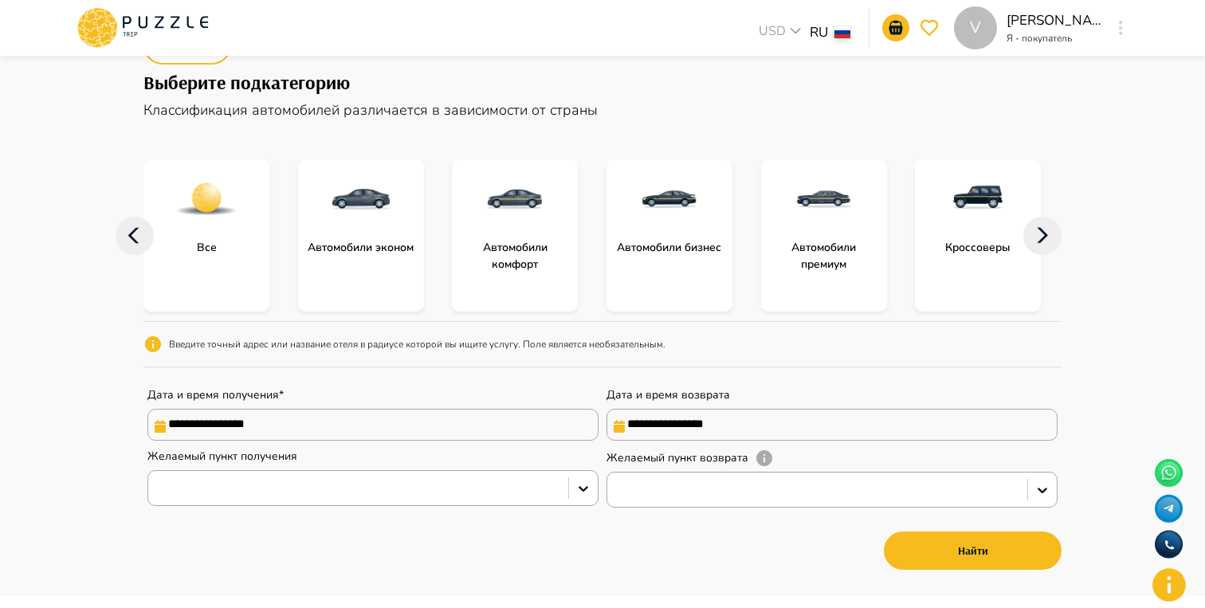
scroll to position [176, 0]
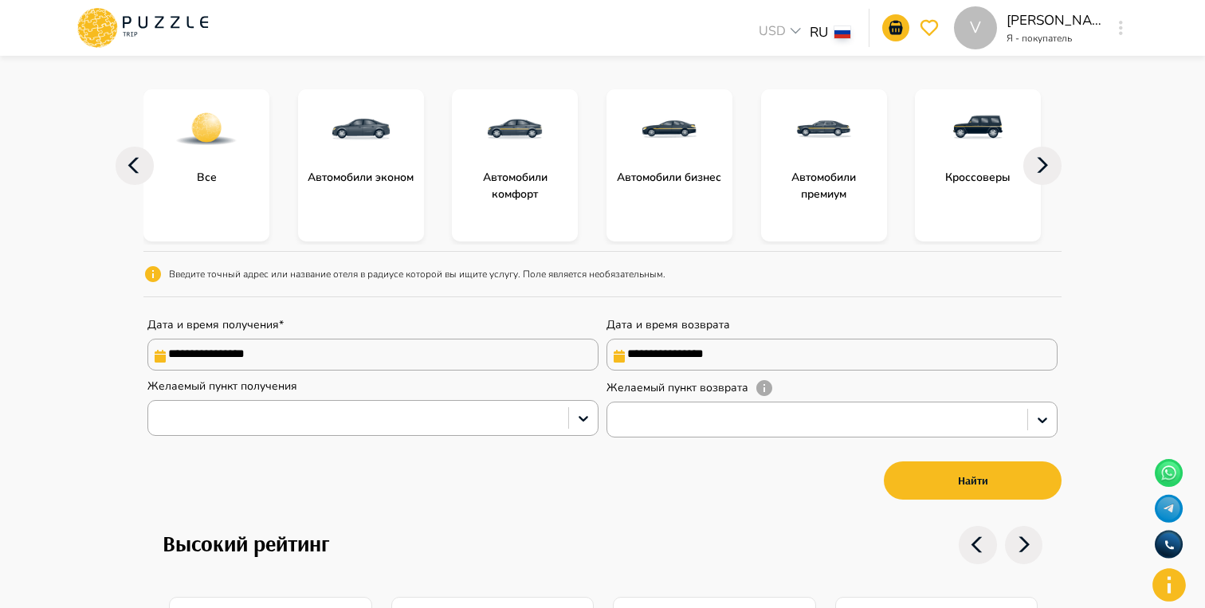
click at [518, 368] on input "**********" at bounding box center [372, 355] width 451 height 32
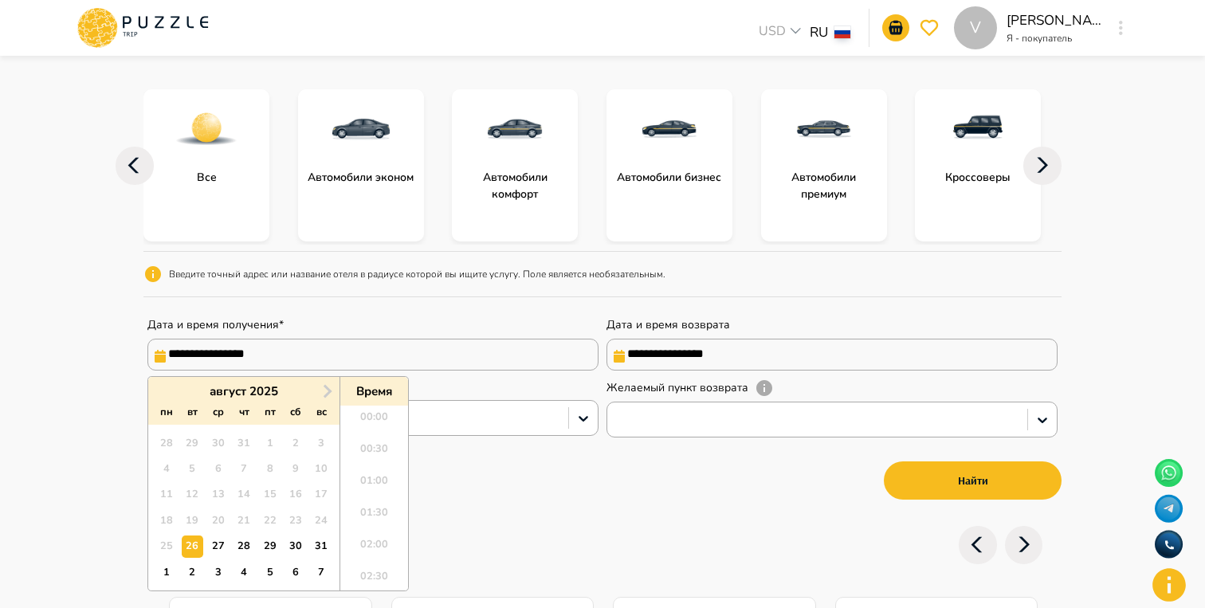
scroll to position [1135, 0]
click at [728, 362] on input "**********" at bounding box center [831, 355] width 451 height 32
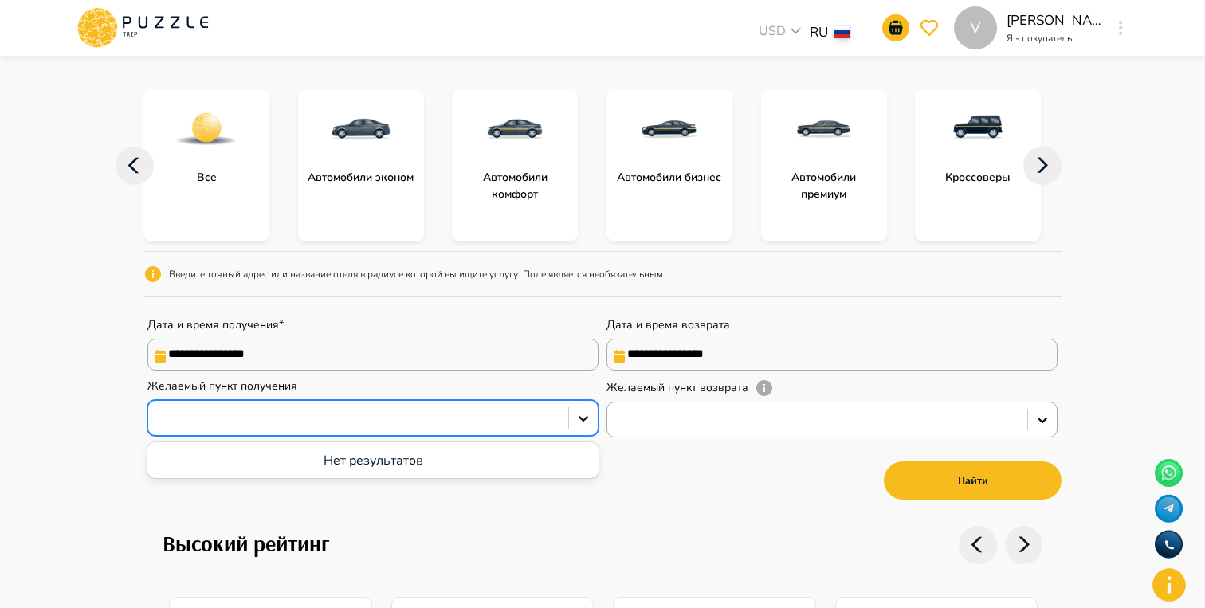
click at [523, 409] on div at bounding box center [358, 418] width 420 height 27
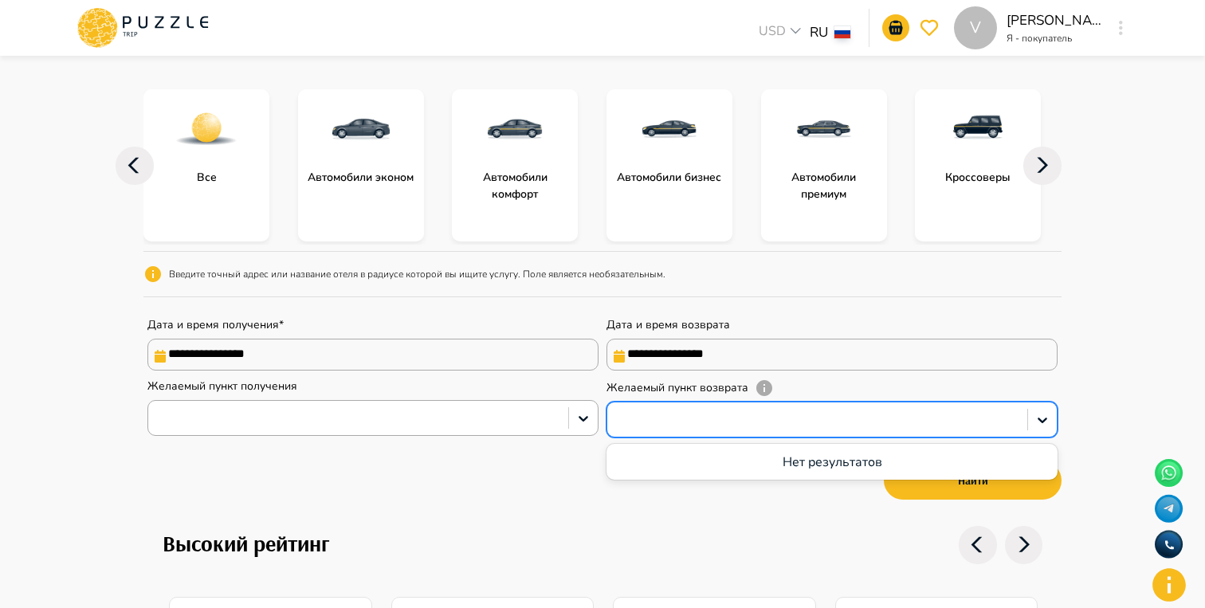
click at [786, 437] on div at bounding box center [831, 420] width 451 height 36
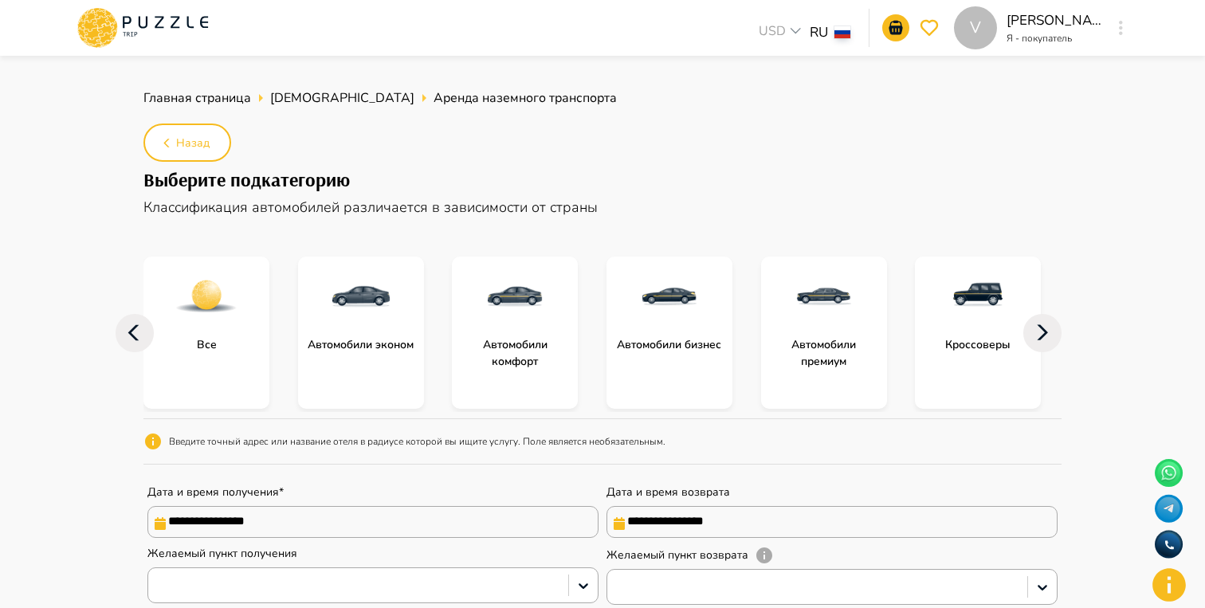
scroll to position [0, 0]
